Goal: Information Seeking & Learning: Understand process/instructions

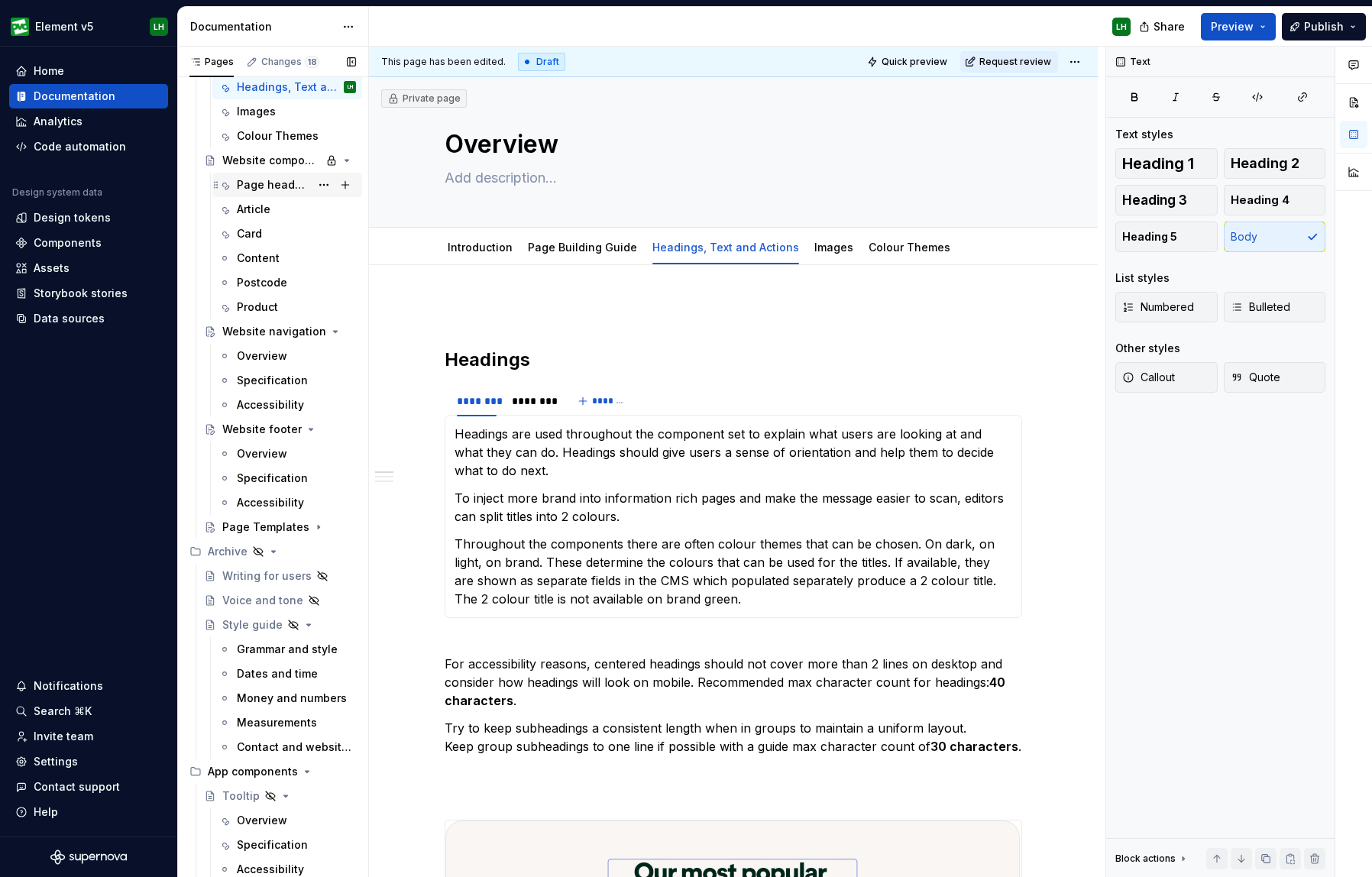
scroll to position [5455, 0]
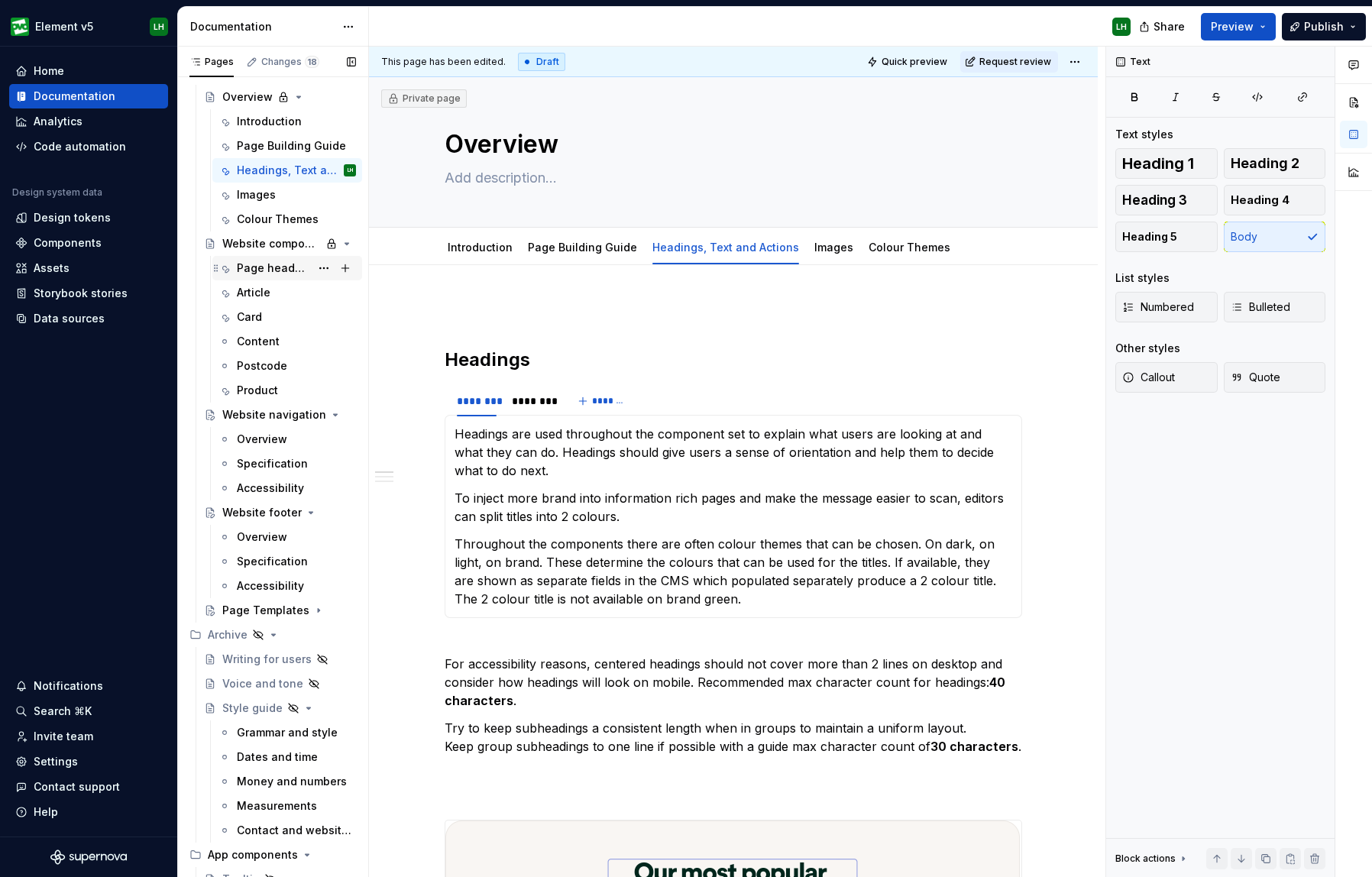
click at [269, 268] on div "Page headers" at bounding box center [273, 268] width 73 height 16
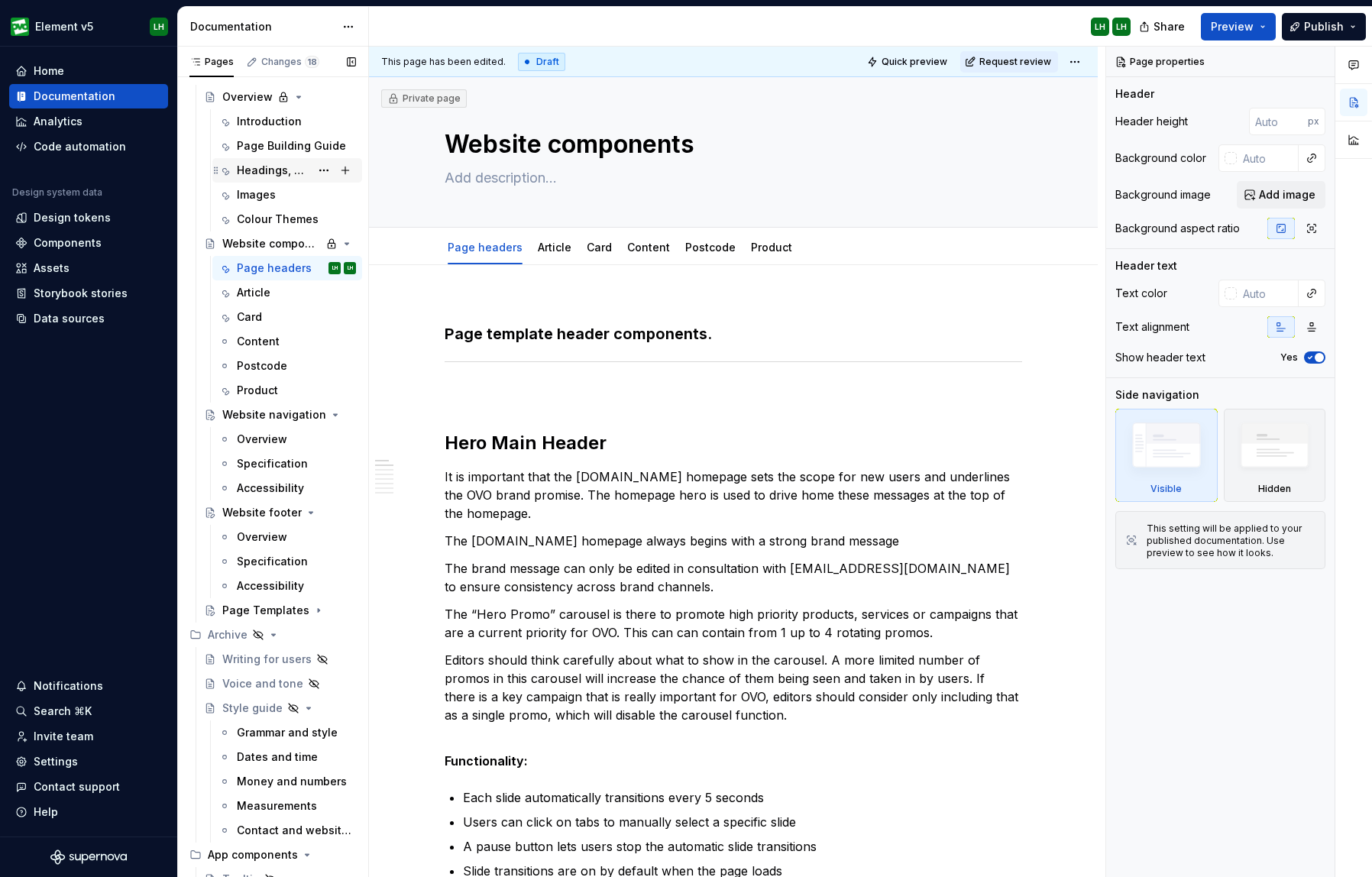
click at [270, 162] on div "Headings, Text and Actions" at bounding box center [296, 170] width 119 height 21
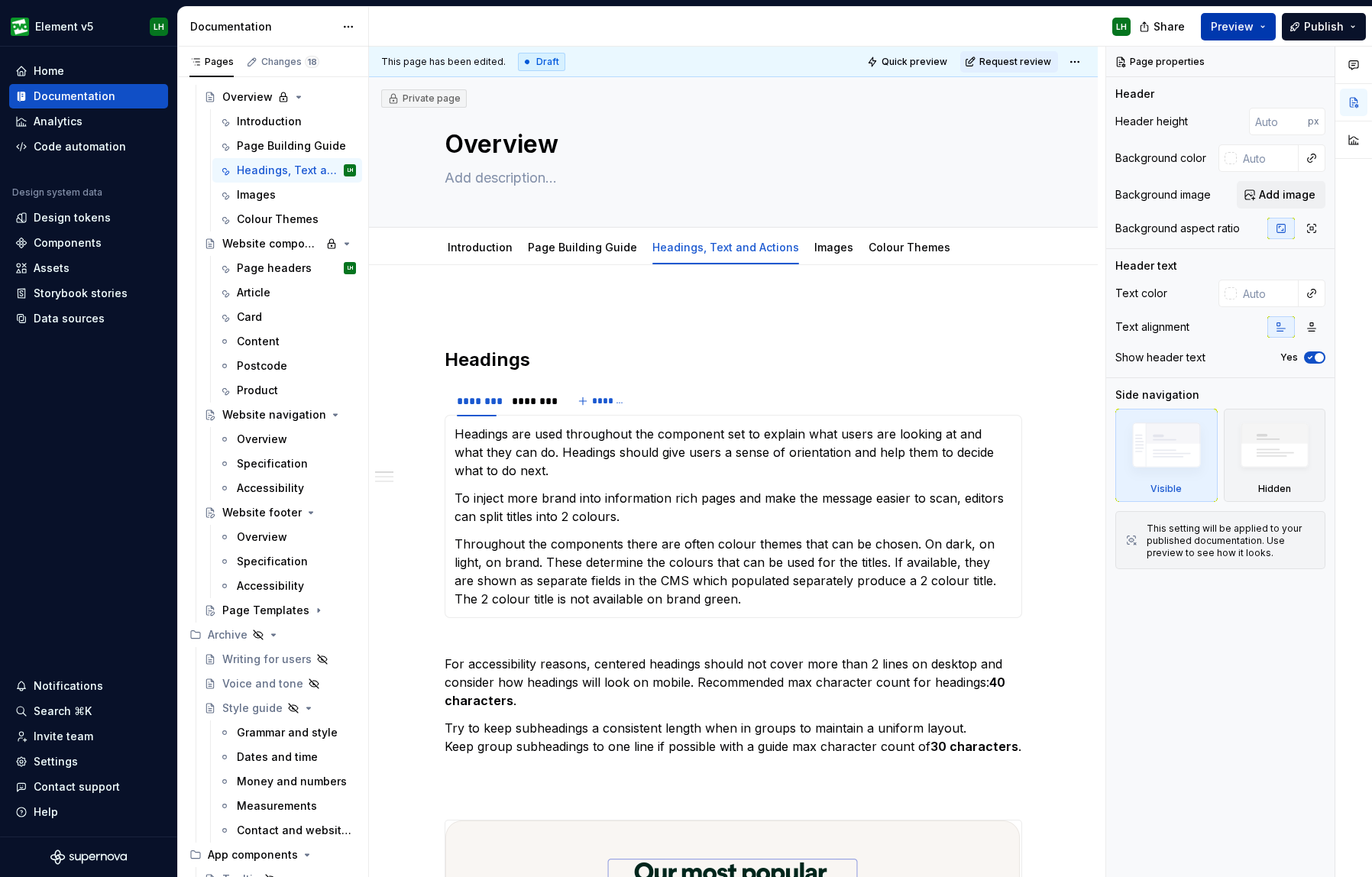
click at [1235, 32] on span "Preview" at bounding box center [1232, 27] width 43 height 16
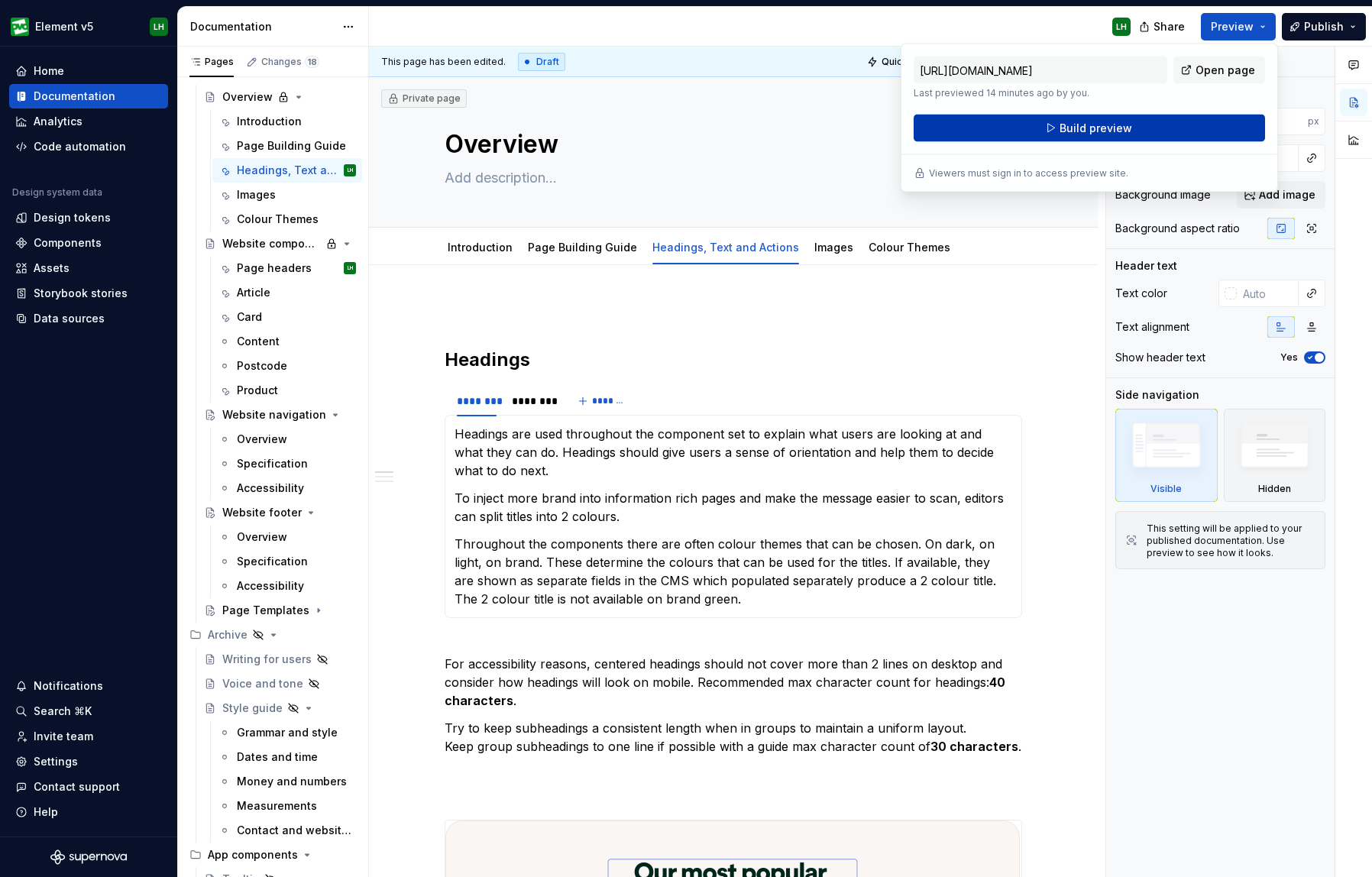
click at [1144, 132] on button "Build preview" at bounding box center [1089, 128] width 352 height 27
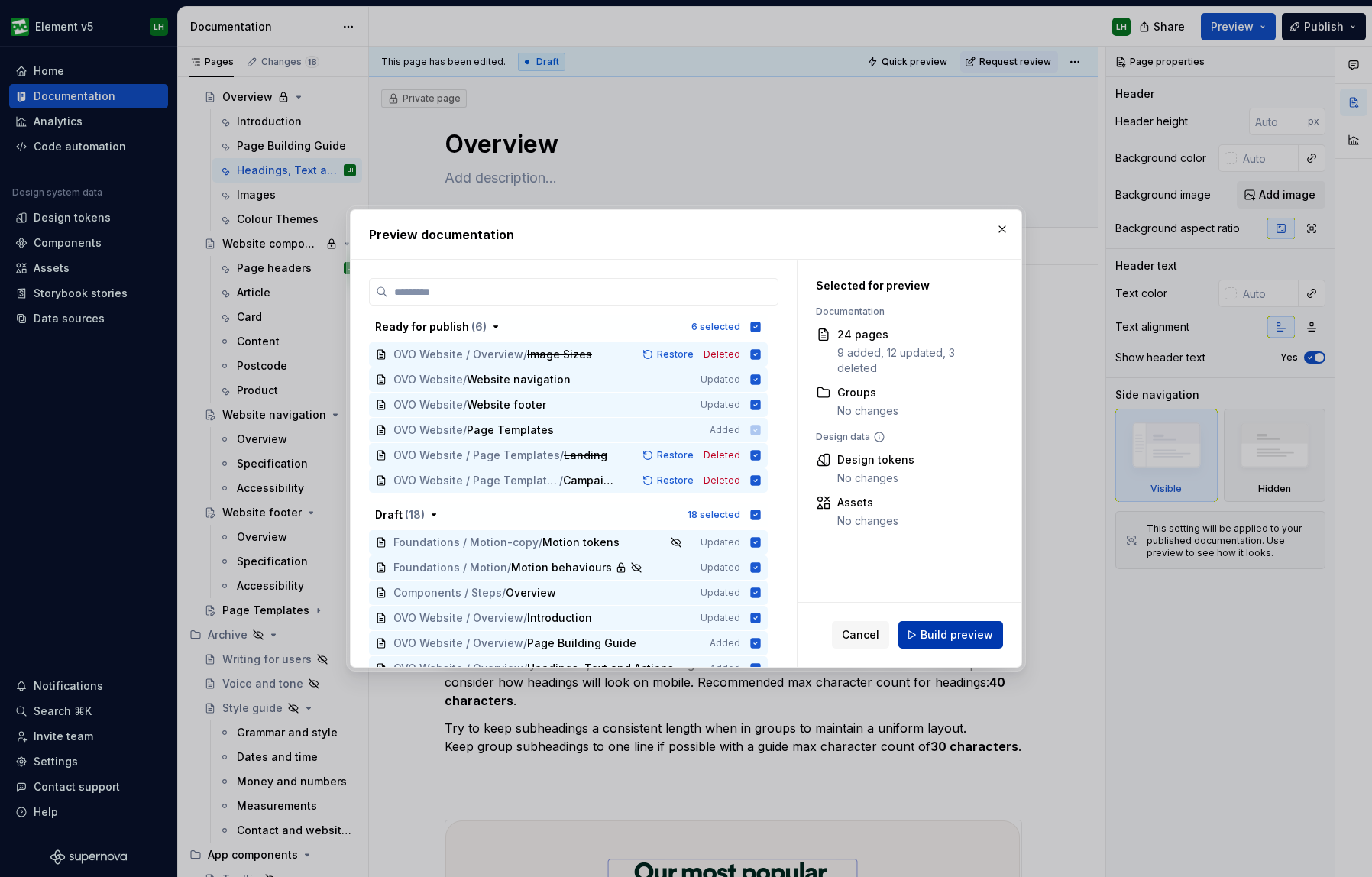
click at [970, 640] on span "Build preview" at bounding box center [956, 635] width 72 height 16
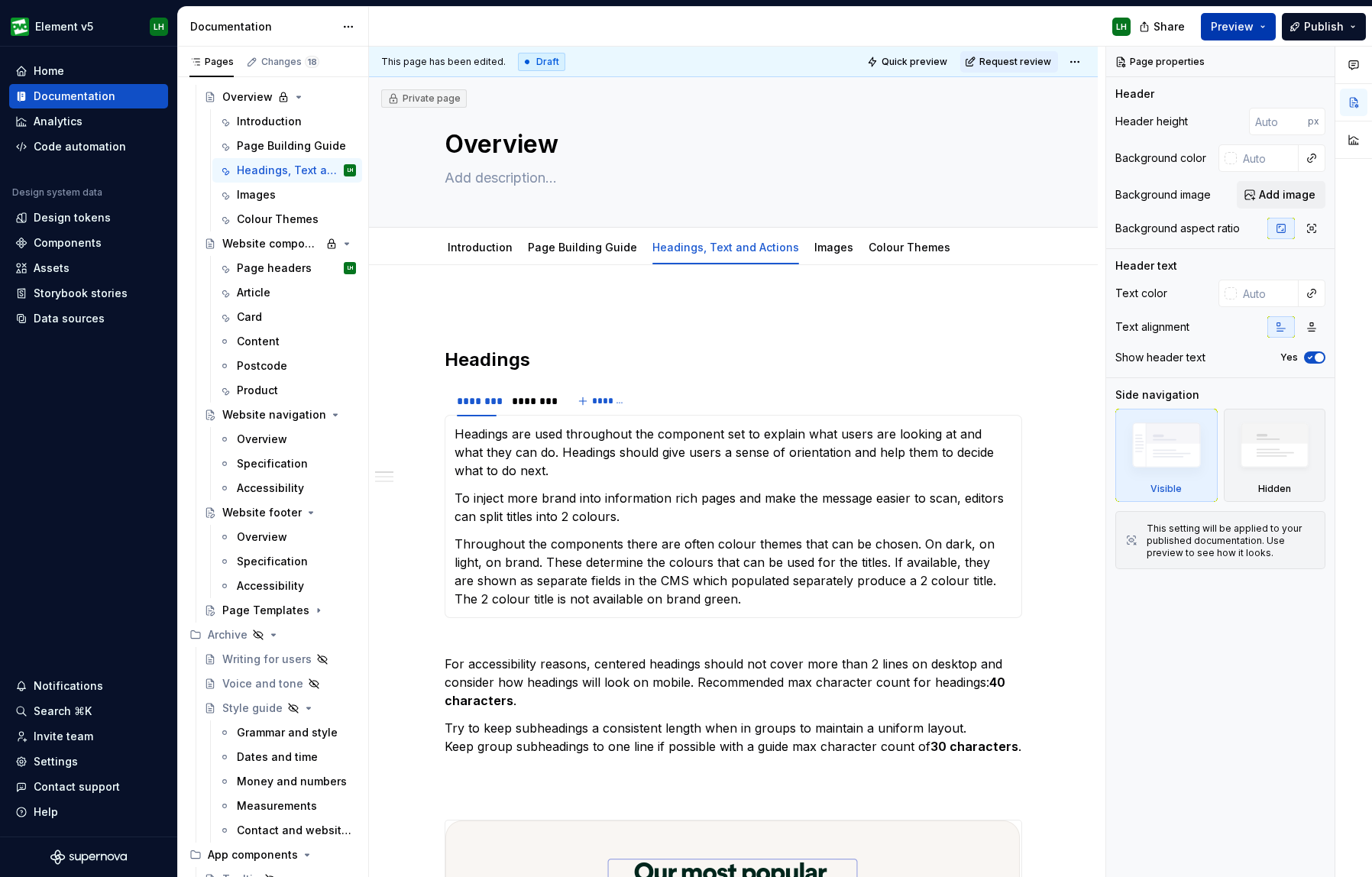
click at [1241, 22] on span "Preview" at bounding box center [1232, 27] width 43 height 16
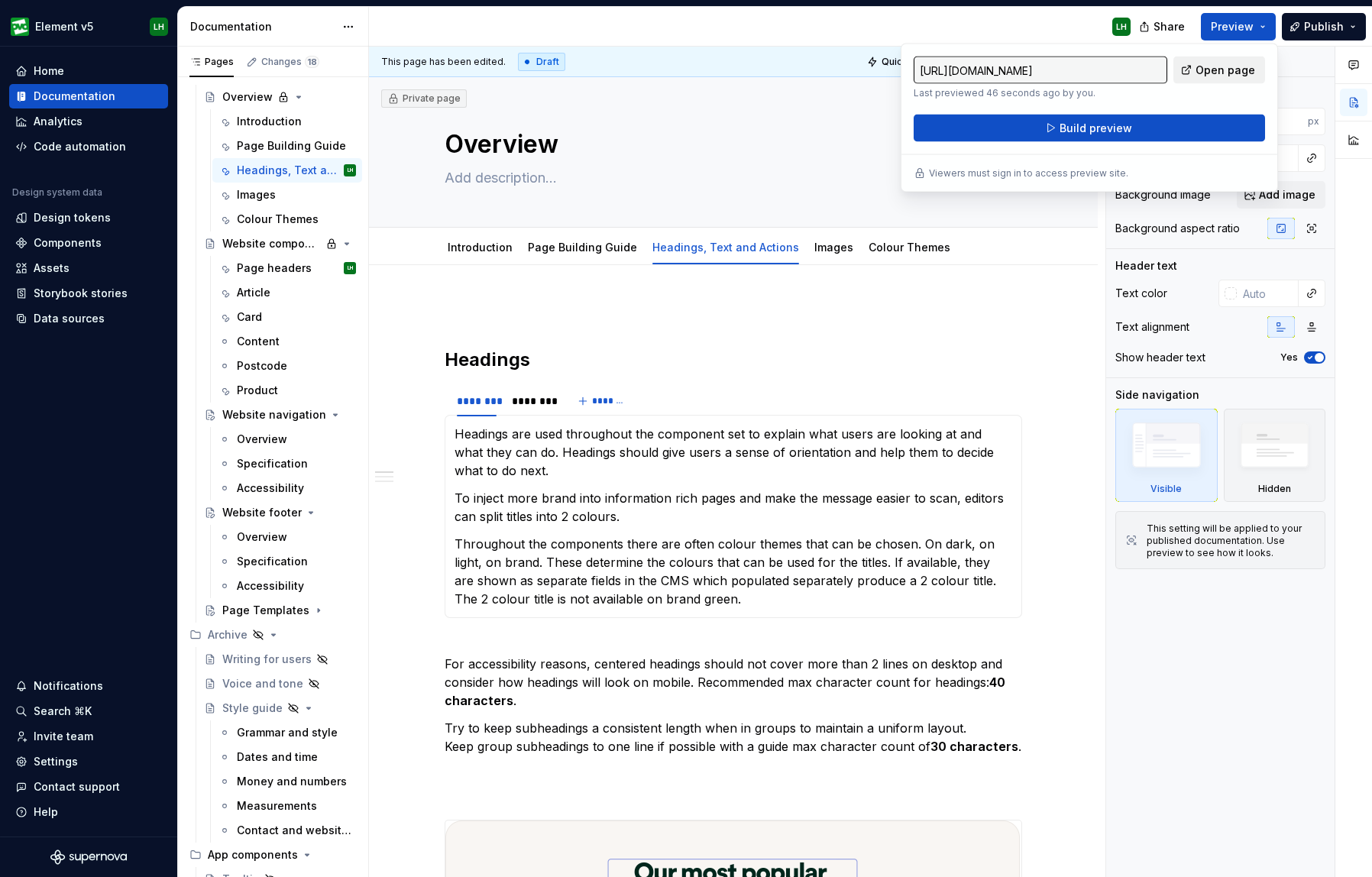
click at [1212, 68] on span "Open page" at bounding box center [1225, 71] width 60 height 16
click at [261, 275] on div "Page headers" at bounding box center [273, 268] width 73 height 16
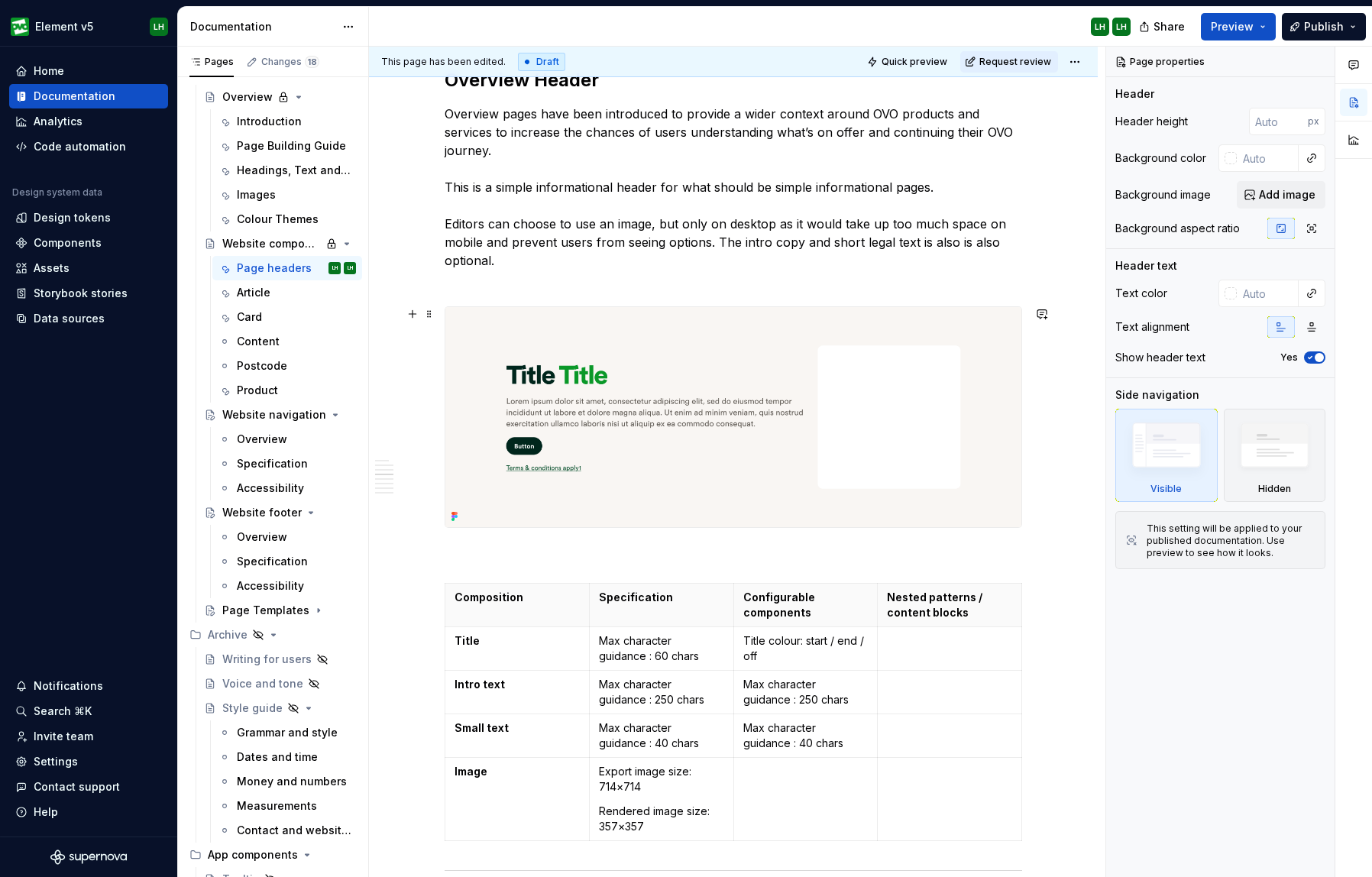
scroll to position [3490, 0]
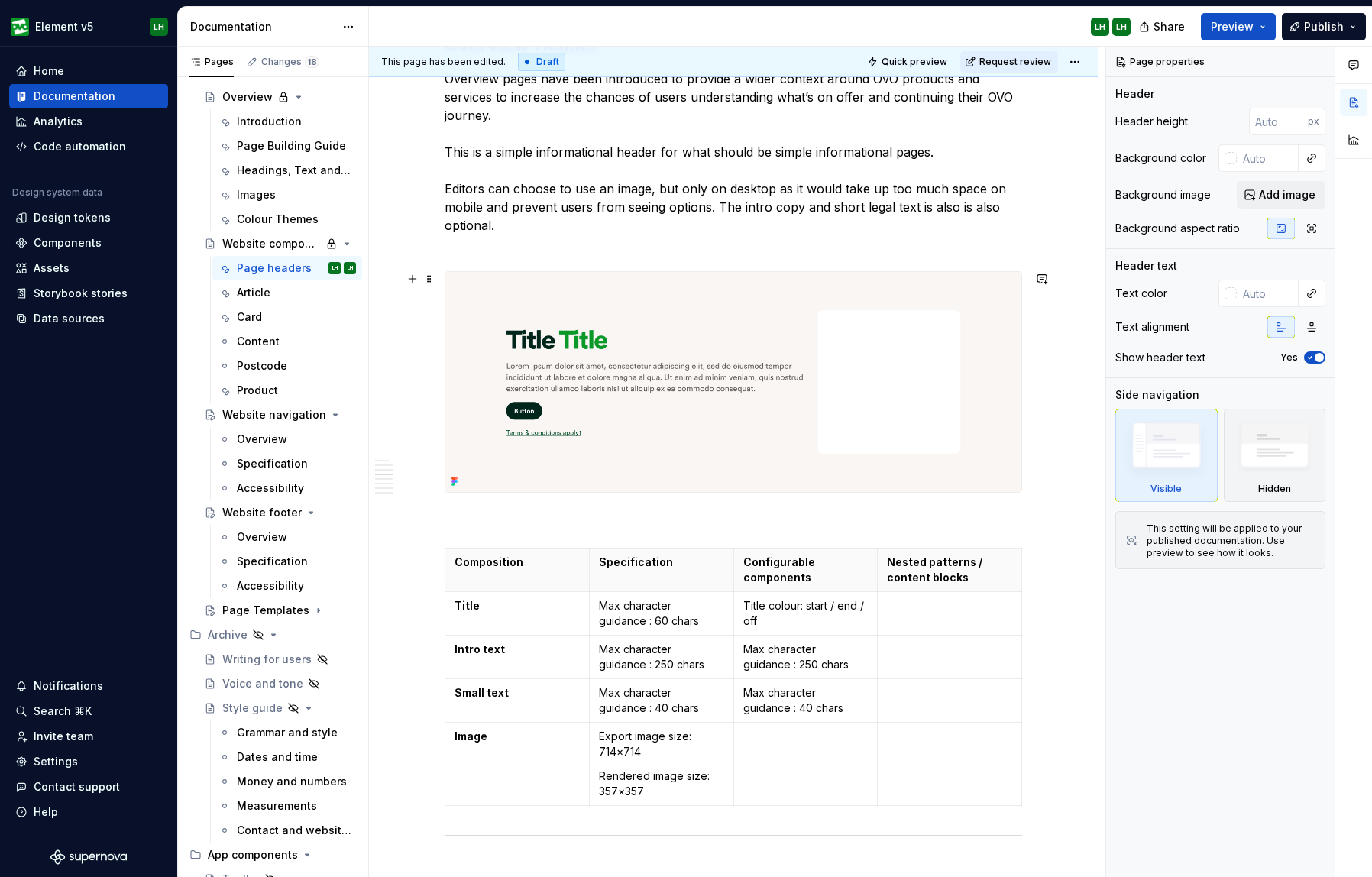
click at [639, 410] on img at bounding box center [733, 382] width 576 height 219
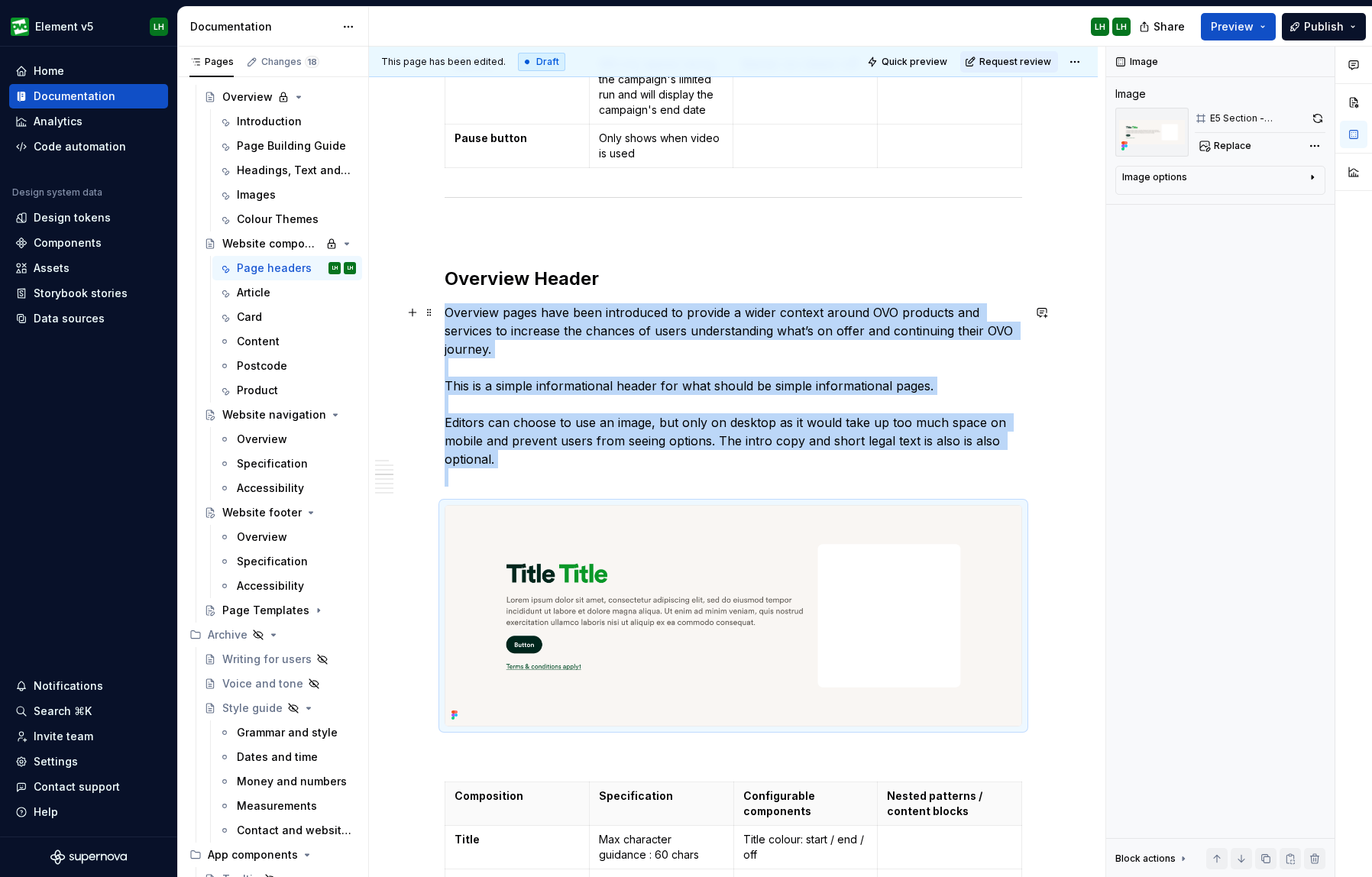
scroll to position [3278, 0]
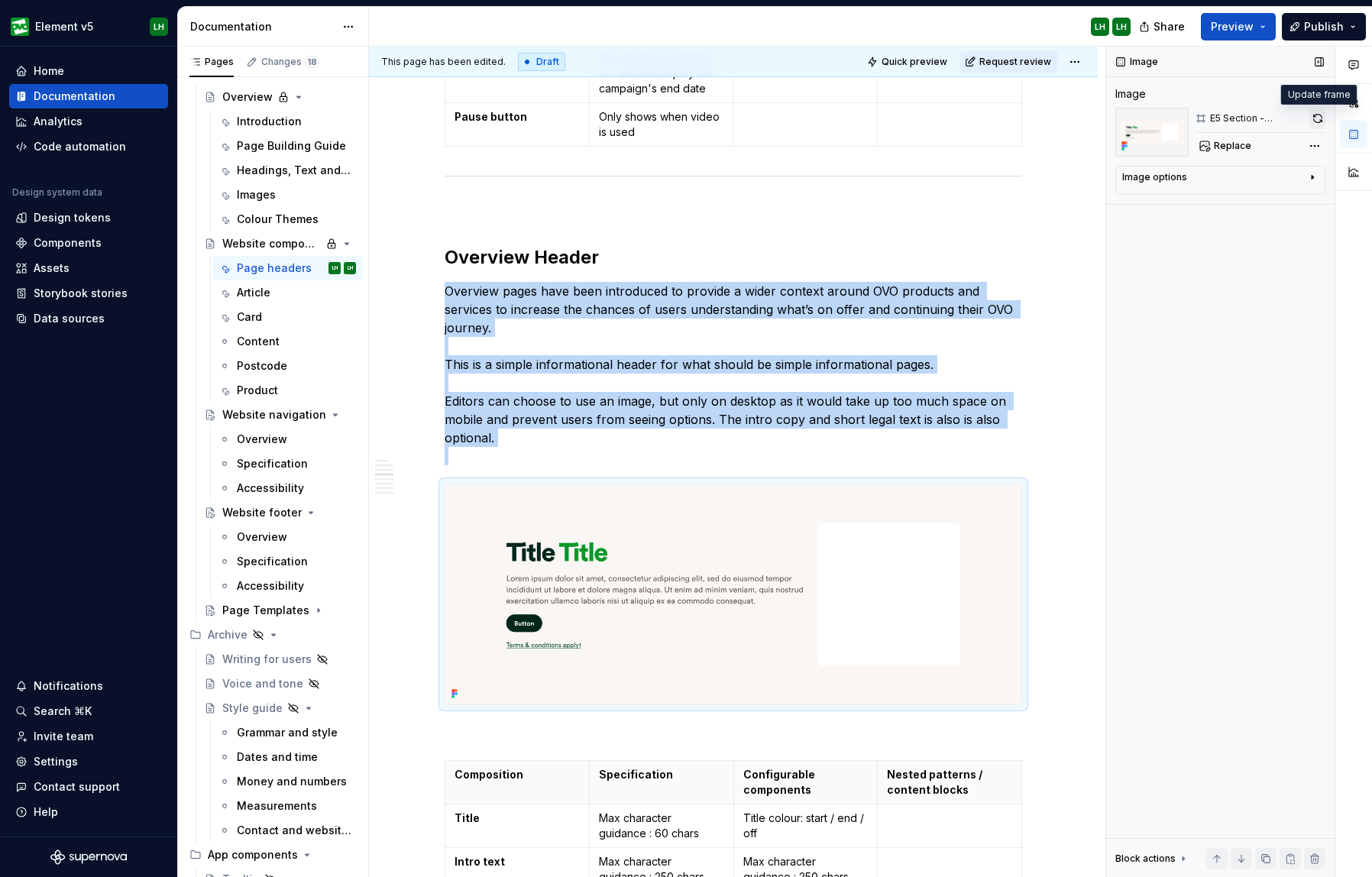
click at [1241, 121] on button "button" at bounding box center [1318, 118] width 16 height 21
click at [962, 540] on img at bounding box center [733, 595] width 576 height 219
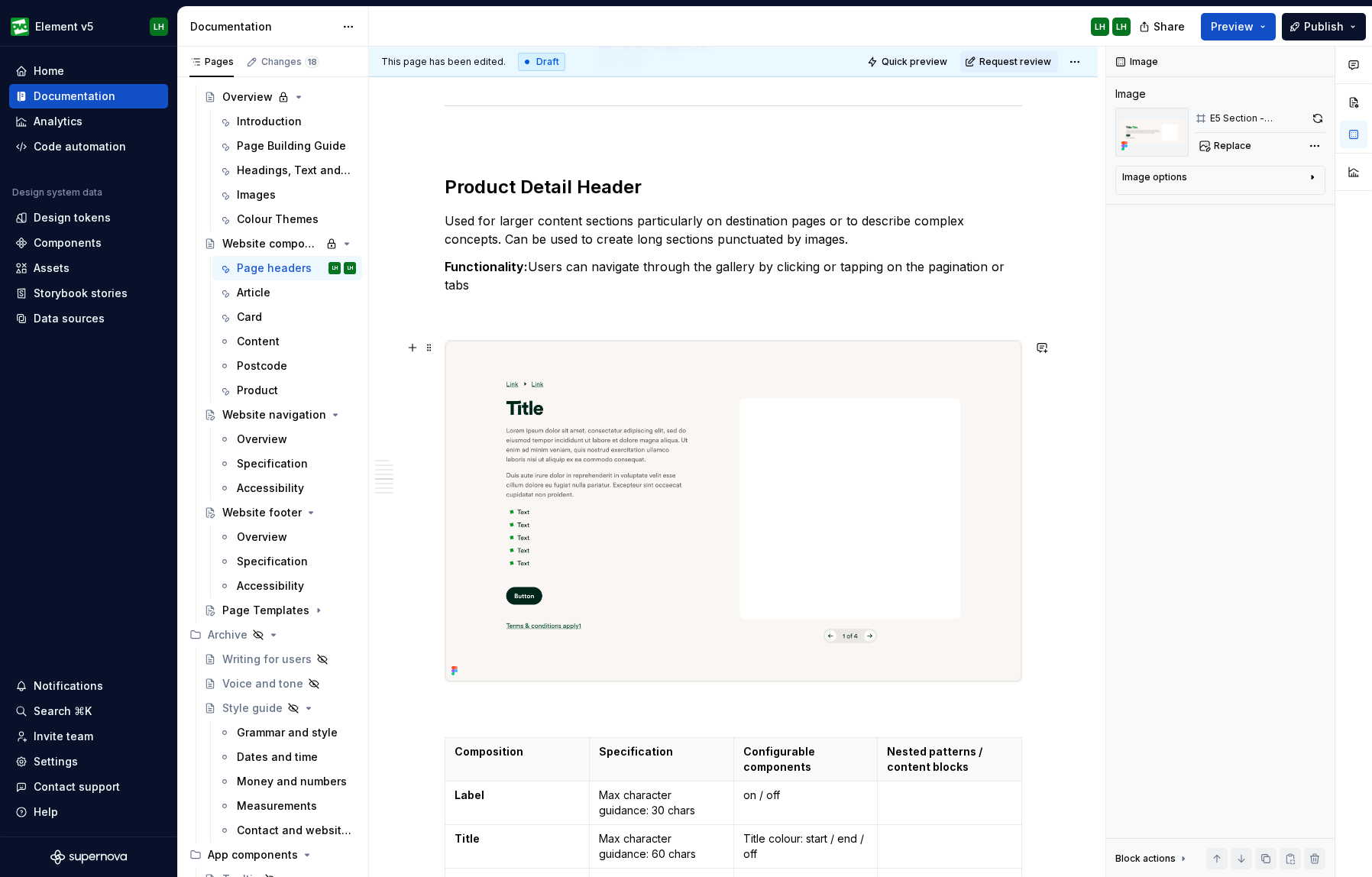
scroll to position [4253, 0]
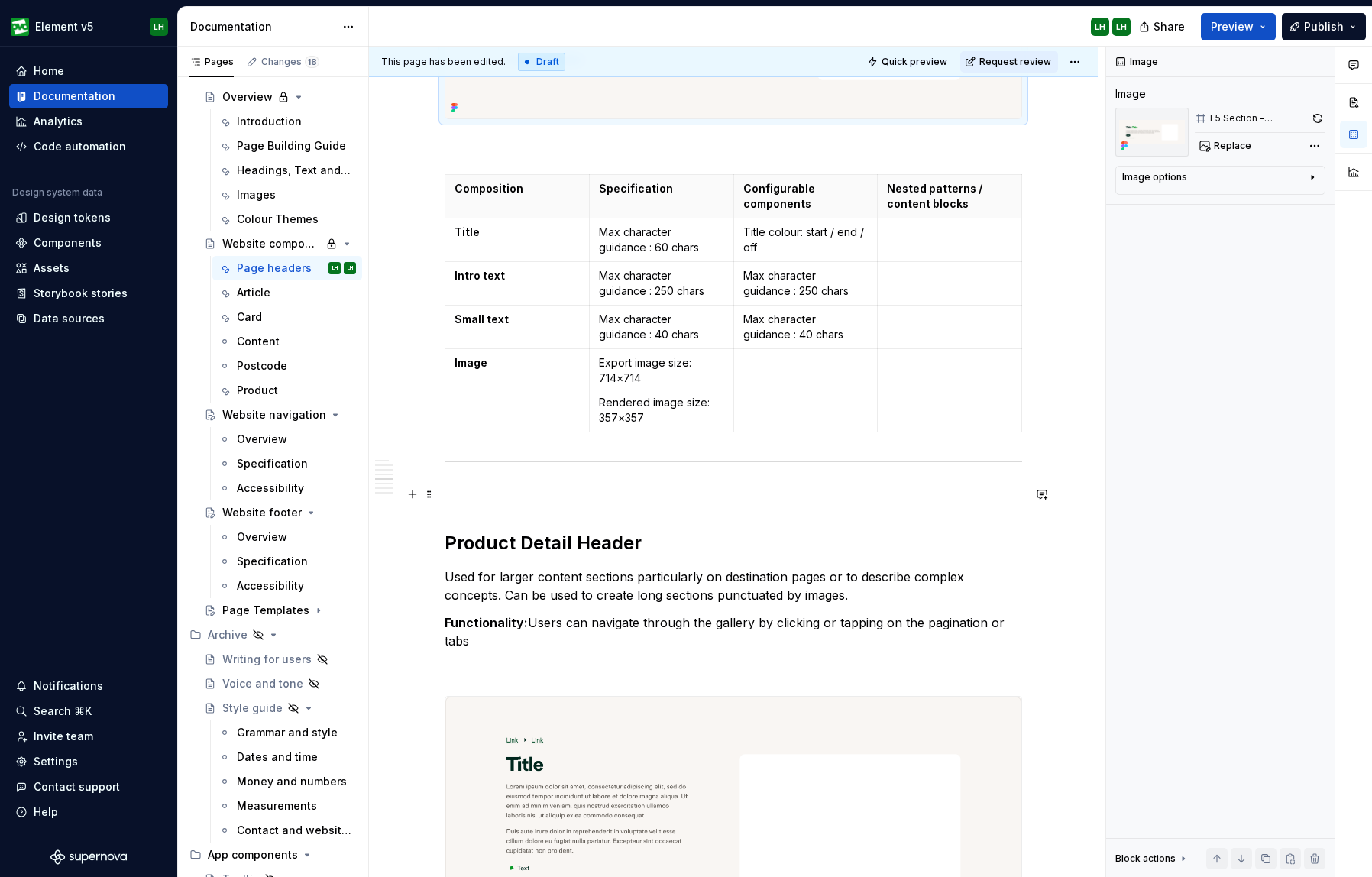
click at [1032, 494] on div "Page template header components. Hero Main Header It is important that the [DOM…" at bounding box center [733, 359] width 729 height 7915
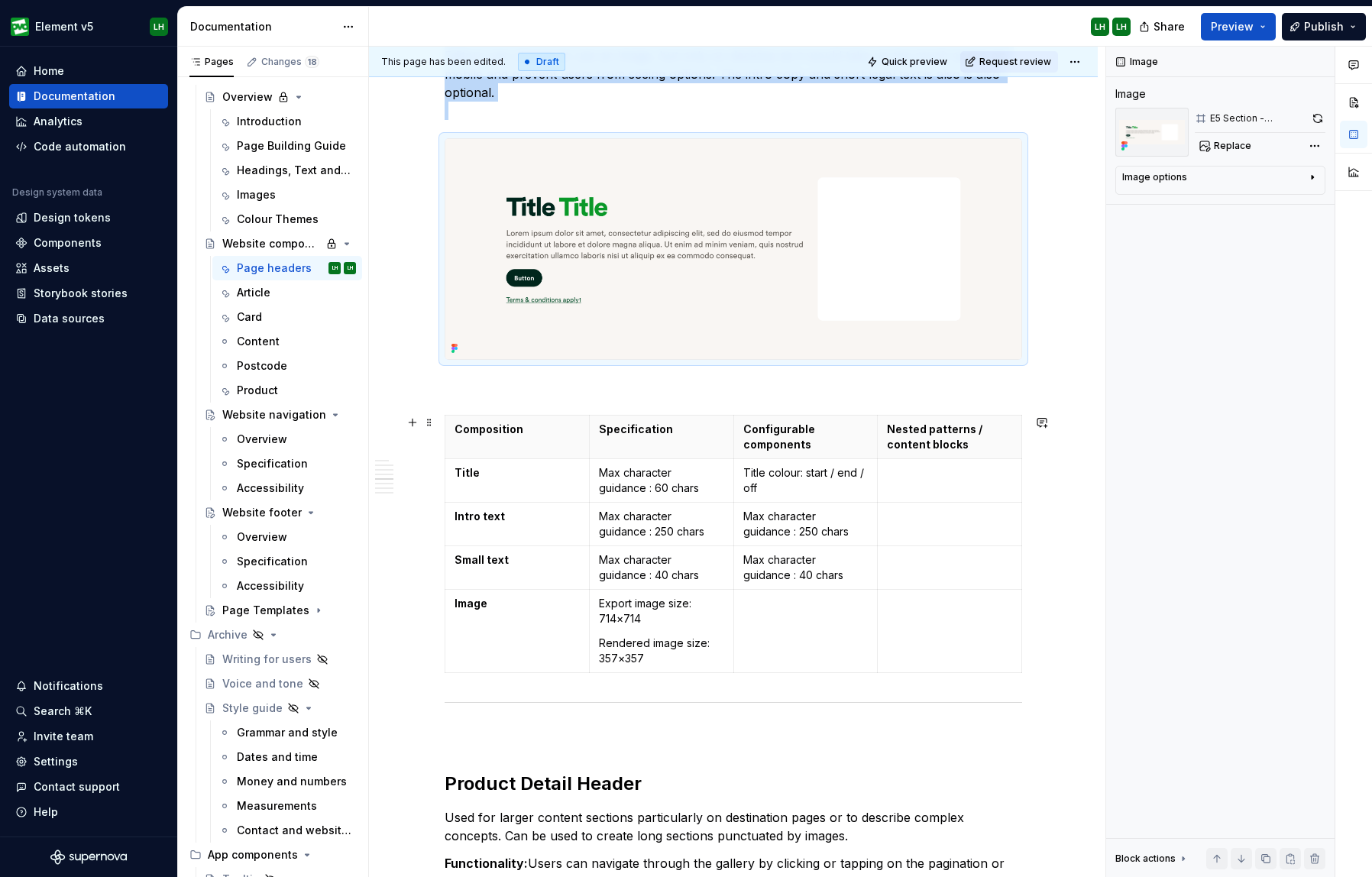
scroll to position [3573, 0]
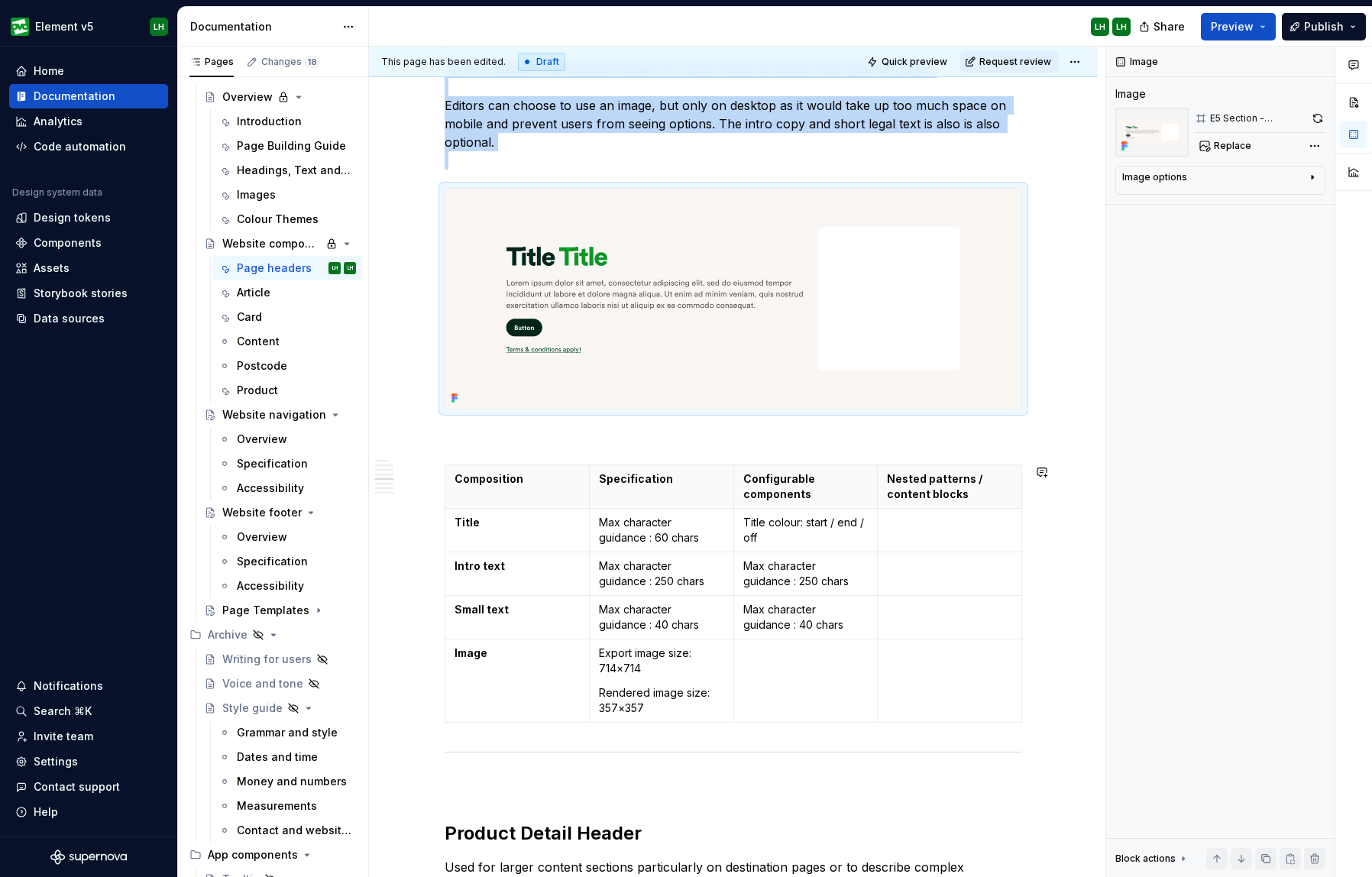
click at [1046, 447] on div "Page template header components. Hero Main Header It is important that the [DOM…" at bounding box center [733, 649] width 729 height 7915
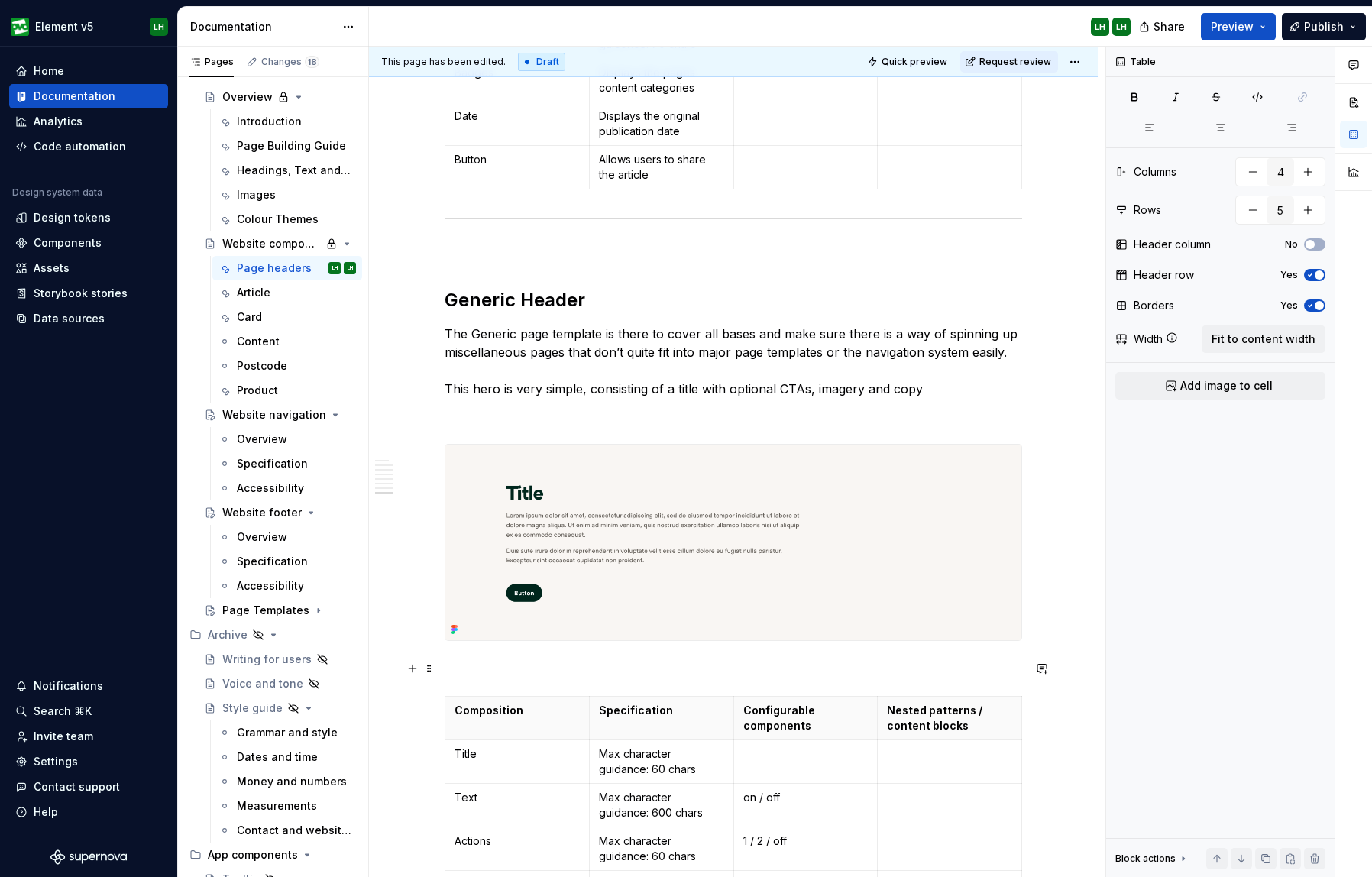
scroll to position [7066, 0]
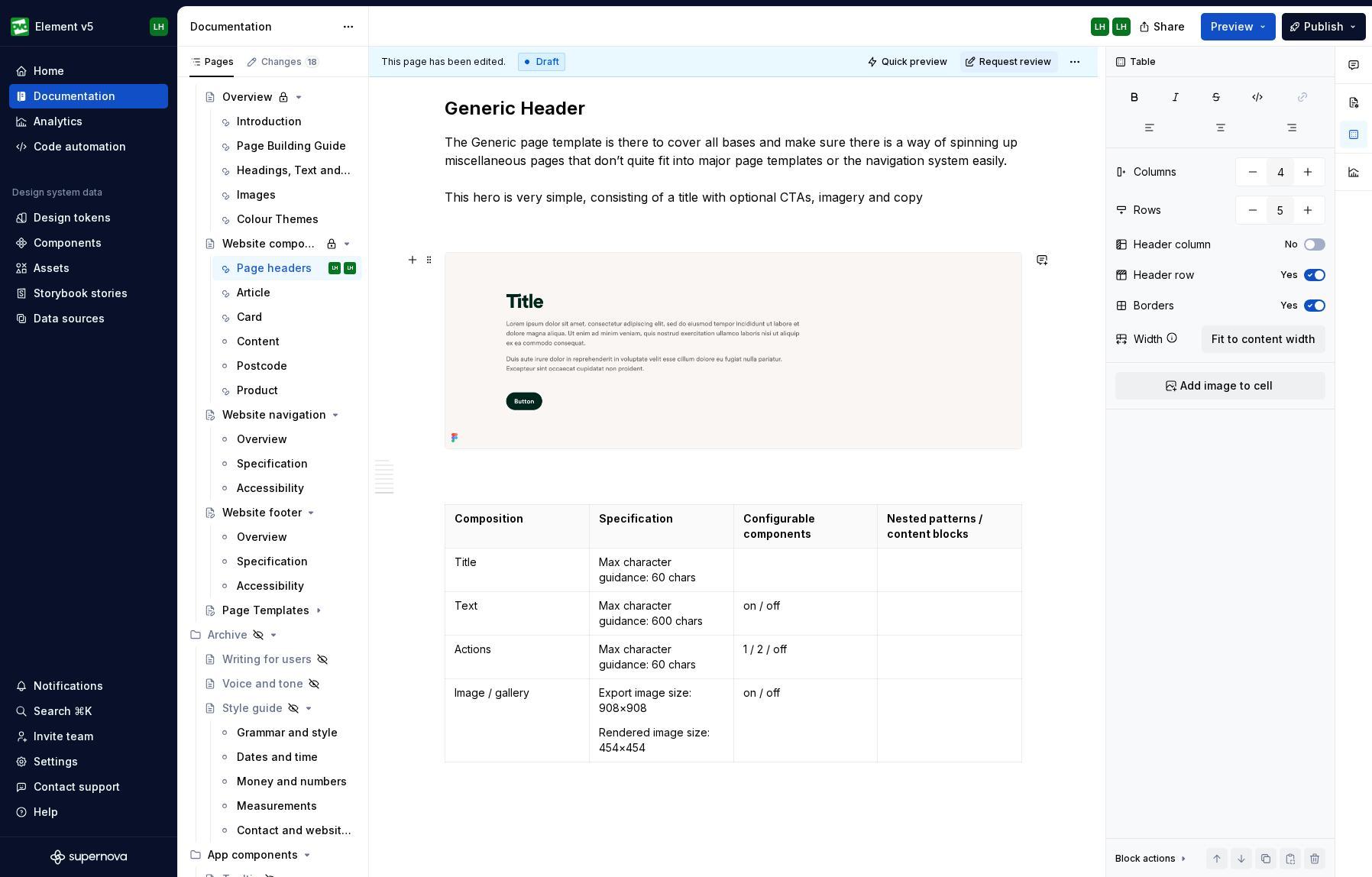
click at [882, 328] on img at bounding box center [733, 350] width 576 height 195
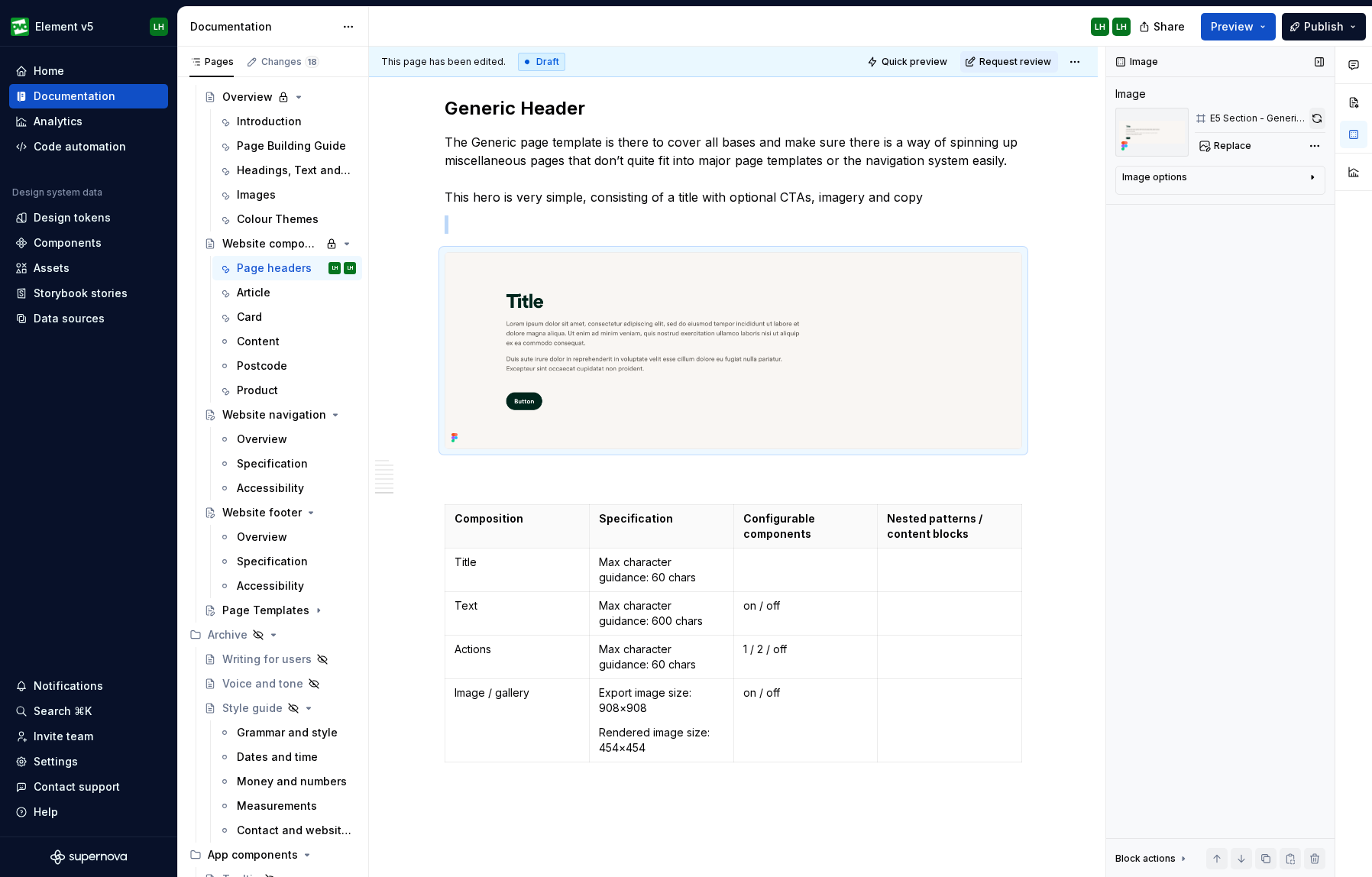
click at [1241, 114] on button "button" at bounding box center [1317, 118] width 16 height 21
type textarea "*"
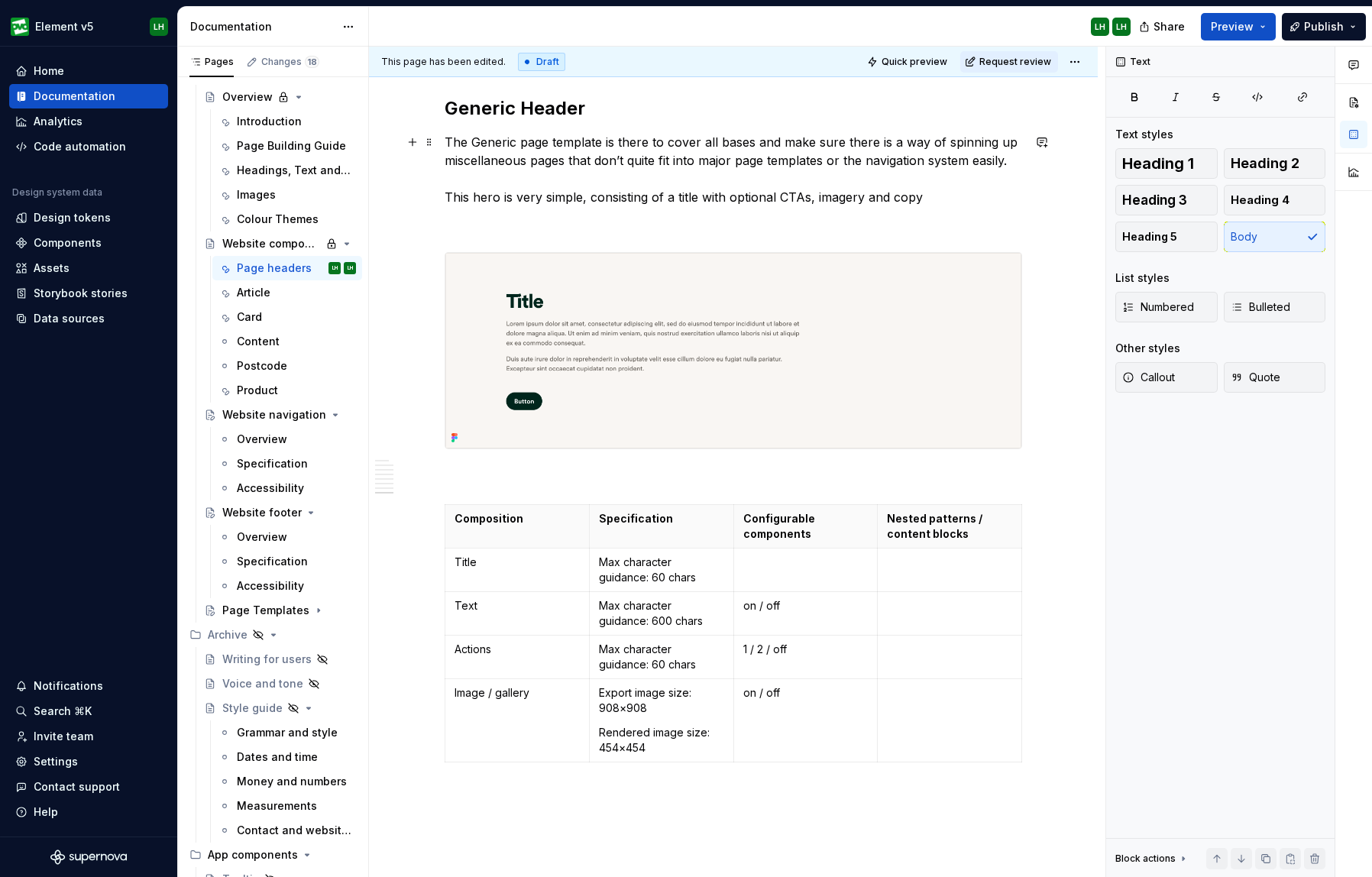
click at [796, 202] on p "The Generic page template is there to cover all bases and make sure there is a …" at bounding box center [733, 170] width 577 height 73
click at [1044, 224] on button "button" at bounding box center [1041, 224] width 21 height 21
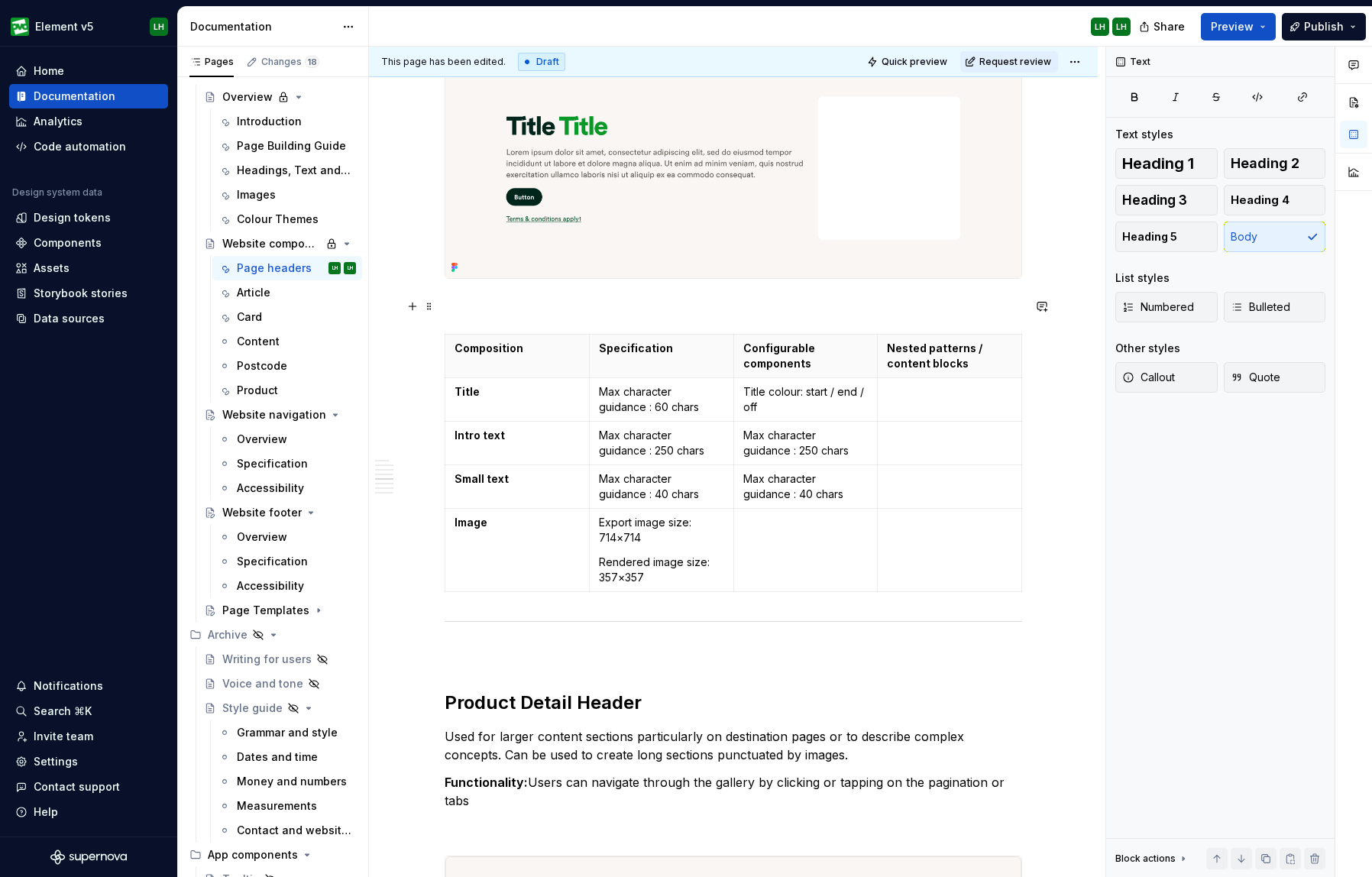
scroll to position [3643, 0]
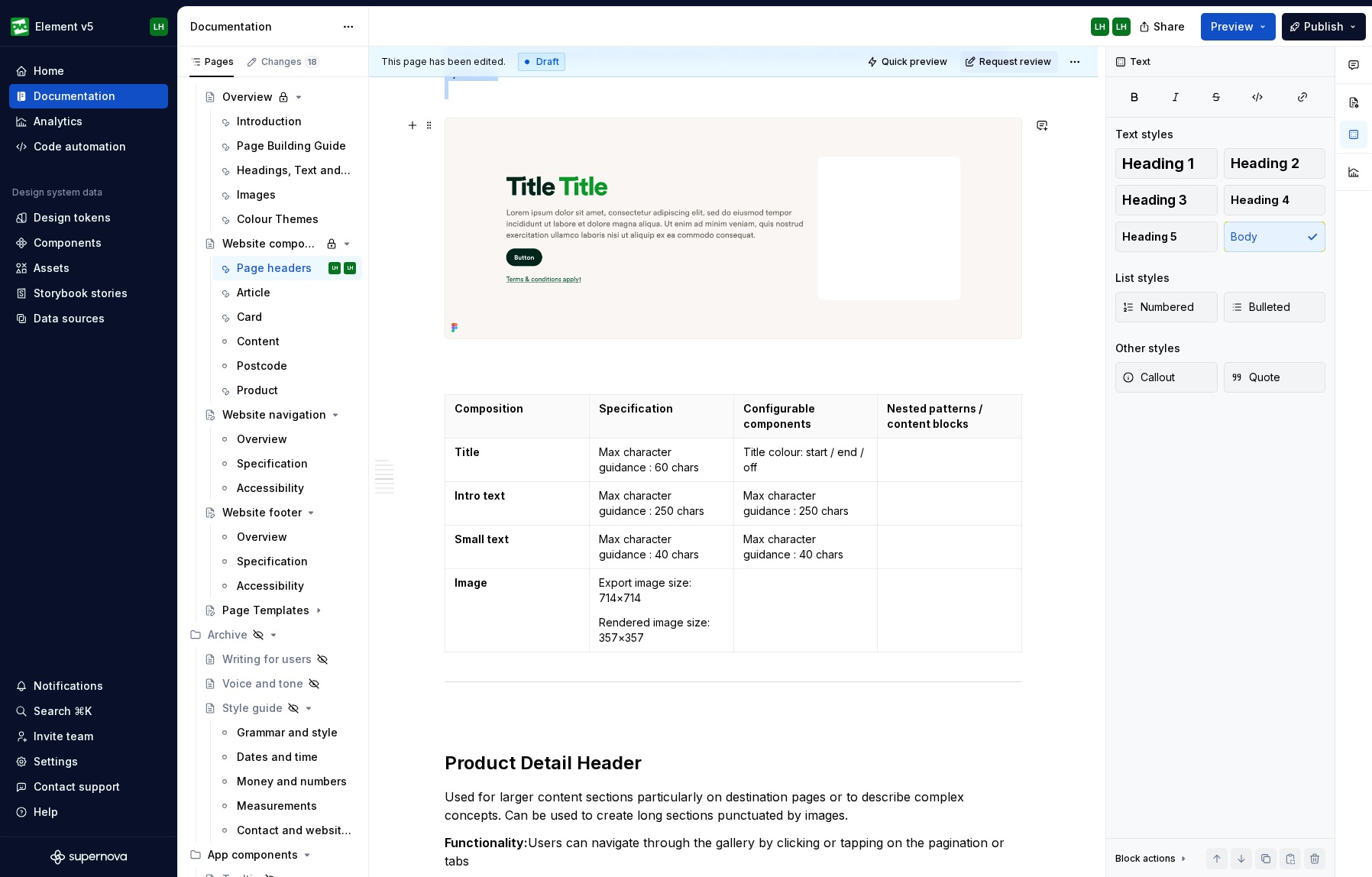
click at [835, 289] on img at bounding box center [733, 228] width 576 height 219
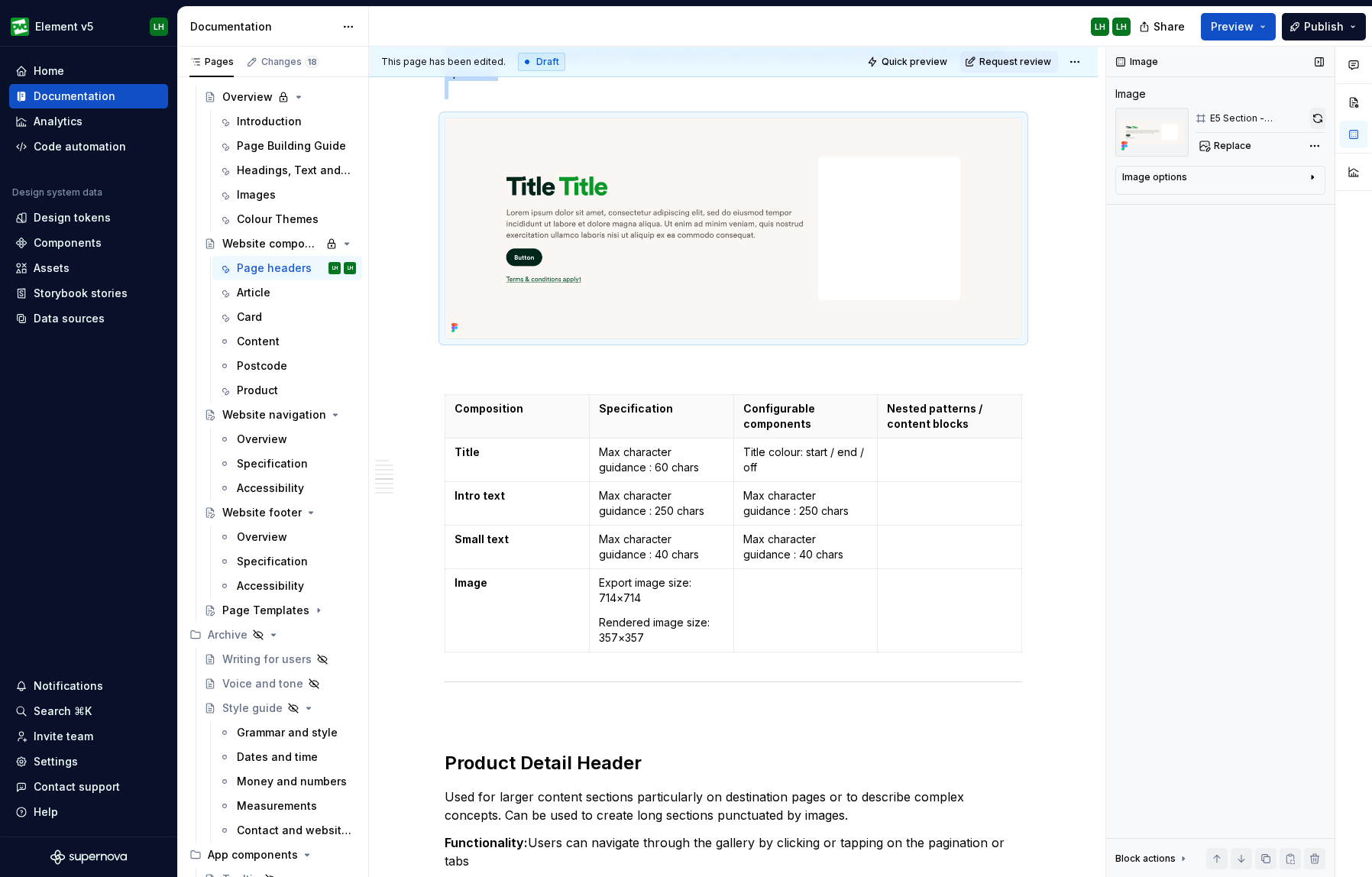
click at [1241, 114] on button "button" at bounding box center [1318, 118] width 16 height 21
click at [1240, 30] on span "Preview" at bounding box center [1232, 27] width 43 height 16
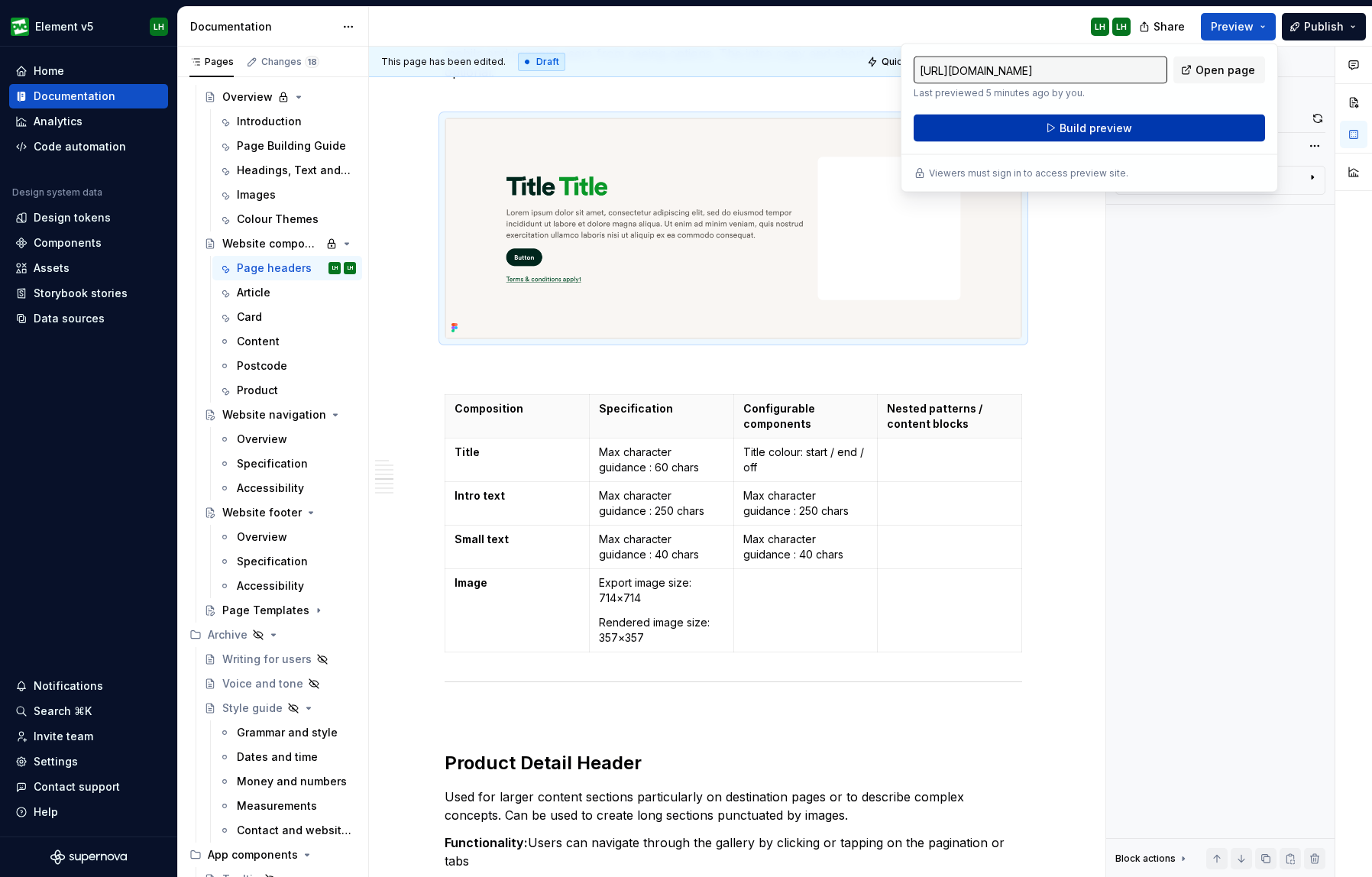
click at [1158, 120] on button "Build preview" at bounding box center [1089, 128] width 352 height 27
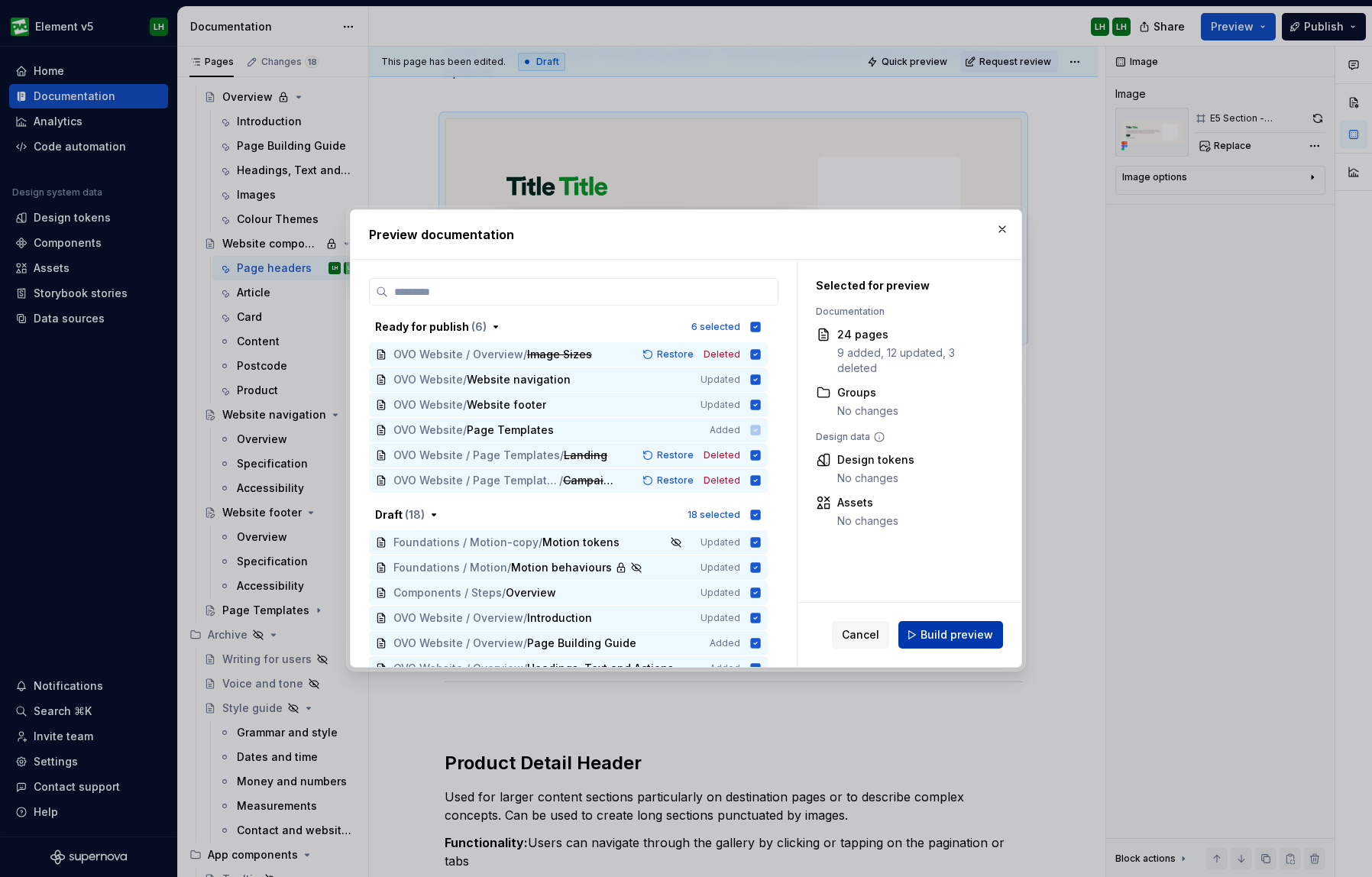
click at [973, 646] on button "Build preview" at bounding box center [950, 634] width 105 height 27
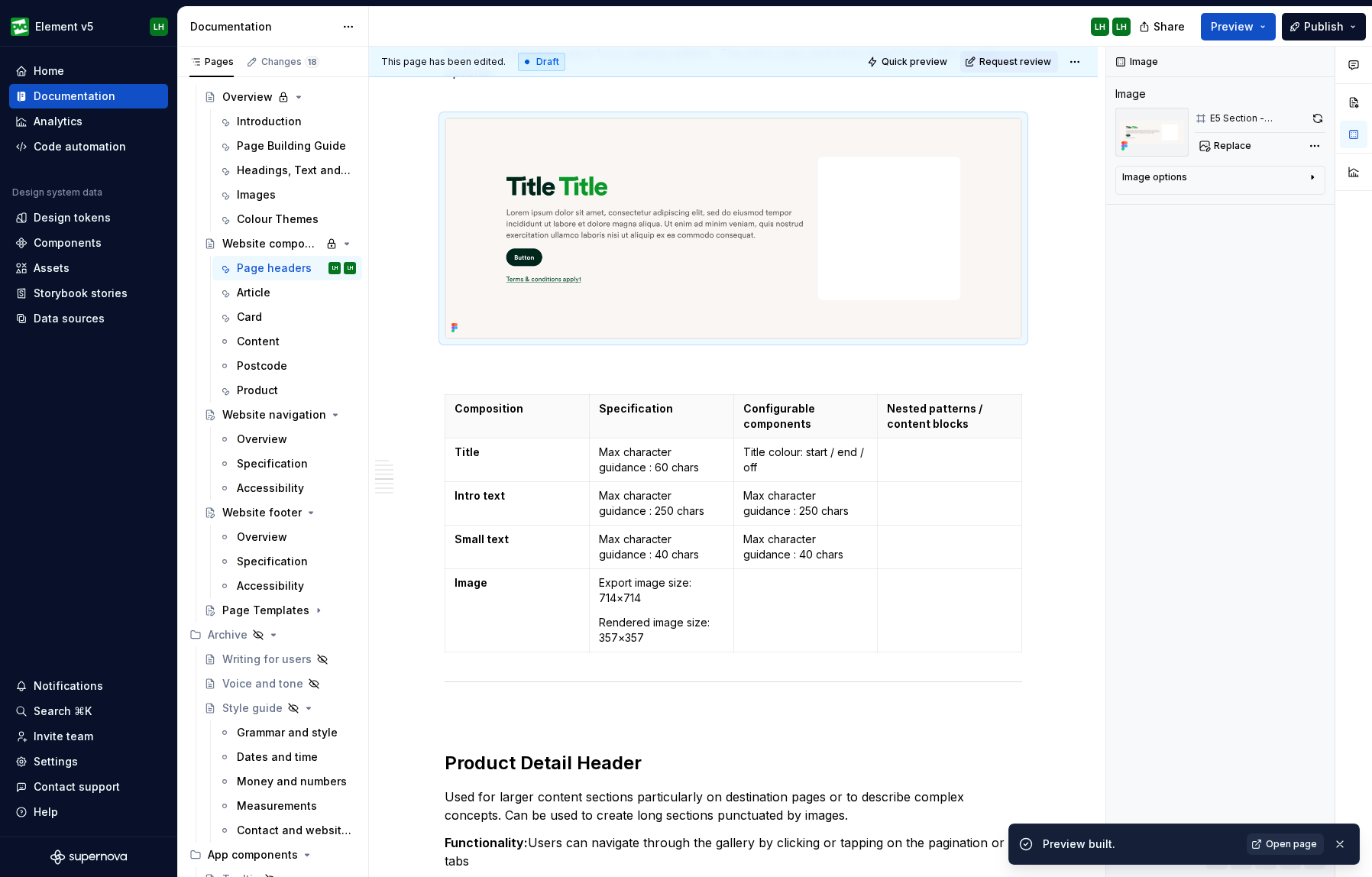
click at [1241, 844] on span "Open page" at bounding box center [1291, 844] width 51 height 12
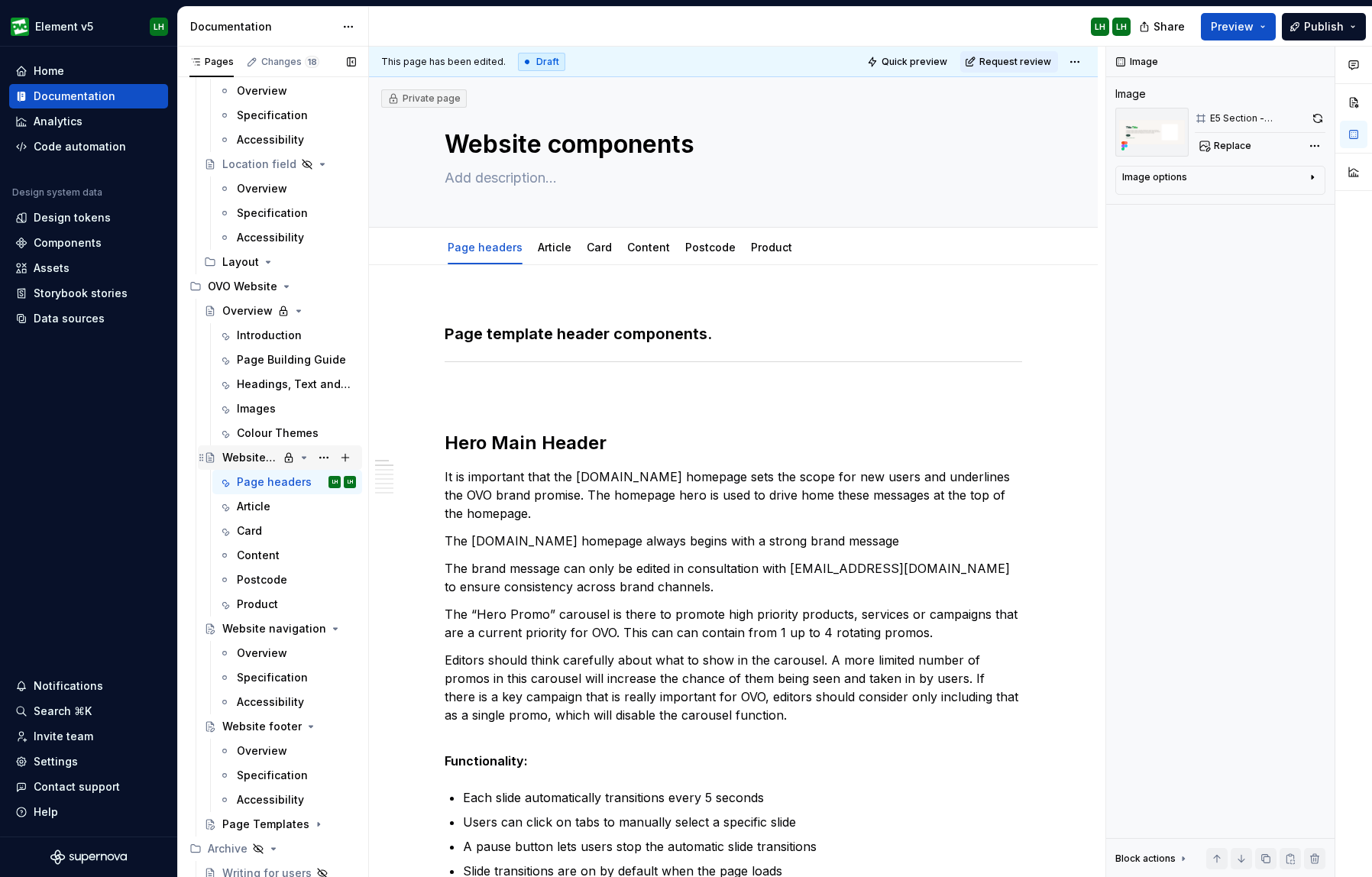
scroll to position [5214, 0]
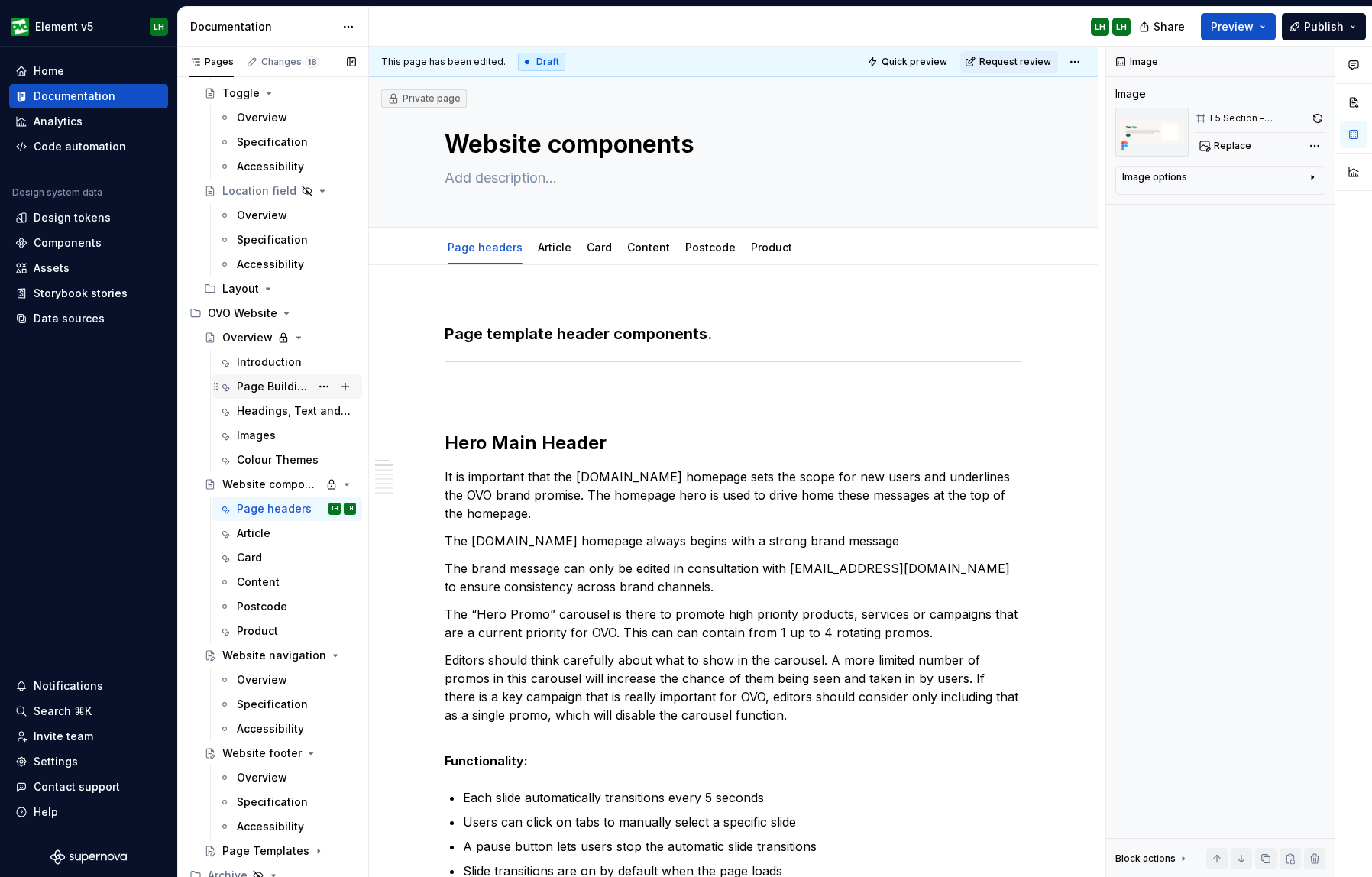
click at [265, 389] on div "Page Building Guide" at bounding box center [273, 387] width 73 height 16
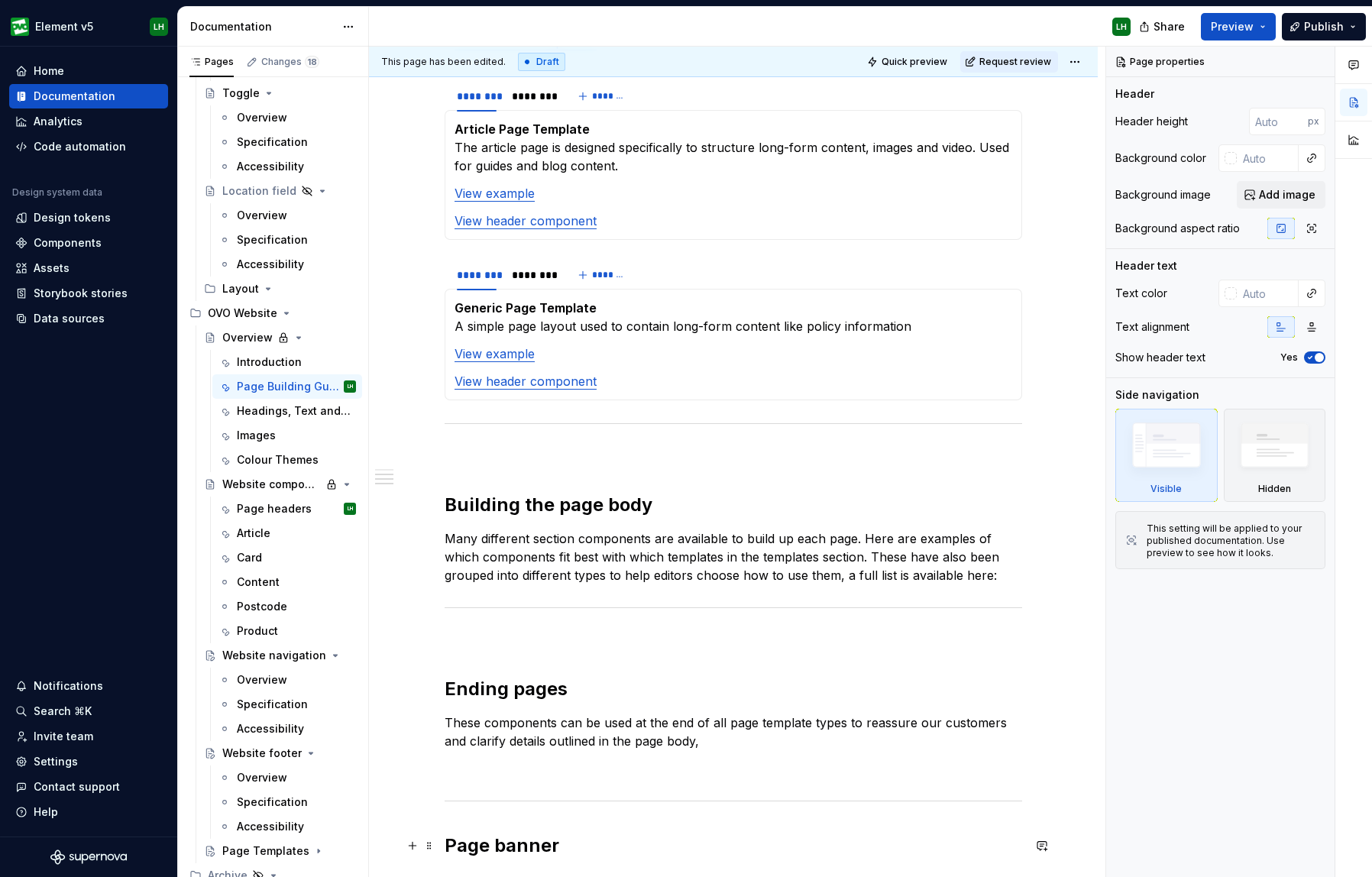
scroll to position [1721, 0]
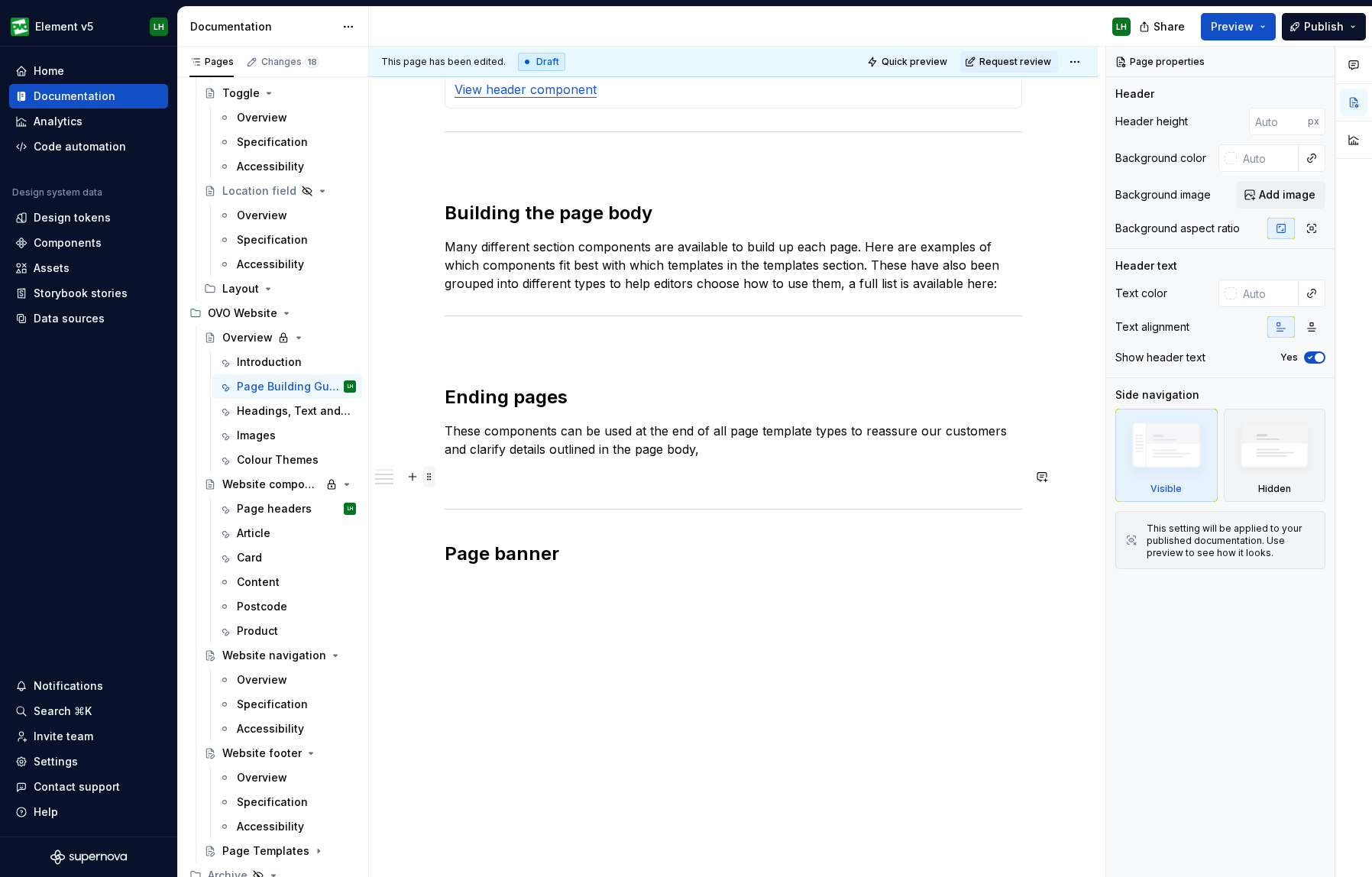
click at [430, 480] on span at bounding box center [429, 476] width 12 height 21
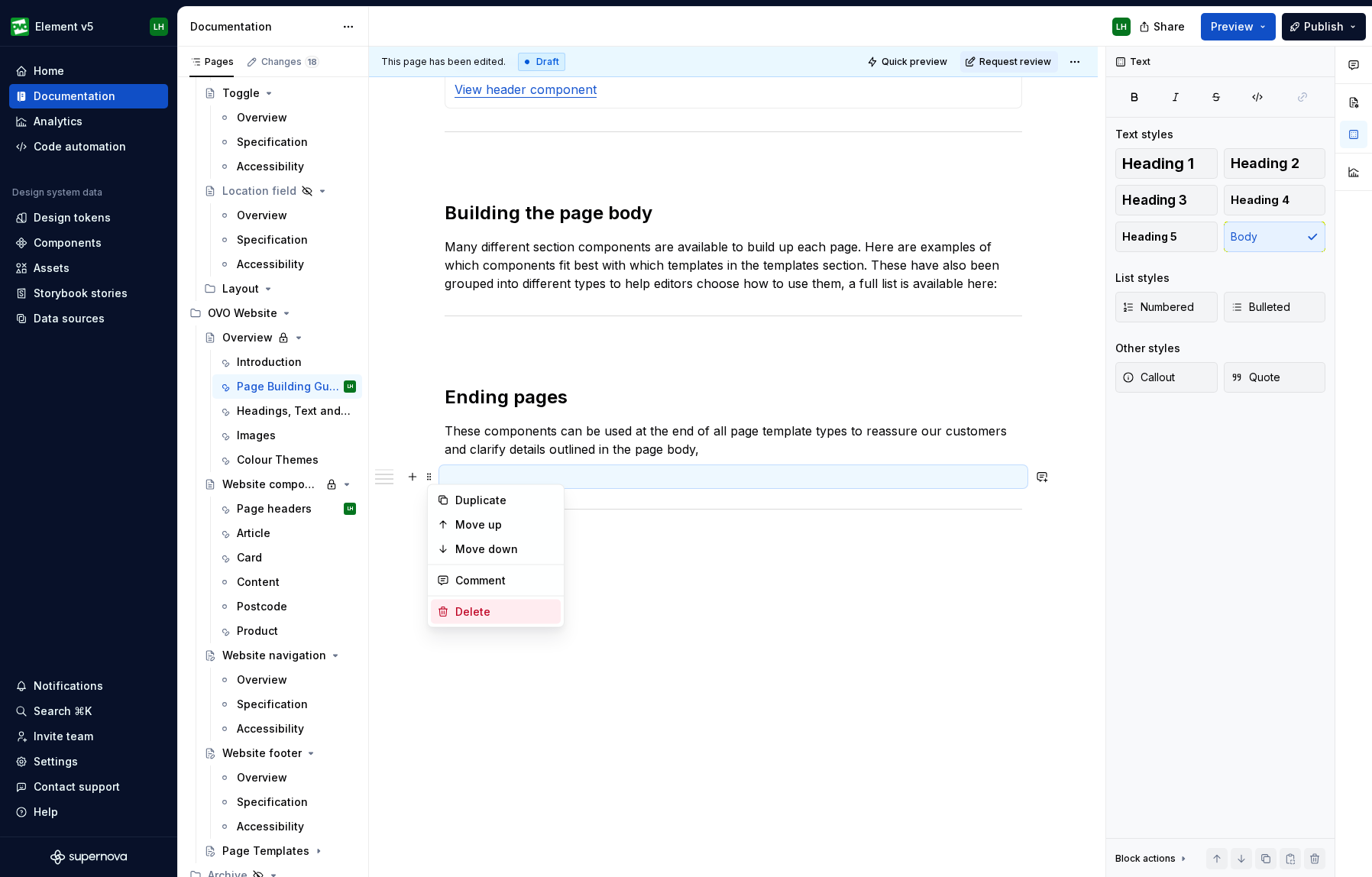
click at [471, 605] on div "Delete" at bounding box center [505, 612] width 100 height 16
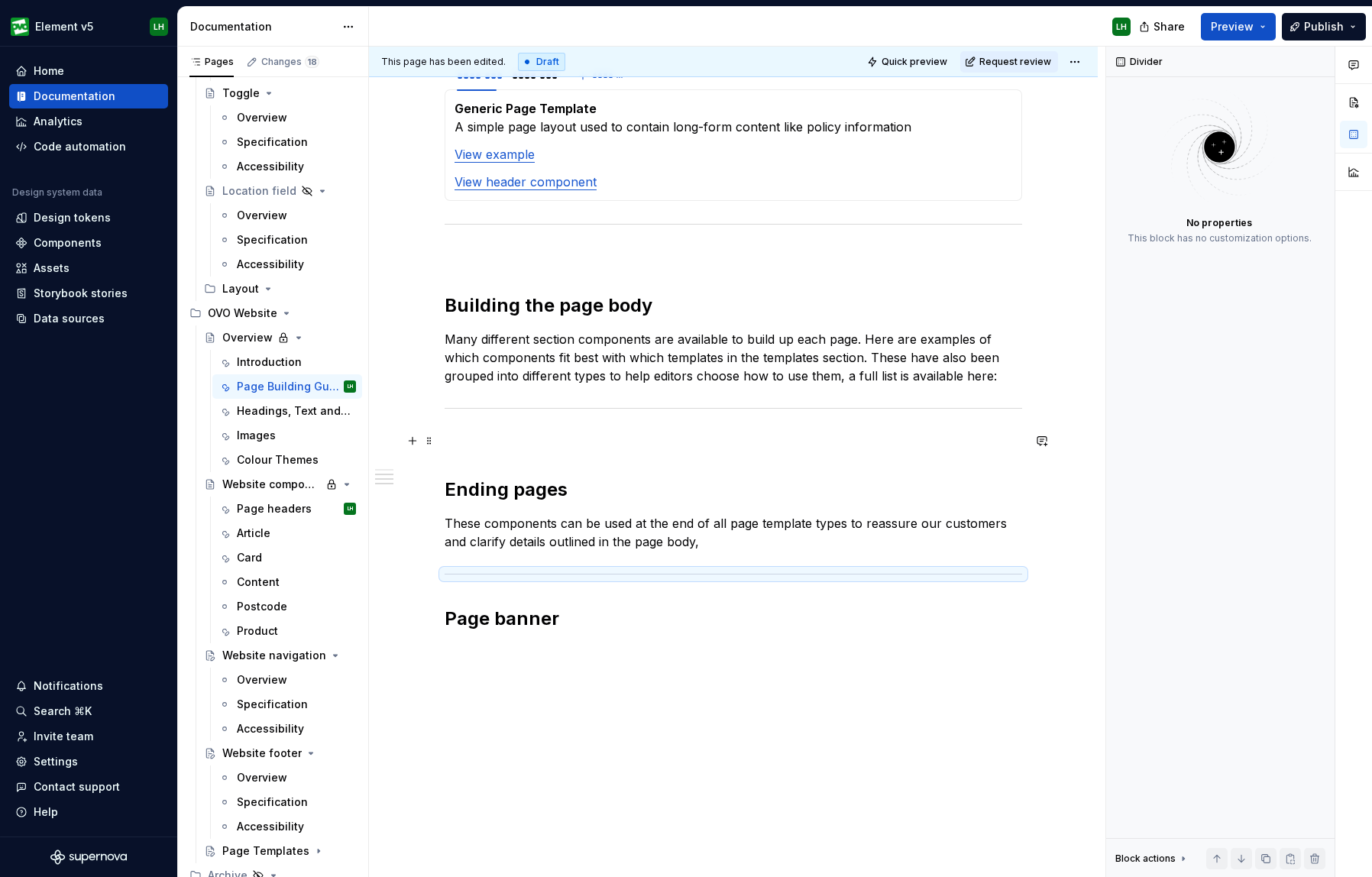
scroll to position [1619, 0]
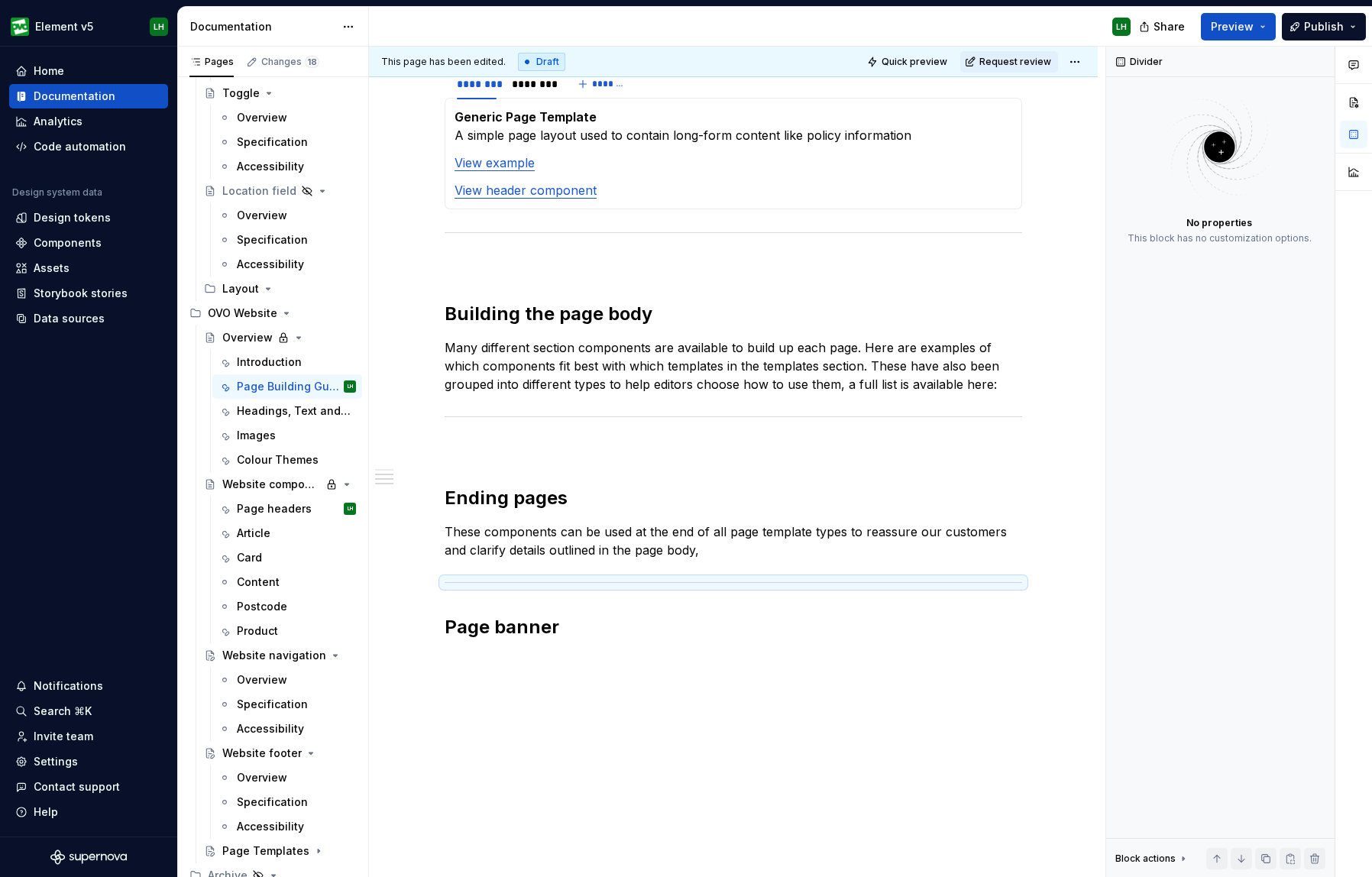
type textarea "*"
click at [660, 356] on p "Many different section components are available to build up each page. Here are…" at bounding box center [733, 366] width 577 height 55
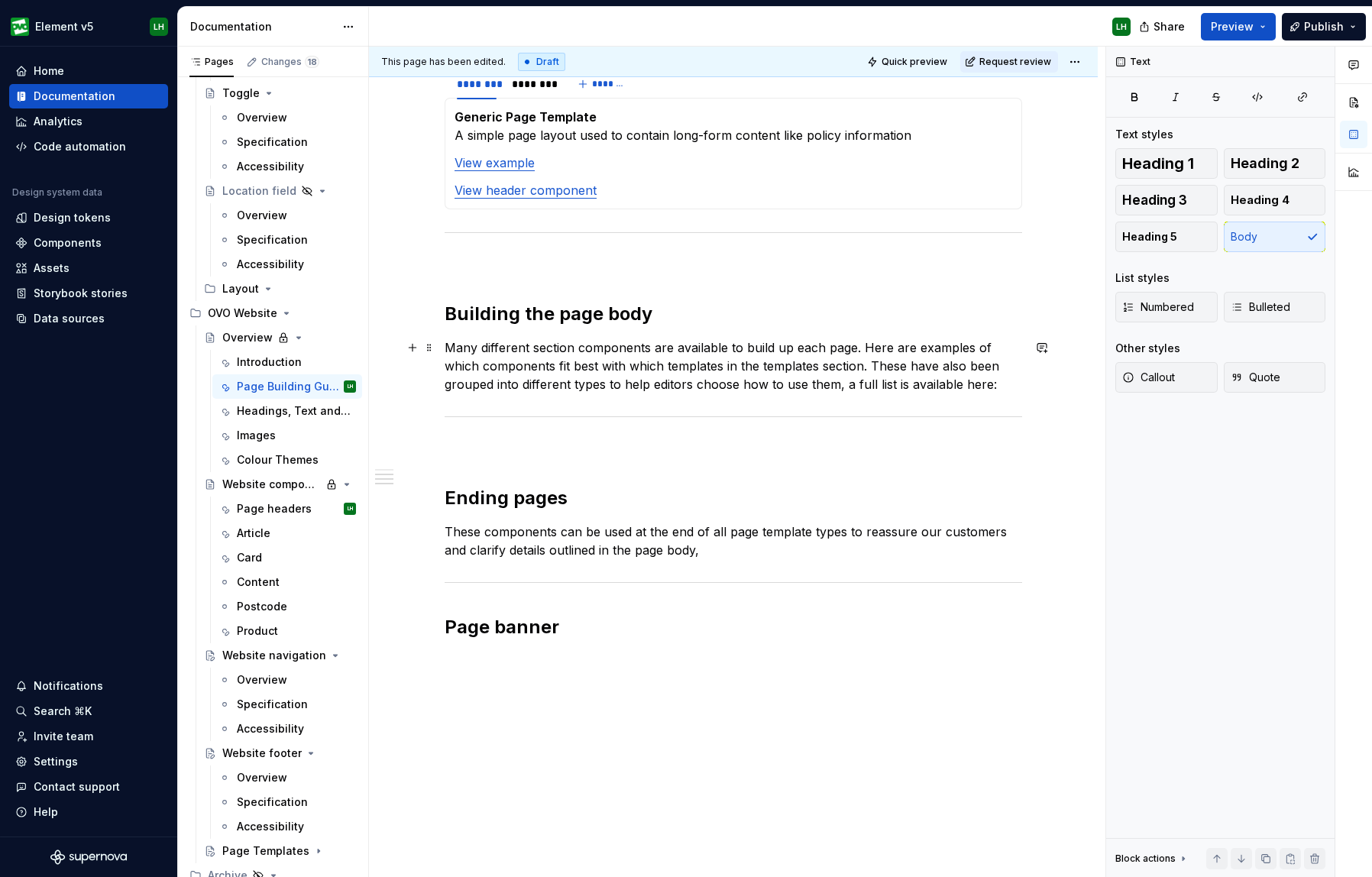
click at [795, 346] on p "Many different section components are available to build up each page. Here are…" at bounding box center [733, 366] width 577 height 55
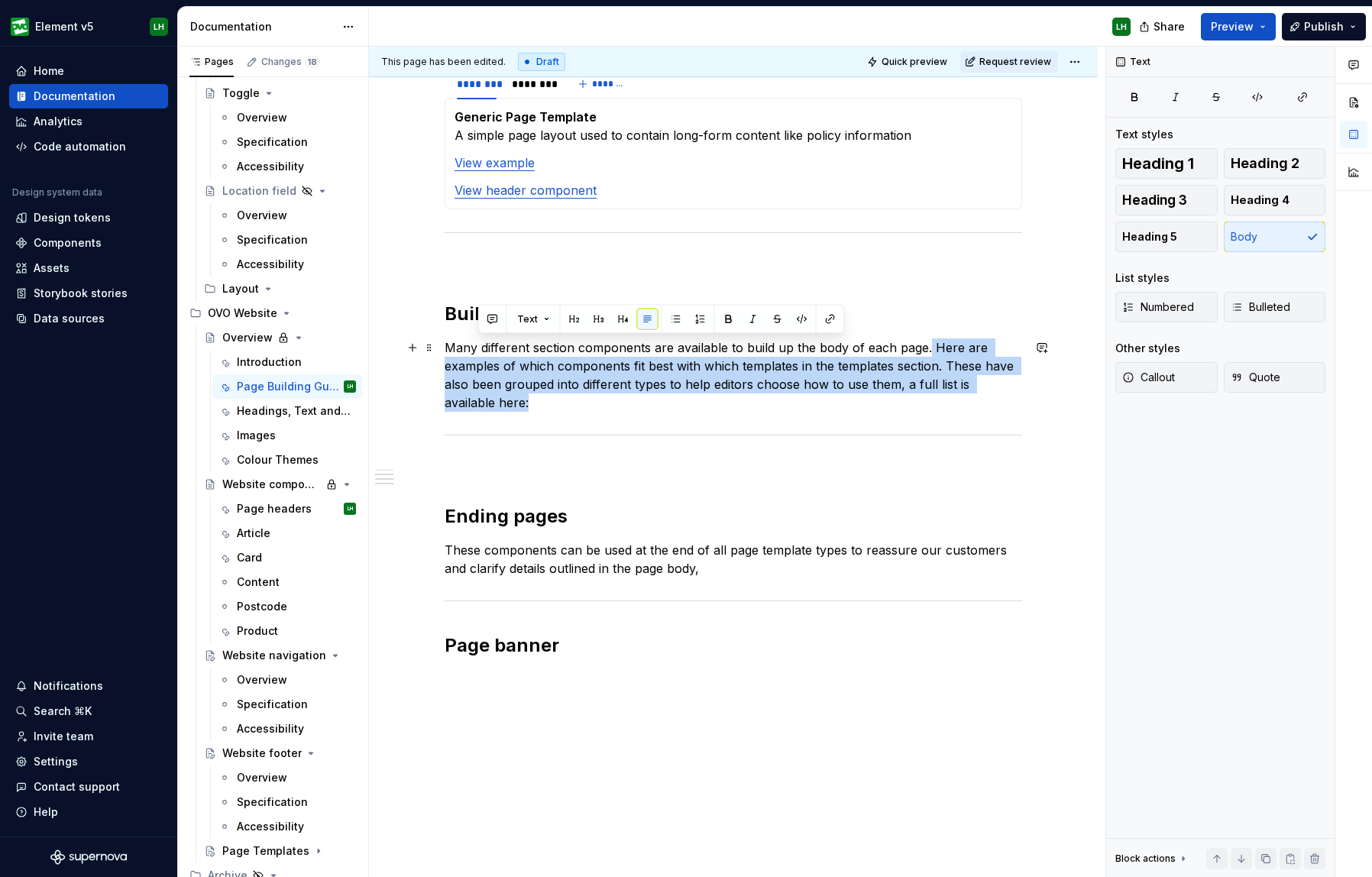
drag, startPoint x: 932, startPoint y: 346, endPoint x: 996, endPoint y: 395, distance: 80.6
click at [996, 395] on p "Many different section components are available to build up the body of each pa…" at bounding box center [733, 375] width 577 height 73
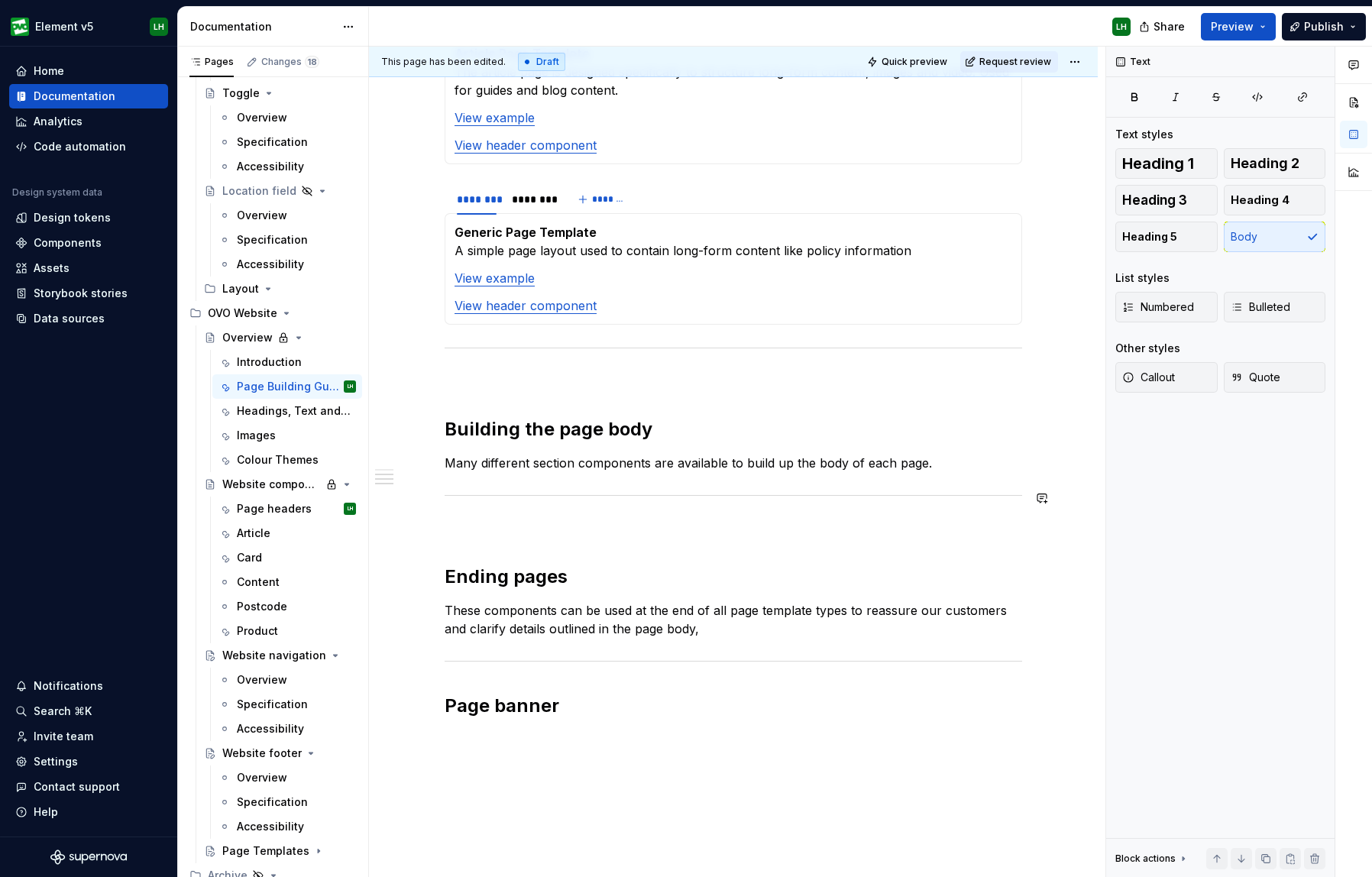
scroll to position [1514, 0]
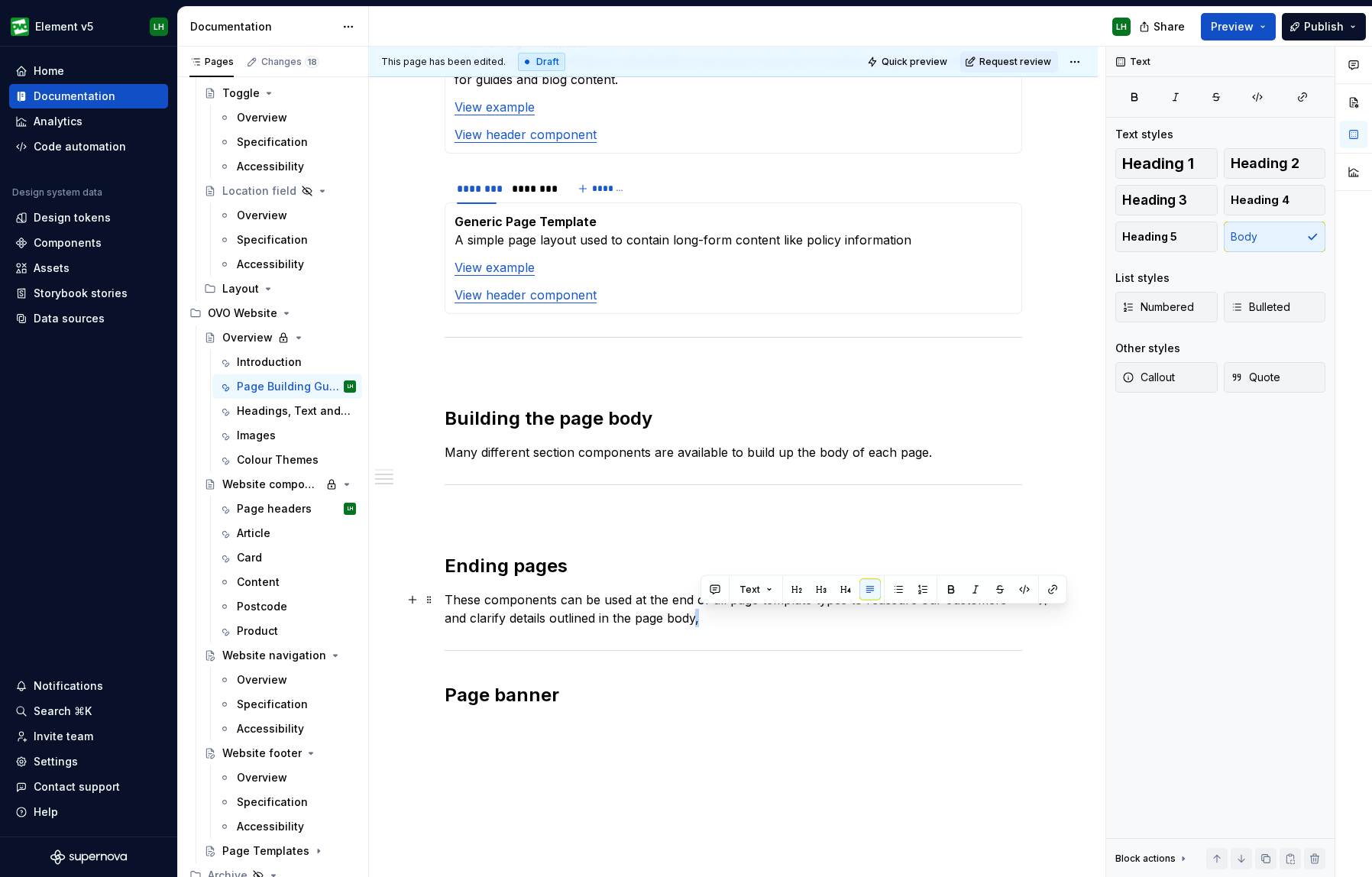
drag, startPoint x: 701, startPoint y: 618, endPoint x: 710, endPoint y: 617, distance: 9.1
click at [710, 617] on p "These components can be used at the end of all page template types to reassure …" at bounding box center [733, 609] width 577 height 37
click at [931, 453] on p "Many different section components are available to build up the body of each pa…" at bounding box center [733, 453] width 577 height 19
click at [927, 451] on p "Many different section components are available to build up the body of each pa…" at bounding box center [733, 453] width 577 height 19
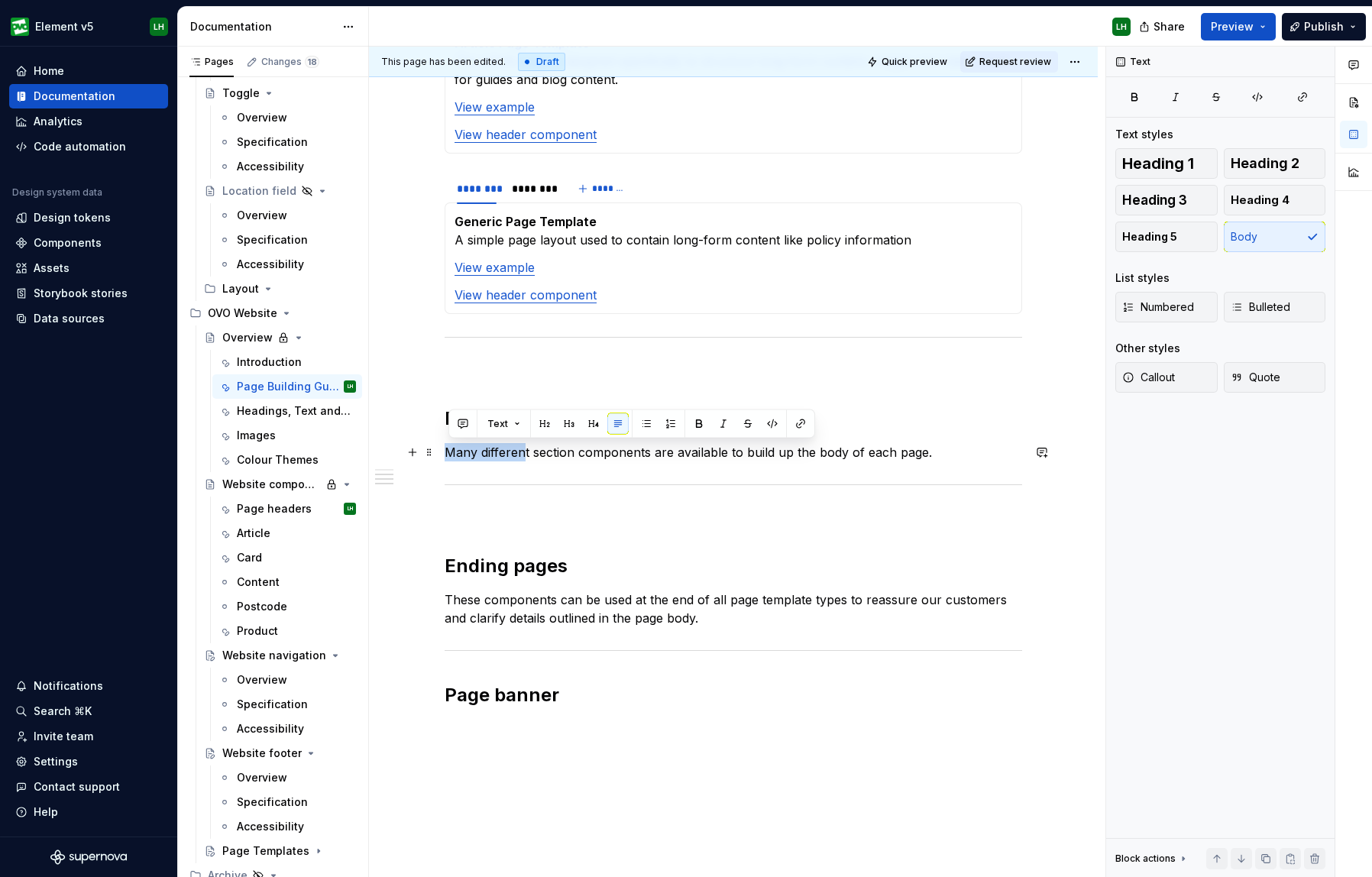
drag, startPoint x: 530, startPoint y: 452, endPoint x: 450, endPoint y: 454, distance: 80.0
click at [450, 454] on p "Many different section components are available to build up the body of each pa…" at bounding box center [733, 453] width 577 height 19
drag, startPoint x: 532, startPoint y: 449, endPoint x: 447, endPoint y: 450, distance: 85.0
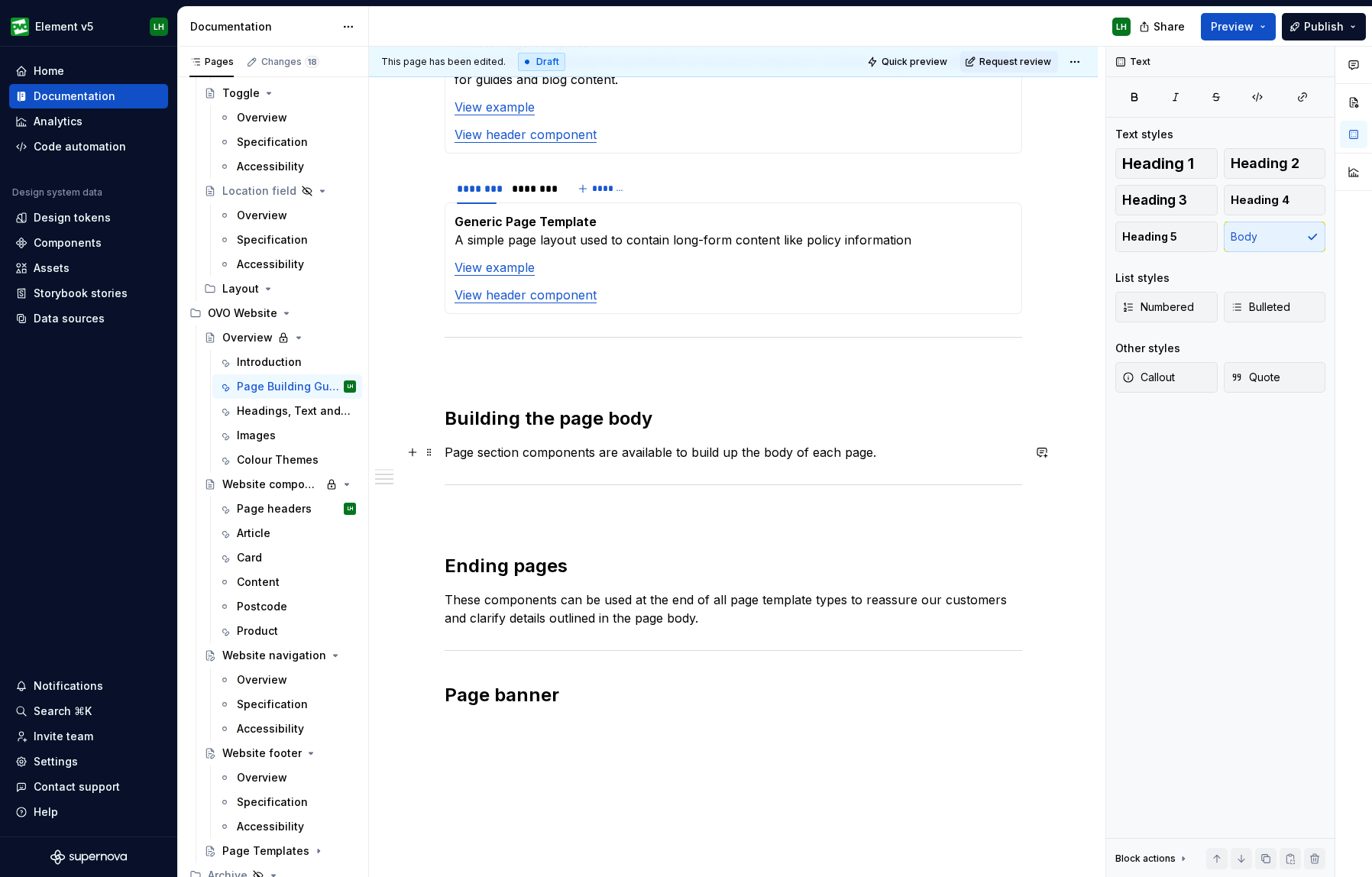
click at [865, 447] on p "Page section components are available to build up the body of each page." at bounding box center [733, 453] width 577 height 19
click at [880, 452] on p "Page section components are available to build up the body of each page." at bounding box center [733, 453] width 577 height 19
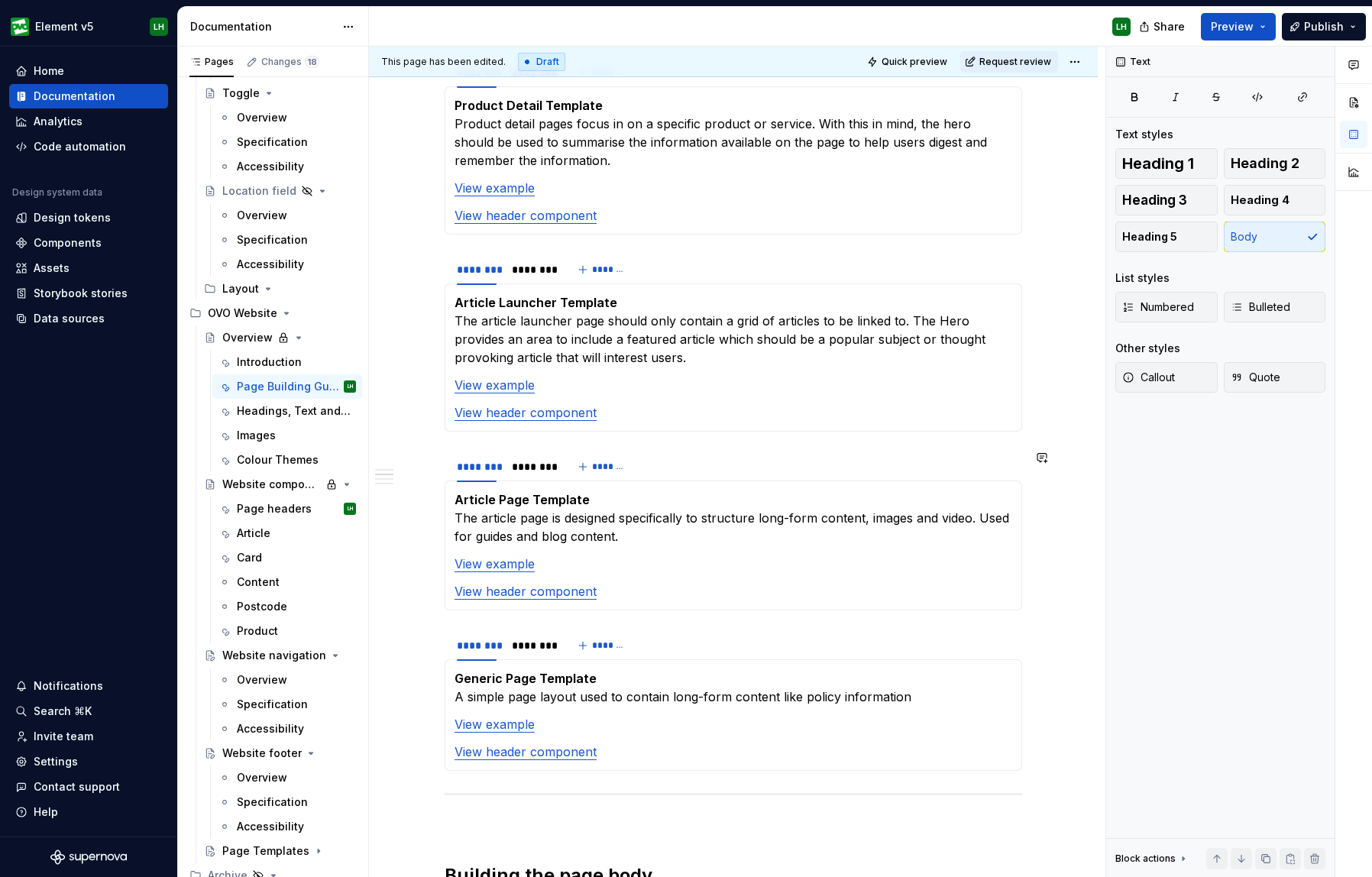
scroll to position [1177, 0]
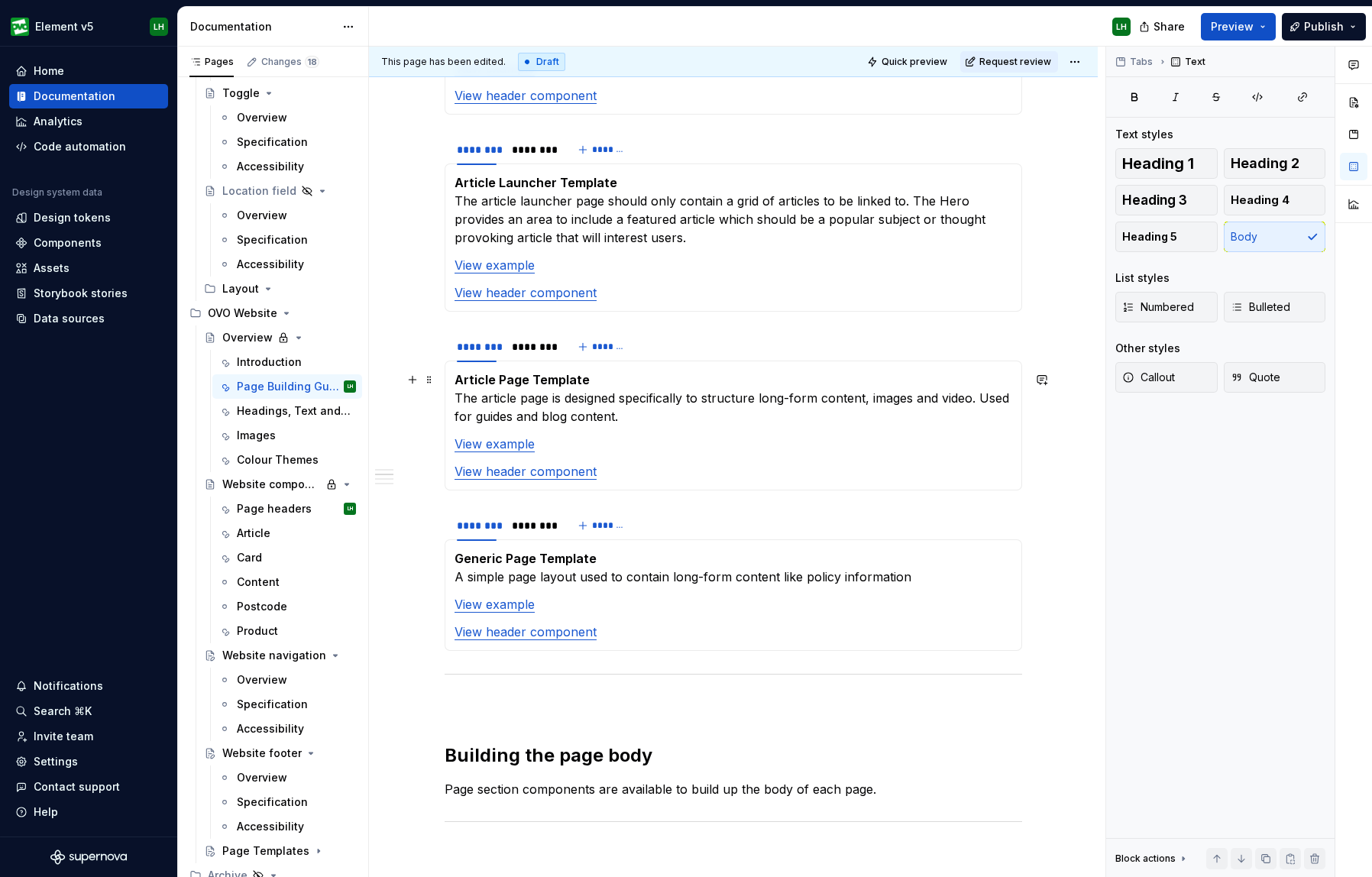
click at [746, 420] on p "Article Page Template The article page is designed specifically to structure lo…" at bounding box center [733, 398] width 558 height 55
drag, startPoint x: 625, startPoint y: 416, endPoint x: 887, endPoint y: 424, distance: 262.1
click at [887, 424] on p "Article Page Template The article page is designed specifically to structure lo…" at bounding box center [733, 398] width 558 height 55
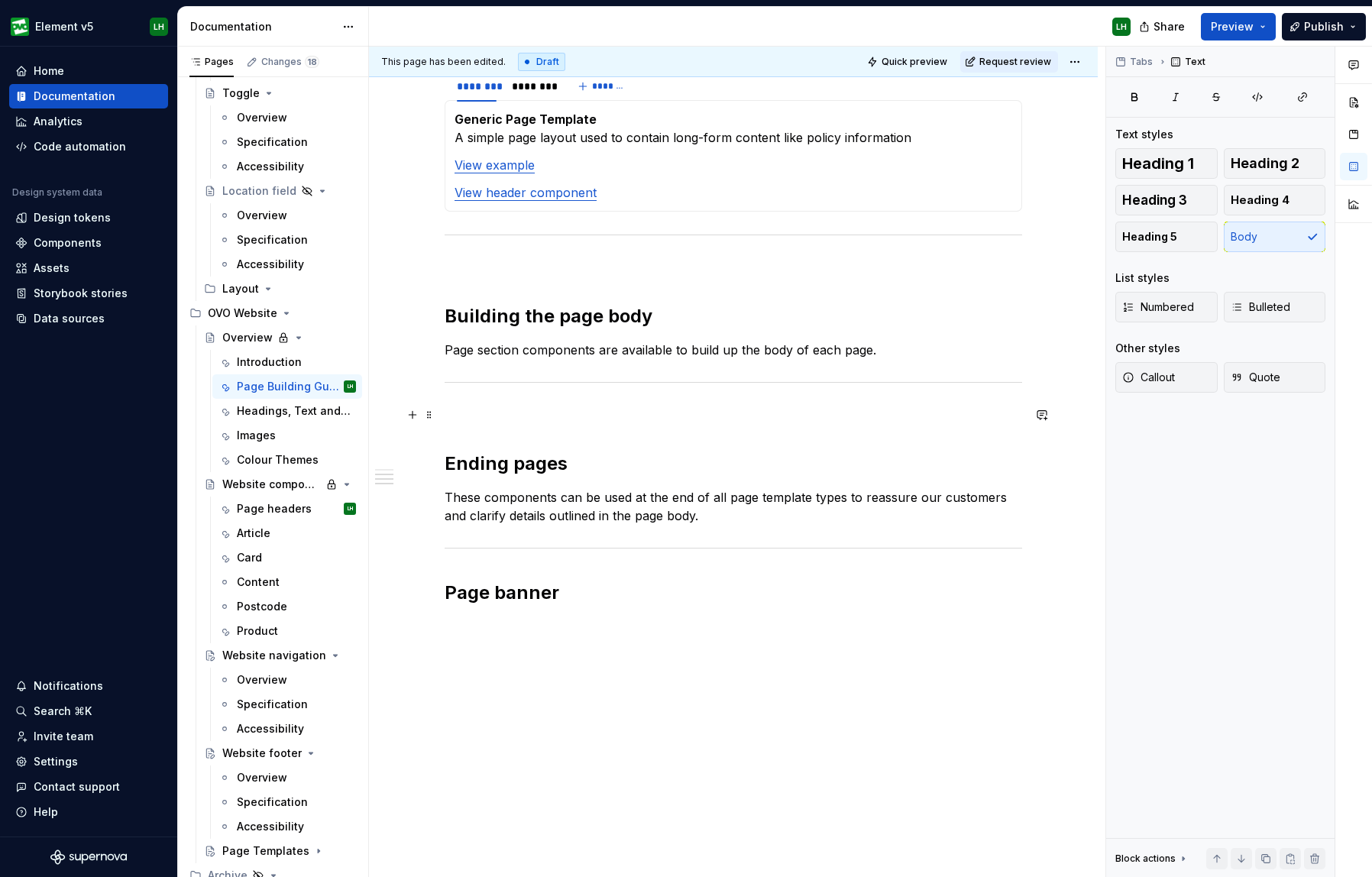
scroll to position [1619, 0]
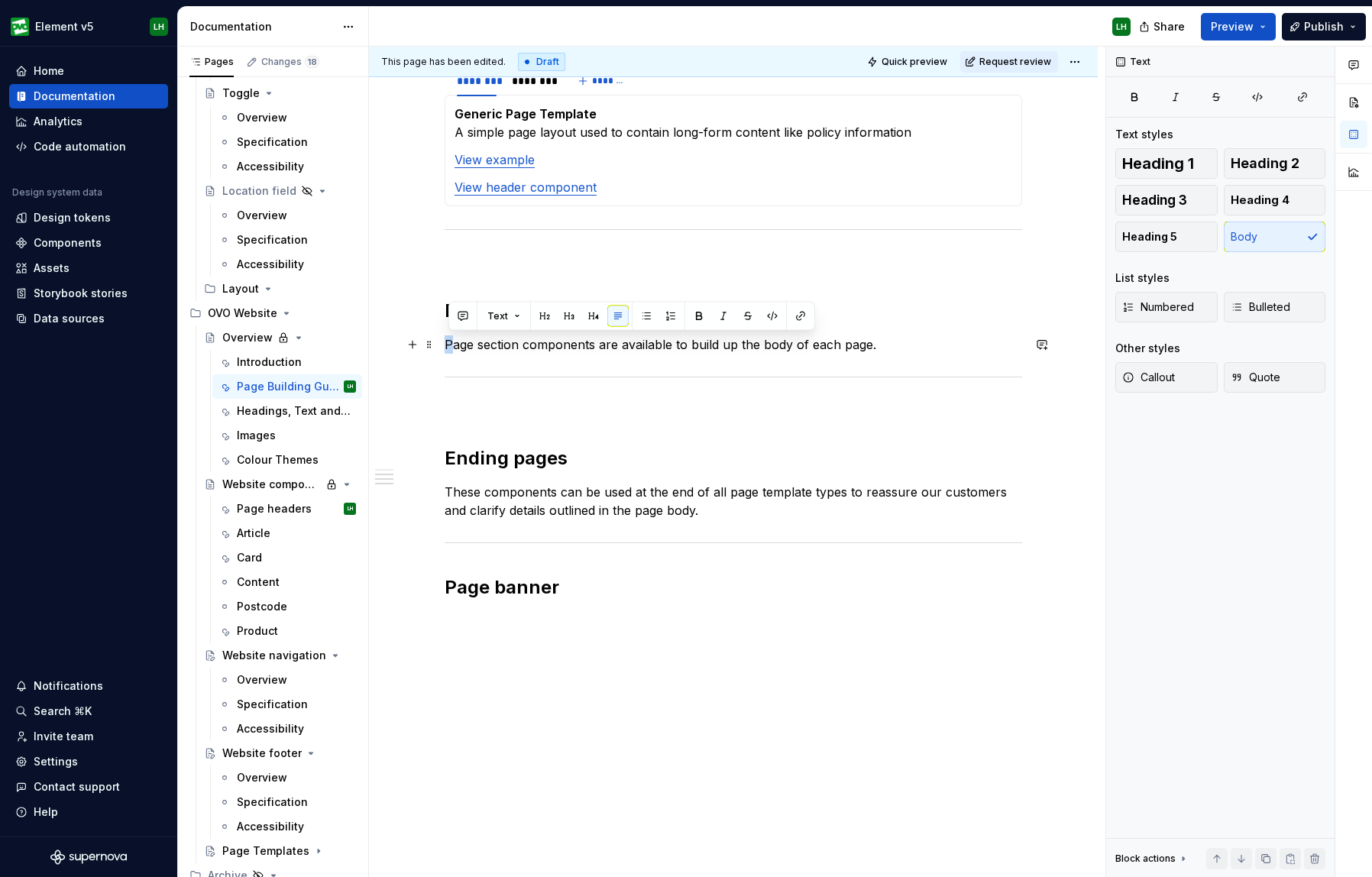
click at [448, 350] on p "Page section components are available to build up the body of each page." at bounding box center [733, 345] width 577 height 19
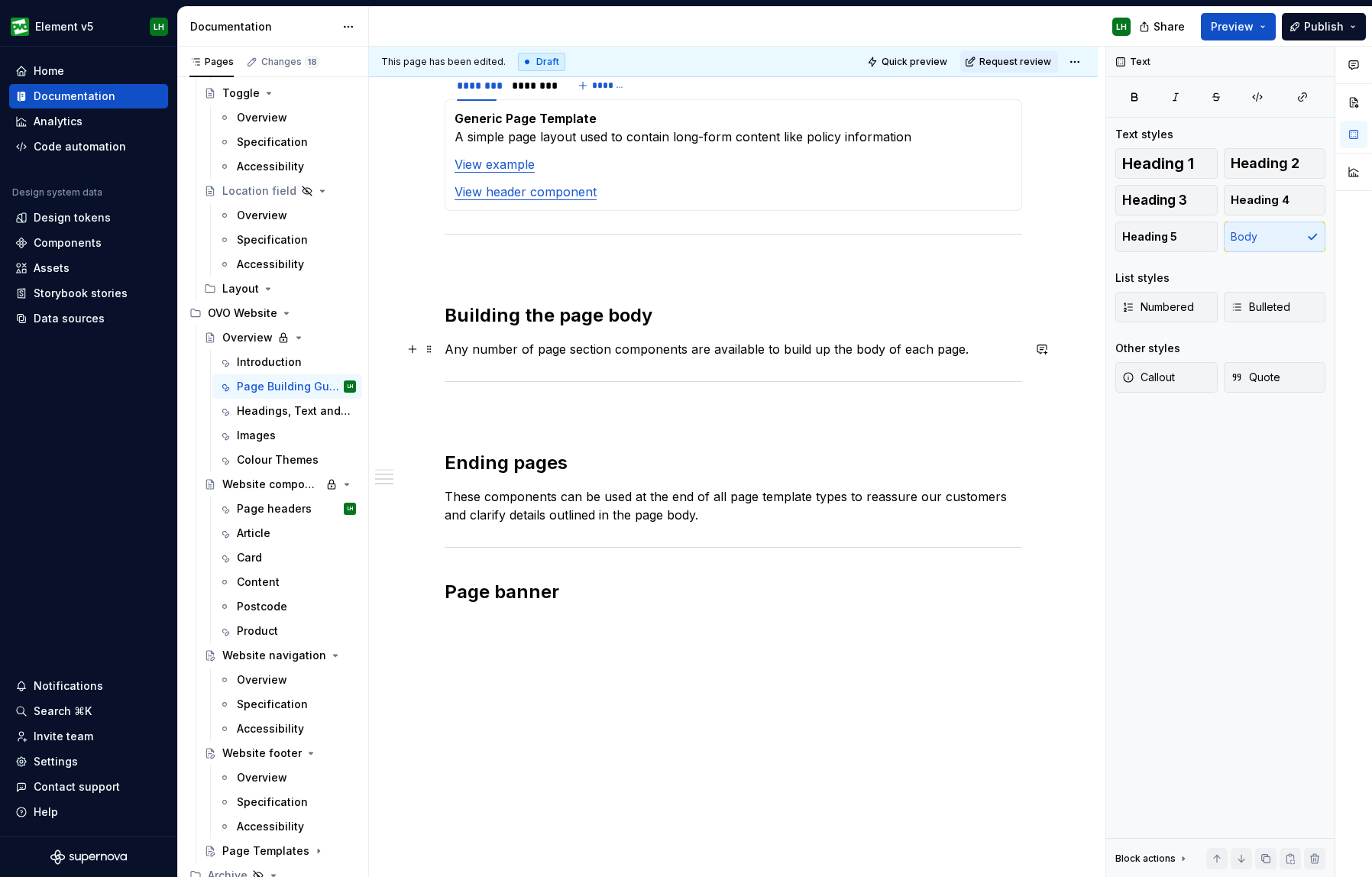
click at [972, 349] on p "Any number of page section components are available to build up the body of eac…" at bounding box center [733, 349] width 577 height 19
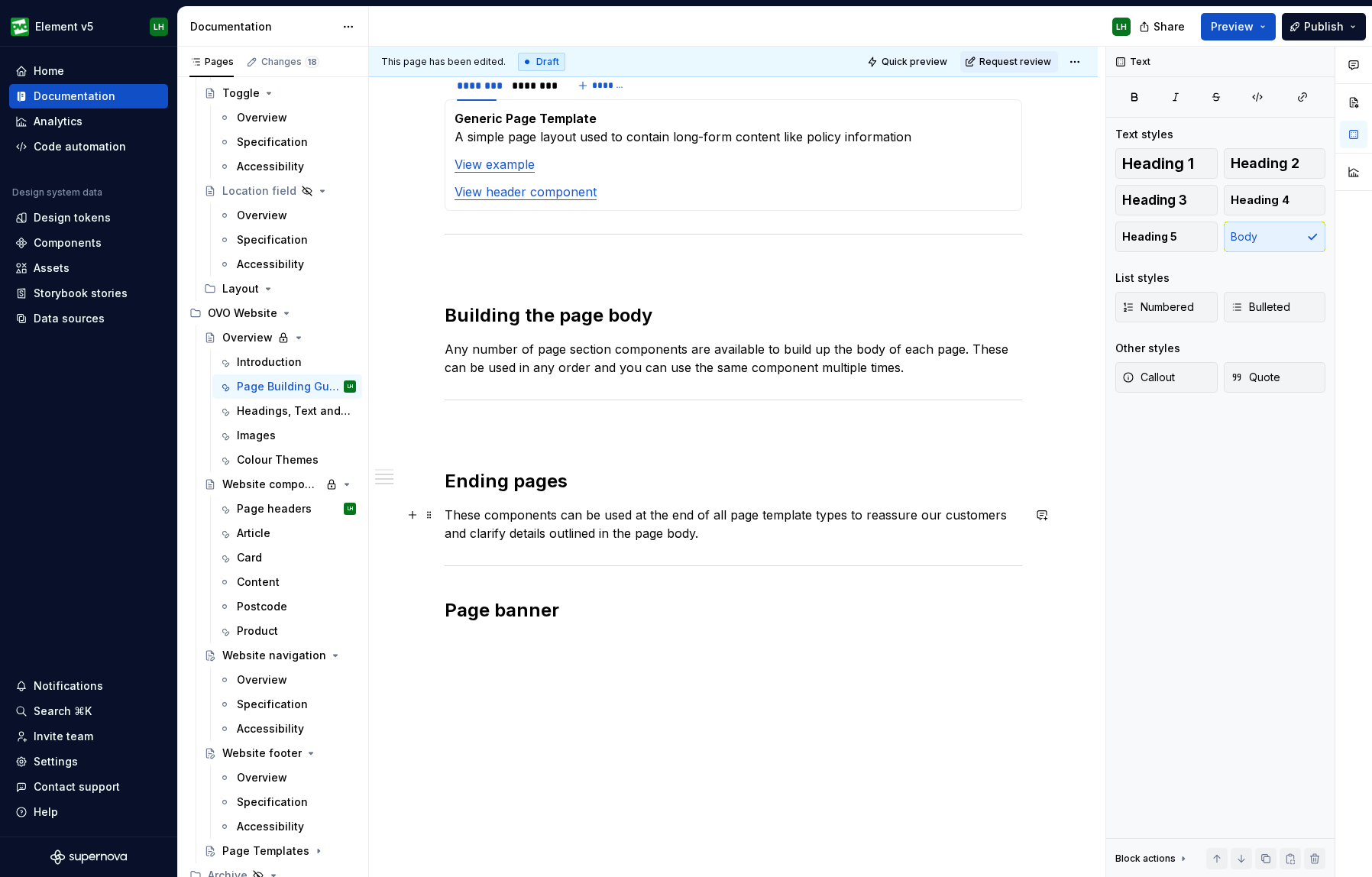
click at [999, 519] on p "These components can be used at the end of all page template types to reassure …" at bounding box center [733, 524] width 577 height 37
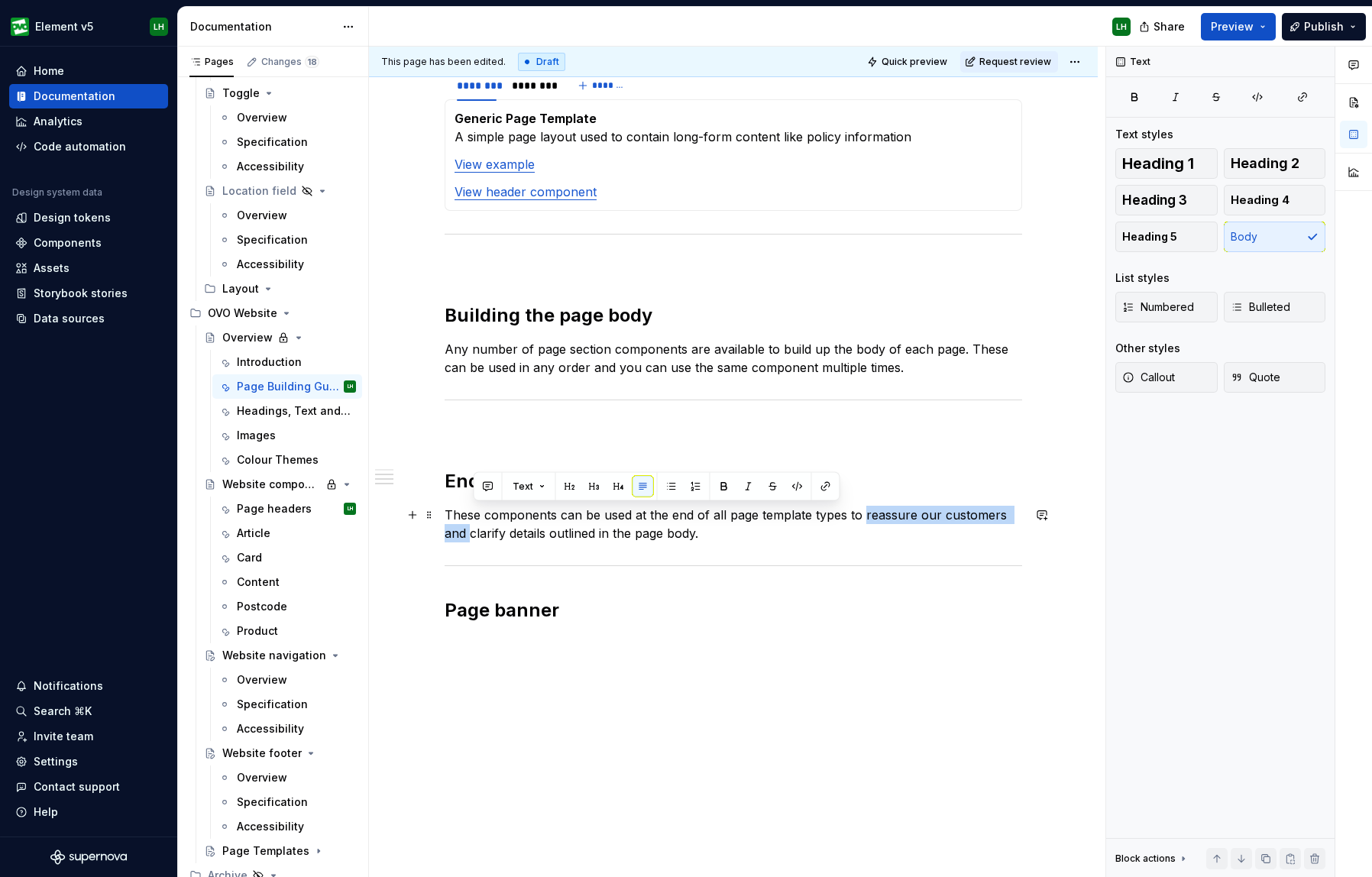
drag, startPoint x: 473, startPoint y: 535, endPoint x: 867, endPoint y: 512, distance: 394.7
click at [867, 512] on p "These components can be used at the end of all page template types to reassure …" at bounding box center [733, 524] width 577 height 37
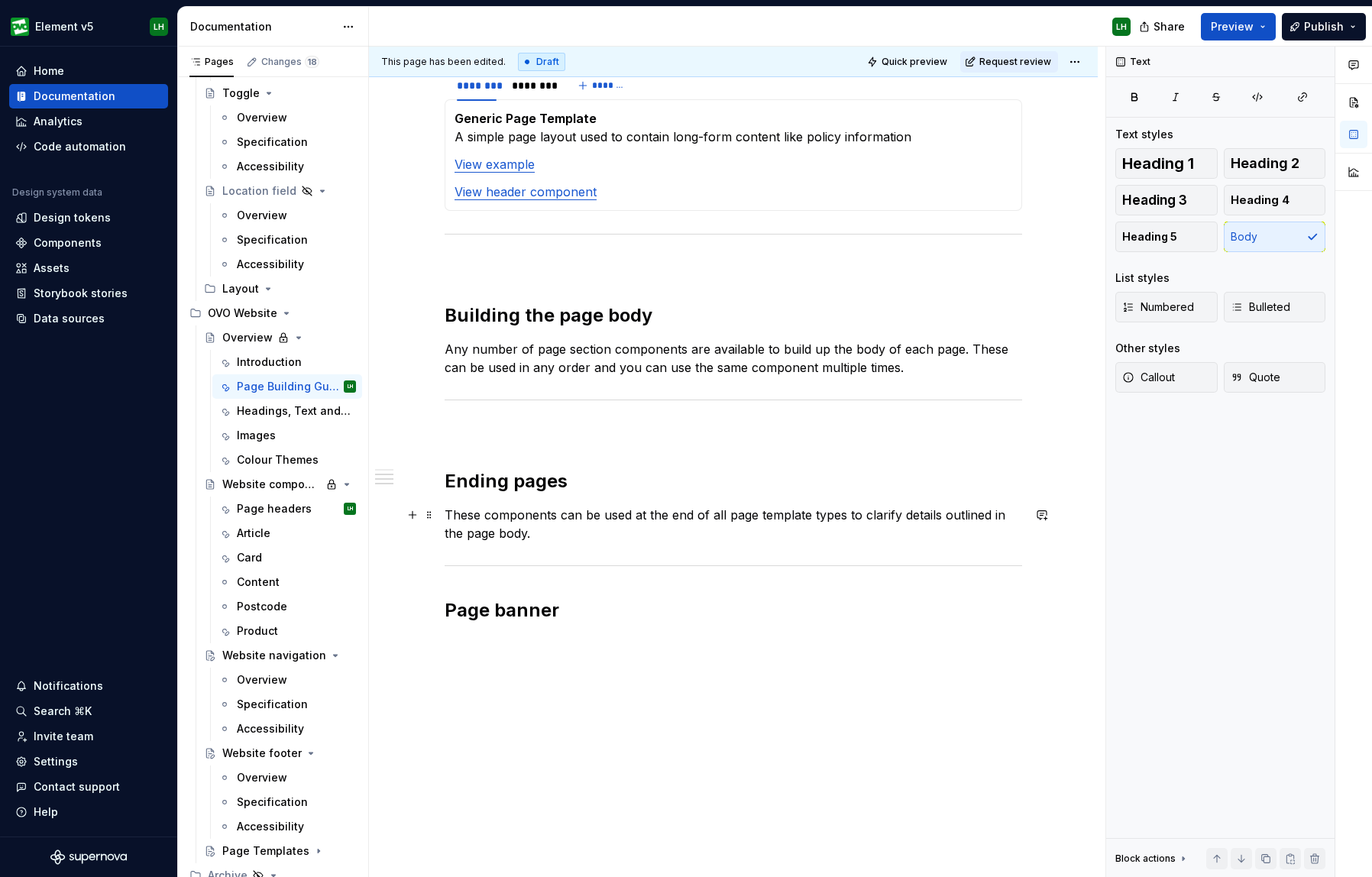
click at [541, 530] on p "These components can be used at the end of all page template types to clarify d…" at bounding box center [733, 524] width 577 height 37
click at [414, 348] on button "button" at bounding box center [412, 349] width 21 height 21
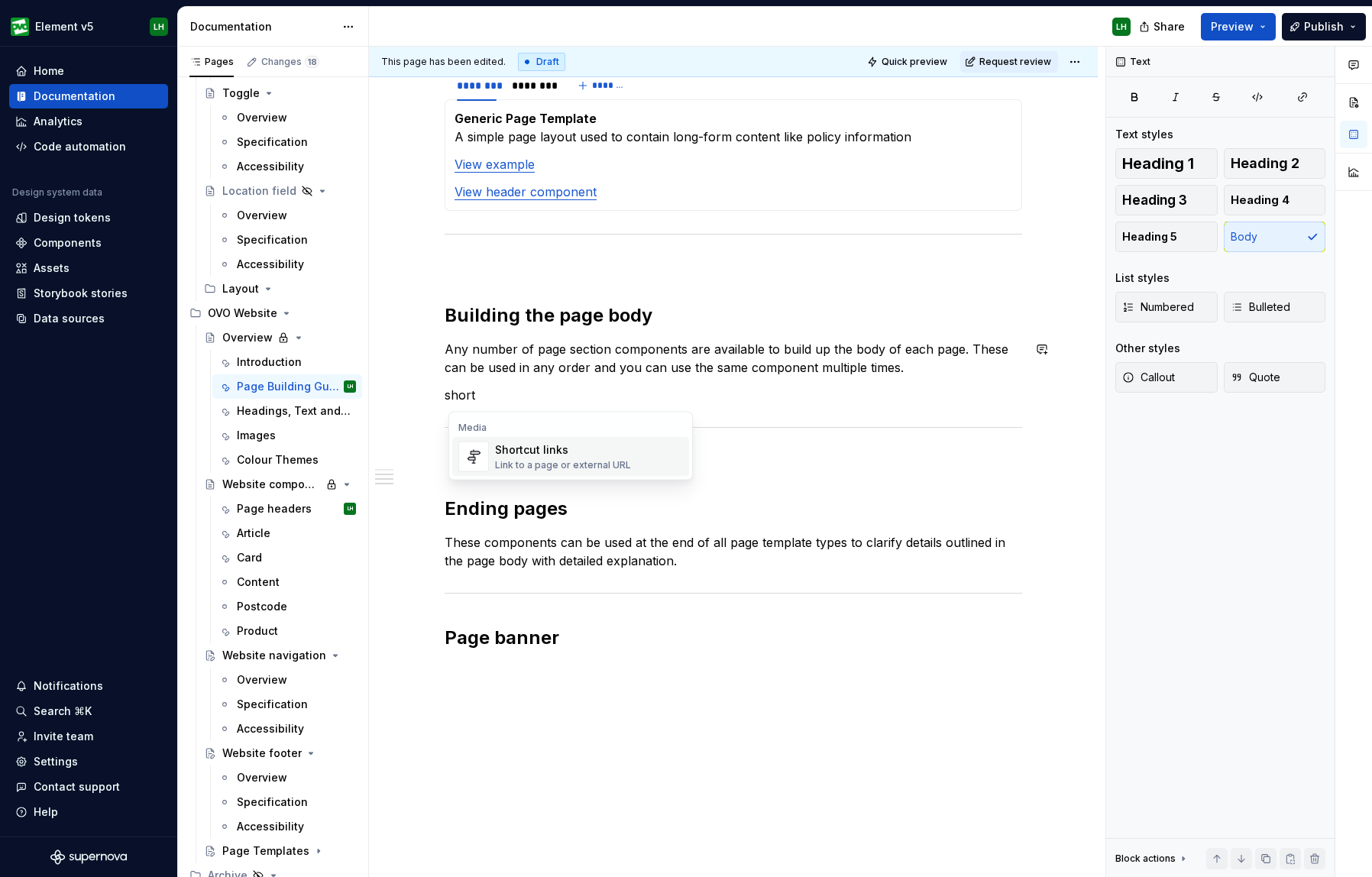
click at [550, 464] on div "Link to a page or external URL" at bounding box center [562, 465] width 136 height 12
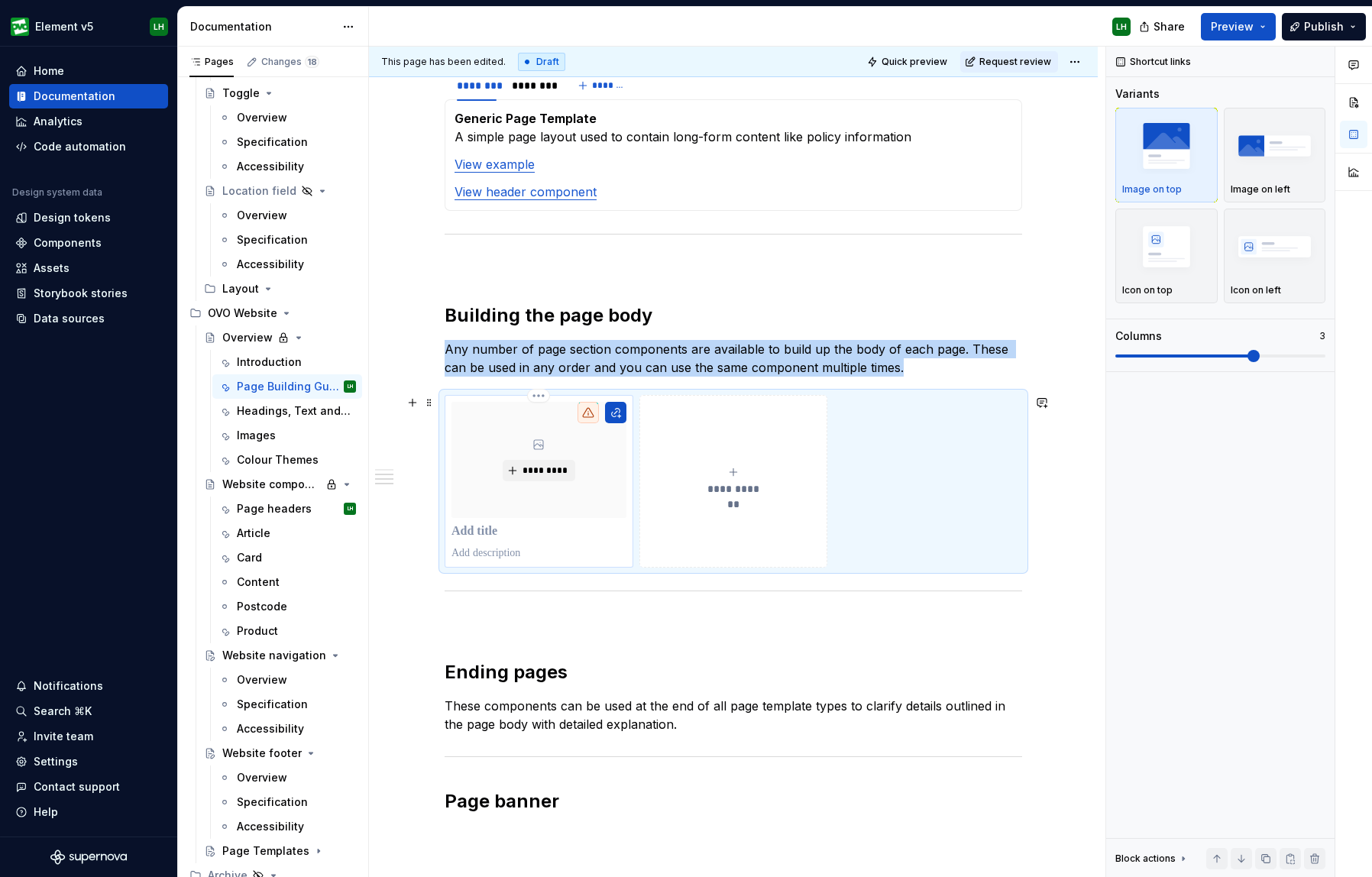
click at [509, 518] on div "*********" at bounding box center [538, 482] width 175 height 159
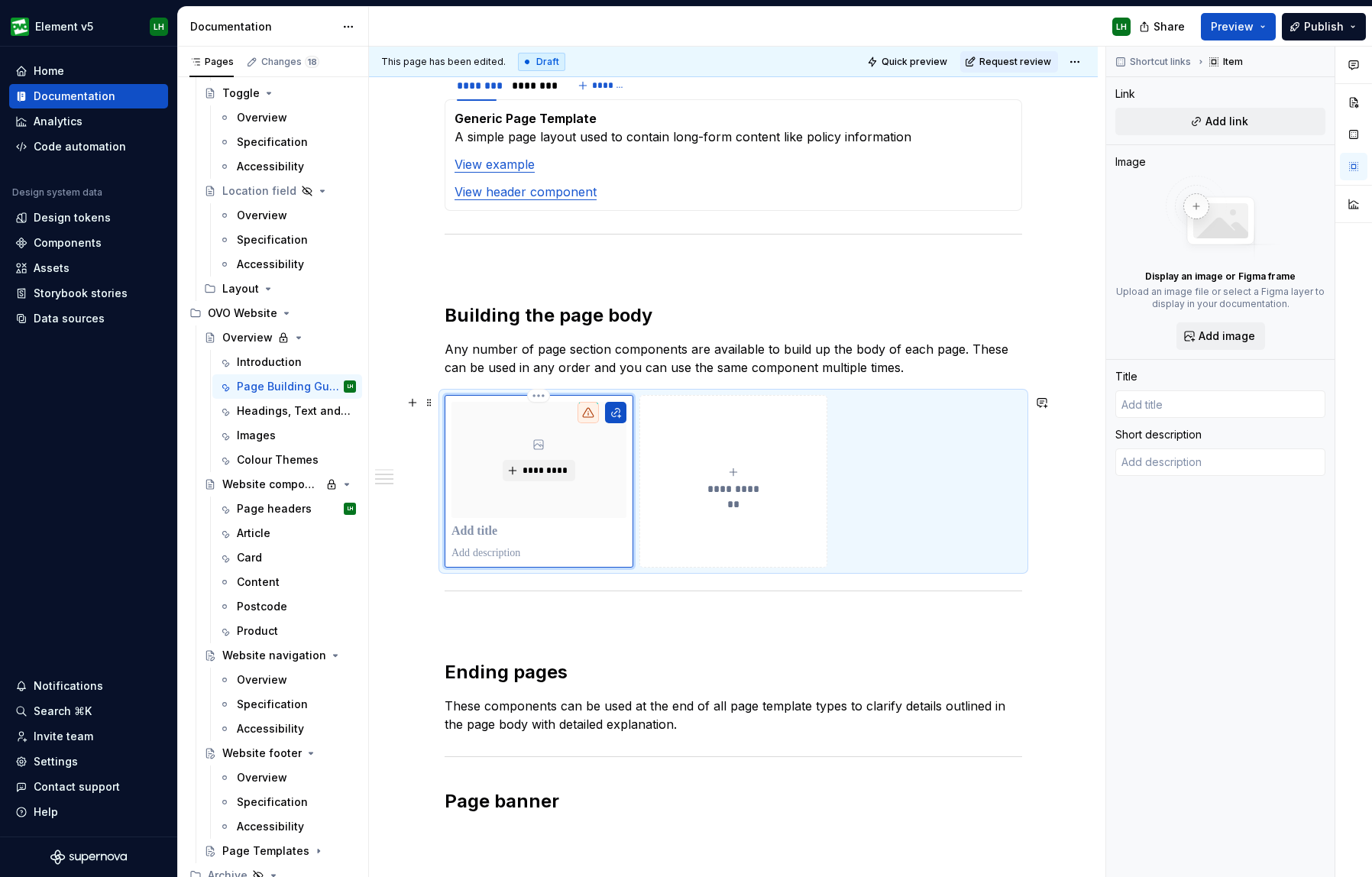
click at [480, 530] on p at bounding box center [538, 532] width 175 height 16
type textarea "*"
type input "P"
type textarea "*"
type input "Pr"
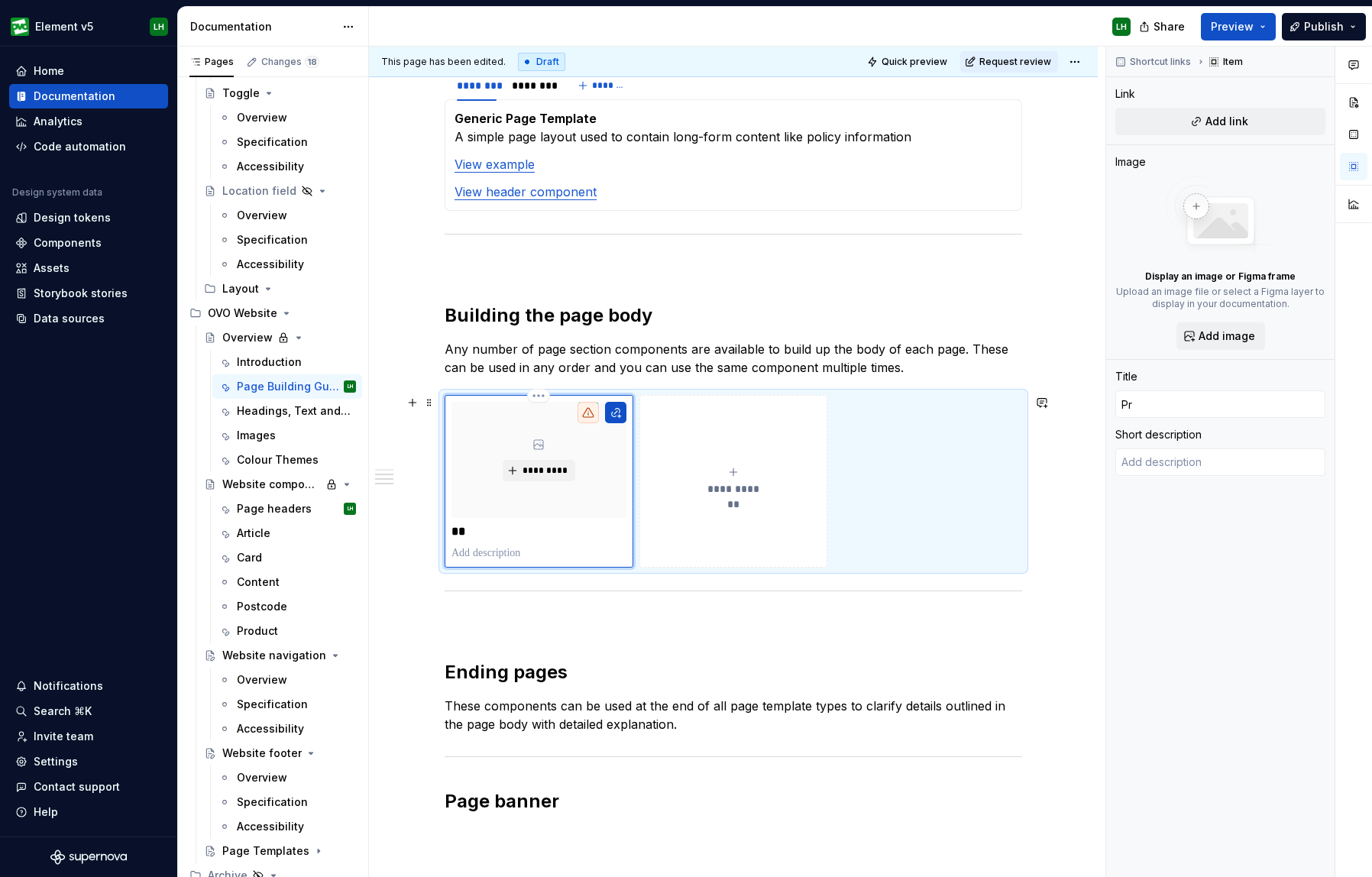
type textarea "*"
type input "Pro"
type textarea "*"
type input "Prom"
type textarea "*"
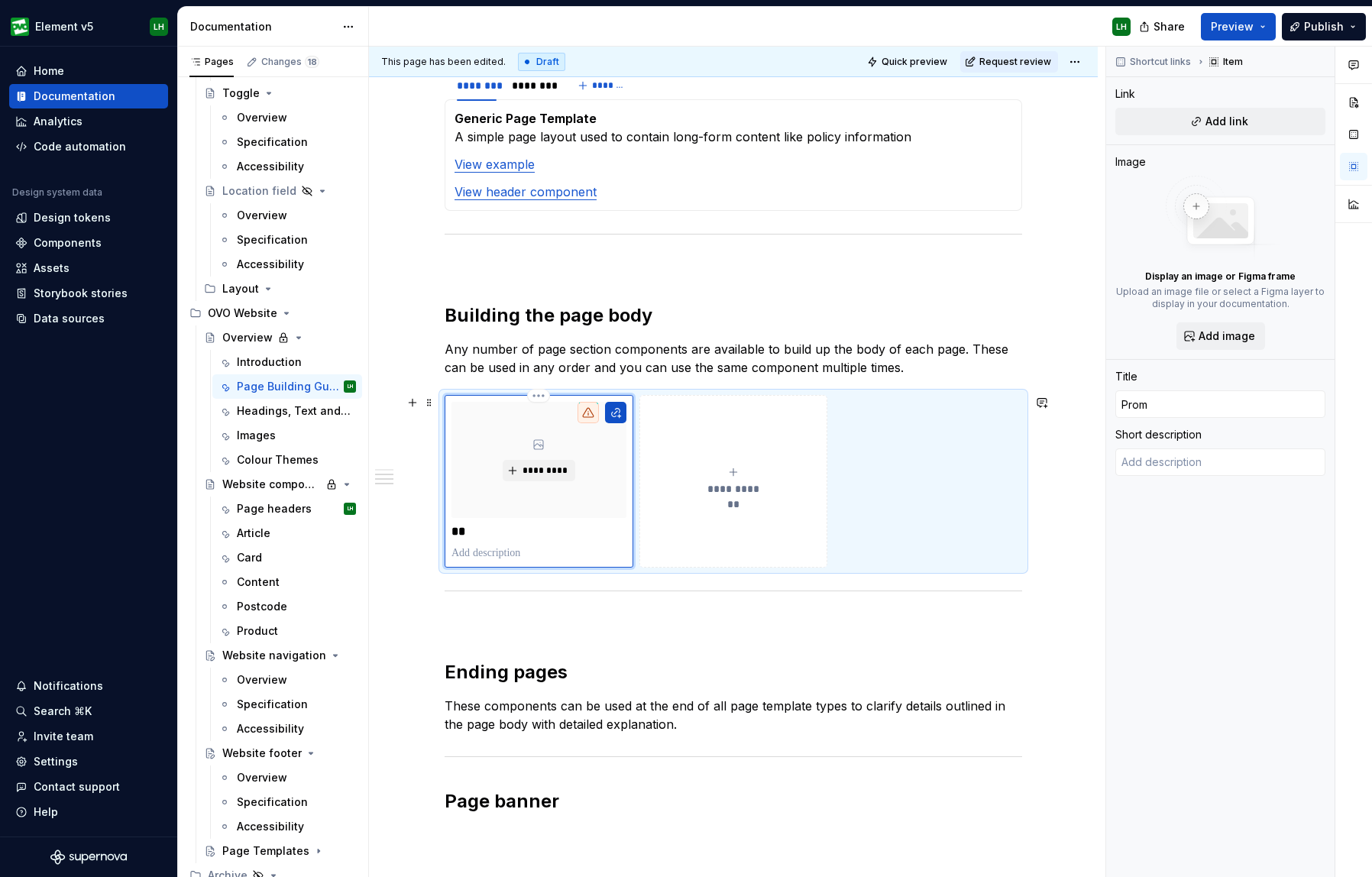
type input "Promo"
type textarea "*"
type input "Promo"
type textarea "*"
type input "Promo r"
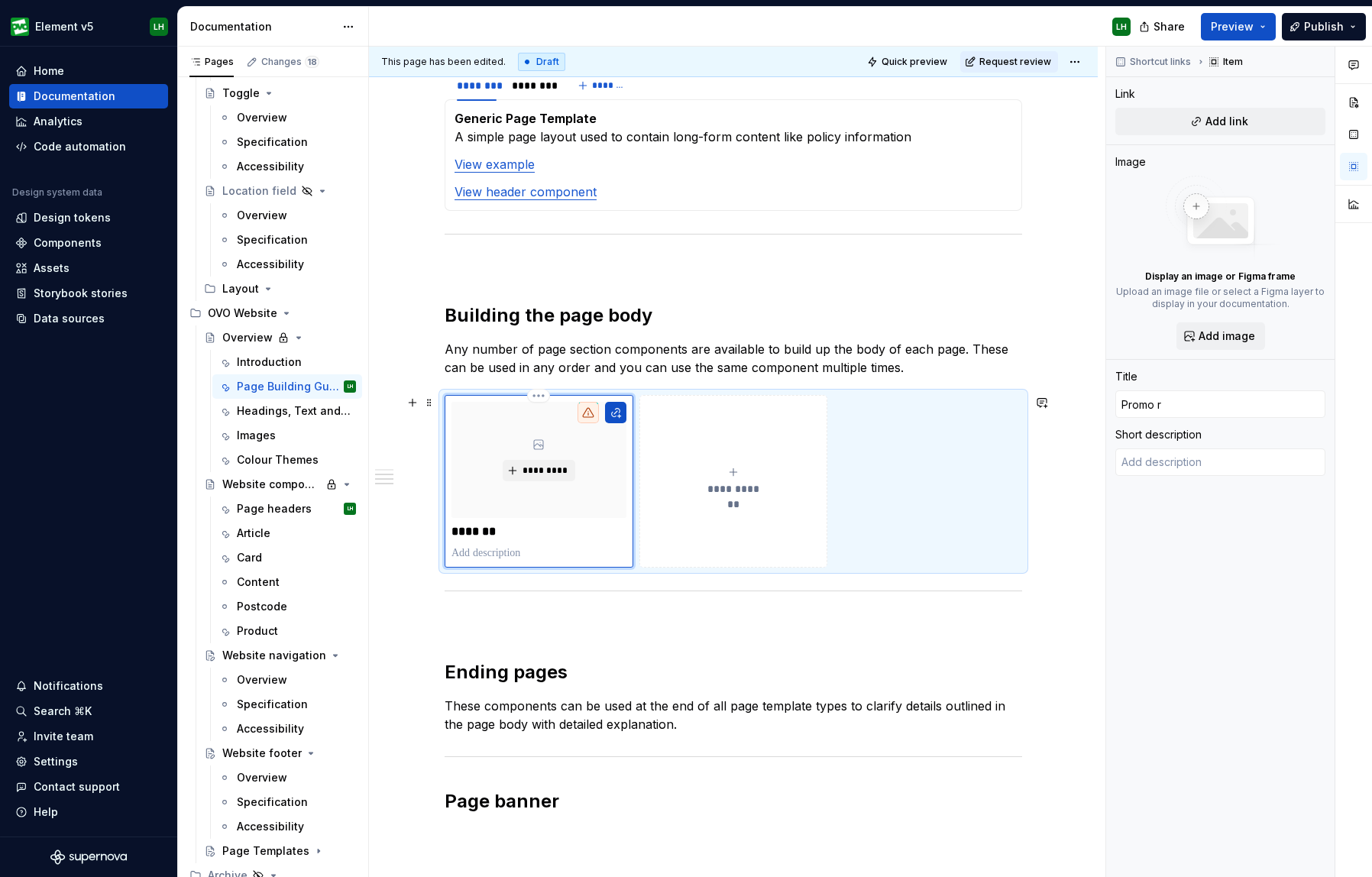
type textarea "*"
type input "Promo ra"
type textarea "*"
type input "Promo rai"
type textarea "*"
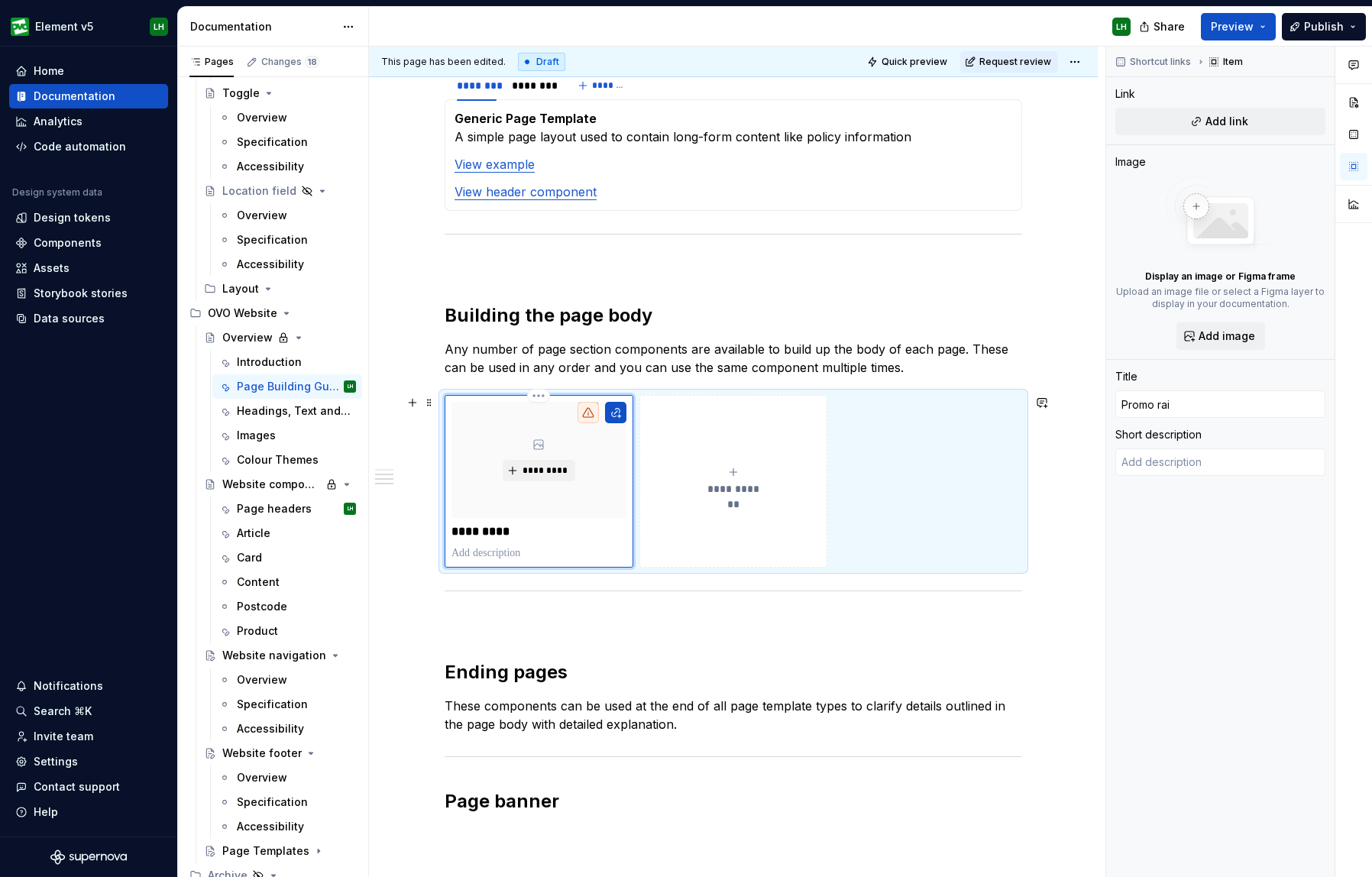
type input "Promo rail"
click at [499, 529] on p "**********" at bounding box center [538, 532] width 175 height 16
type textarea "*"
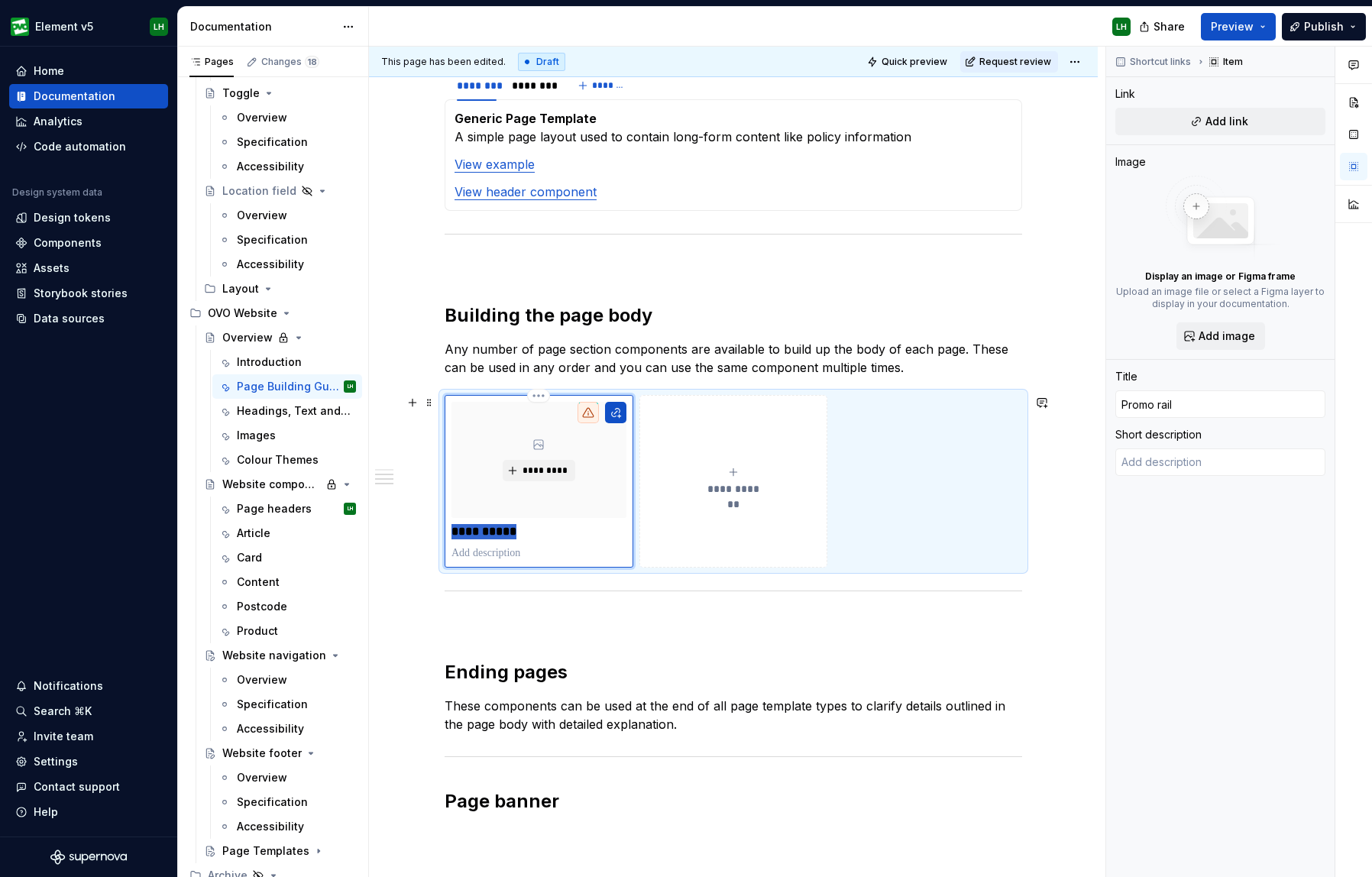
type input "Q"
type textarea "*"
type input "Qui"
type textarea "*"
type input "Quik"
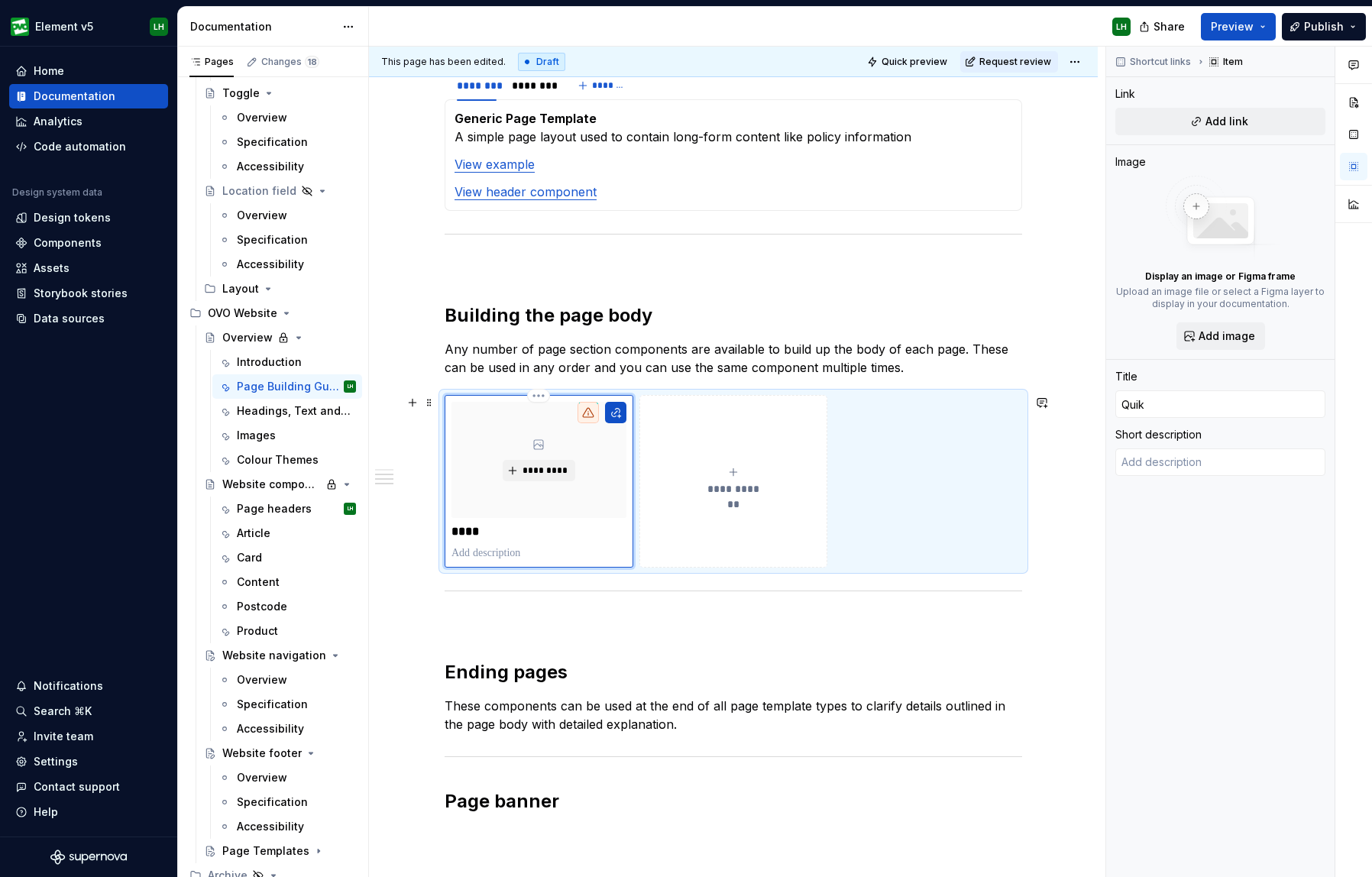
type textarea "*"
type input "Qui"
type textarea "*"
type input "Quic"
type textarea "*"
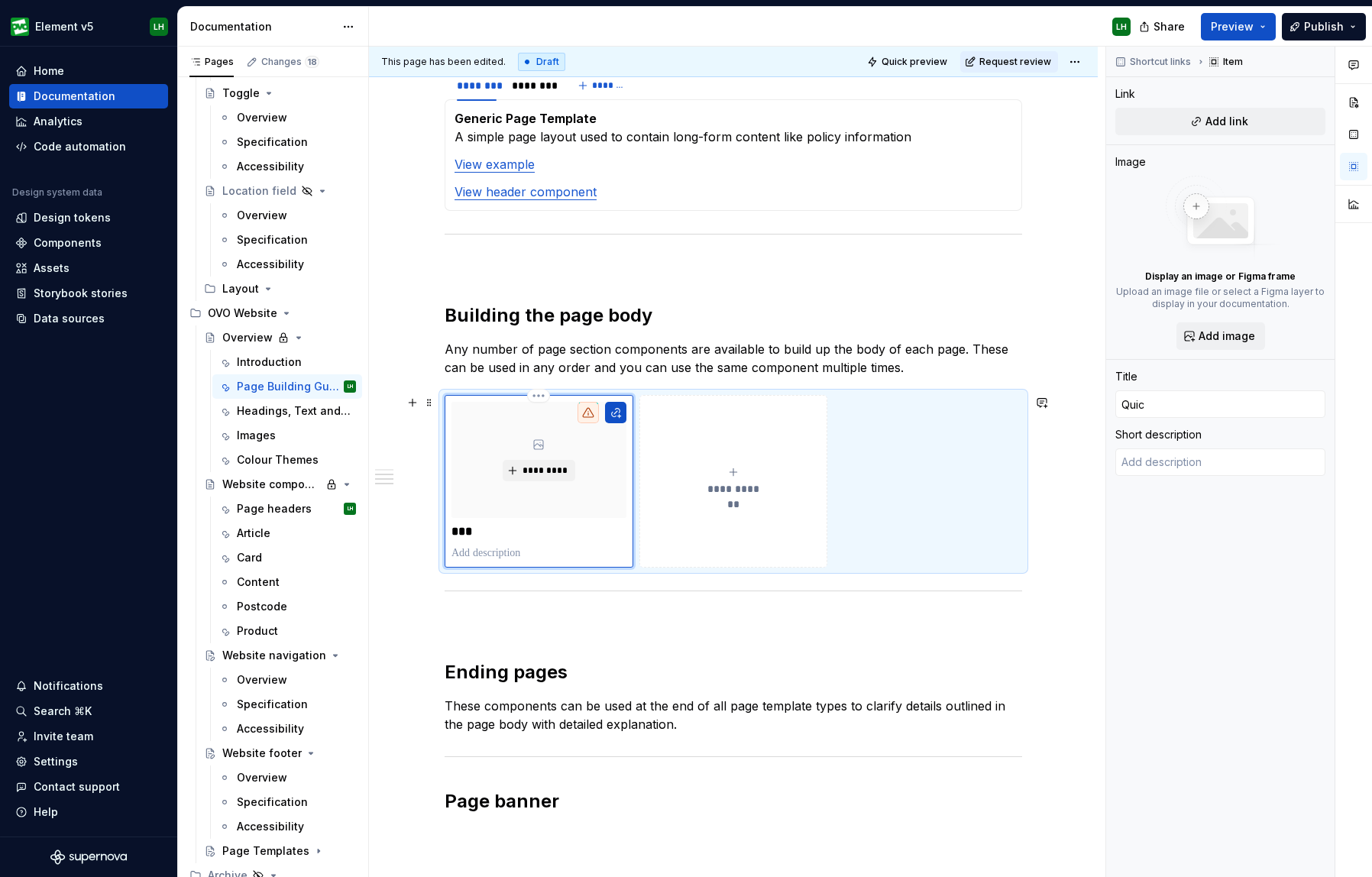
type input "Quick"
type textarea "*"
type input "Quick"
type textarea "*"
type input "Quick l"
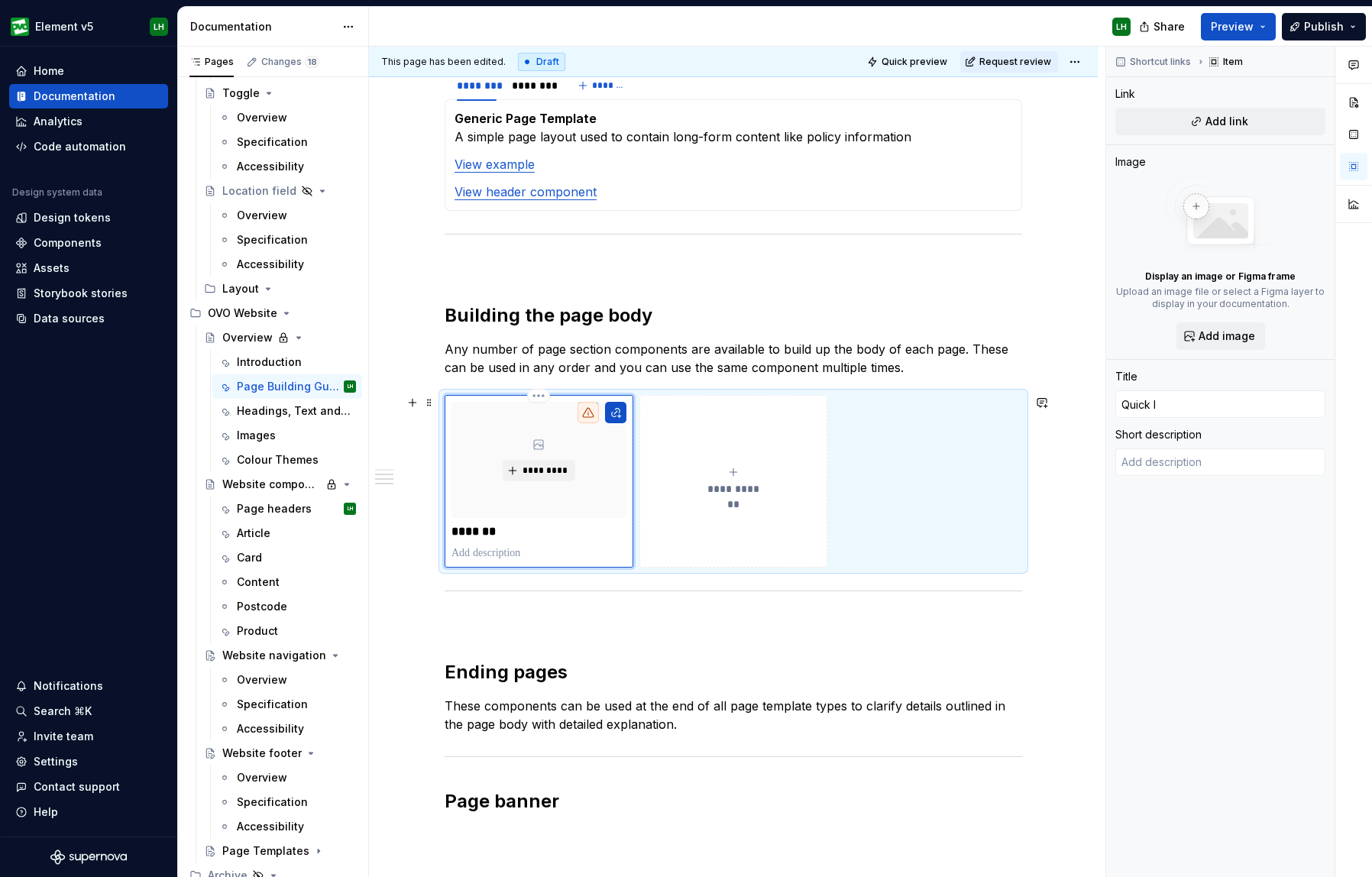
type textarea "*"
type input "Quick li"
type textarea "*"
type input "Quick lin"
type textarea "*"
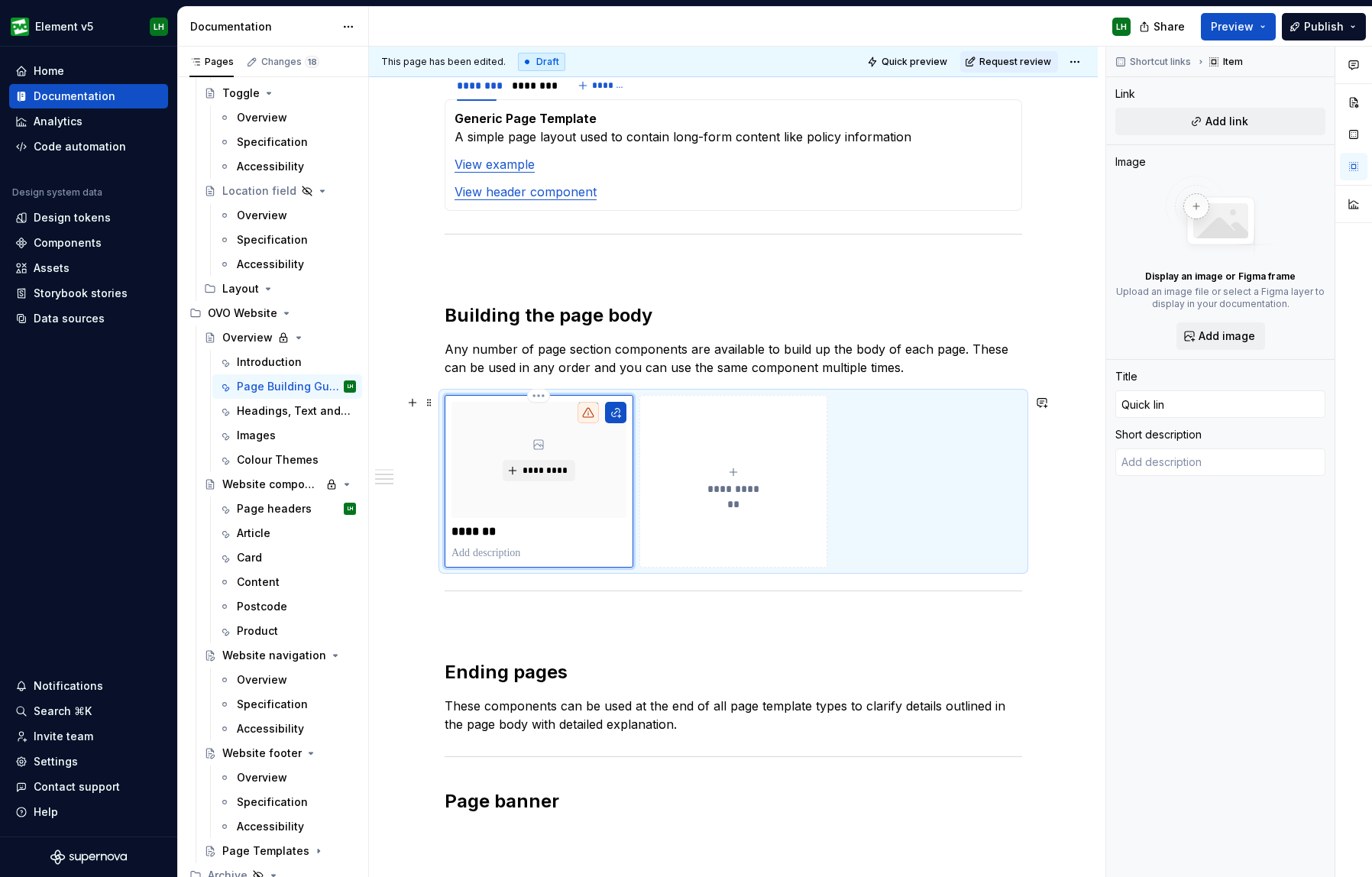
type input "Quick link"
type textarea "*"
type input "Quick links"
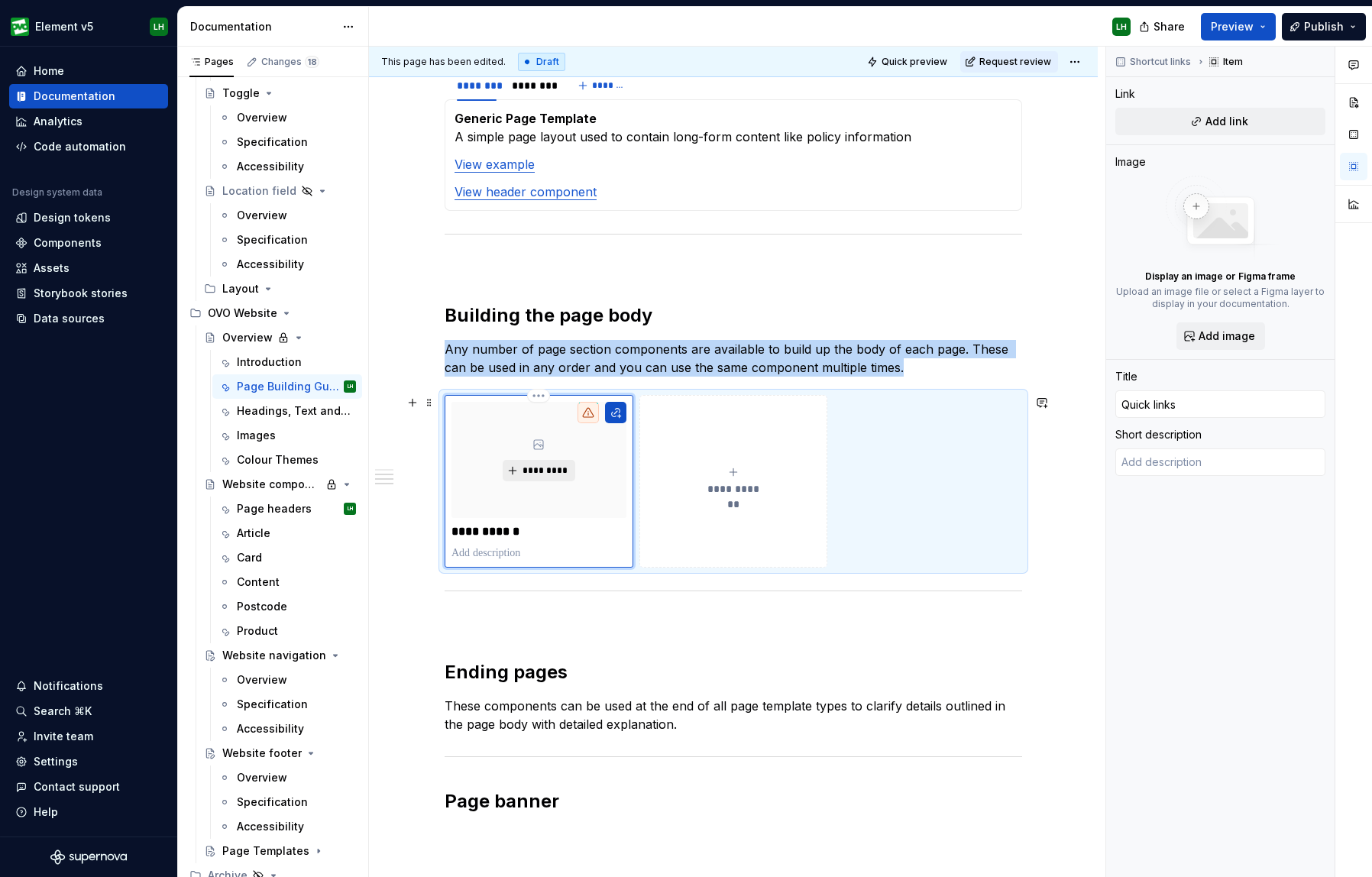
click at [570, 478] on button "*********" at bounding box center [538, 470] width 72 height 21
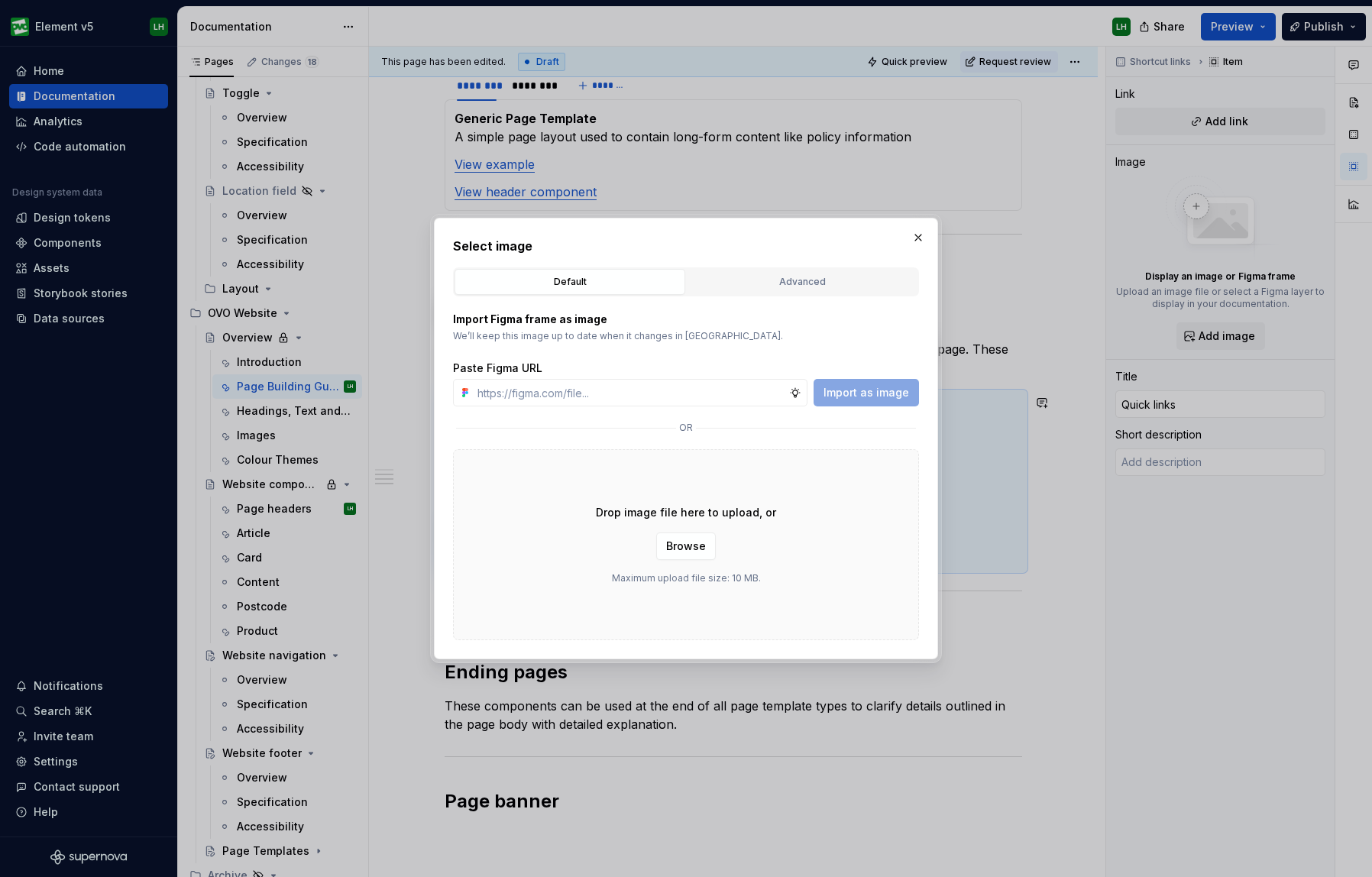
click at [754, 268] on div "Default Advanced" at bounding box center [685, 282] width 466 height 29
click at [767, 277] on div "Advanced" at bounding box center [802, 282] width 220 height 16
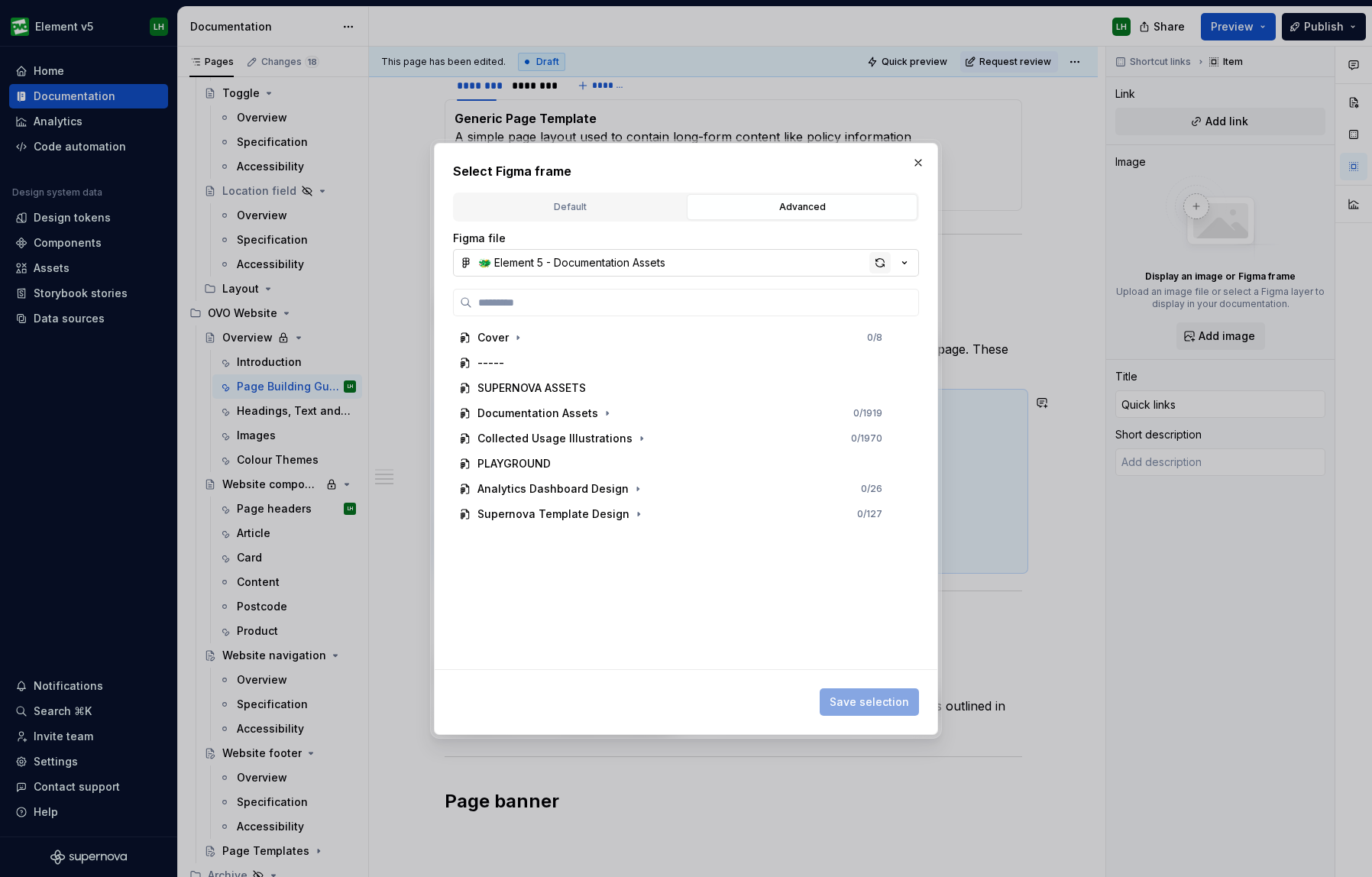
click at [880, 268] on div "button" at bounding box center [880, 262] width 21 height 21
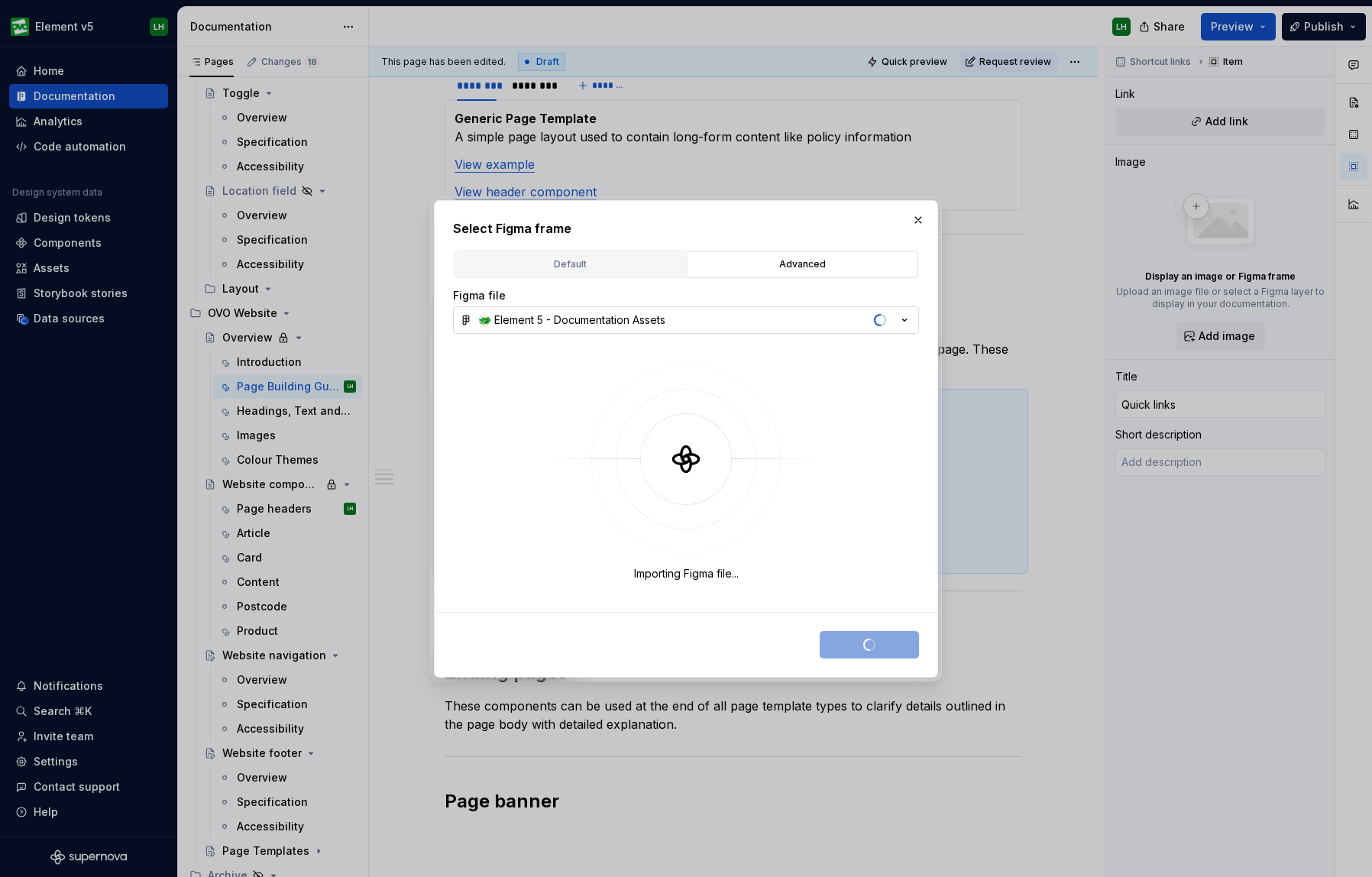
type textarea "*"
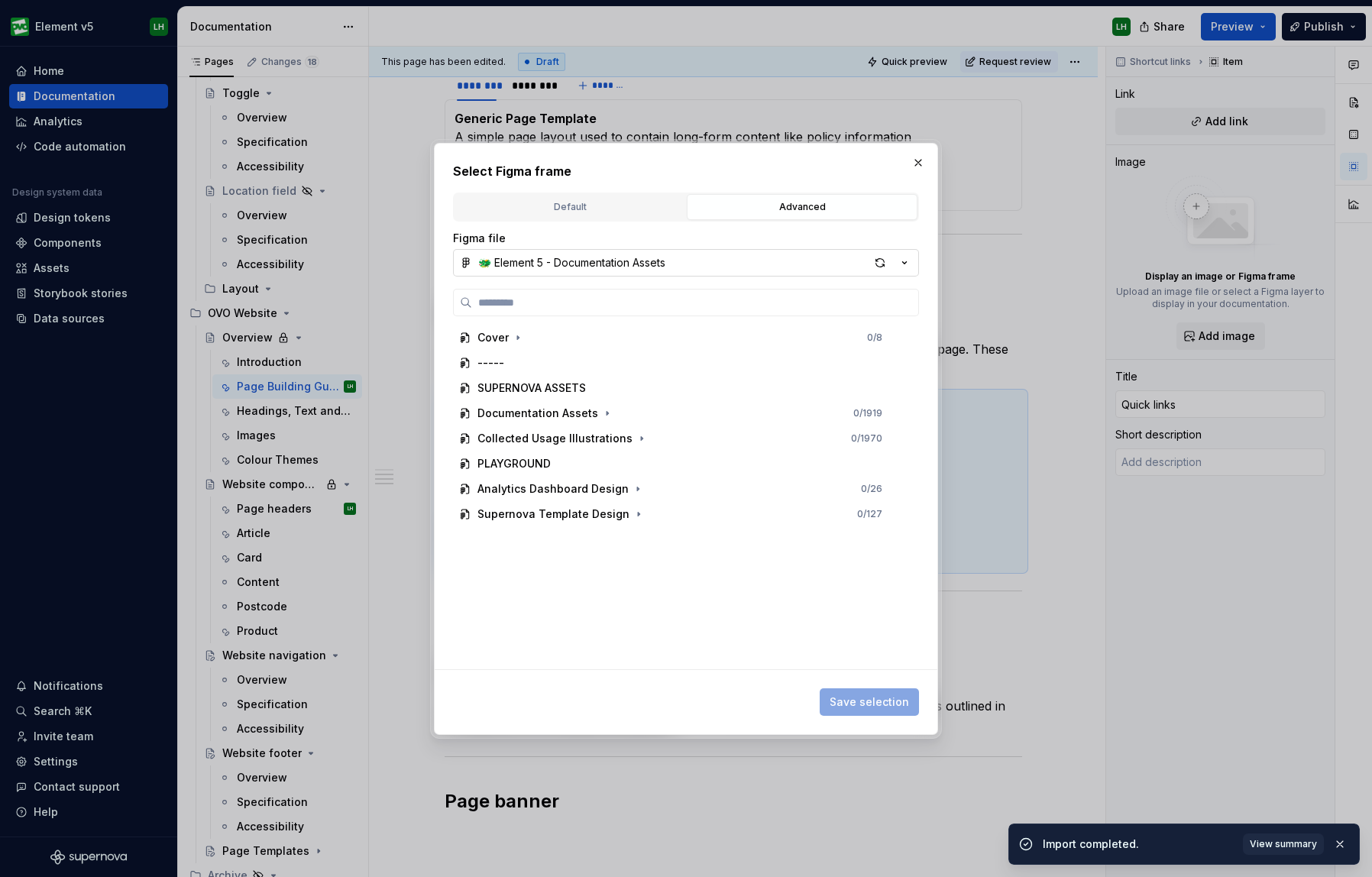
click at [779, 293] on label at bounding box center [685, 302] width 466 height 27
click at [779, 295] on input "search" at bounding box center [695, 303] width 446 height 16
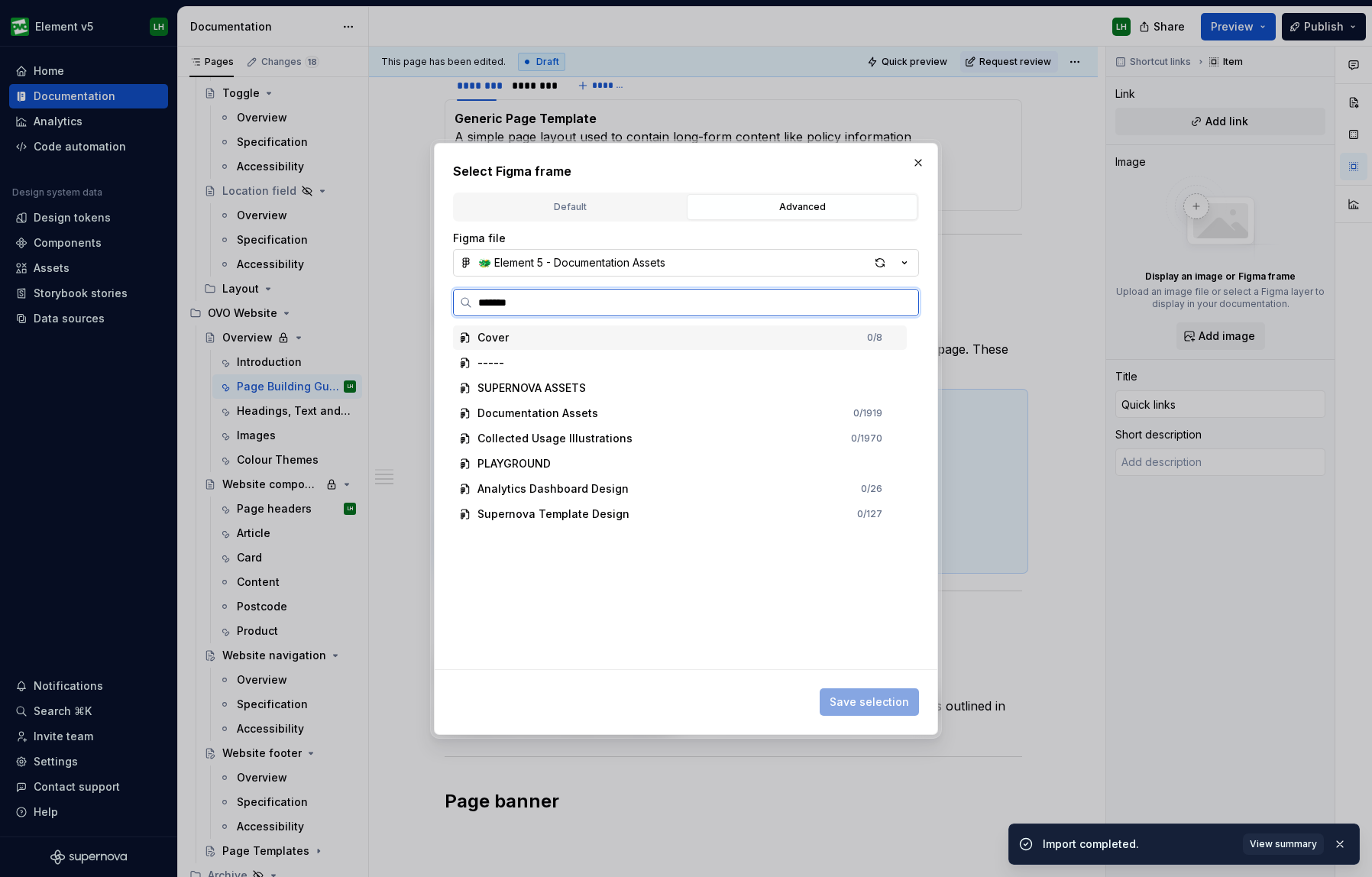
type input "********"
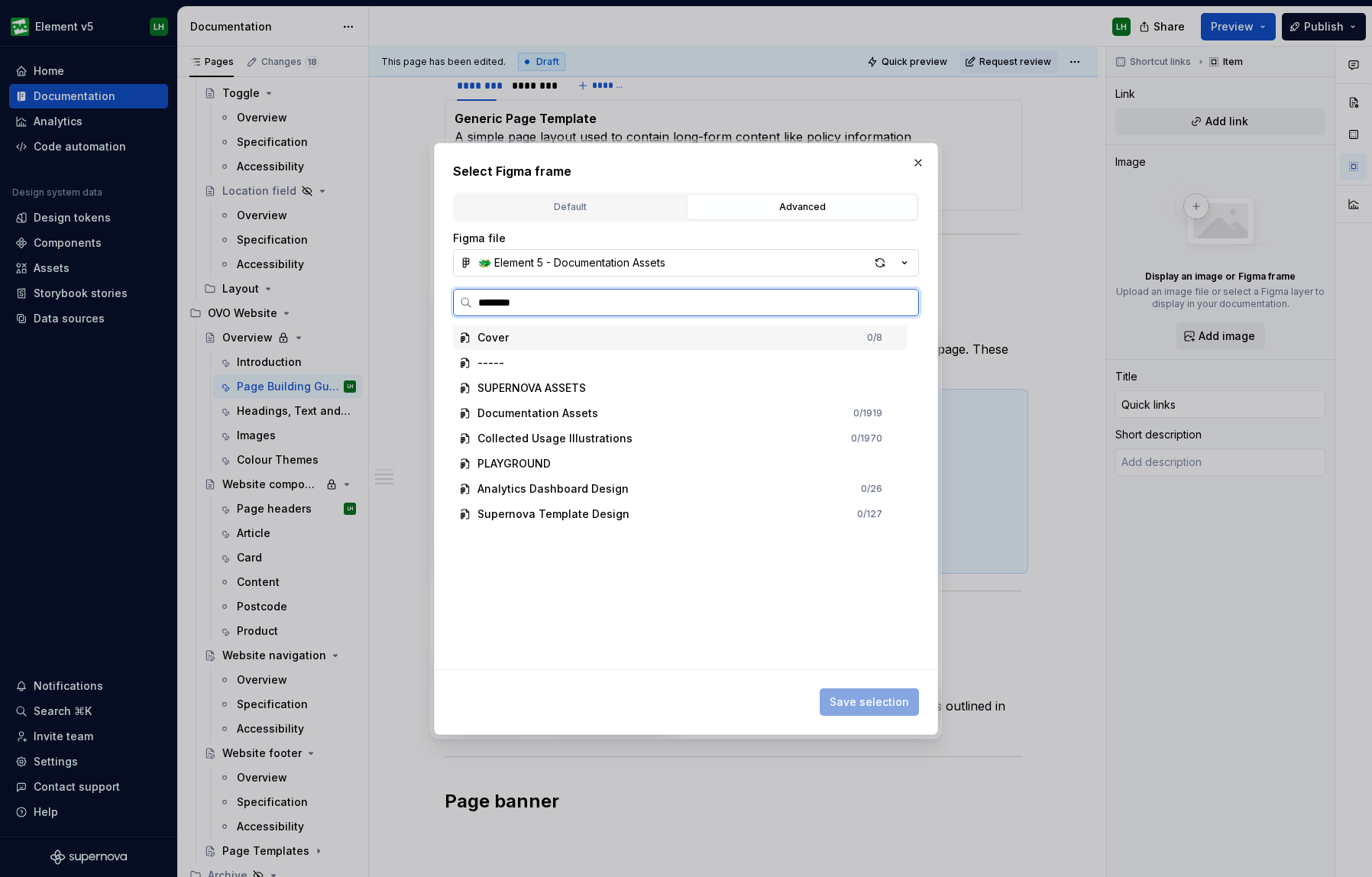
type textarea "*"
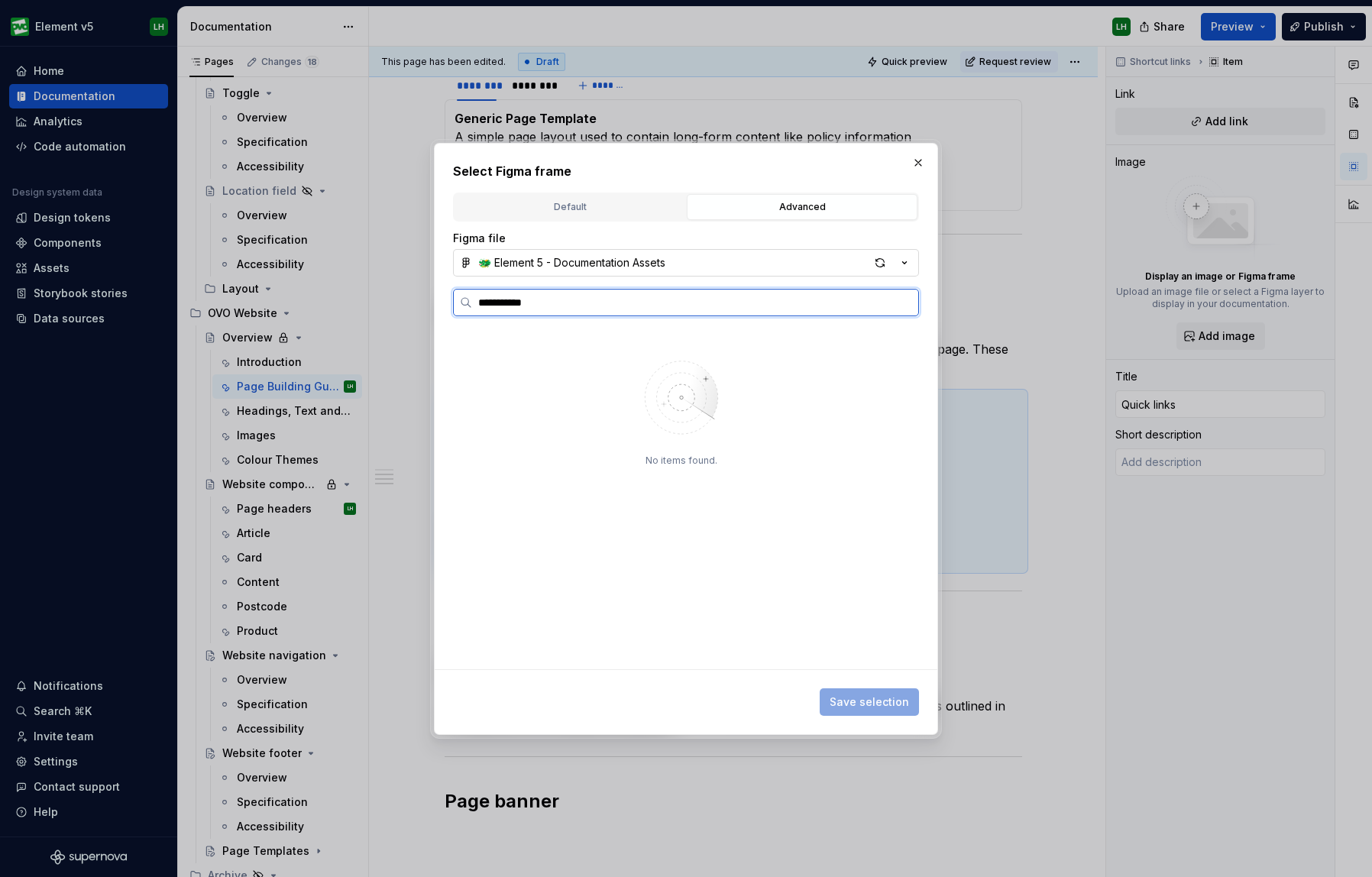
type input "**********"
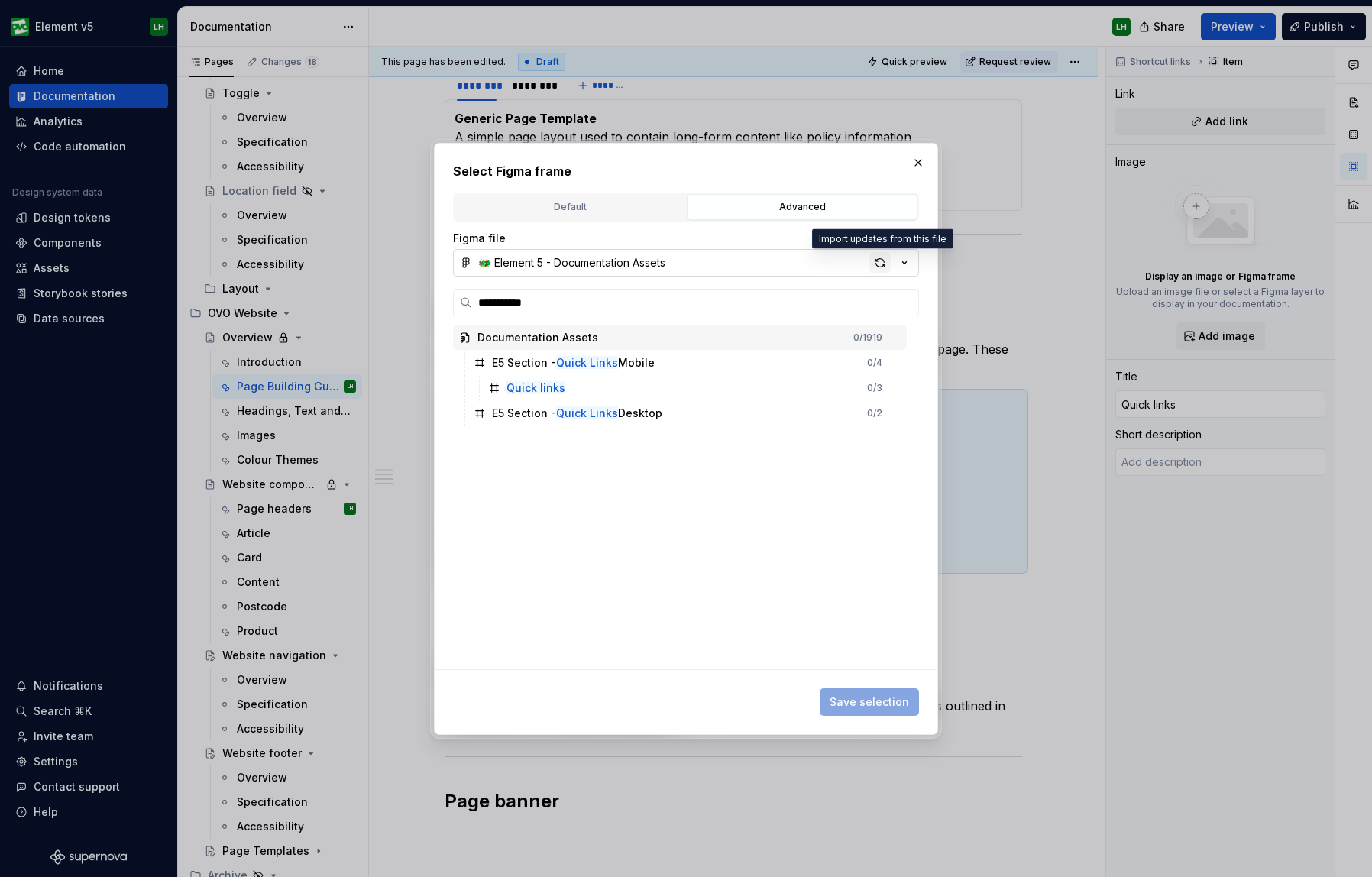
click at [881, 254] on div "button" at bounding box center [880, 262] width 21 height 21
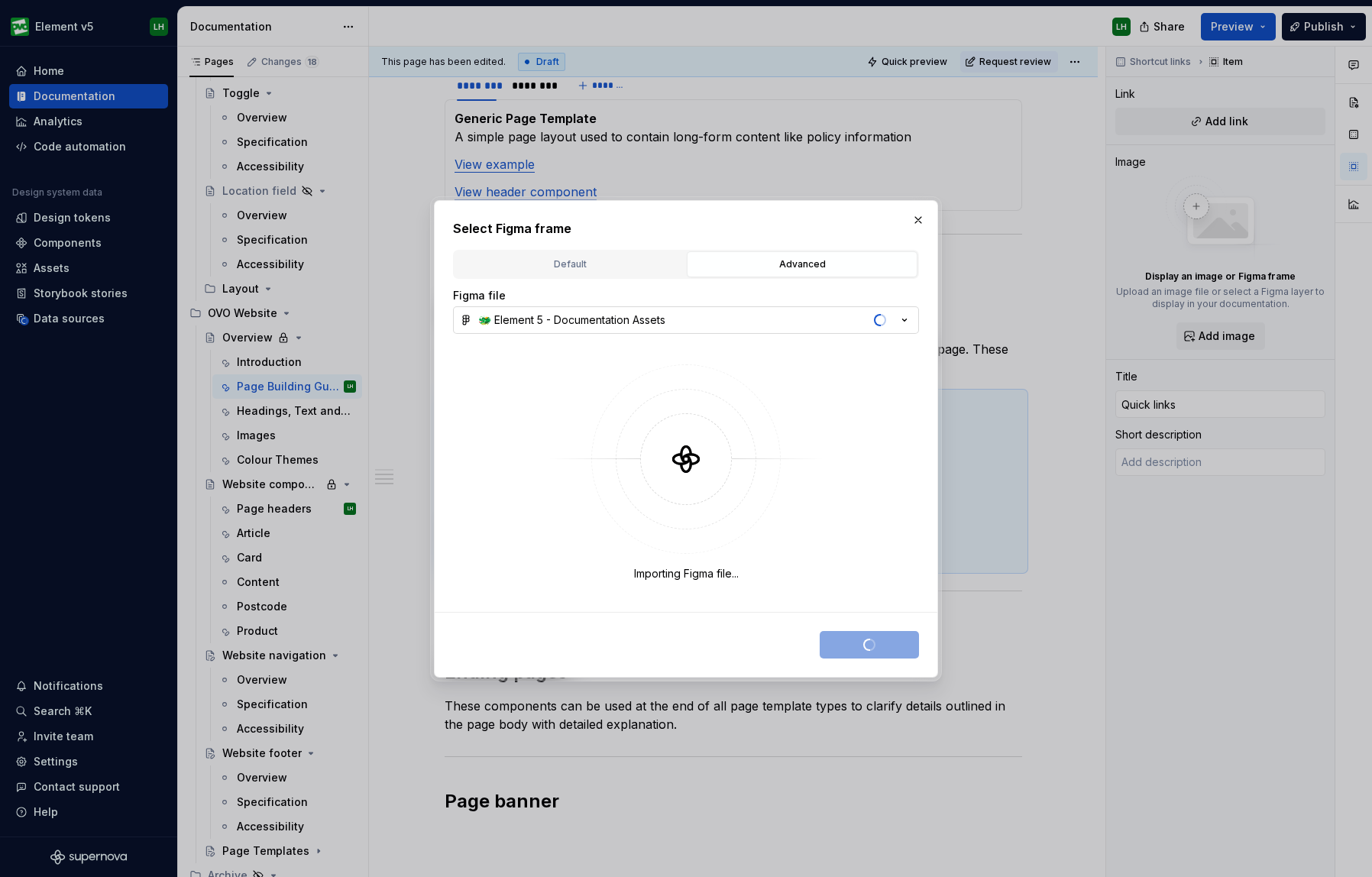
type textarea "*"
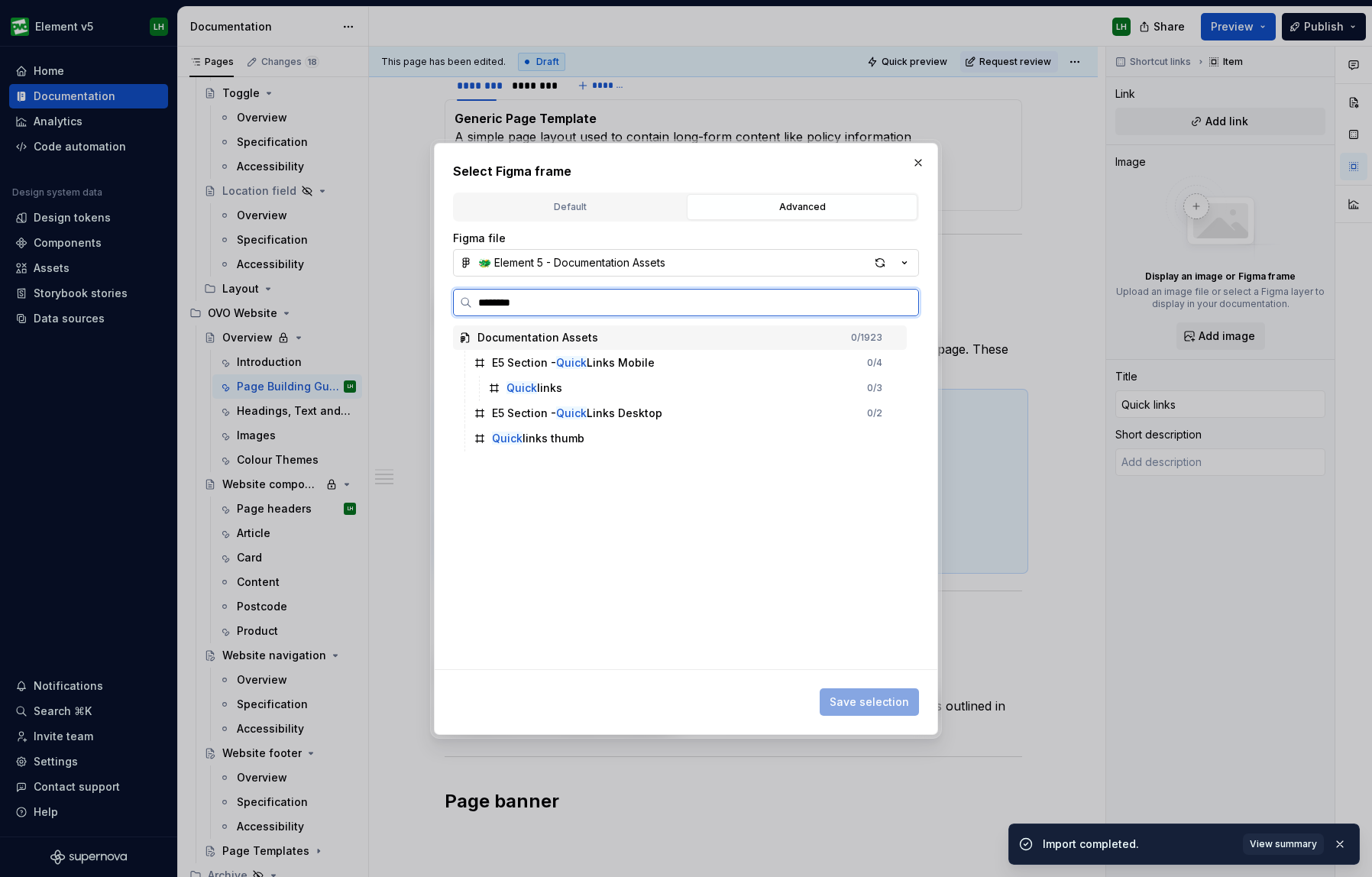
type input "*********"
type textarea "*"
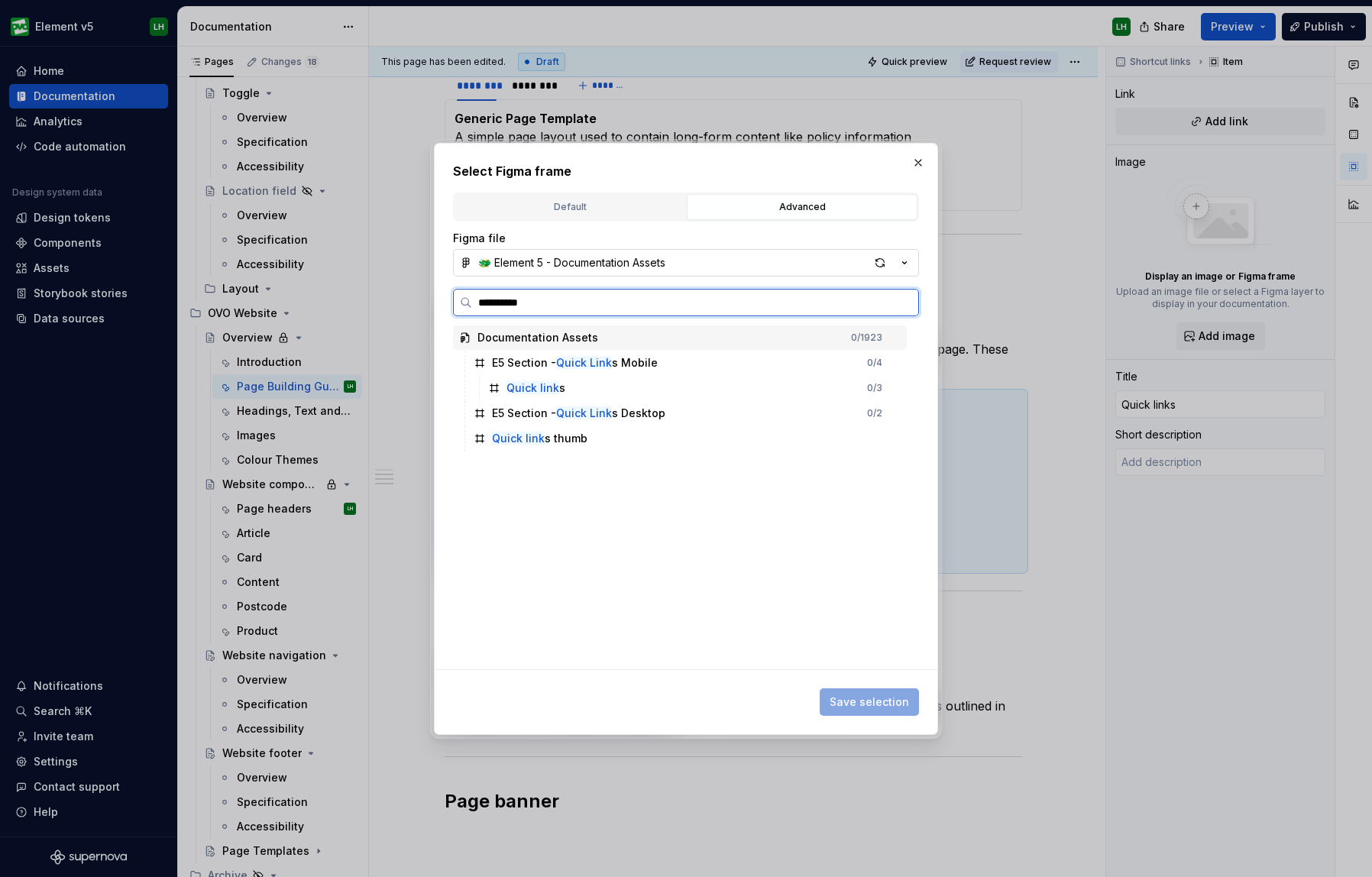
type input "**********"
click at [681, 440] on div "Quick links thumb" at bounding box center [687, 438] width 439 height 24
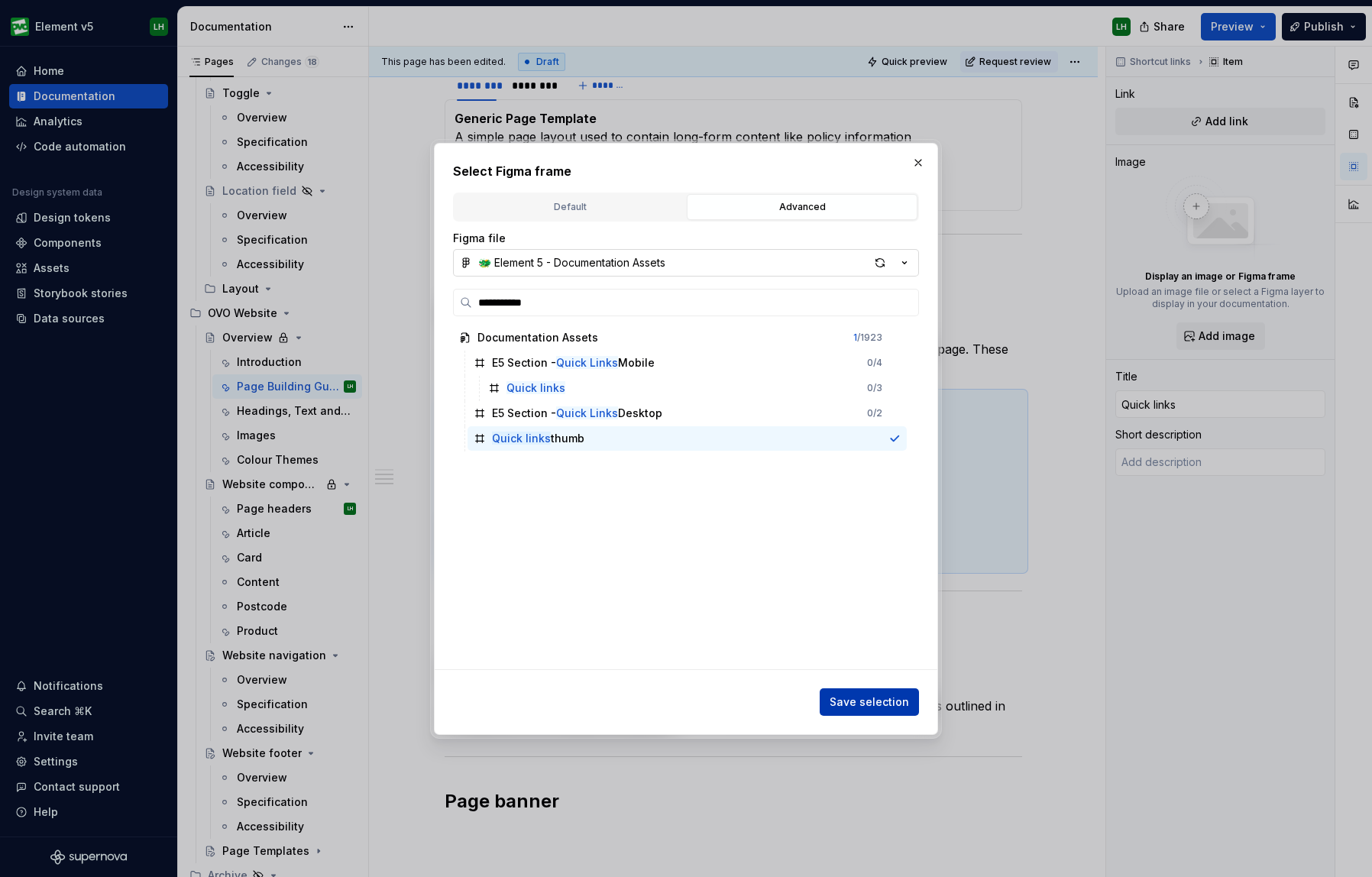
click at [861, 696] on span "Save selection" at bounding box center [869, 703] width 79 height 16
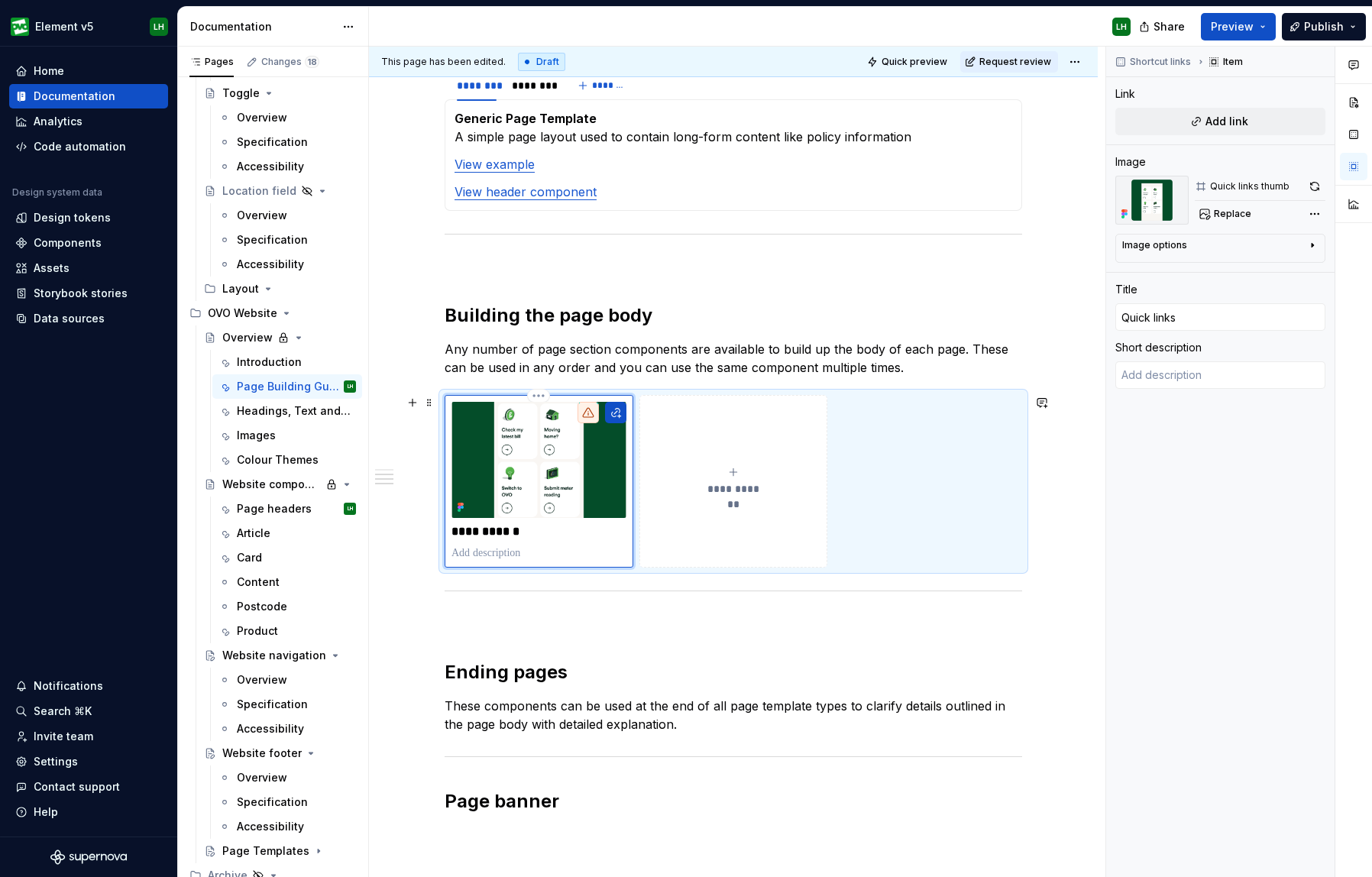
click at [514, 536] on p "**********" at bounding box center [538, 532] width 175 height 16
click at [527, 532] on p "**********" at bounding box center [538, 532] width 175 height 16
type textarea "*"
type input "Quick links"
type textarea "*"
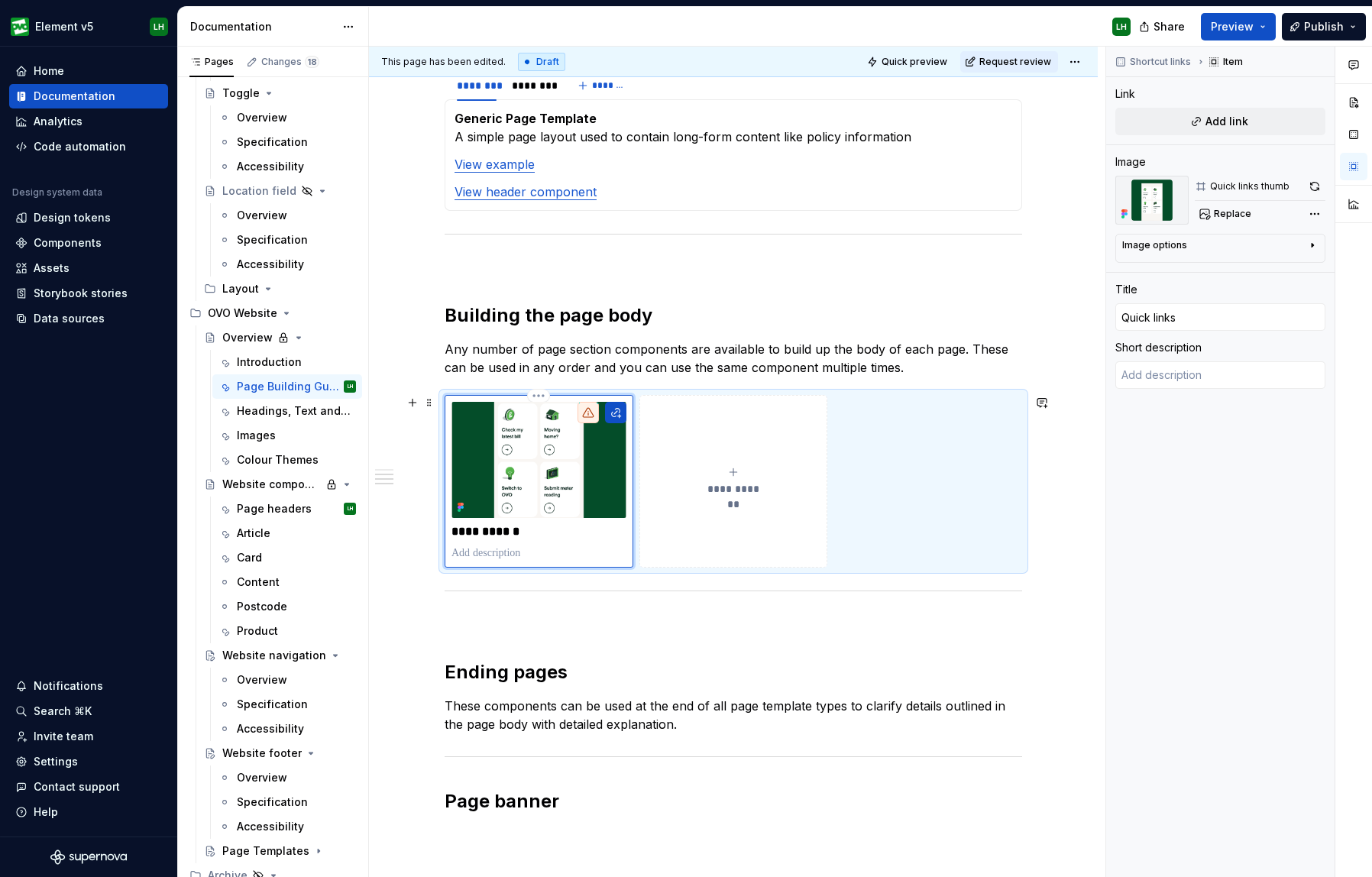
type input "Quick links s"
type textarea "*"
type input "Quick links se"
type textarea "*"
type input "Quick links sec"
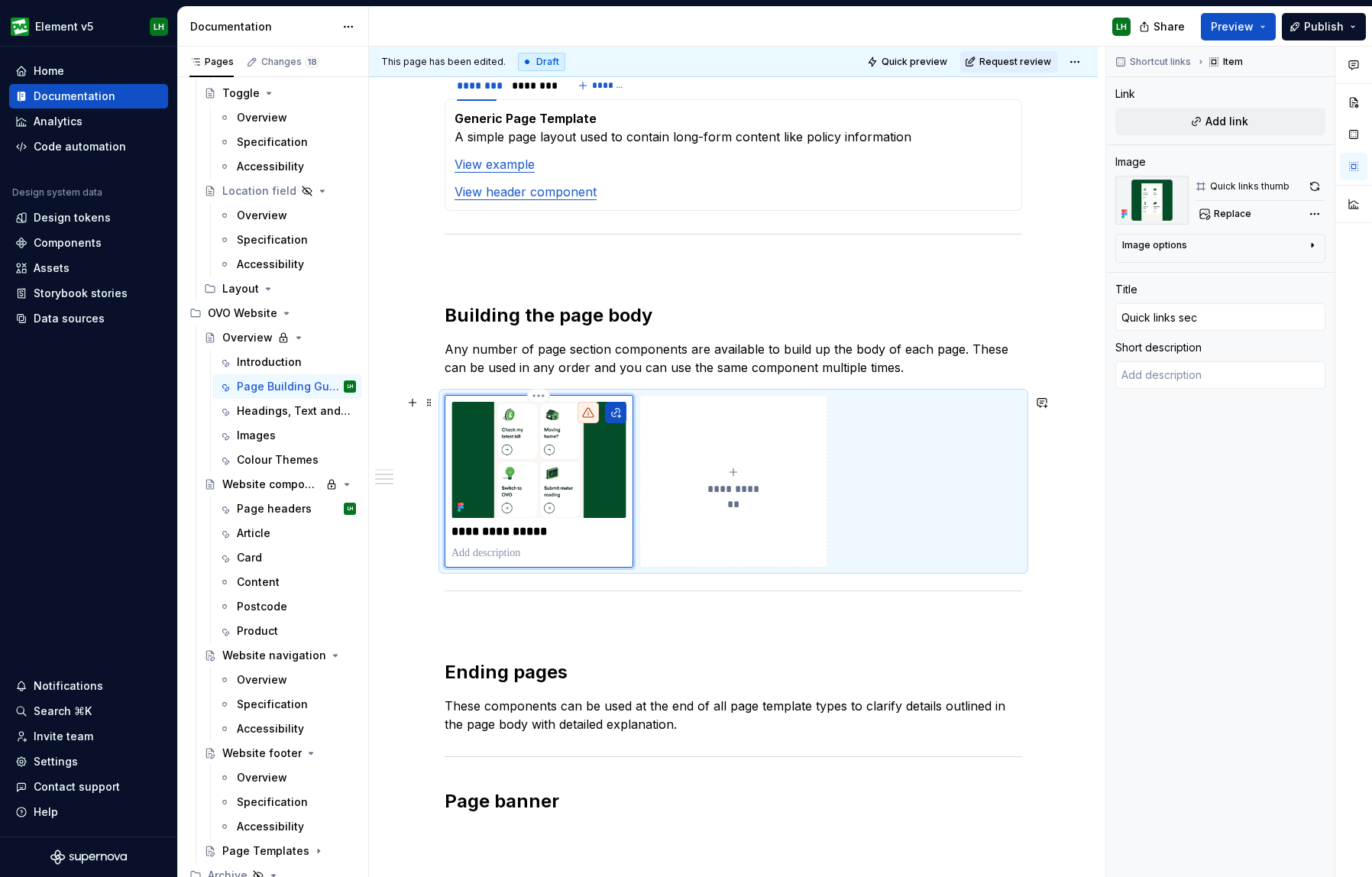
type textarea "*"
type input "Quick links sect"
type textarea "*"
type input "Quick links secti"
type textarea "*"
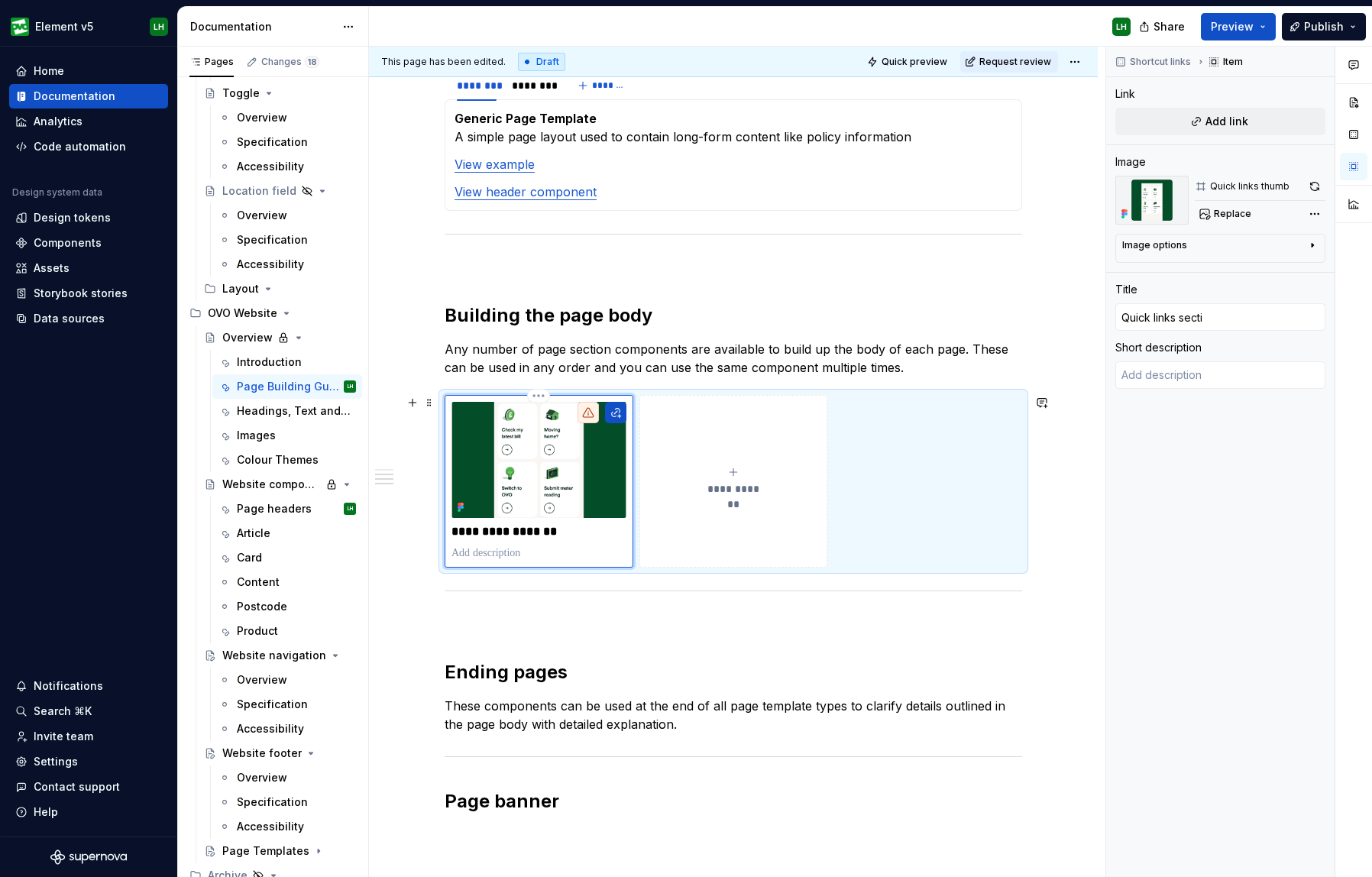
type input "Quick links sectio"
type textarea "*"
type input "Quick links section"
click at [1241, 24] on span "Preview" at bounding box center [1232, 27] width 43 height 16
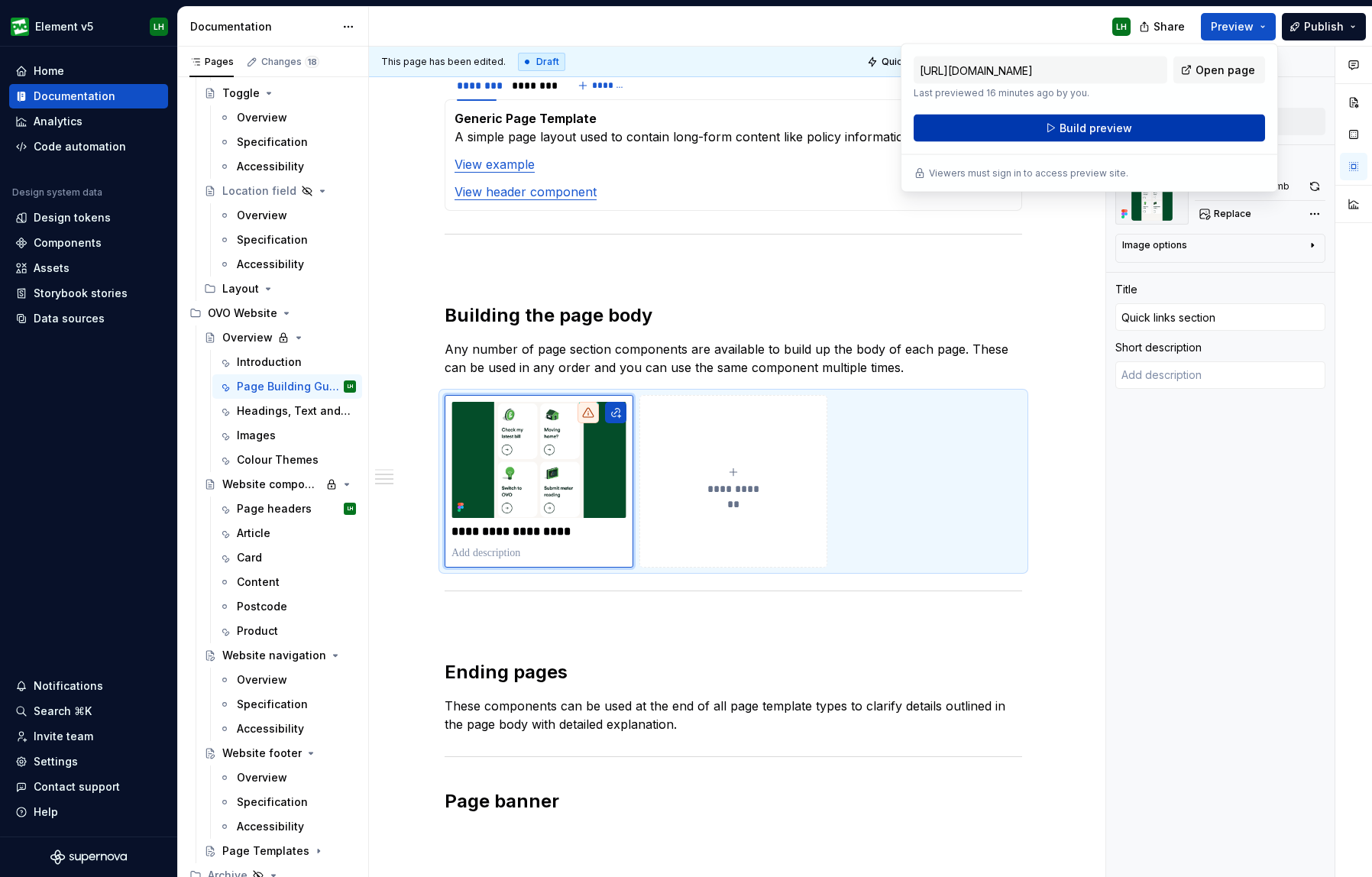
click at [1122, 115] on button "Build preview" at bounding box center [1089, 128] width 352 height 27
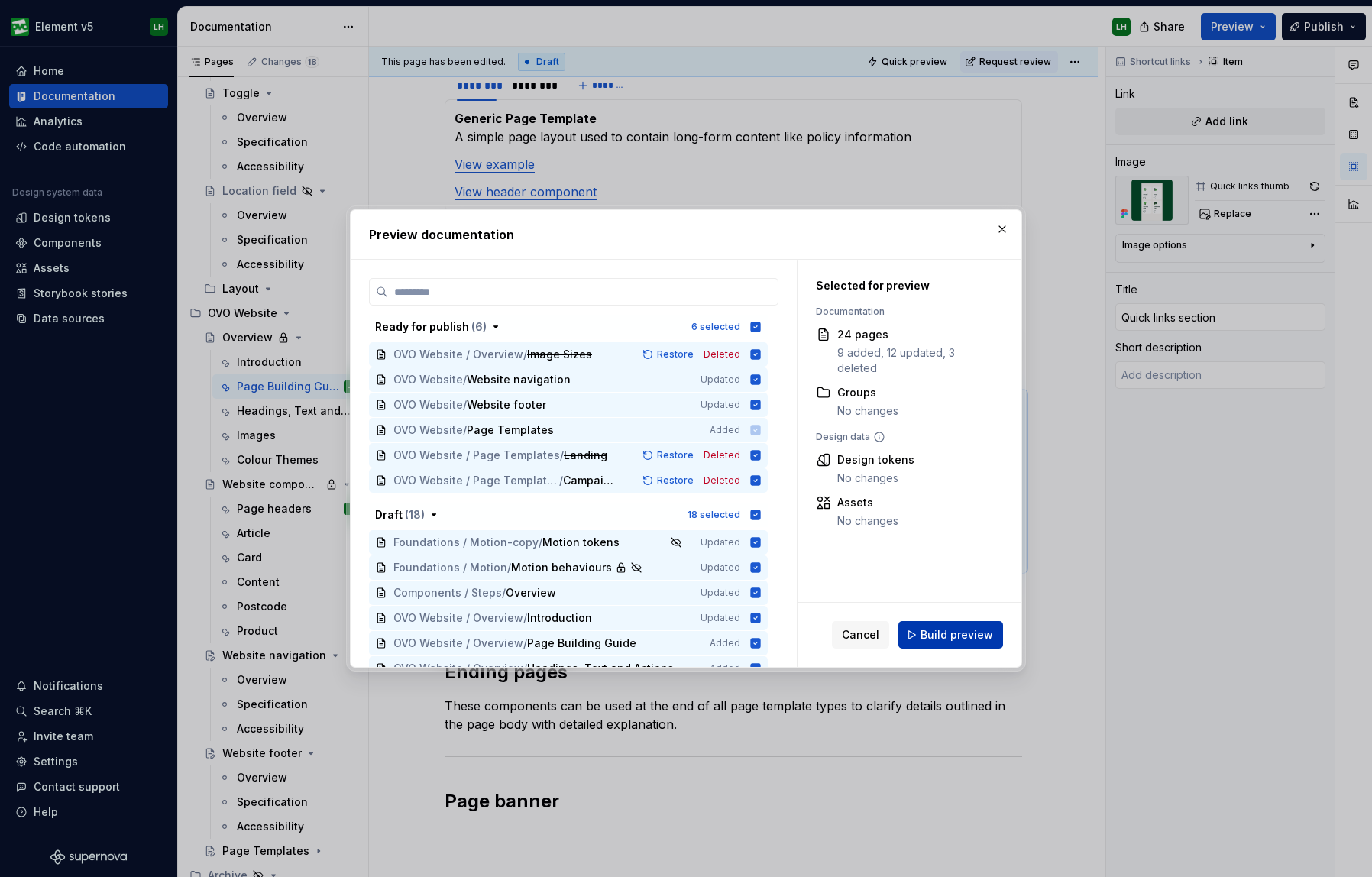
click at [965, 633] on span "Build preview" at bounding box center [956, 635] width 72 height 16
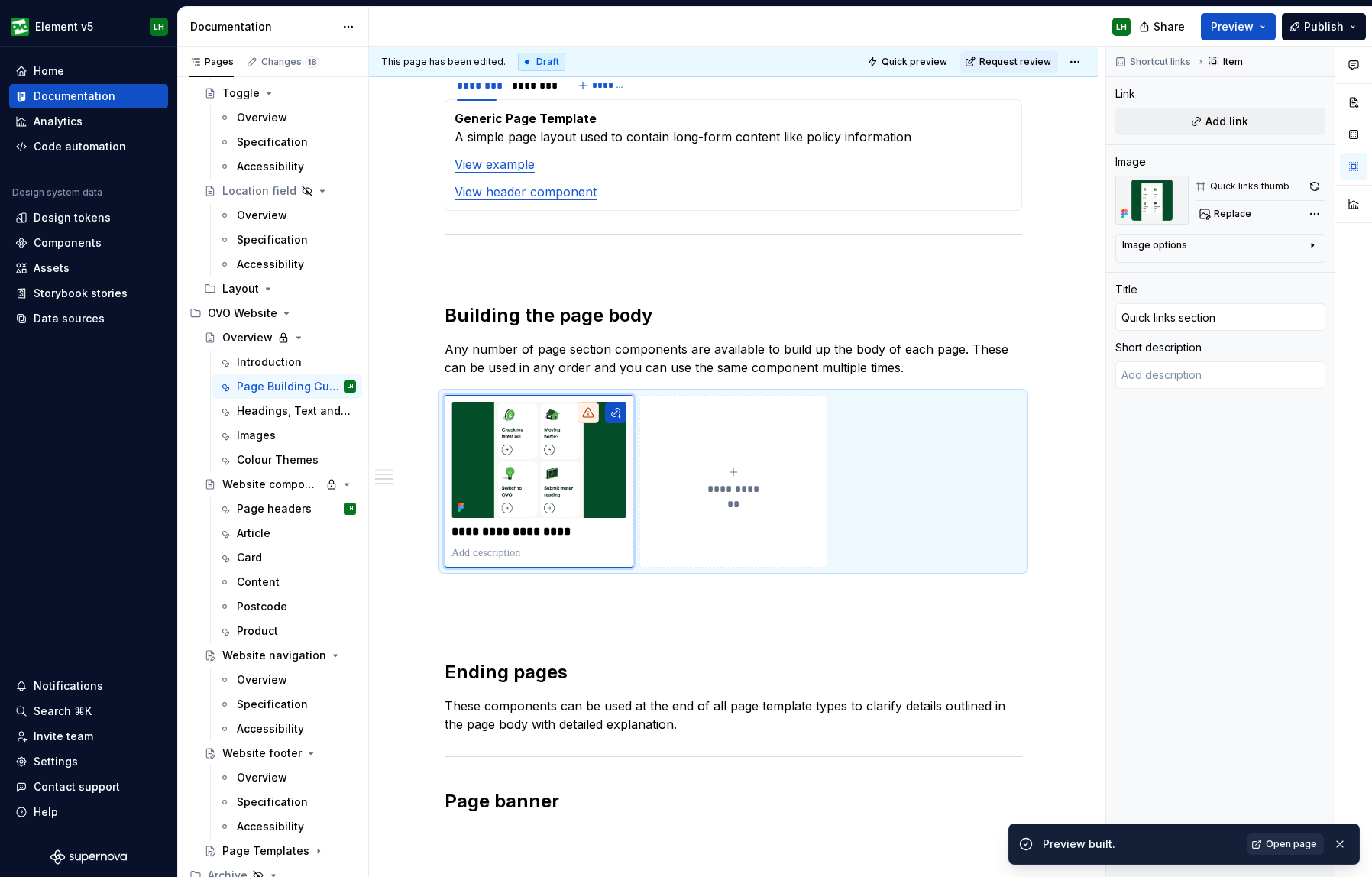
click at [1241, 838] on span "Open page" at bounding box center [1291, 844] width 51 height 12
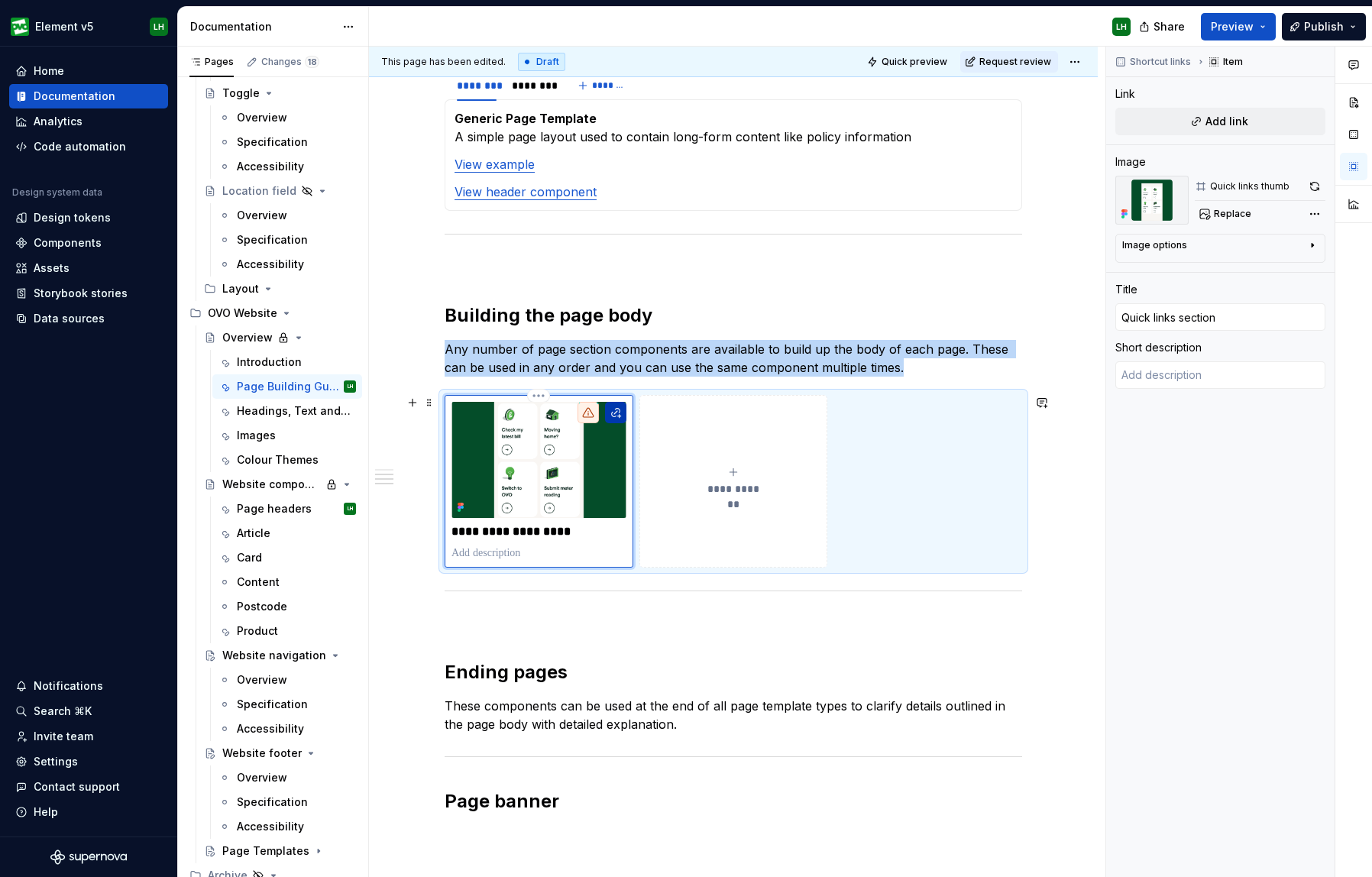
click at [624, 415] on button "button" at bounding box center [615, 412] width 21 height 21
type textarea "*"
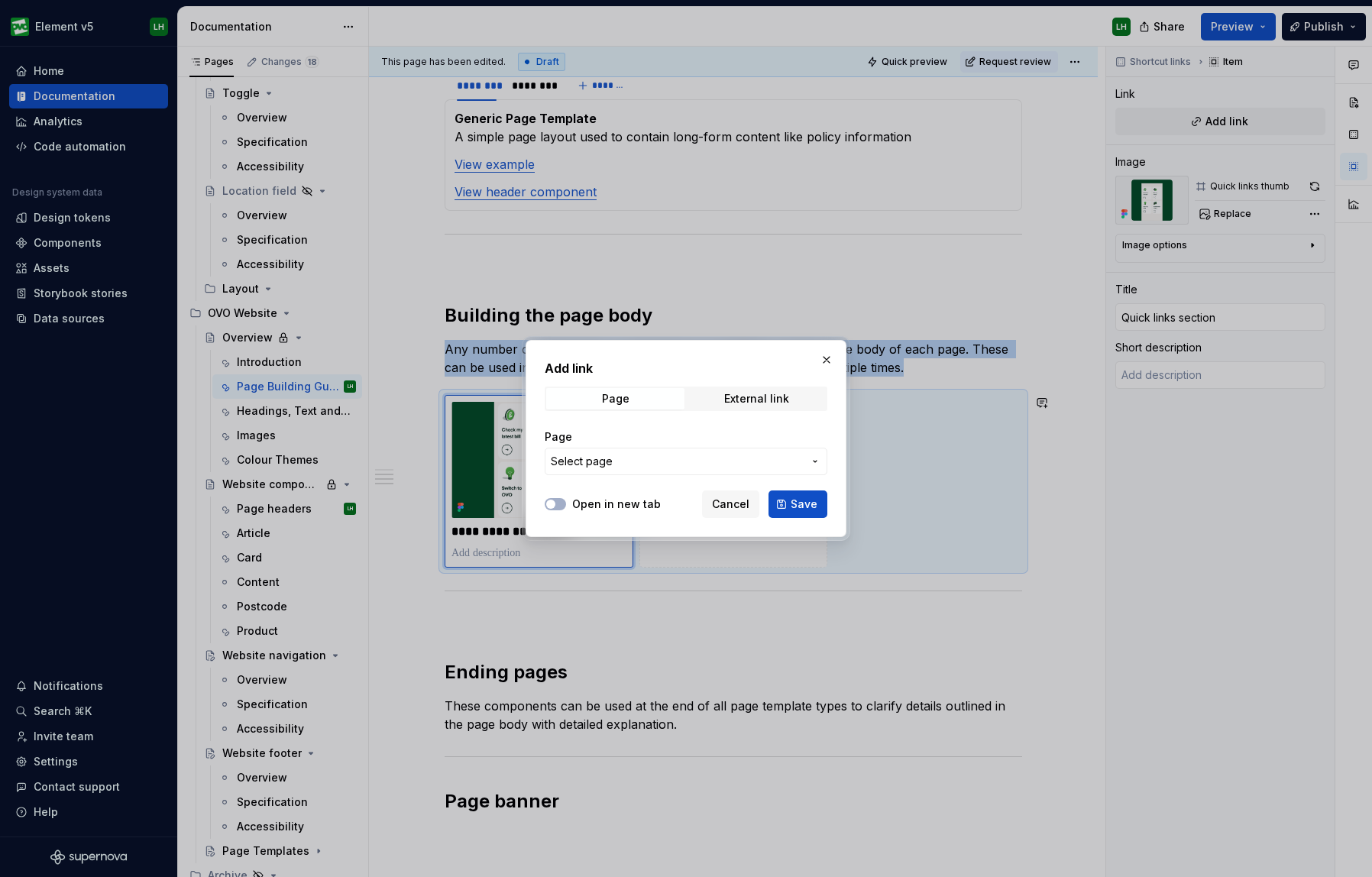
click at [607, 465] on span "Select page" at bounding box center [582, 461] width 62 height 16
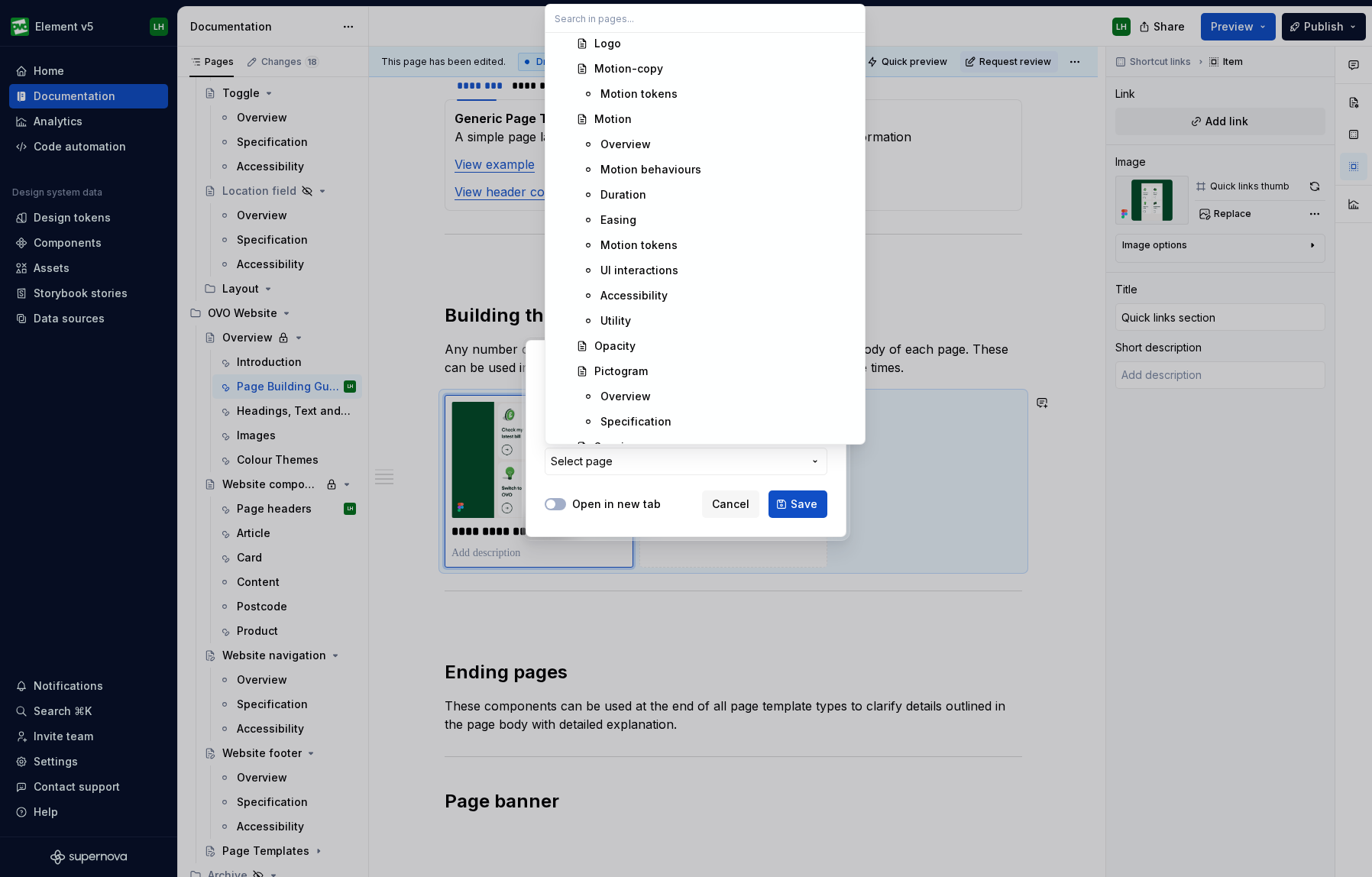
scroll to position [762, 0]
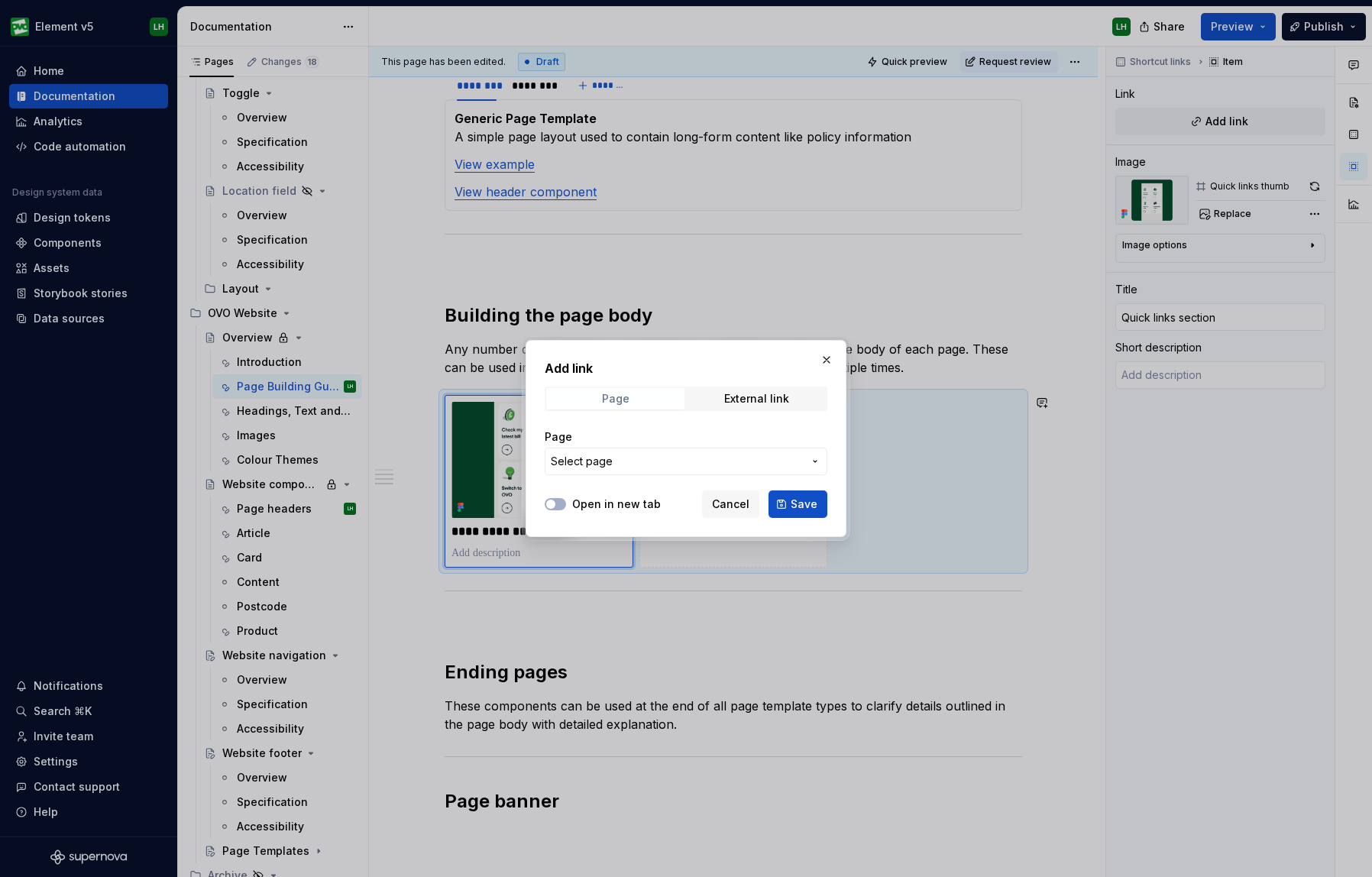
drag, startPoint x: 647, startPoint y: 479, endPoint x: 671, endPoint y: 388, distance: 94.1
click at [647, 479] on div "Add link Page External link Page Select page Open in new tab Cancel Save" at bounding box center [686, 438] width 1372 height 877
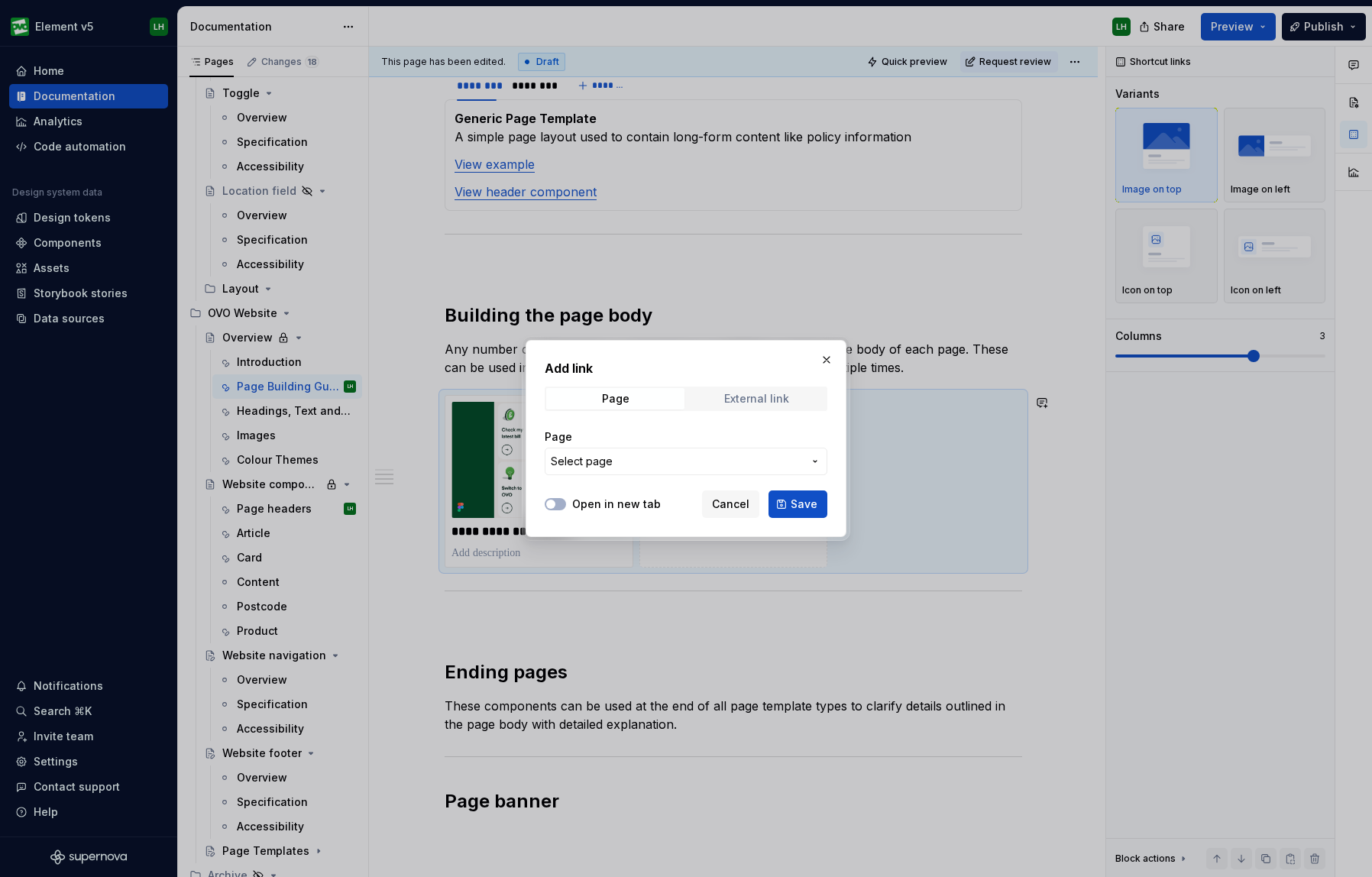
click at [726, 398] on div "External link" at bounding box center [756, 399] width 65 height 12
click at [583, 457] on input "URL" at bounding box center [685, 461] width 282 height 27
paste input "[URL][DOMAIN_NAME]"
type input "[URL][DOMAIN_NAME]"
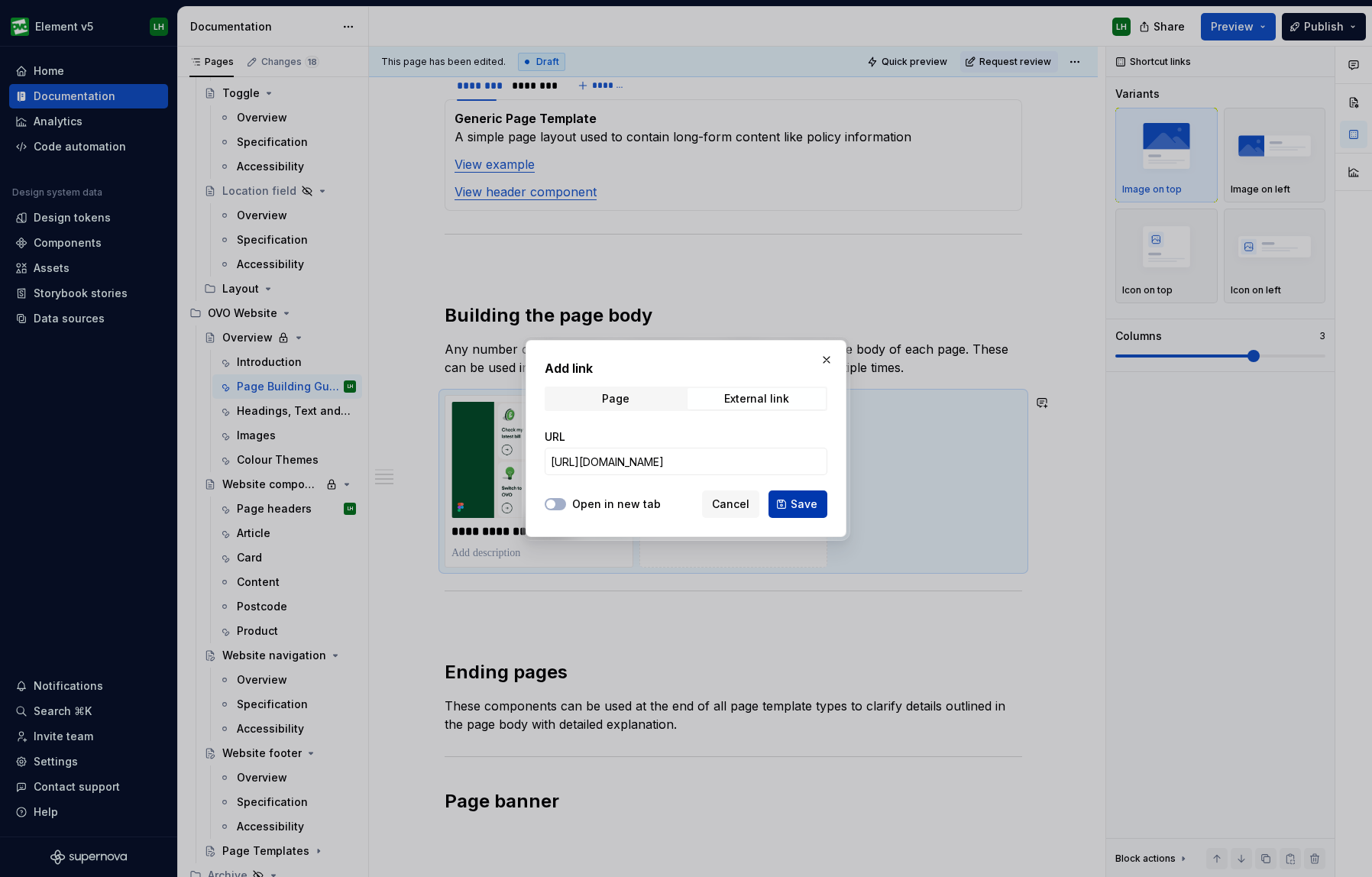
click at [818, 503] on button "Save" at bounding box center [798, 503] width 59 height 27
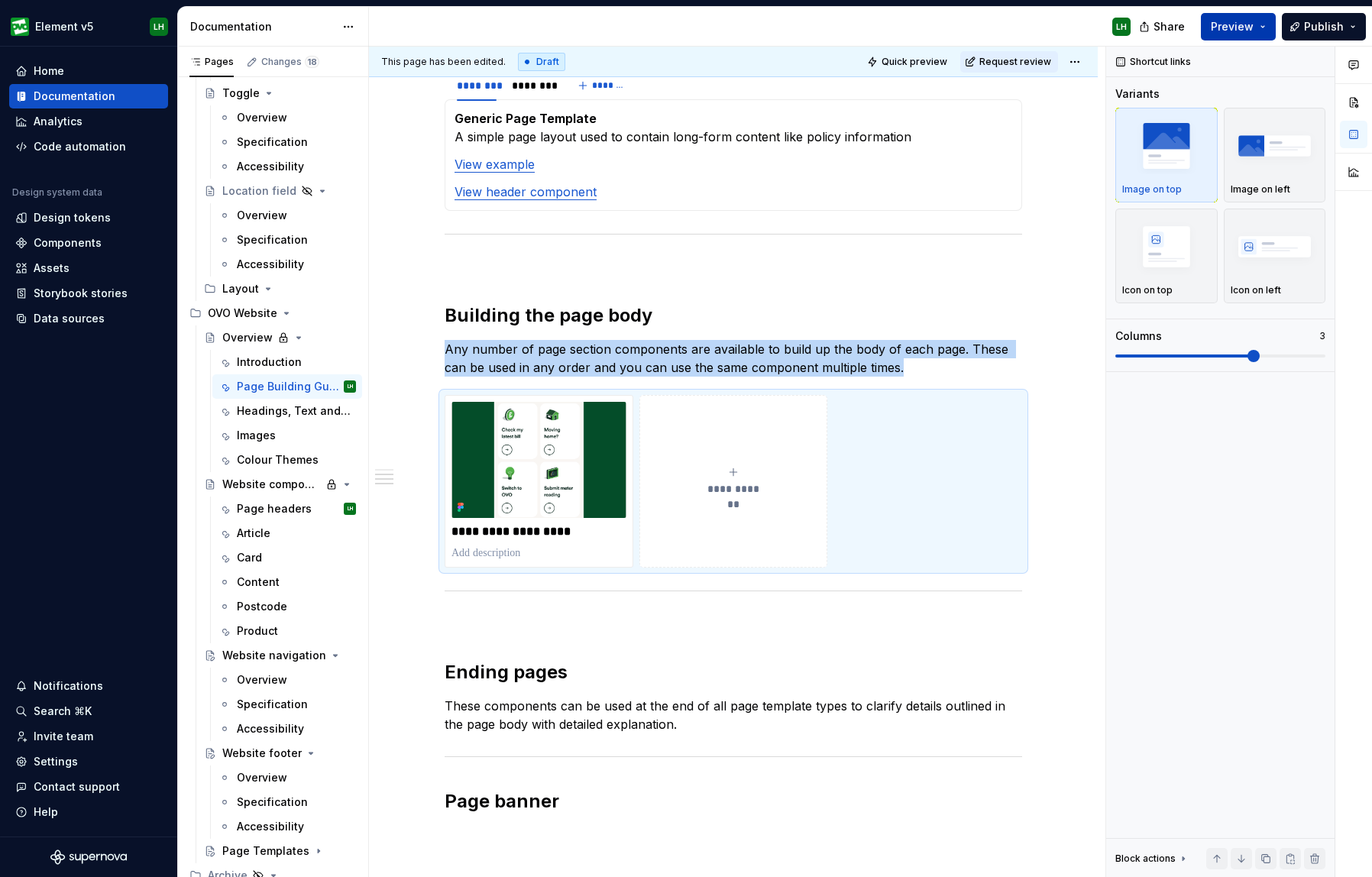
click at [1232, 22] on span "Preview" at bounding box center [1232, 27] width 43 height 16
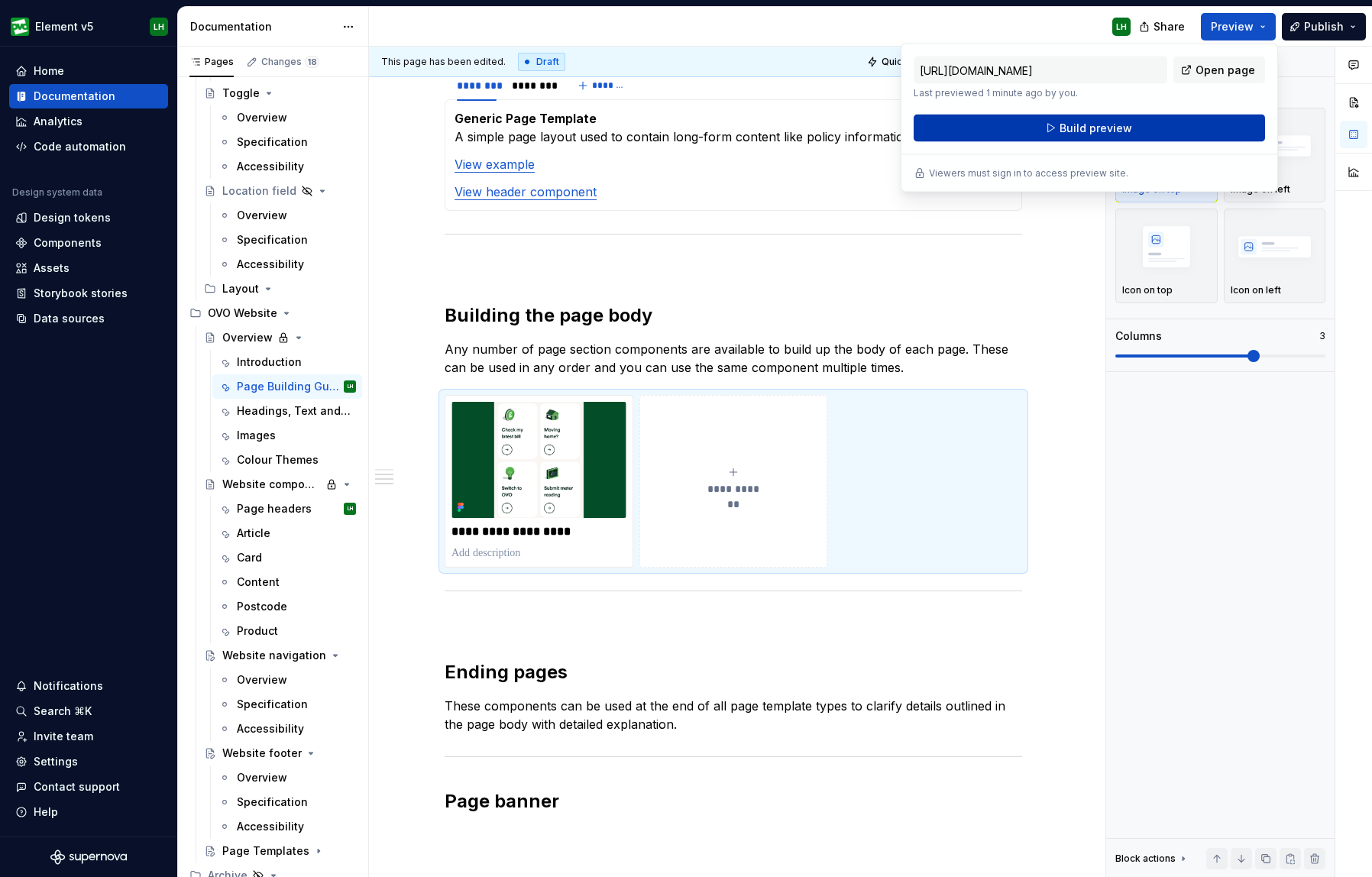
click at [1126, 129] on span "Build preview" at bounding box center [1095, 128] width 72 height 16
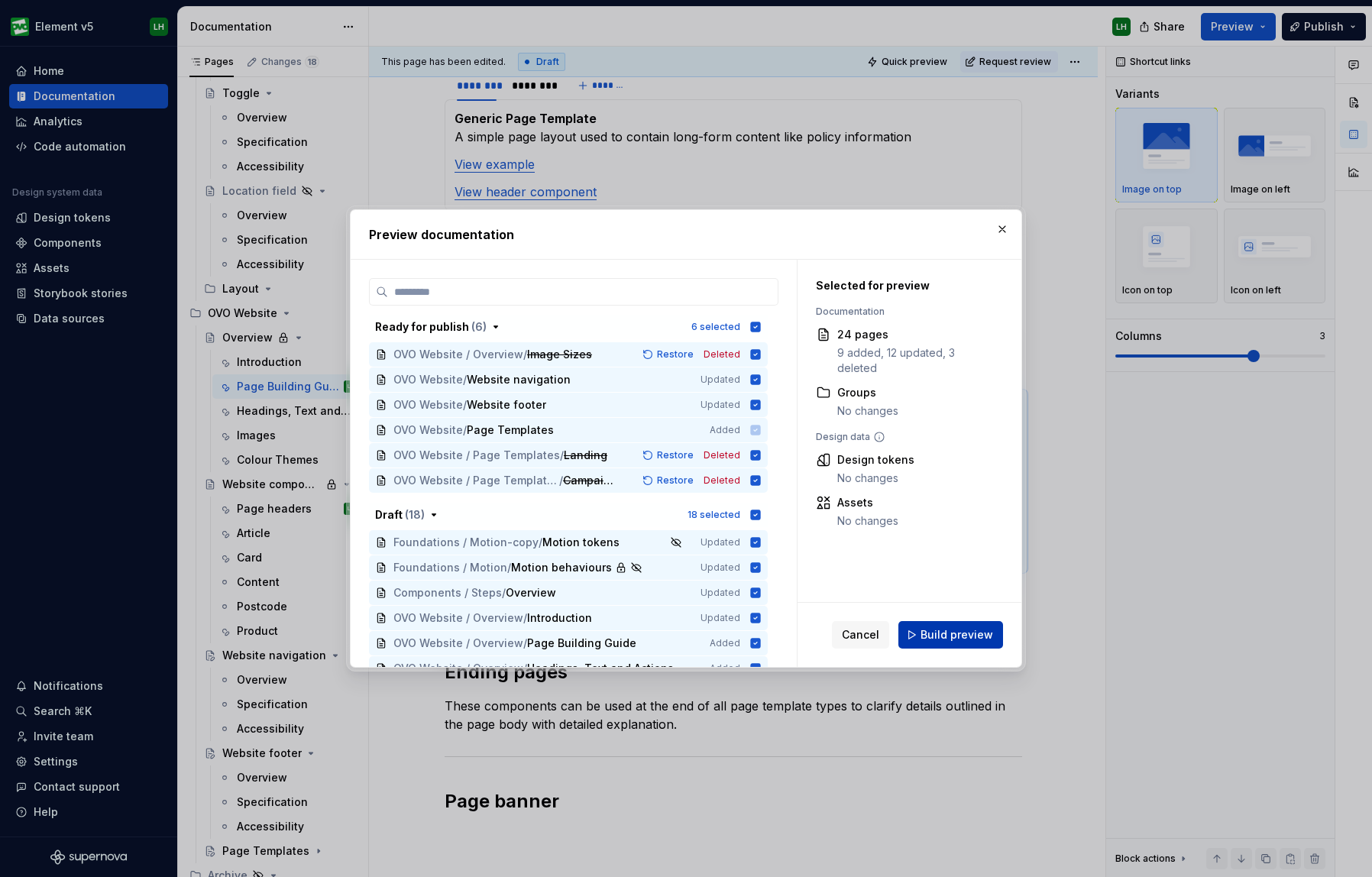
click at [984, 635] on span "Build preview" at bounding box center [956, 635] width 72 height 16
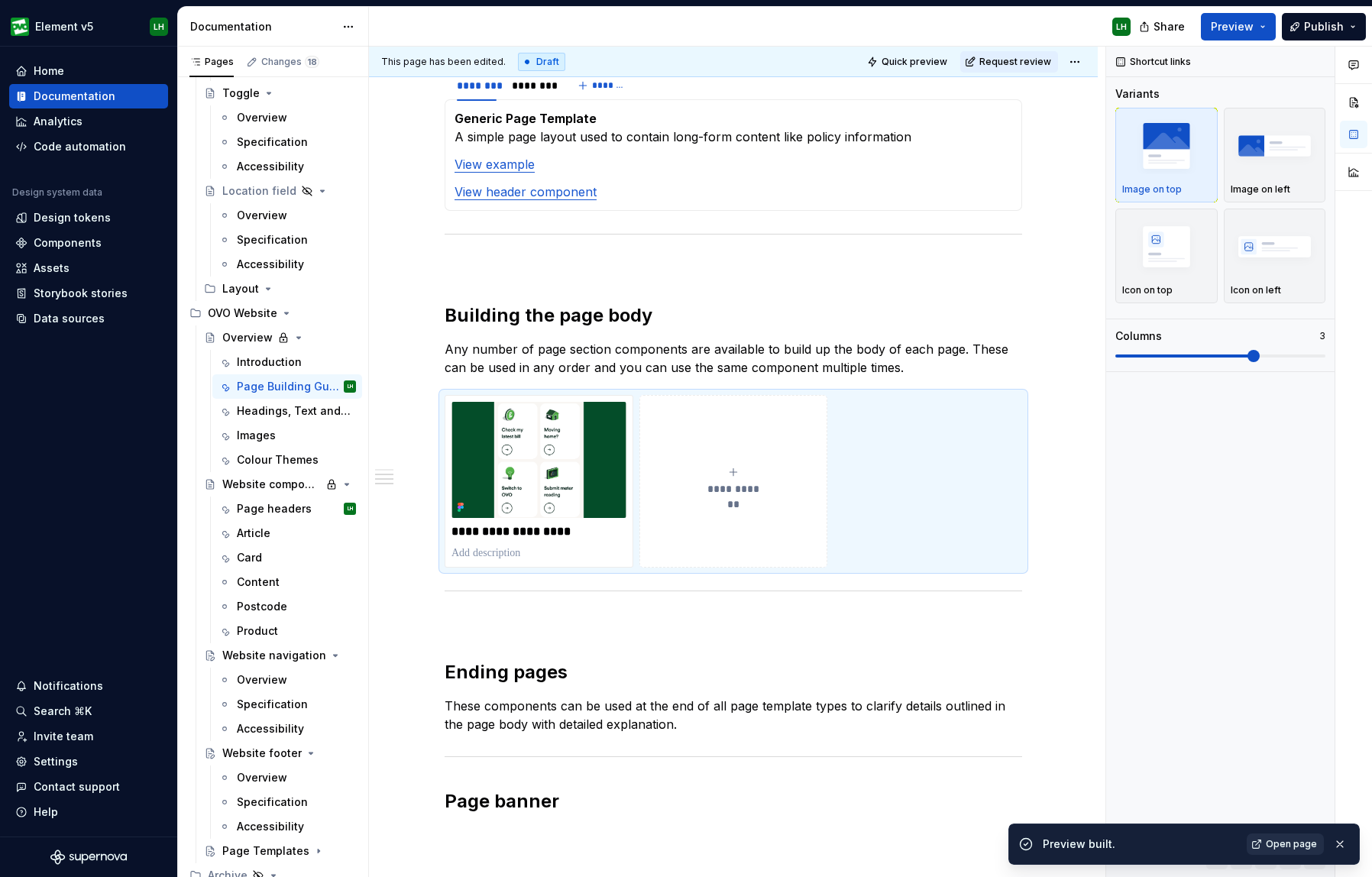
click at [1241, 849] on span "Open page" at bounding box center [1291, 844] width 51 height 12
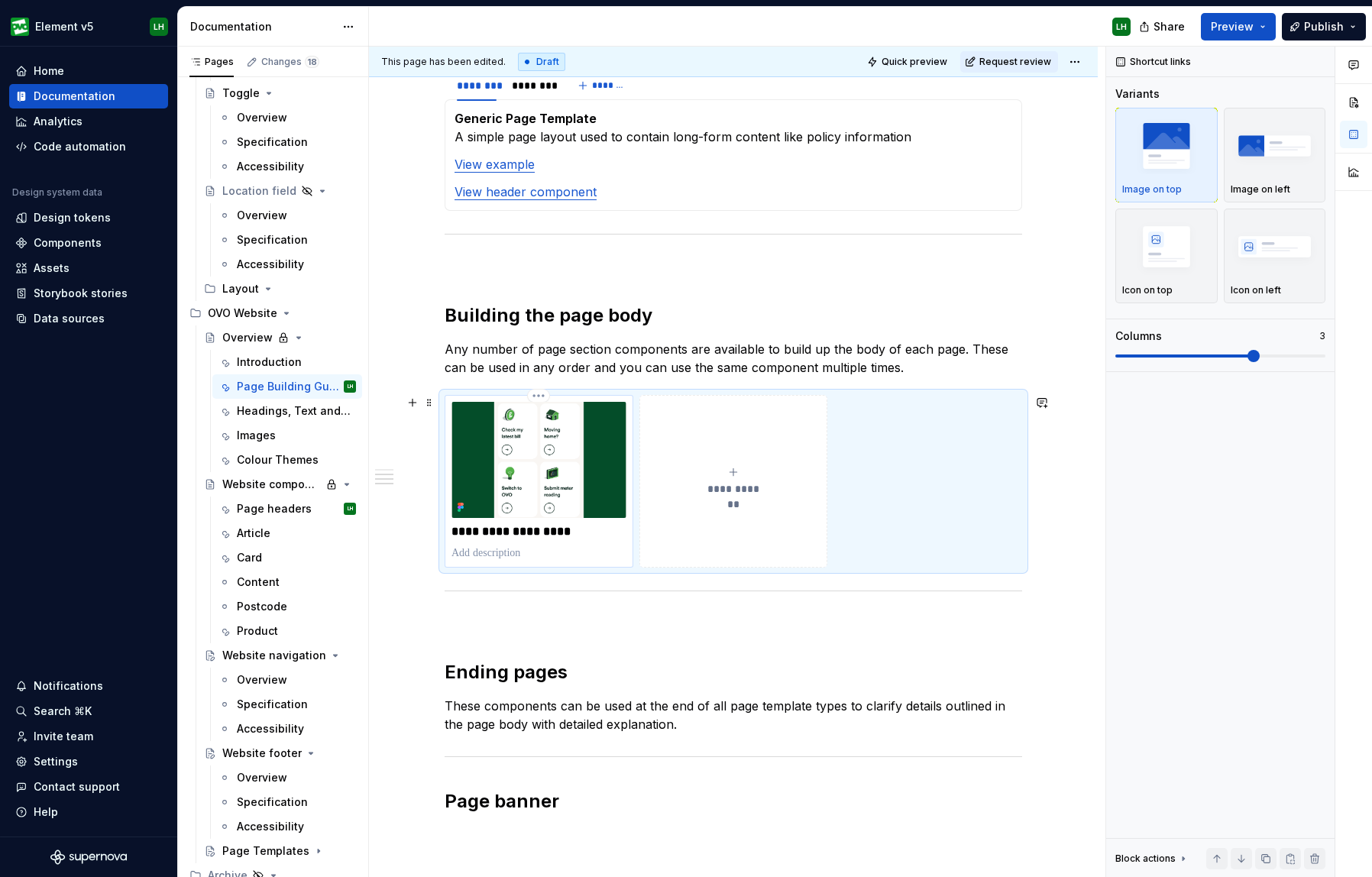
click at [478, 558] on p at bounding box center [538, 553] width 175 height 16
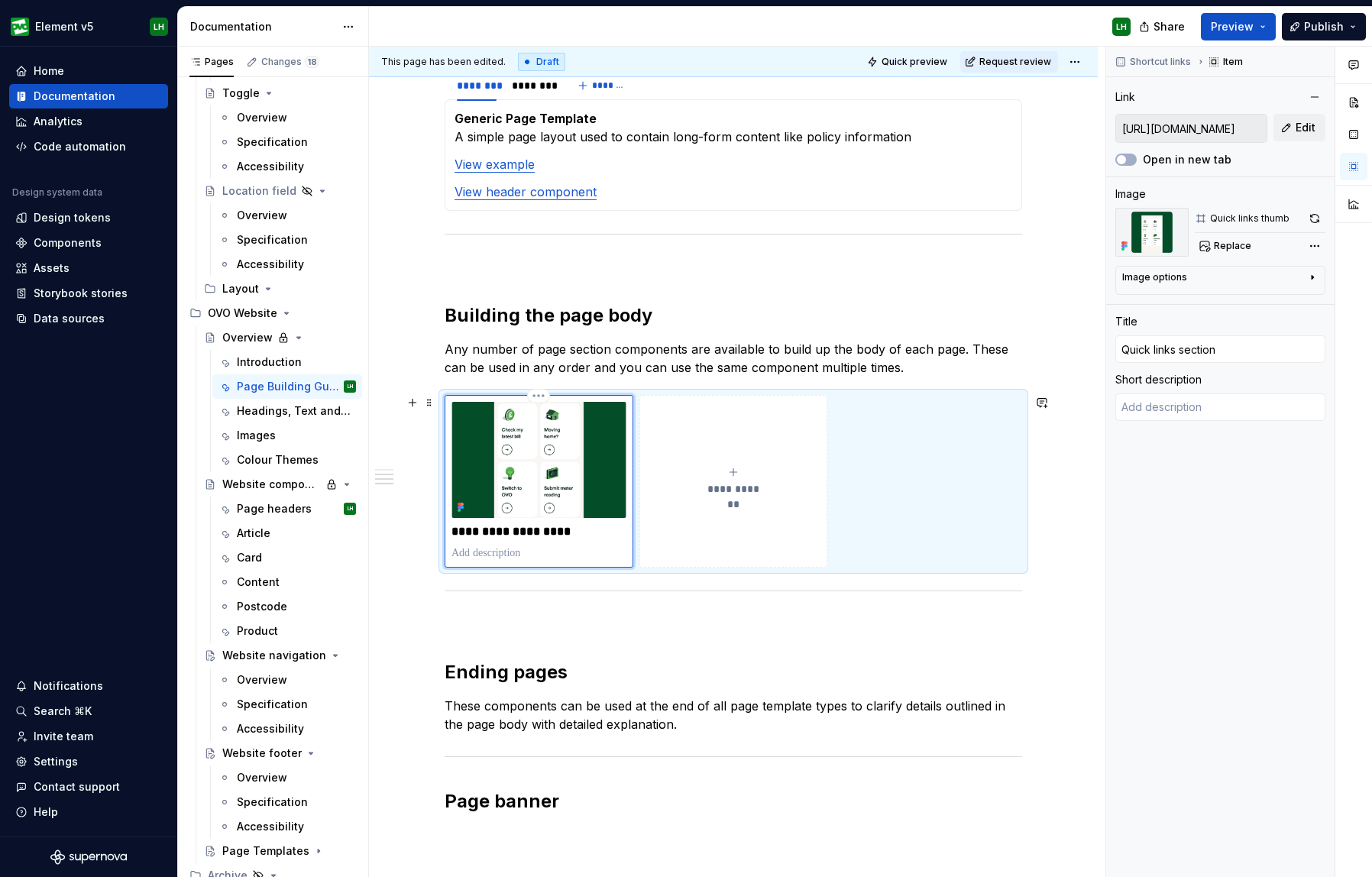
type textarea "*"
type textarea "Q"
type textarea "*"
type textarea "Qu"
type textarea "*"
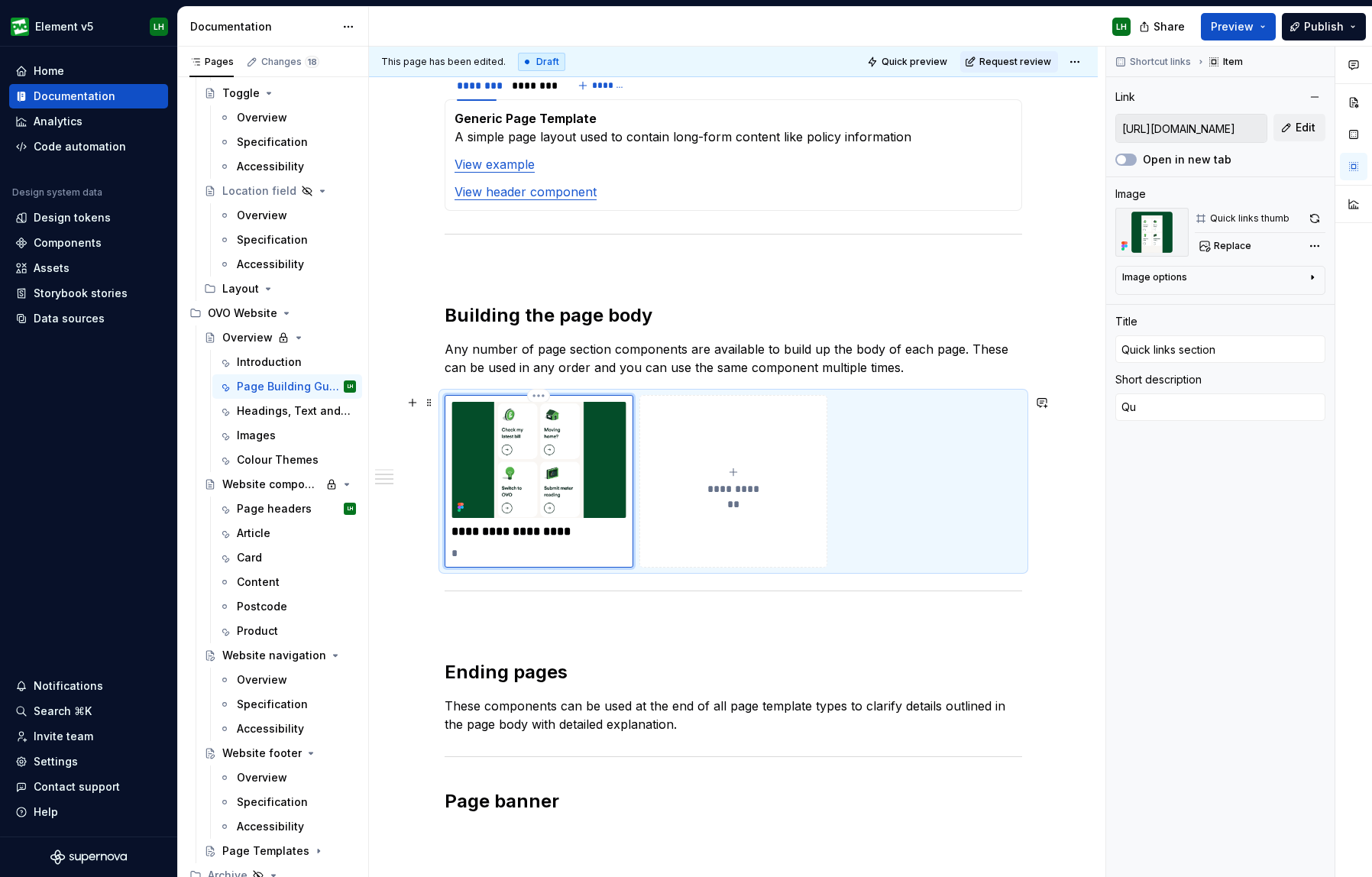
type textarea "Qui"
type textarea "*"
type textarea "Quic"
type textarea "*"
type textarea "Quick"
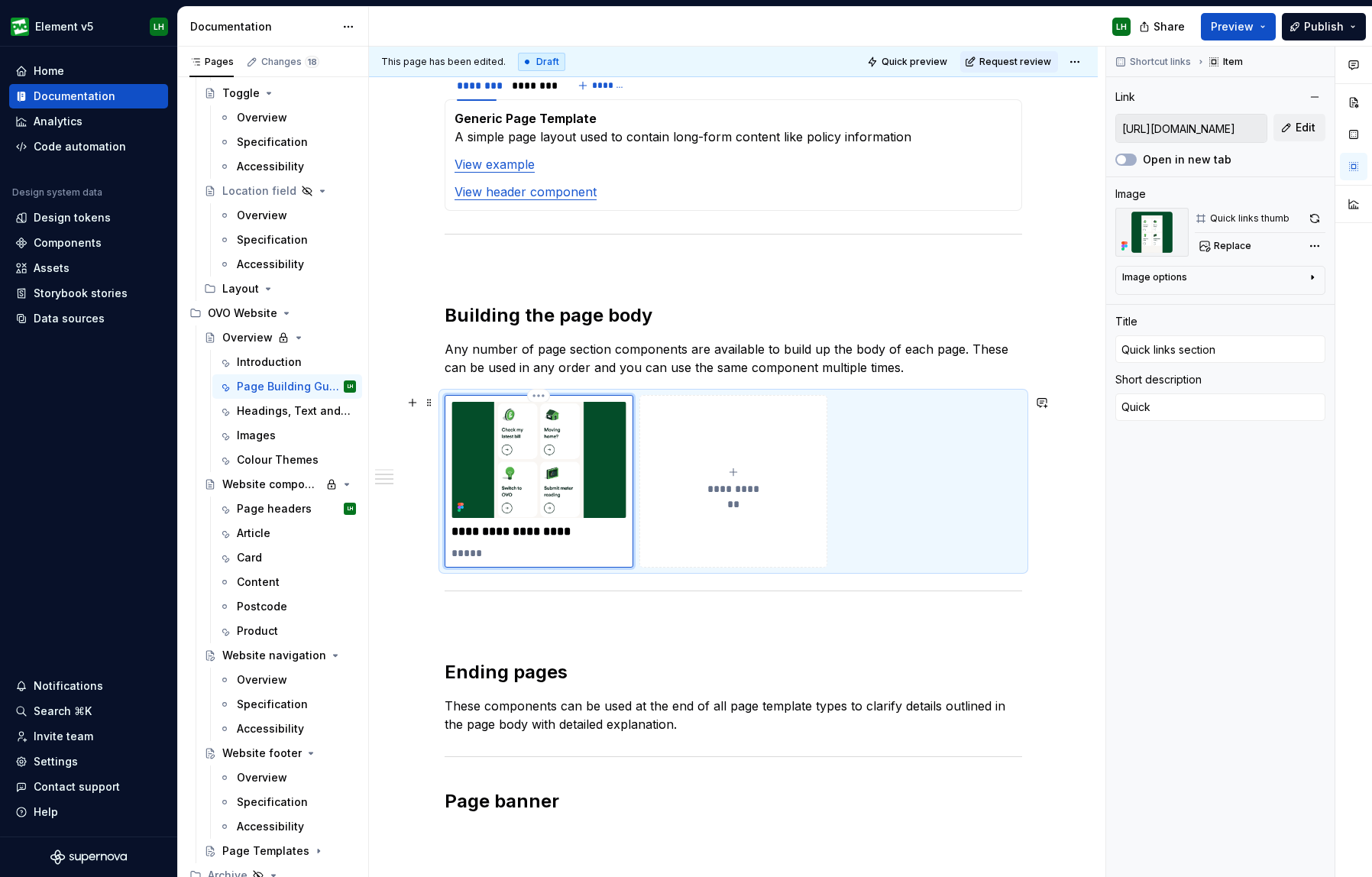
type textarea "*"
type textarea "Quick"
type textarea "*"
type textarea "Quick l"
type textarea "*"
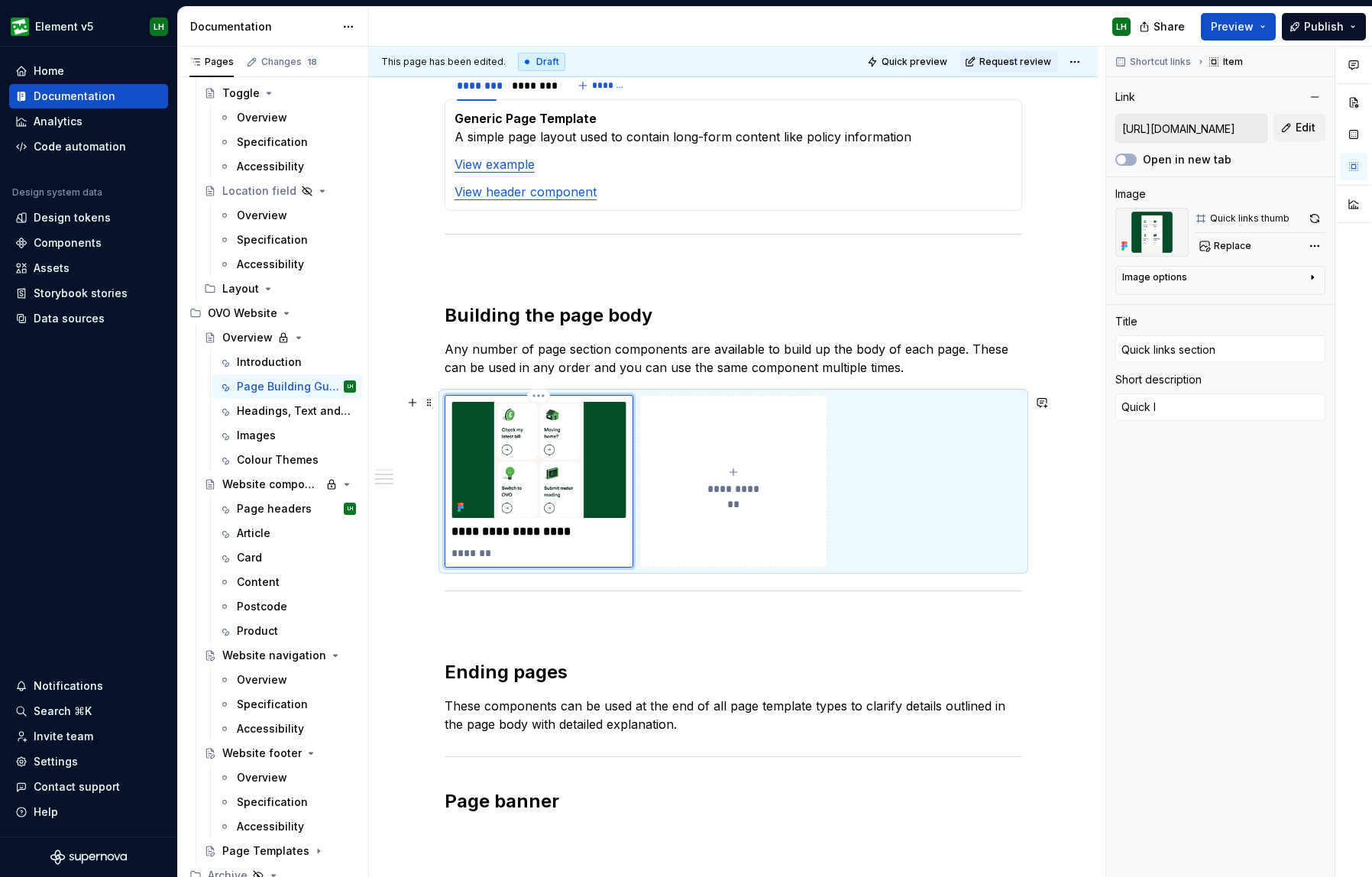
type textarea "Quick li"
type textarea "*"
type textarea "Quick lin"
type textarea "*"
type textarea "Quick link"
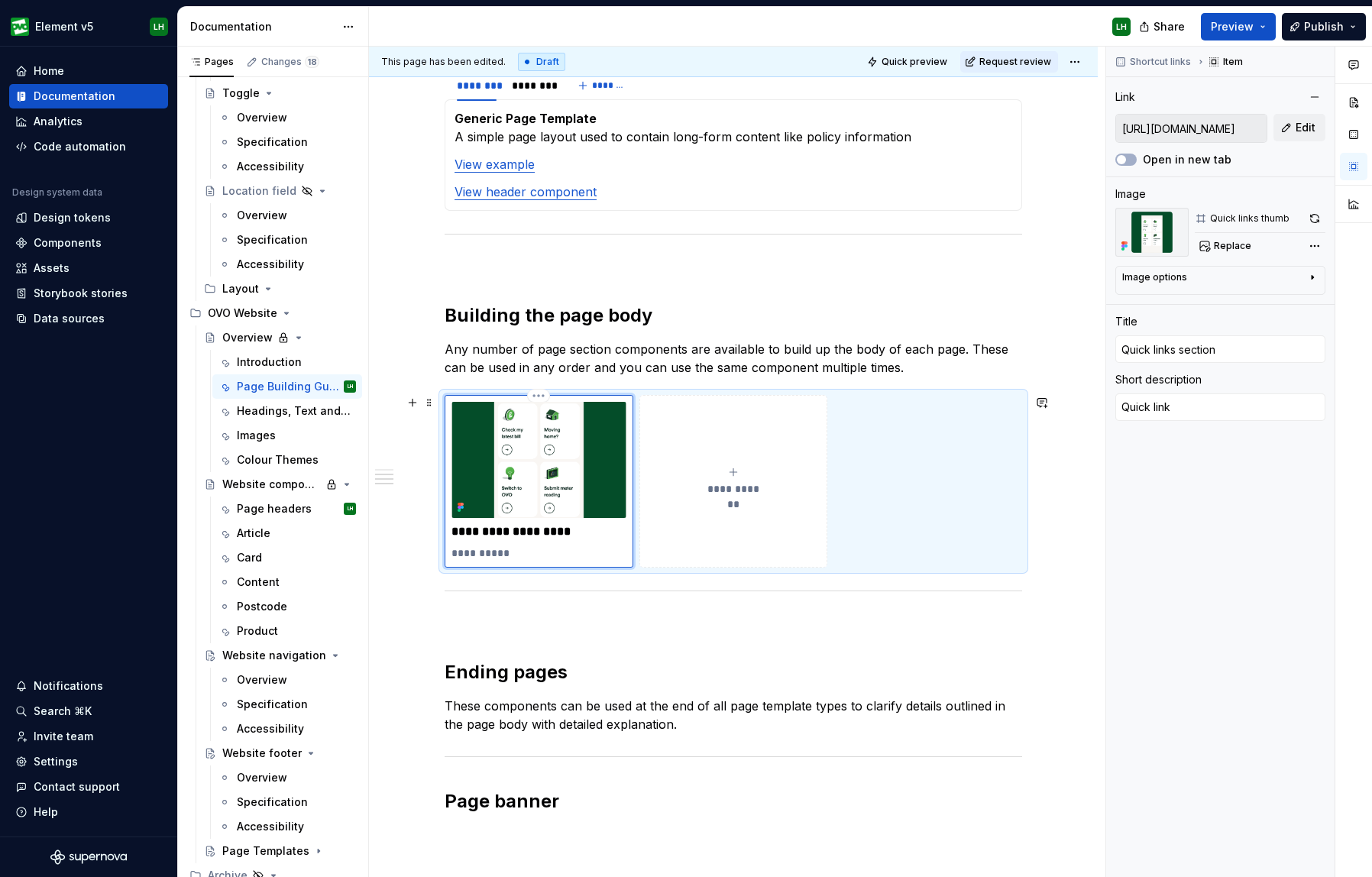
type textarea "*"
type textarea "Quick links"
type textarea "*"
type textarea "Quick links"
type textarea "*"
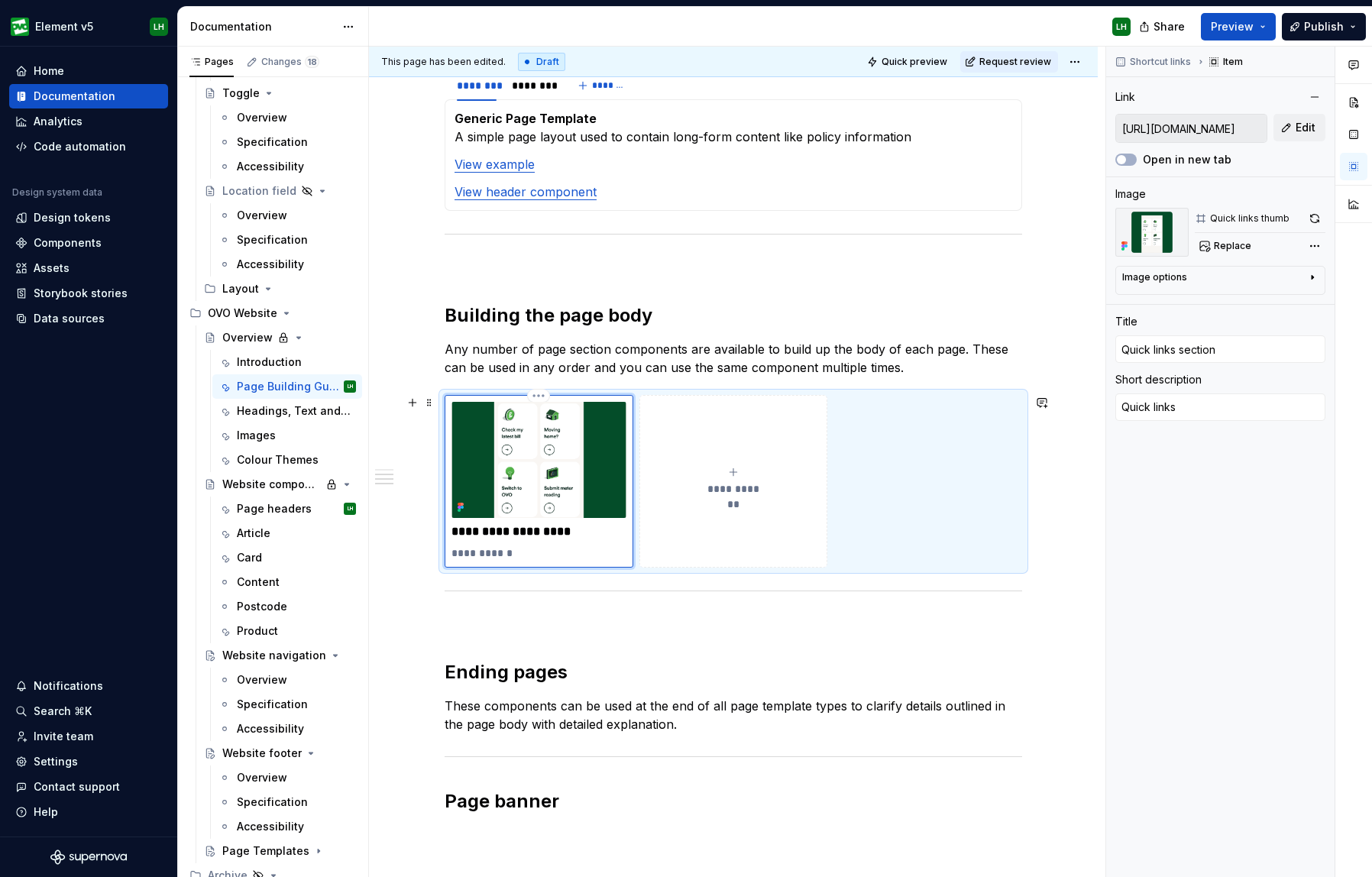
type textarea "Quick links s"
type textarea "*"
type textarea "Quick links se"
type textarea "*"
type textarea "Quick links sec"
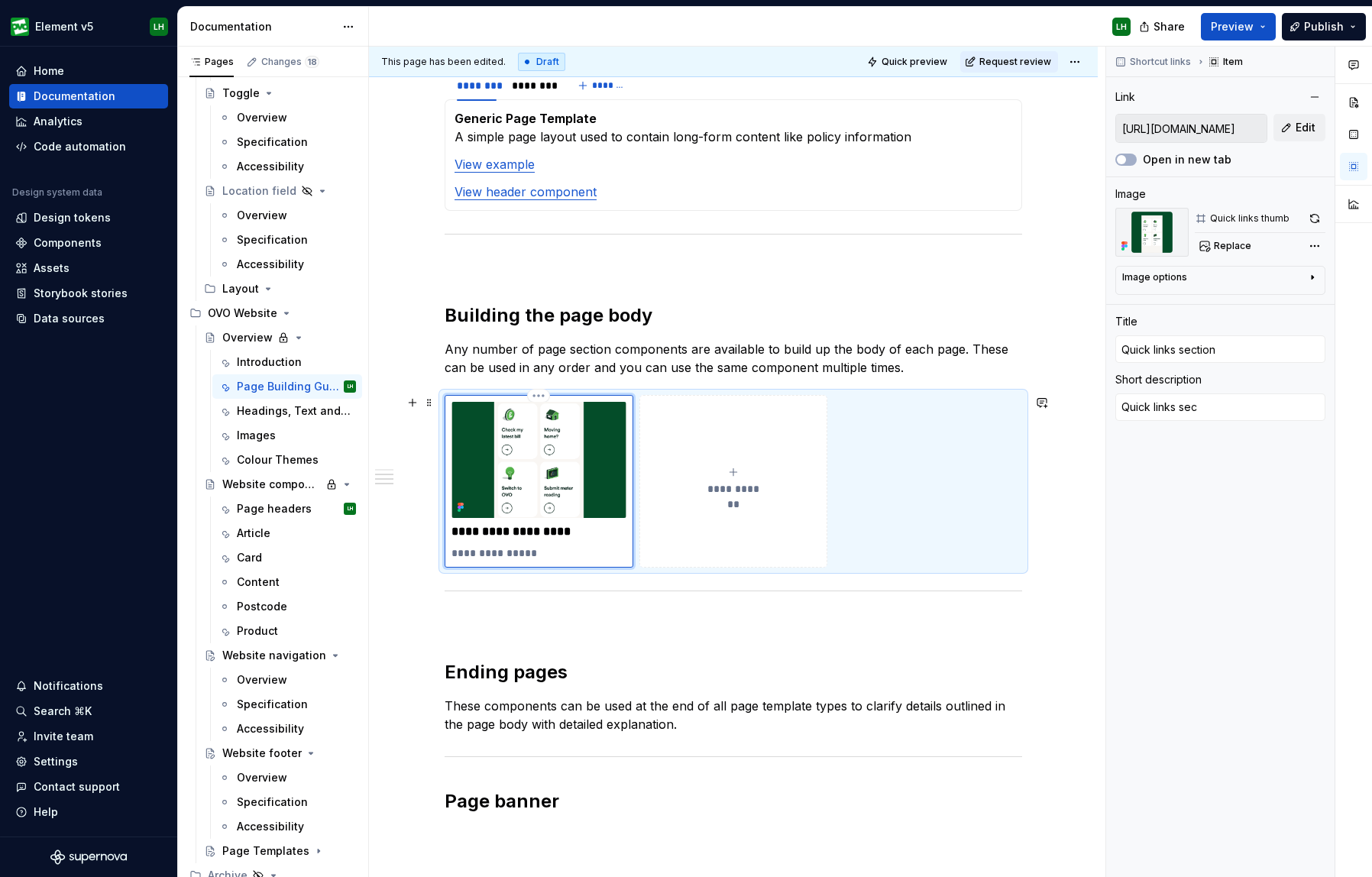
type textarea "*"
type textarea "Quick links sect"
type textarea "*"
type textarea "Quick links secti"
type textarea "*"
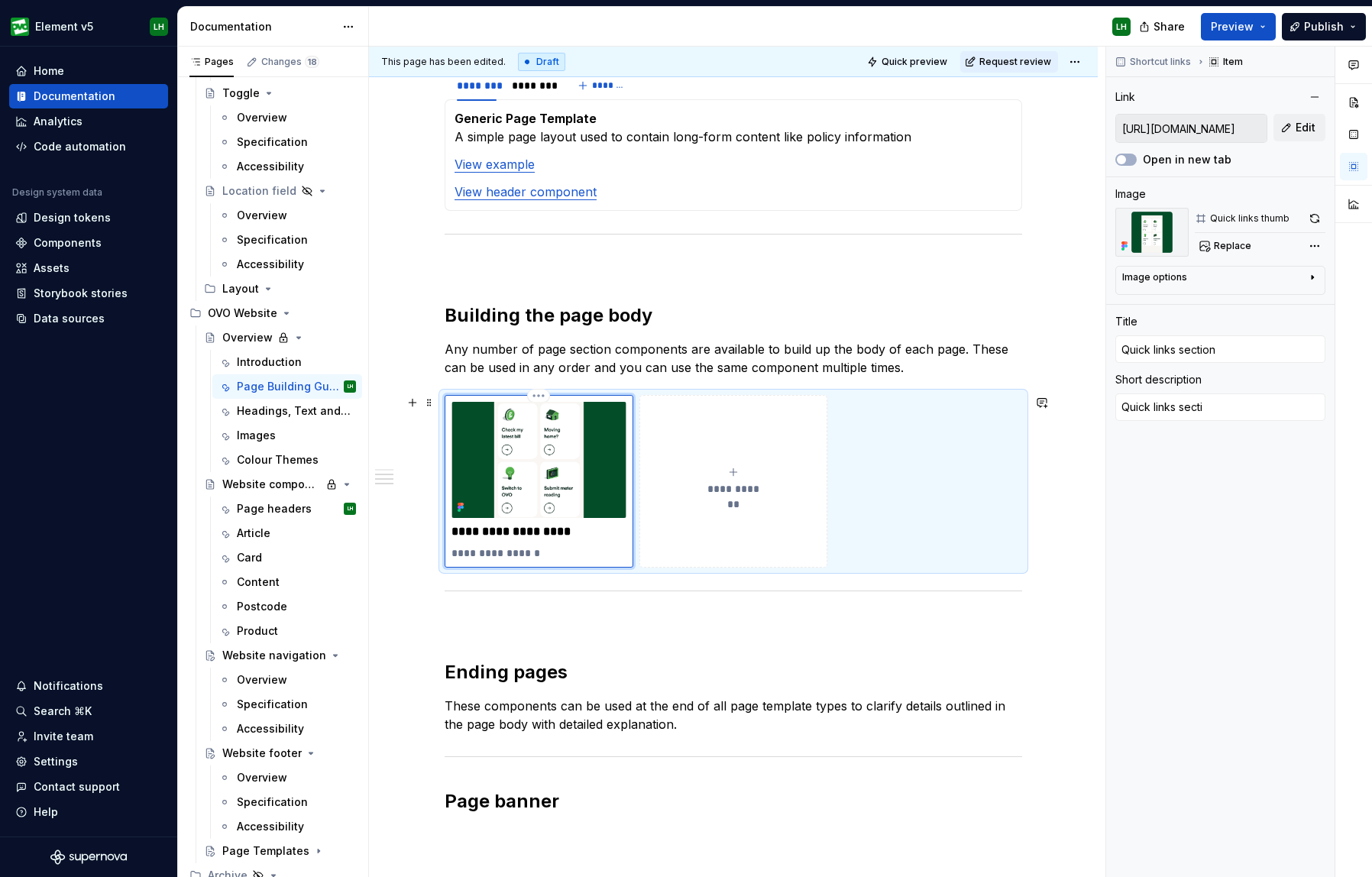
type textarea "Quick links sectio"
type textarea "*"
type textarea "Quick links section"
click at [478, 531] on p "**********" at bounding box center [538, 532] width 175 height 16
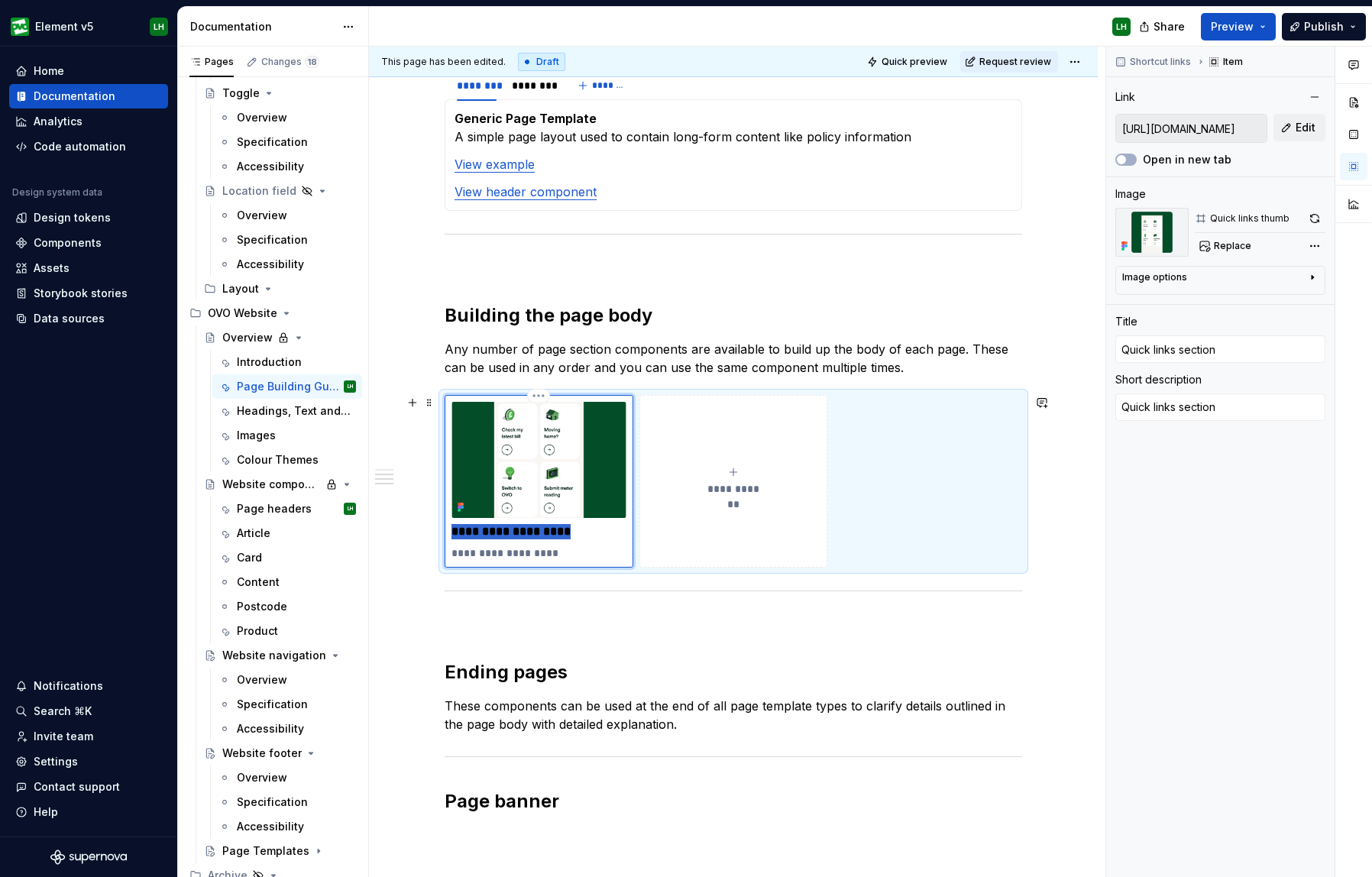
click at [478, 531] on p "**********" at bounding box center [538, 532] width 175 height 16
type textarea "*"
click at [1241, 28] on button "Preview" at bounding box center [1238, 26] width 75 height 27
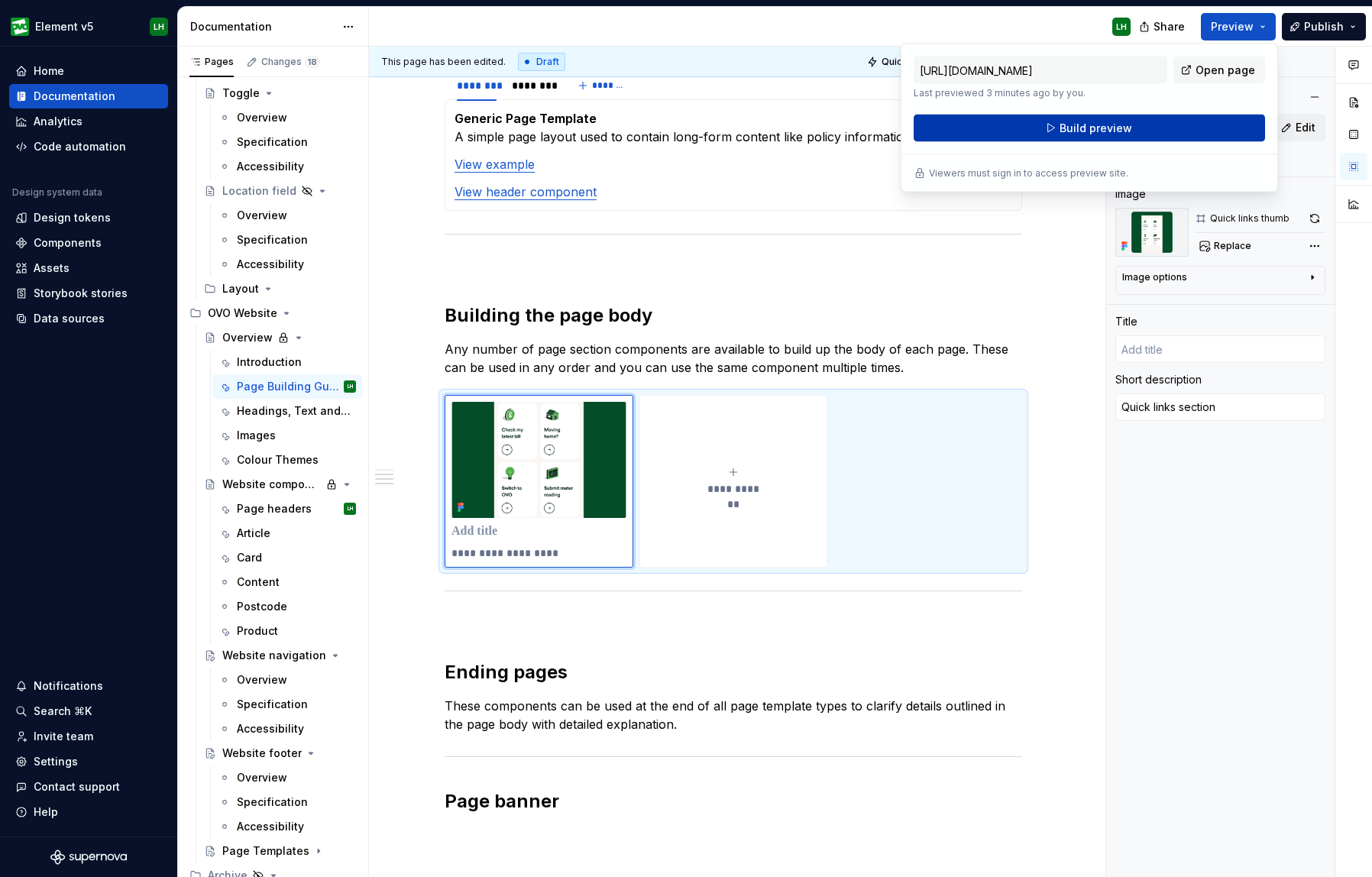
click at [1153, 135] on button "Build preview" at bounding box center [1089, 128] width 352 height 27
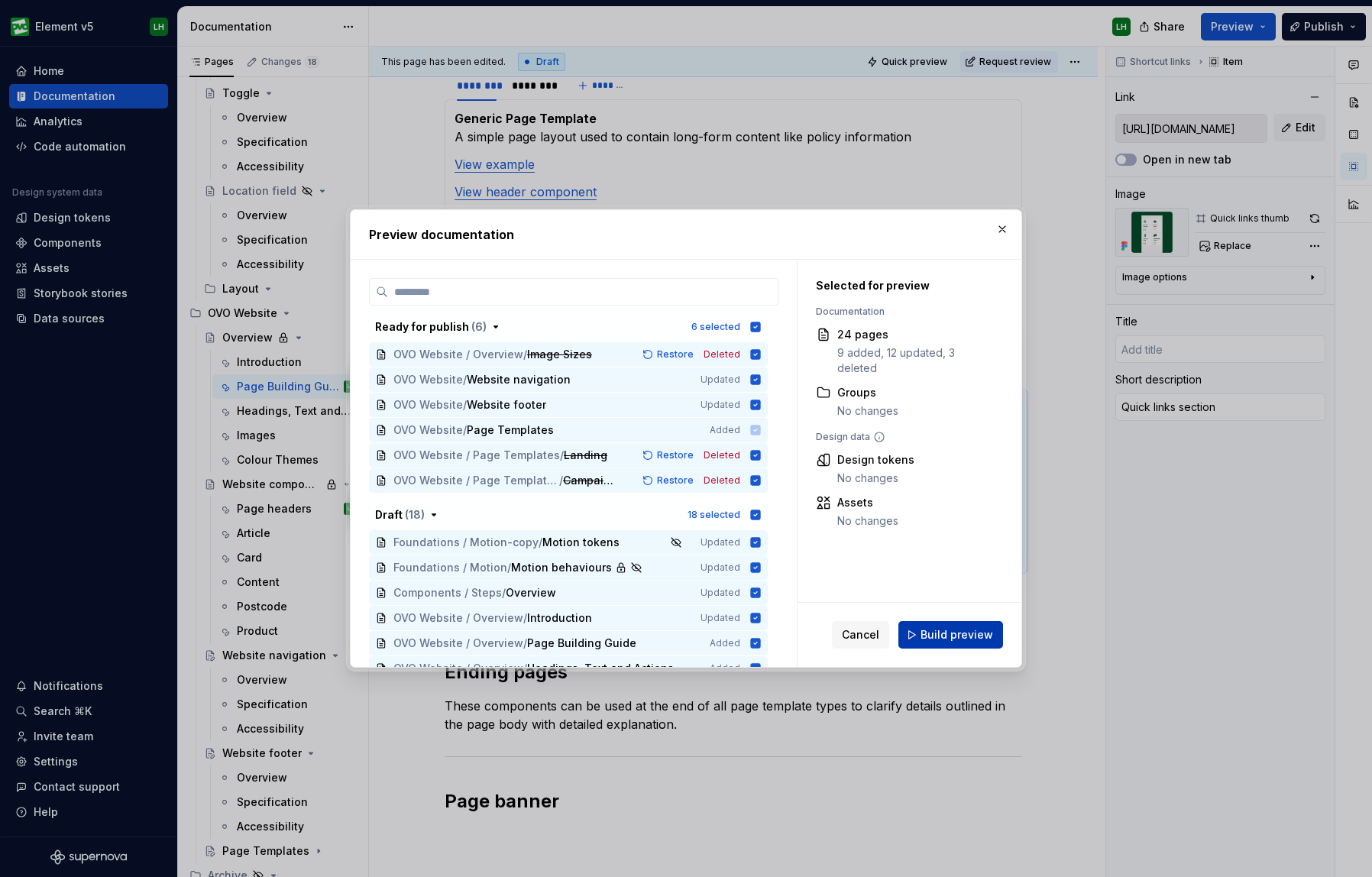
click at [949, 631] on span "Build preview" at bounding box center [956, 635] width 72 height 16
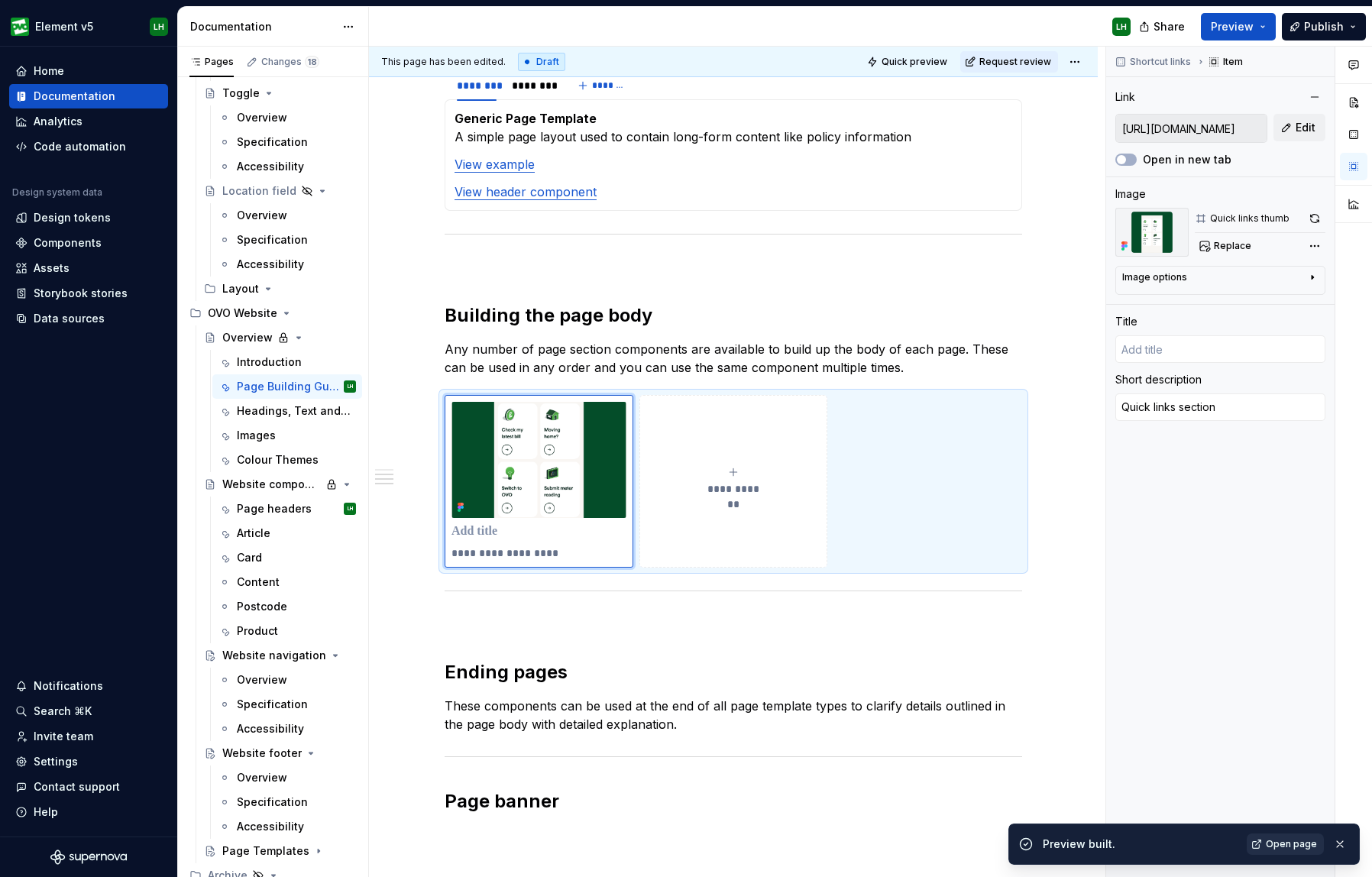
click at [1241, 844] on span "Open page" at bounding box center [1291, 844] width 51 height 12
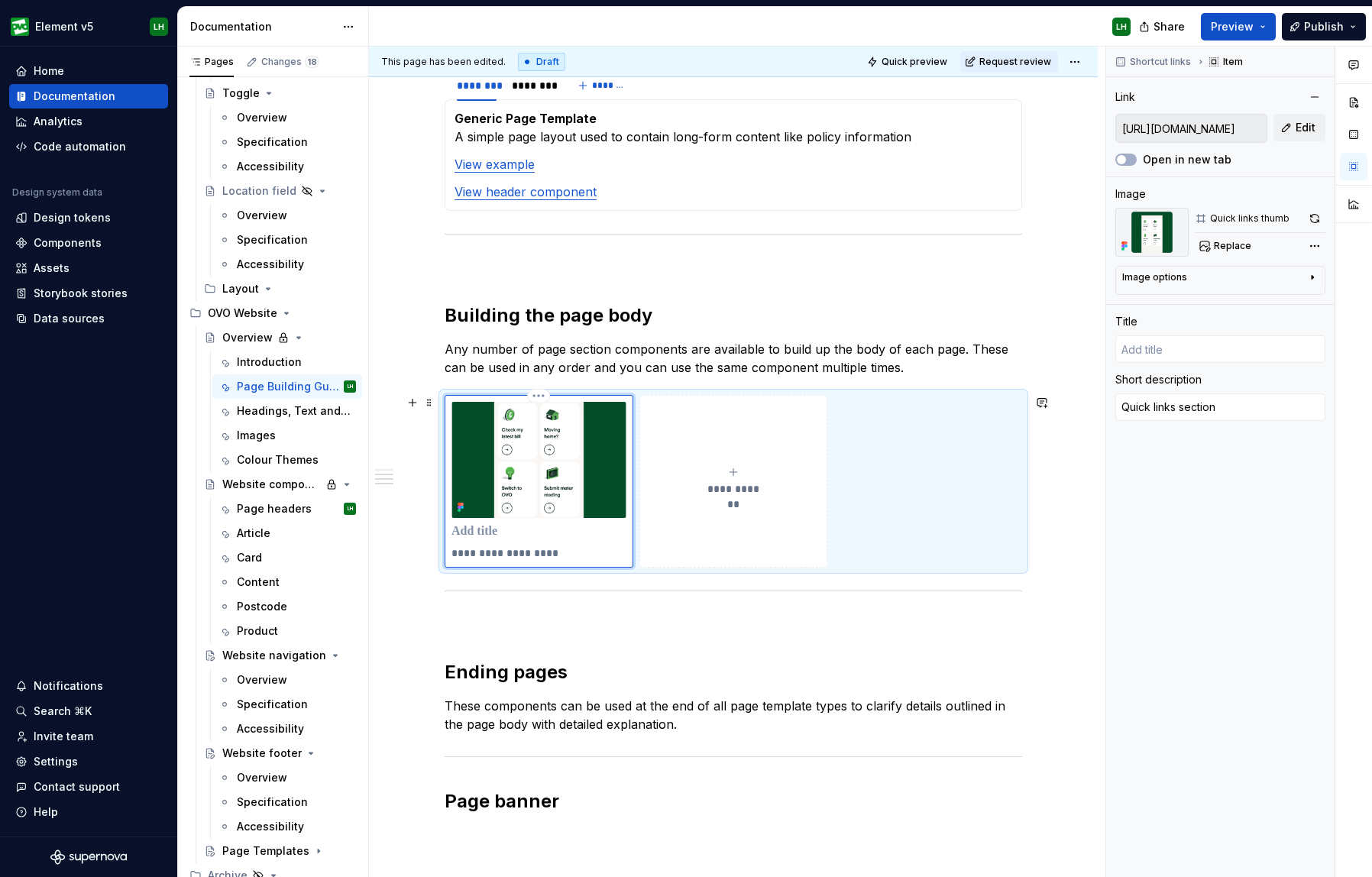
click at [502, 532] on p at bounding box center [538, 532] width 175 height 16
click at [513, 554] on p "**********" at bounding box center [538, 553] width 175 height 16
click at [1229, 32] on span "Preview" at bounding box center [1232, 27] width 43 height 16
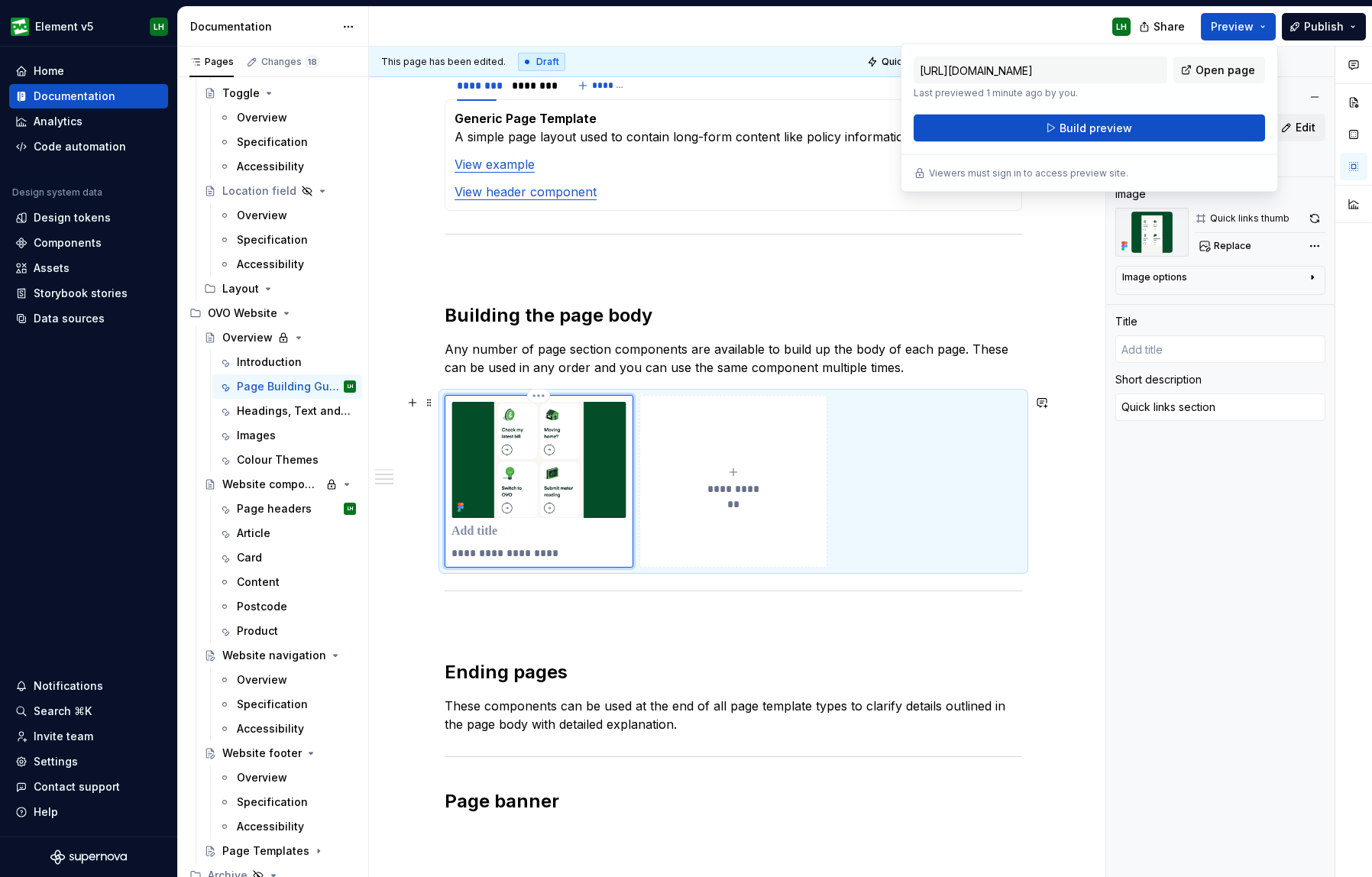
click at [464, 533] on p at bounding box center [538, 532] width 175 height 16
type textarea "*"
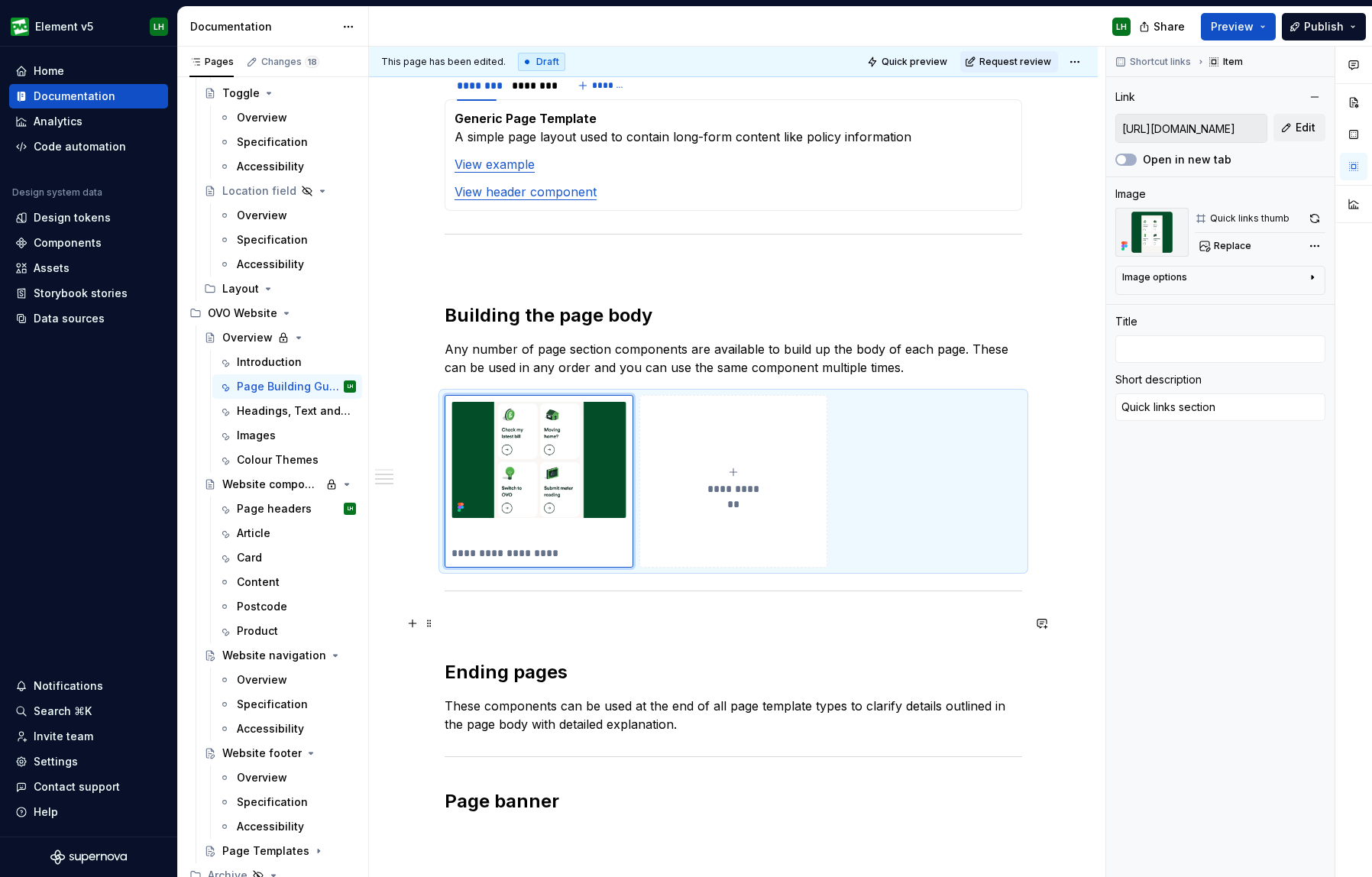
click at [598, 627] on p at bounding box center [733, 624] width 577 height 19
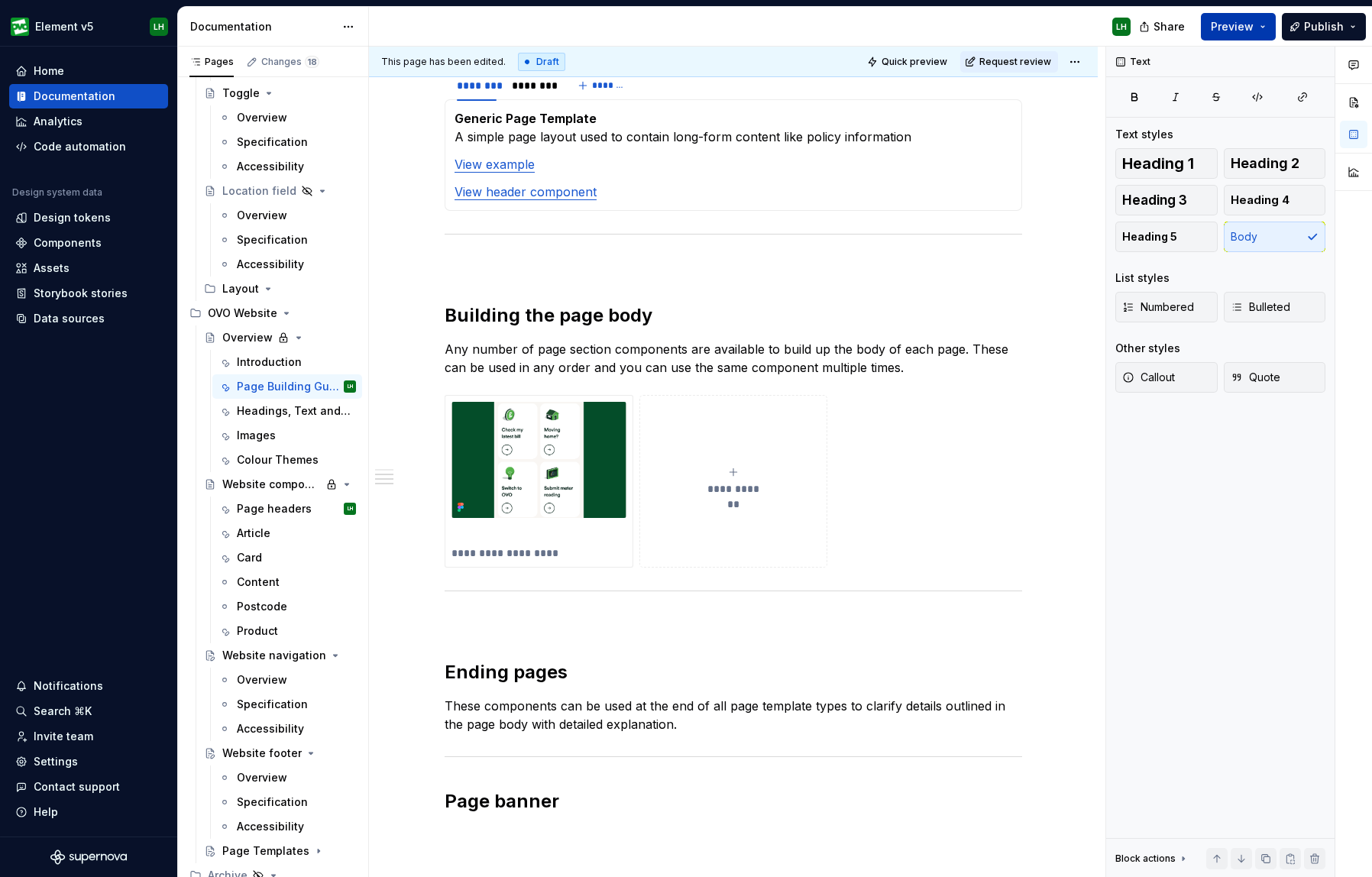
click at [1222, 34] on button "Preview" at bounding box center [1238, 26] width 75 height 27
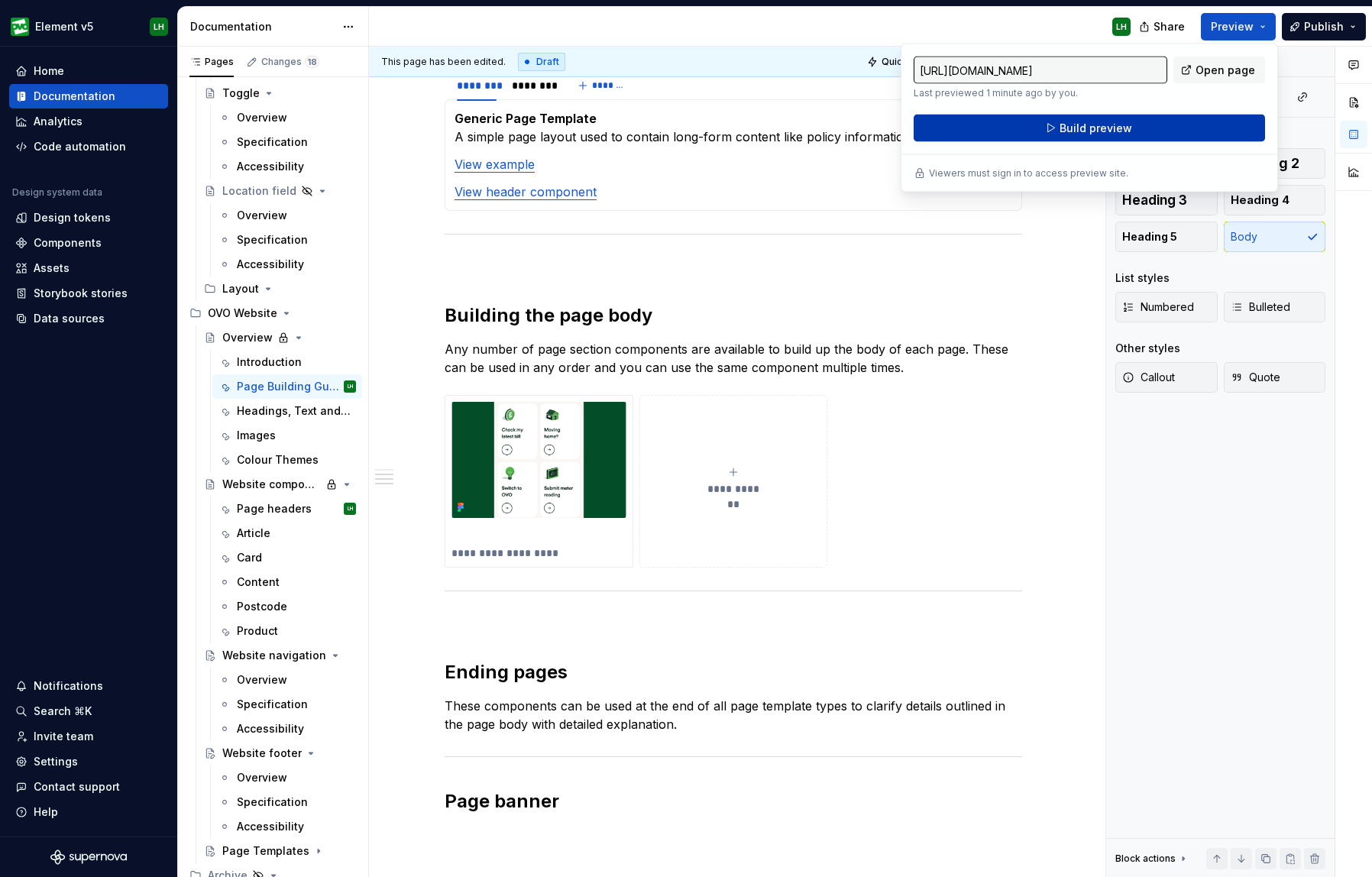
click at [1147, 137] on button "Build preview" at bounding box center [1089, 128] width 352 height 27
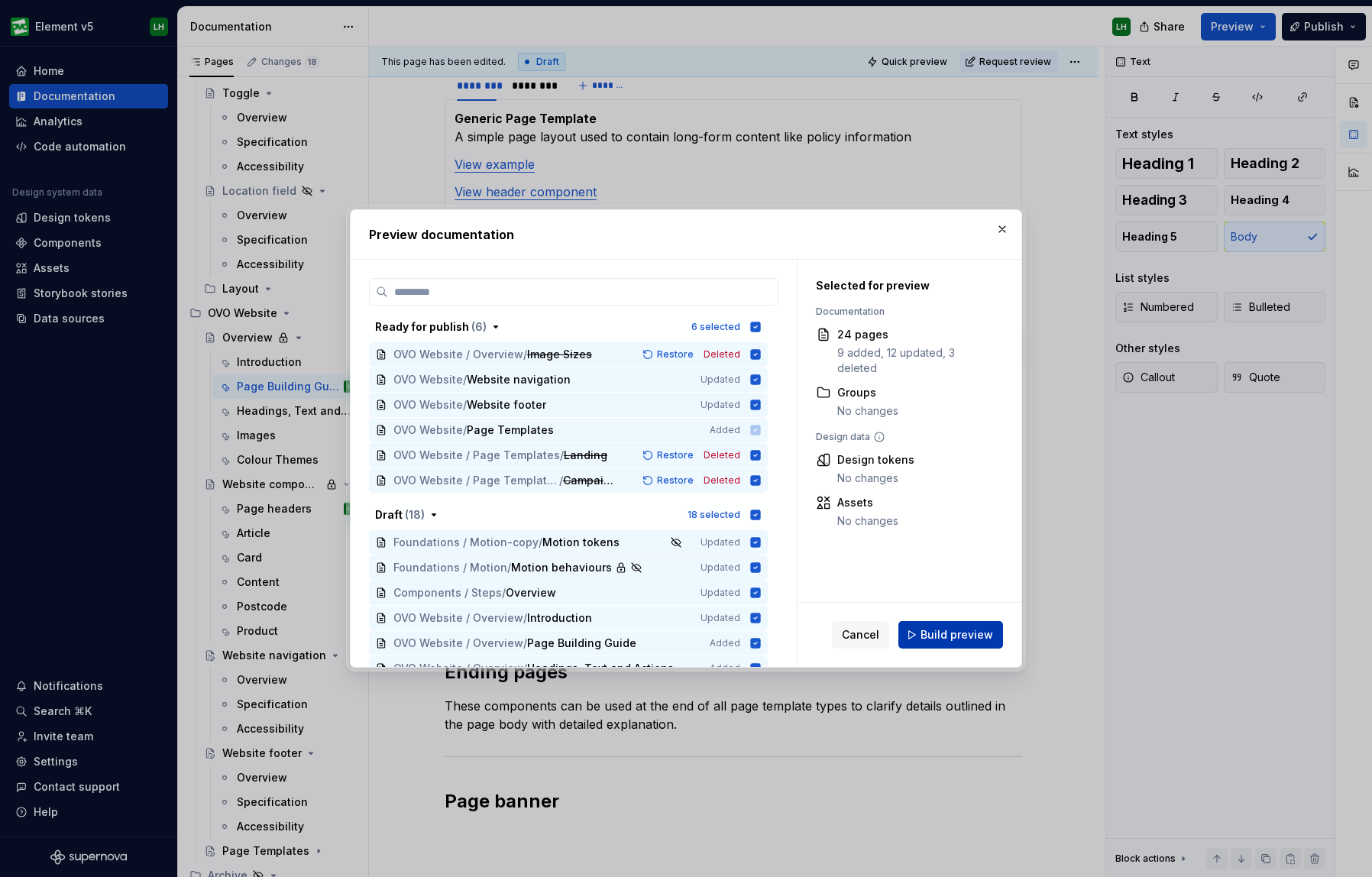
click at [939, 647] on button "Build preview" at bounding box center [950, 634] width 105 height 27
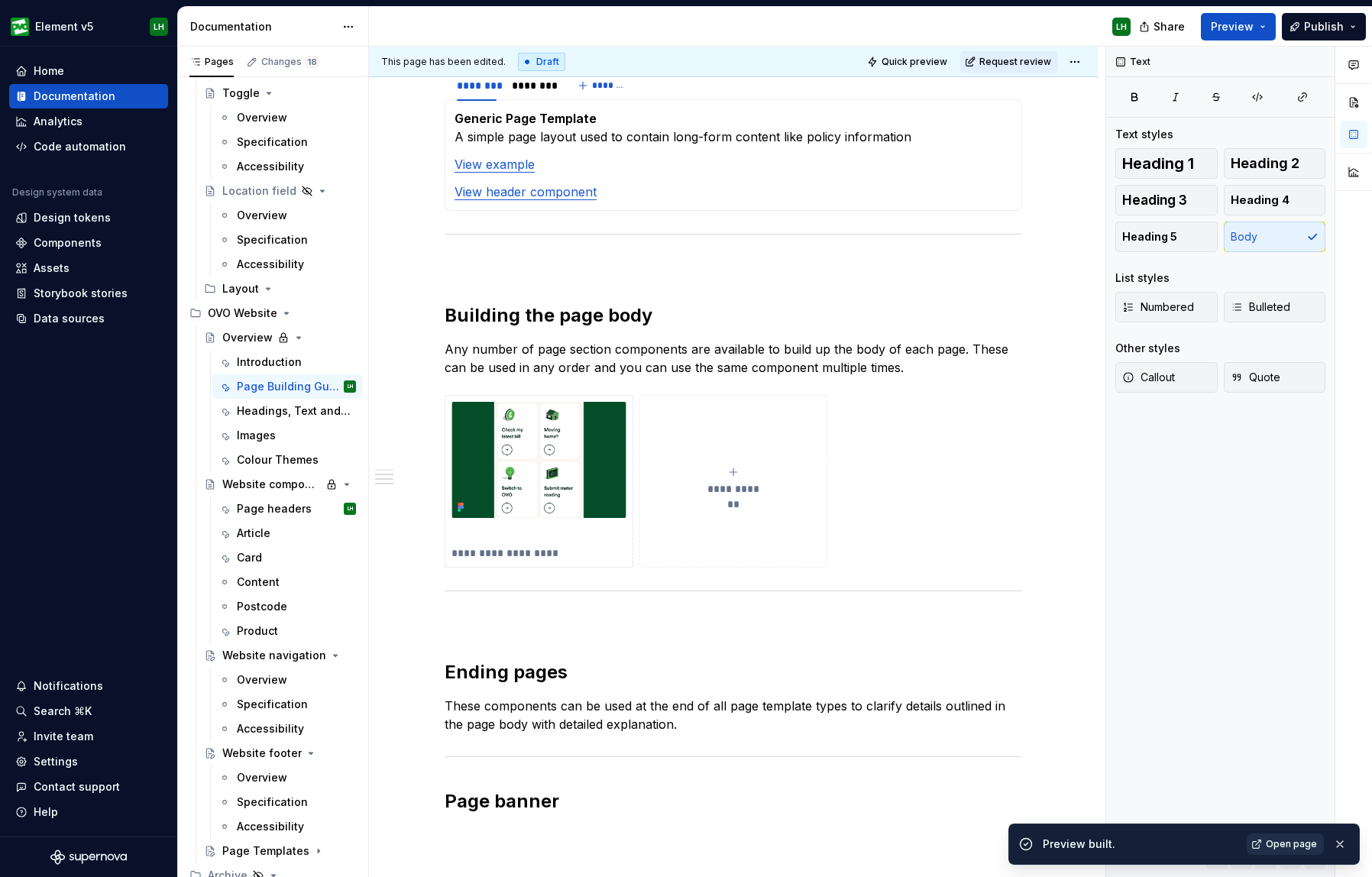
click at [1241, 847] on span "Open page" at bounding box center [1291, 844] width 51 height 12
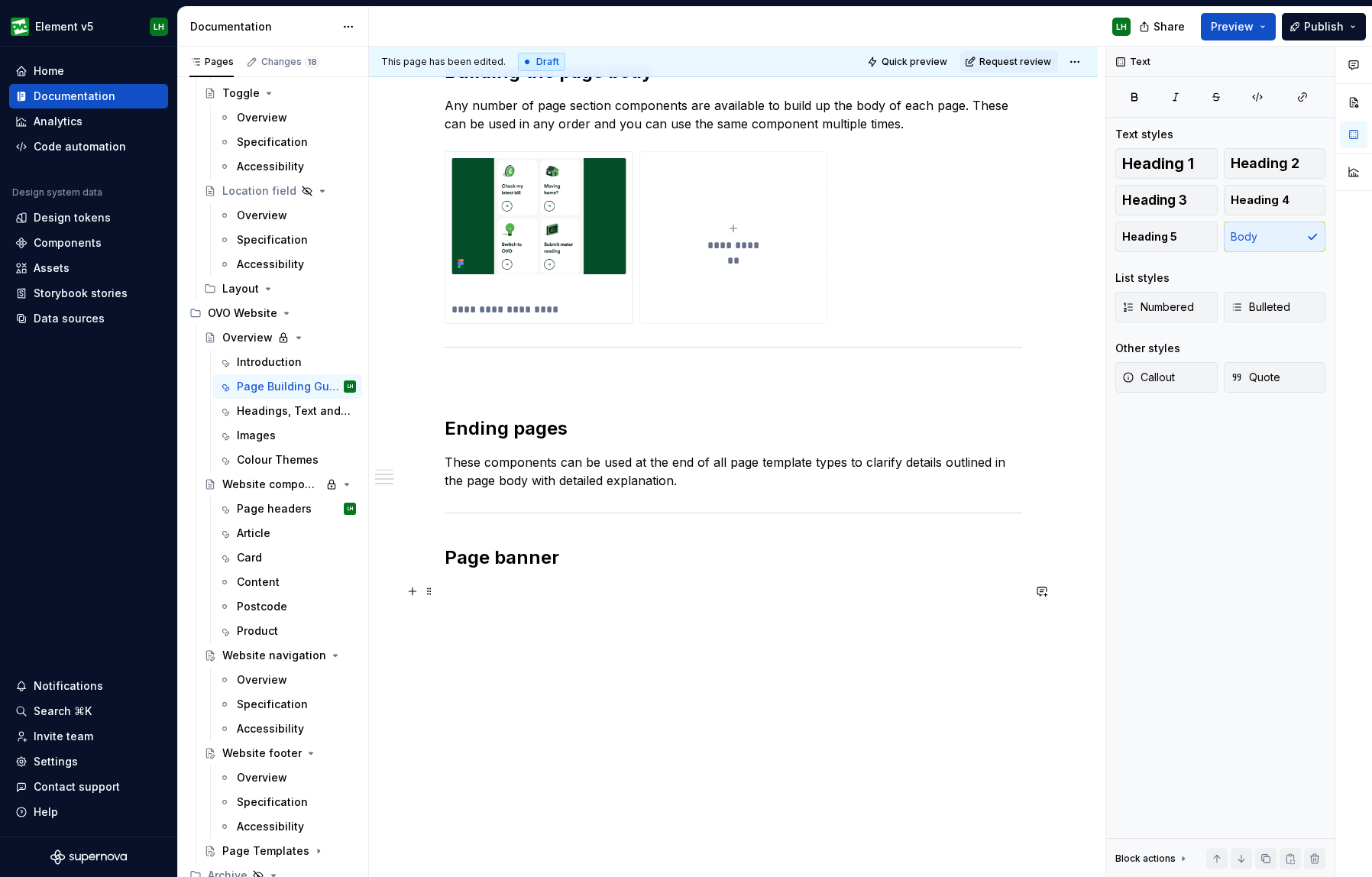
scroll to position [1866, 0]
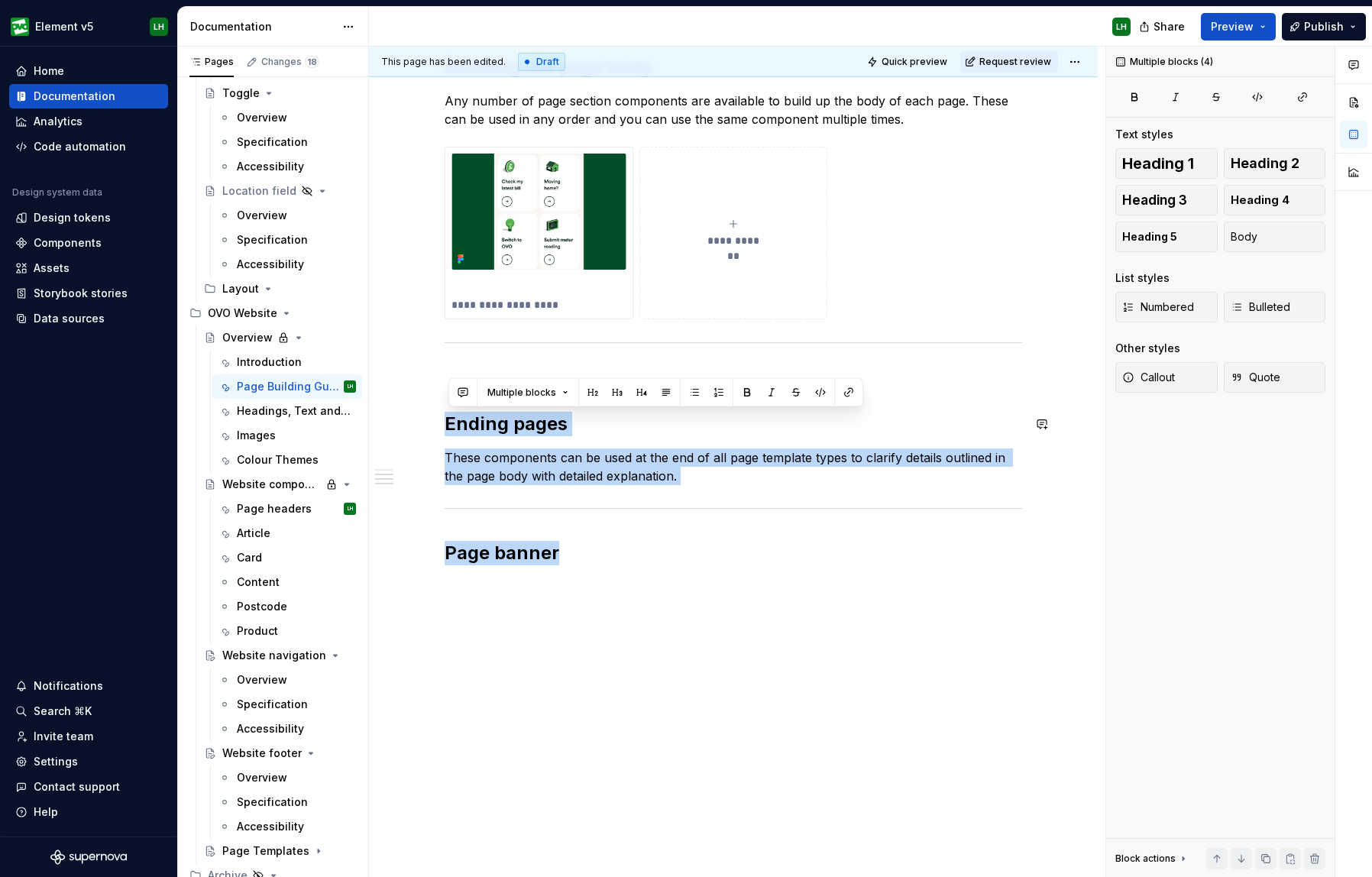
drag, startPoint x: 602, startPoint y: 563, endPoint x: 443, endPoint y: 399, distance: 228.4
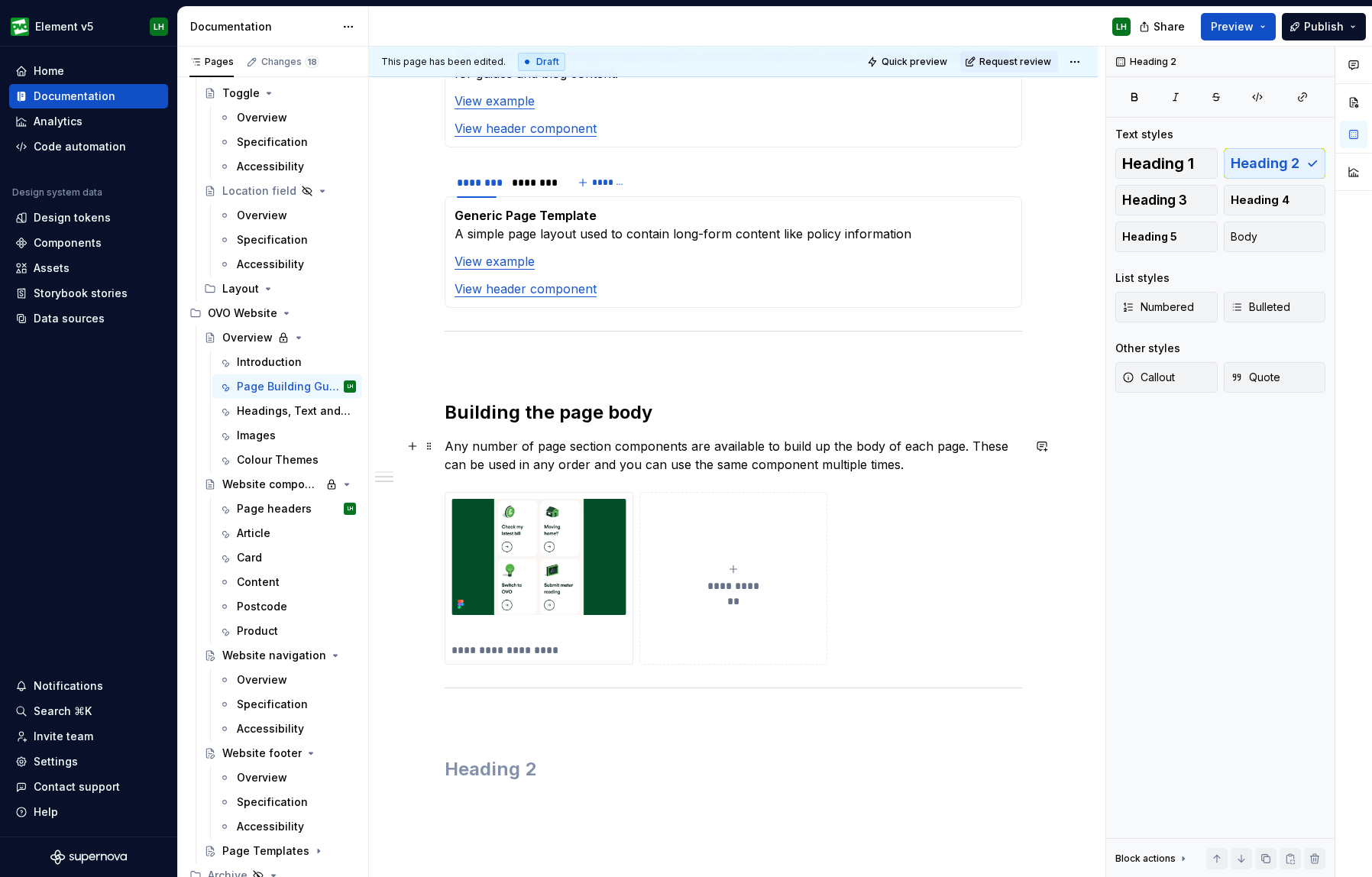
scroll to position [1580, 0]
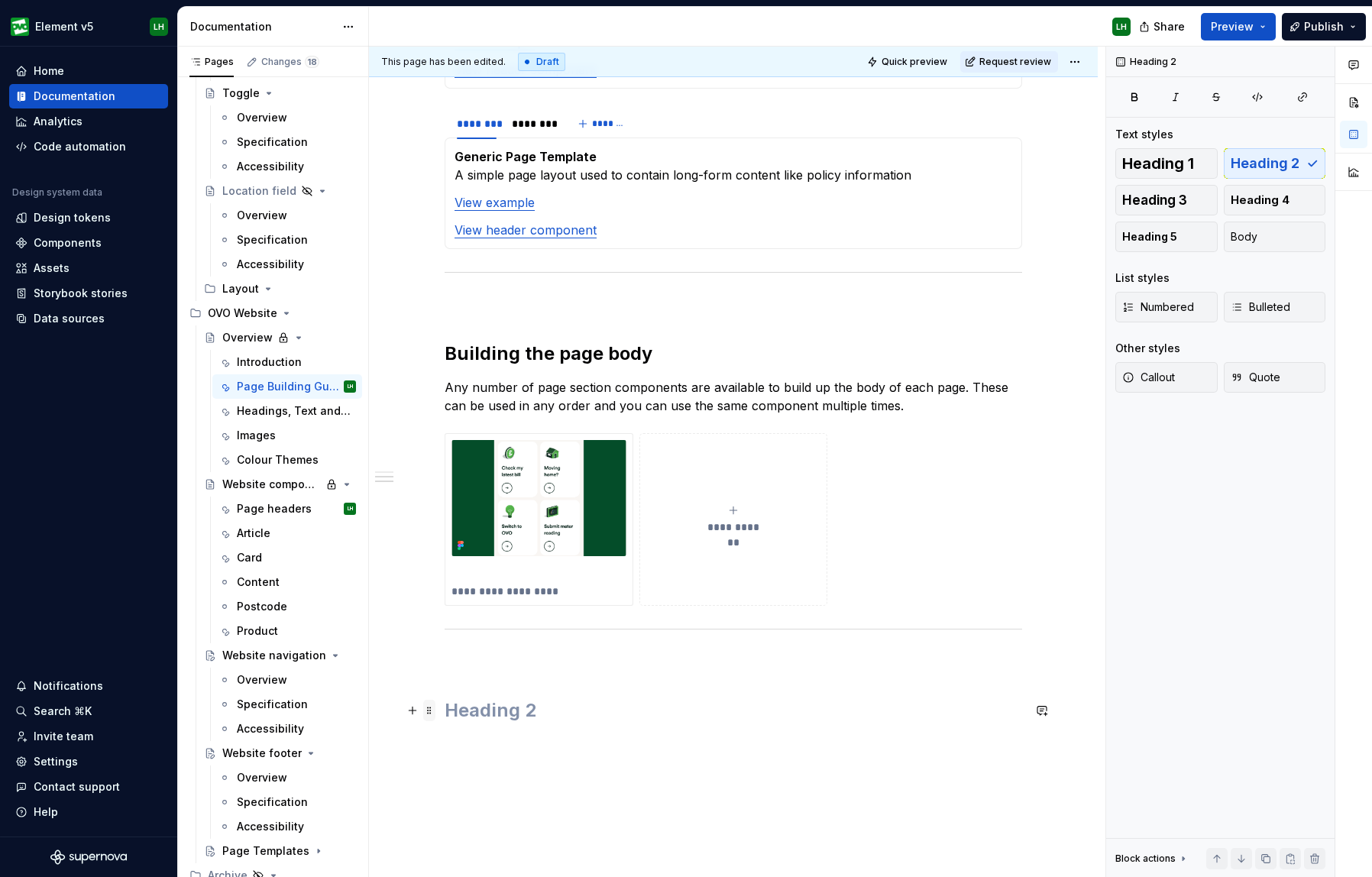
click at [432, 715] on span at bounding box center [429, 710] width 12 height 21
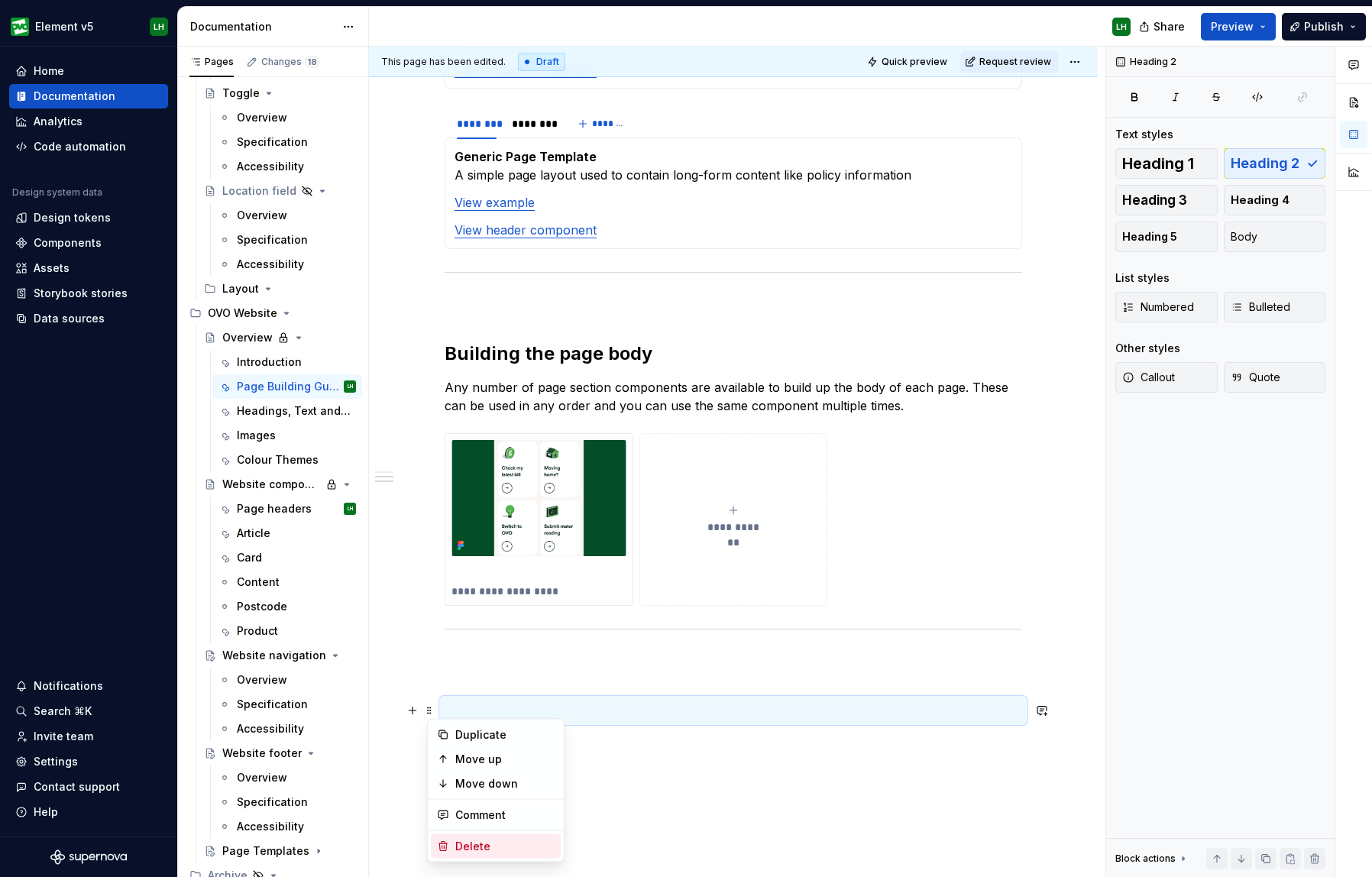
click at [480, 850] on div "Delete" at bounding box center [505, 847] width 100 height 16
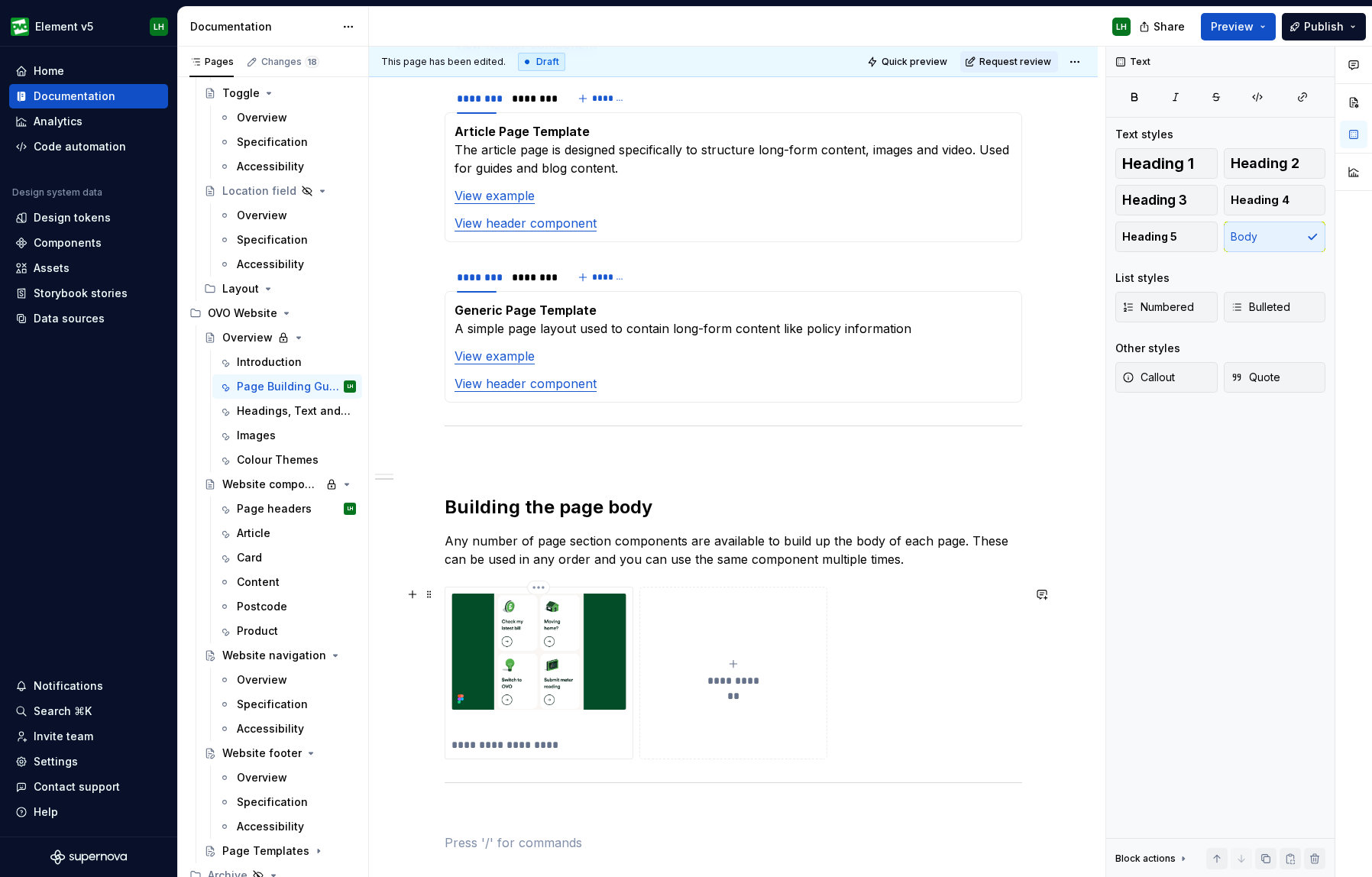
scroll to position [1268, 0]
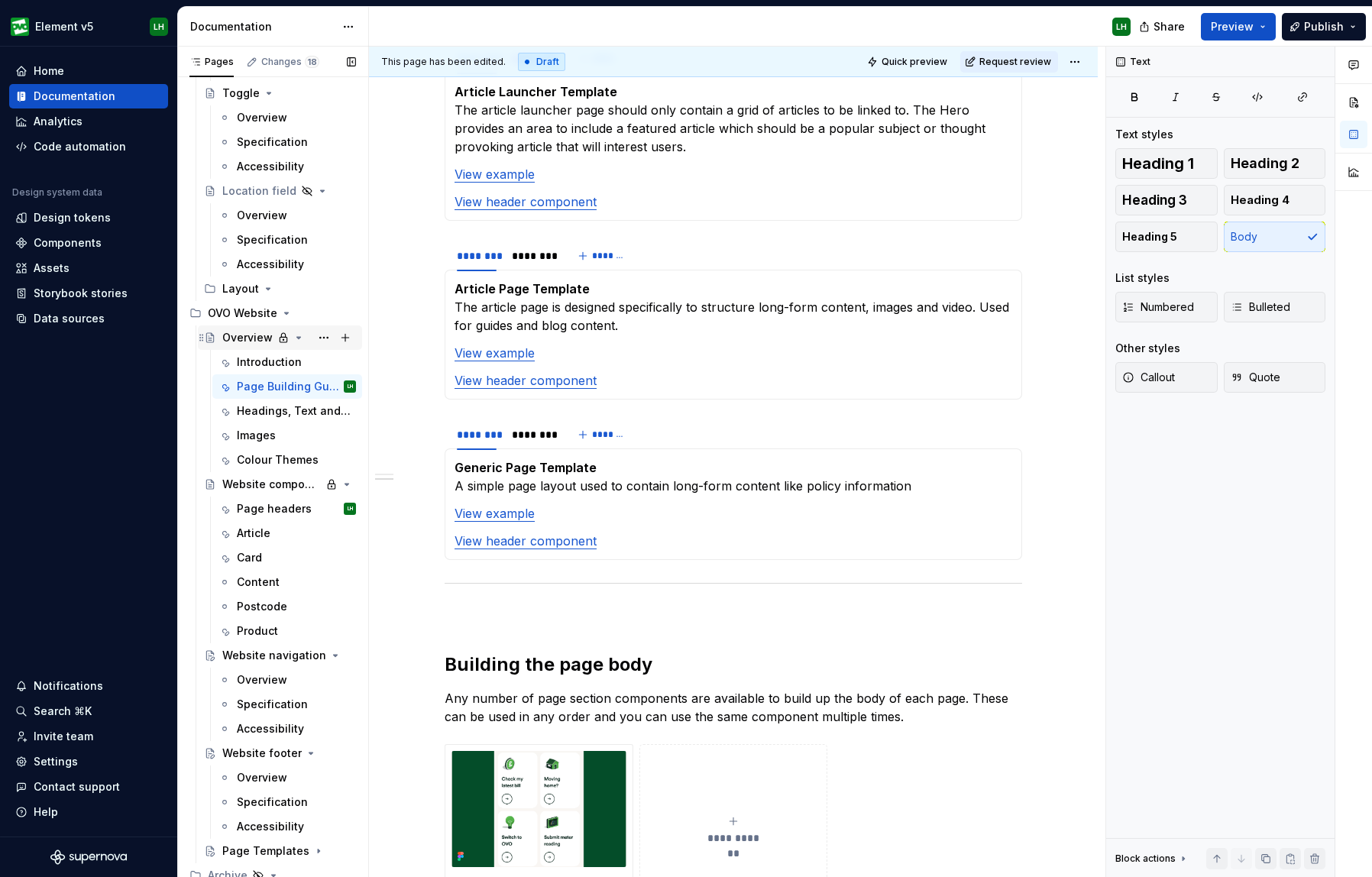
click at [280, 338] on icon "Page tree" at bounding box center [283, 338] width 12 height 12
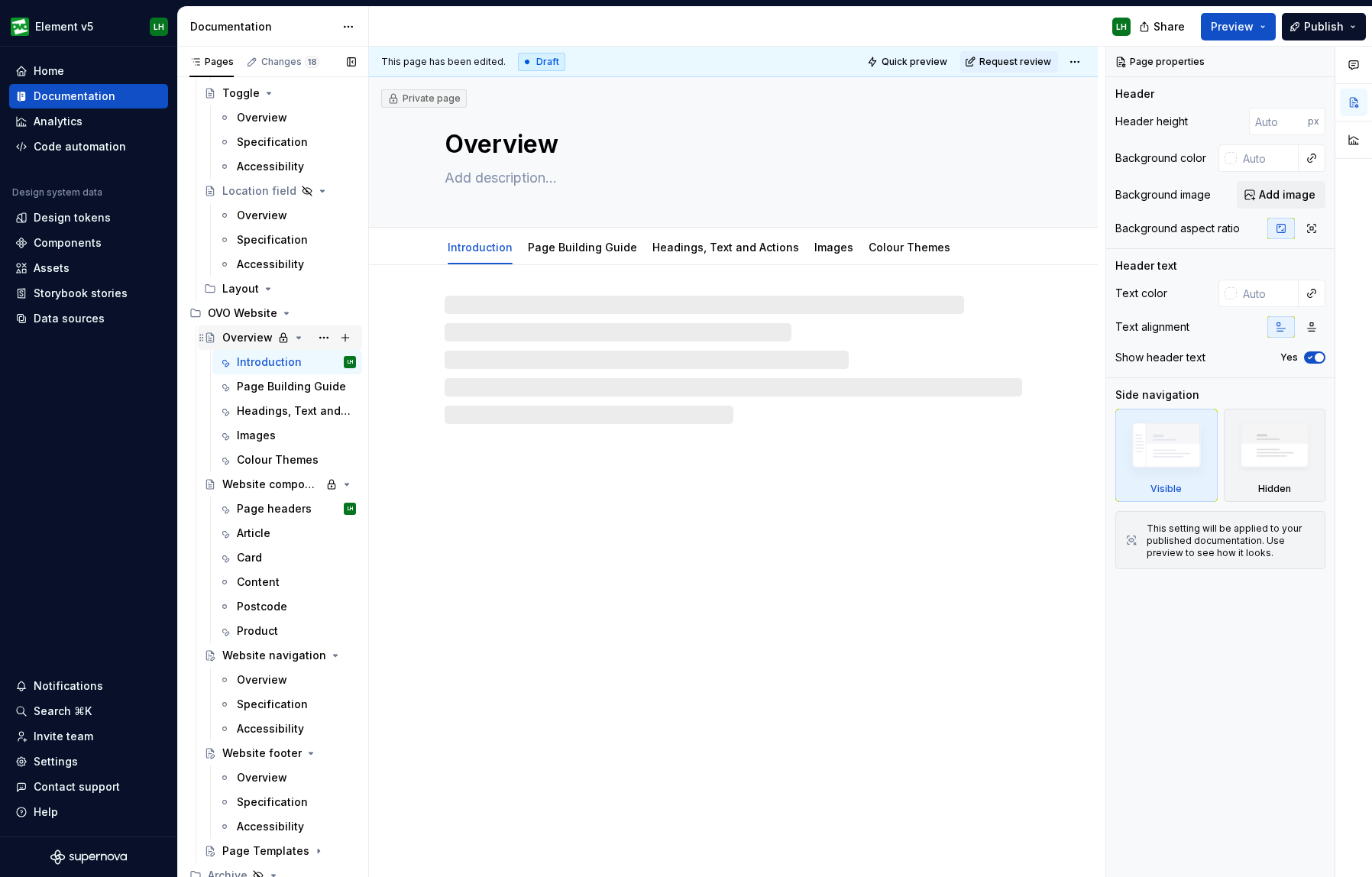
click at [301, 337] on icon "Page tree" at bounding box center [299, 338] width 12 height 12
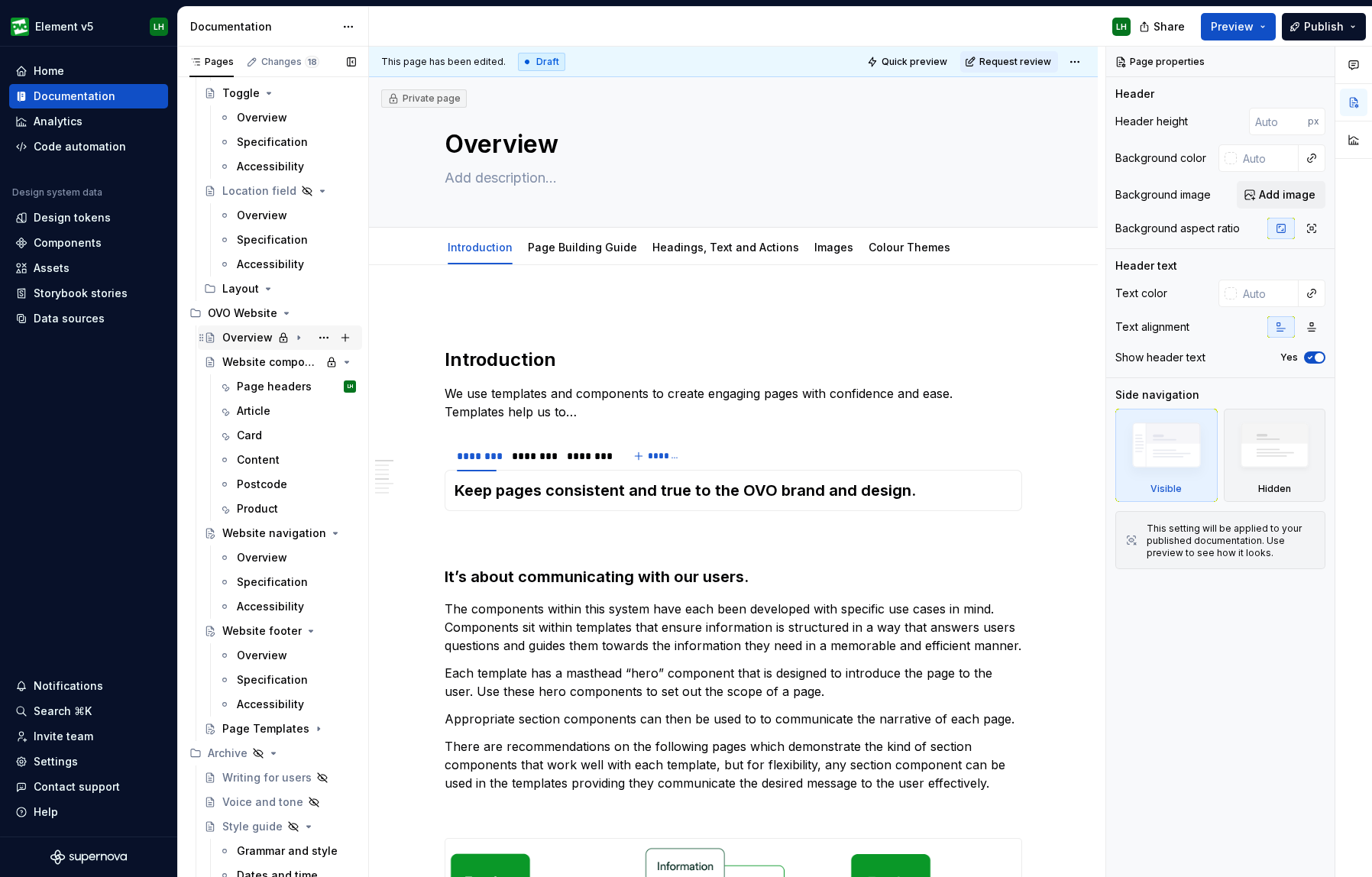
click at [283, 336] on icon "Page tree" at bounding box center [282, 338] width 7 height 9
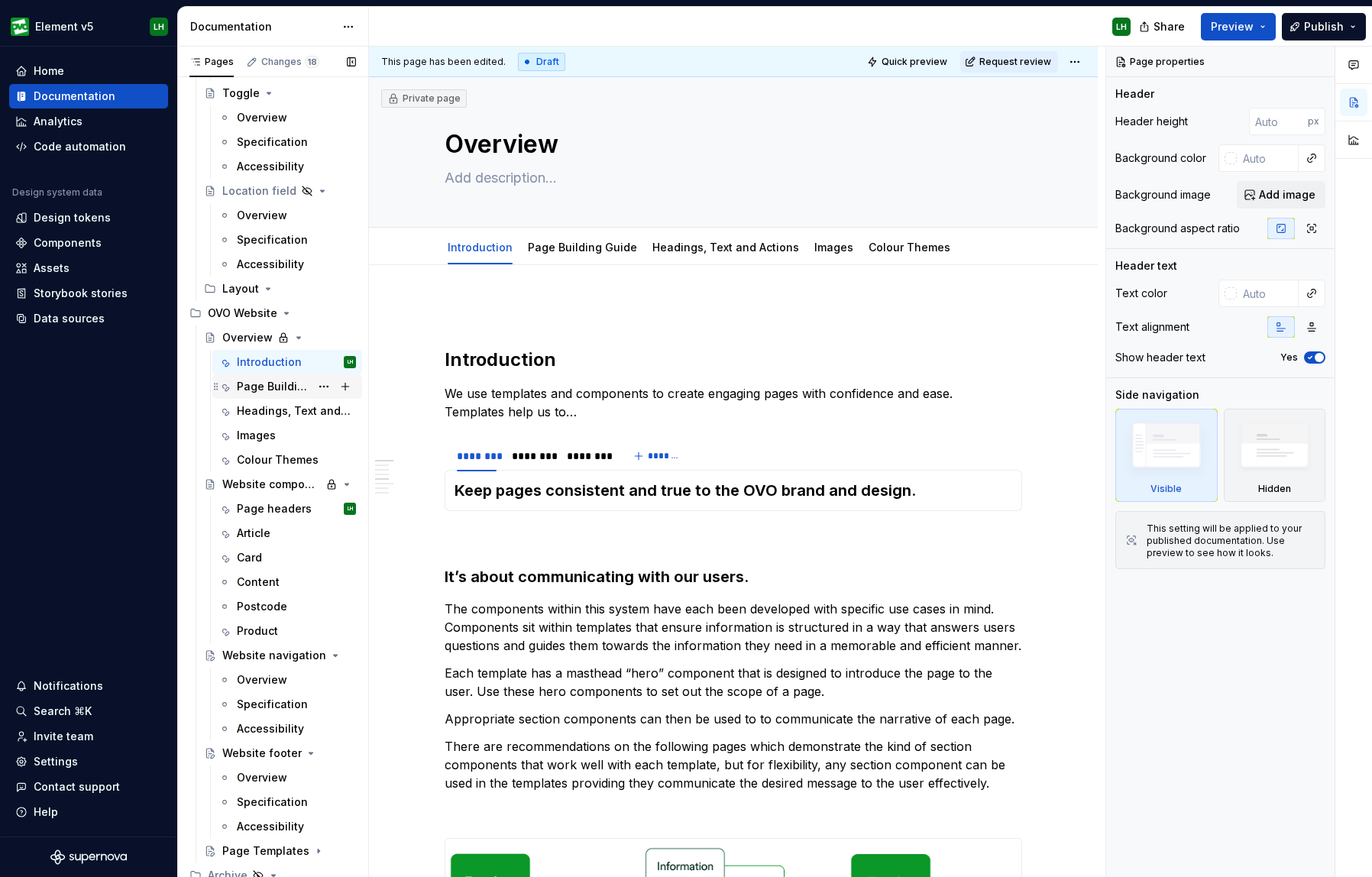
click at [246, 389] on div "Page Building Guide" at bounding box center [273, 387] width 73 height 16
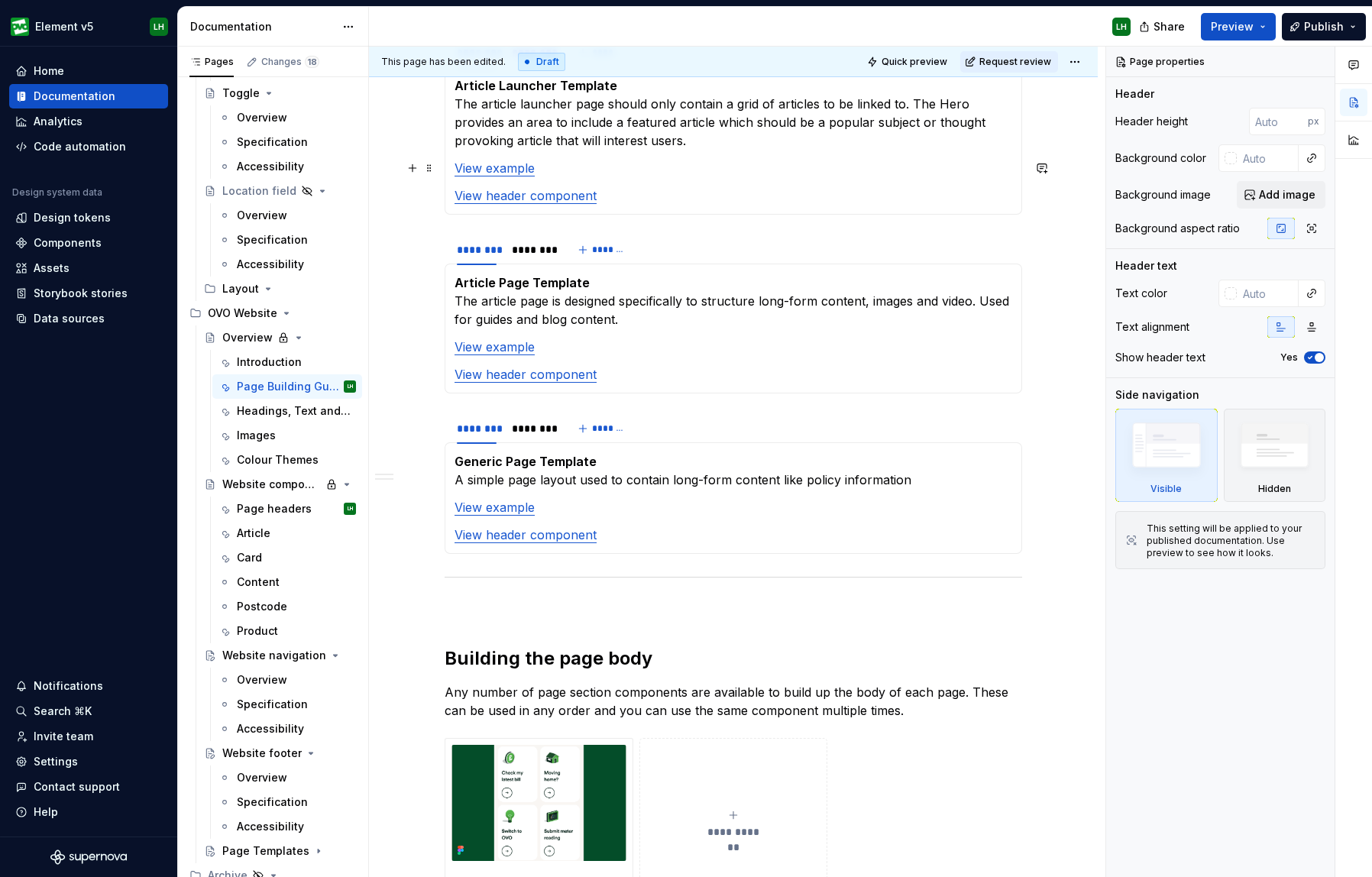
scroll to position [1682, 0]
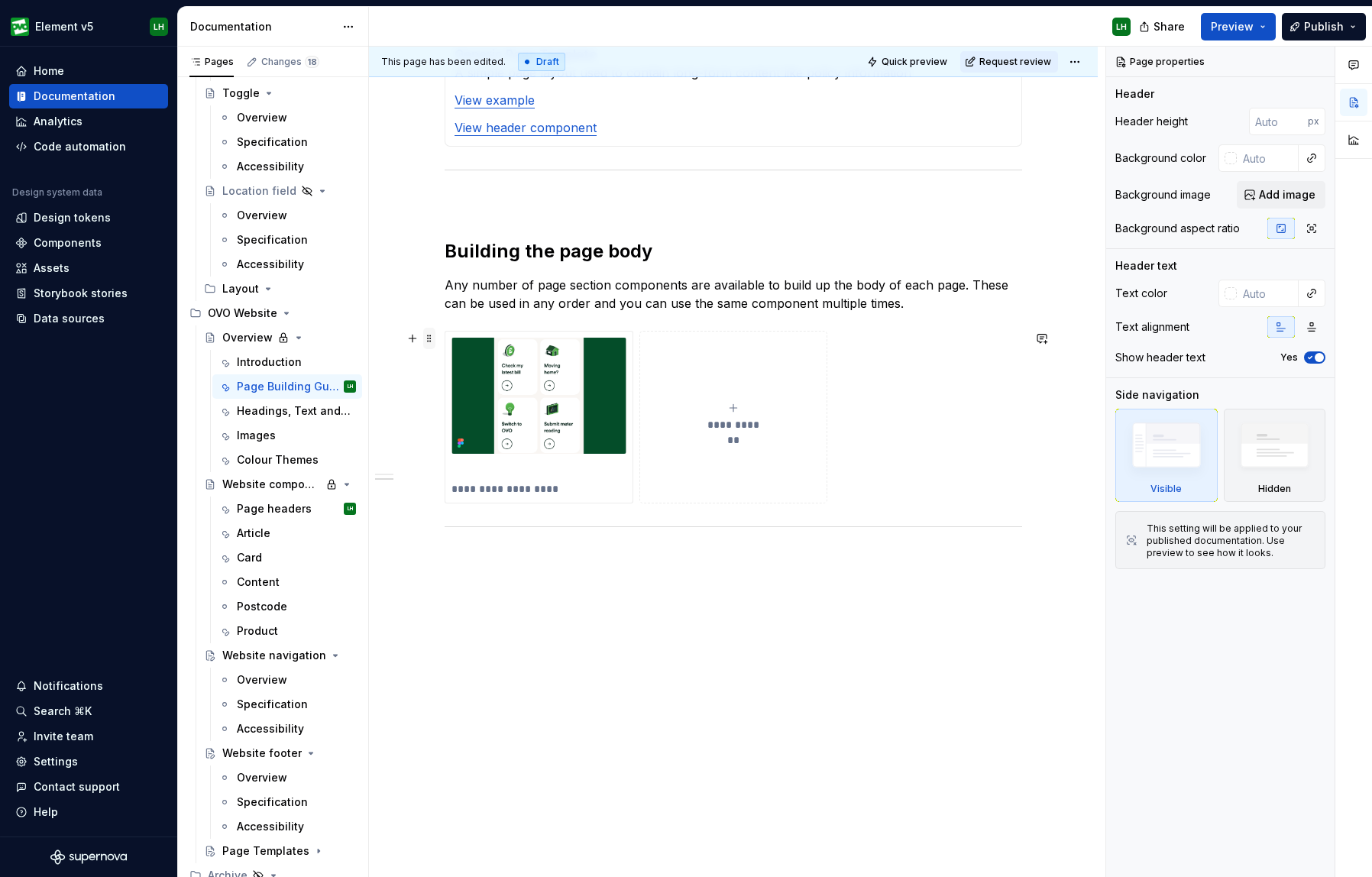
click at [436, 342] on span at bounding box center [429, 338] width 12 height 21
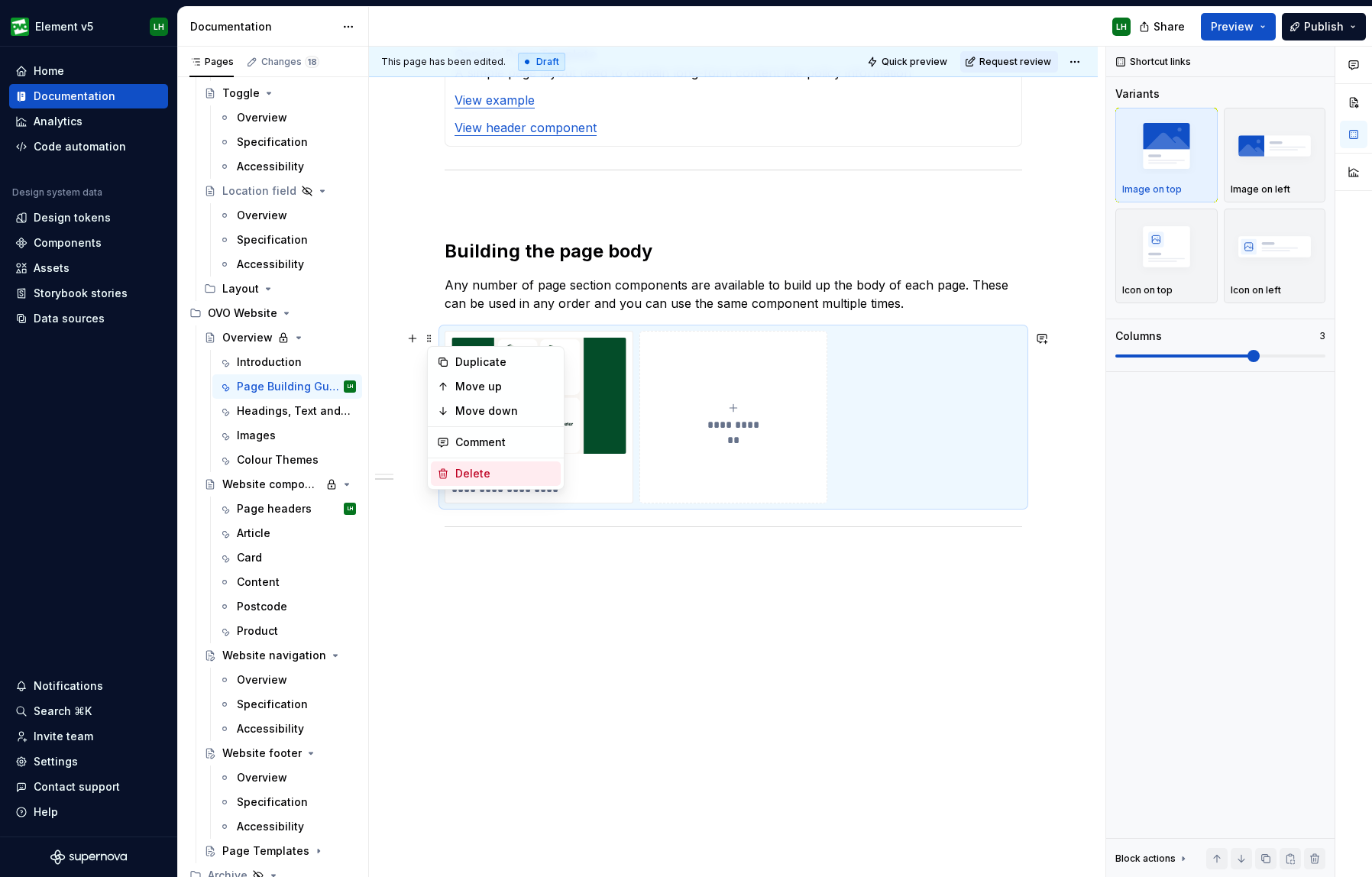
click at [478, 472] on div "Delete" at bounding box center [505, 474] width 100 height 16
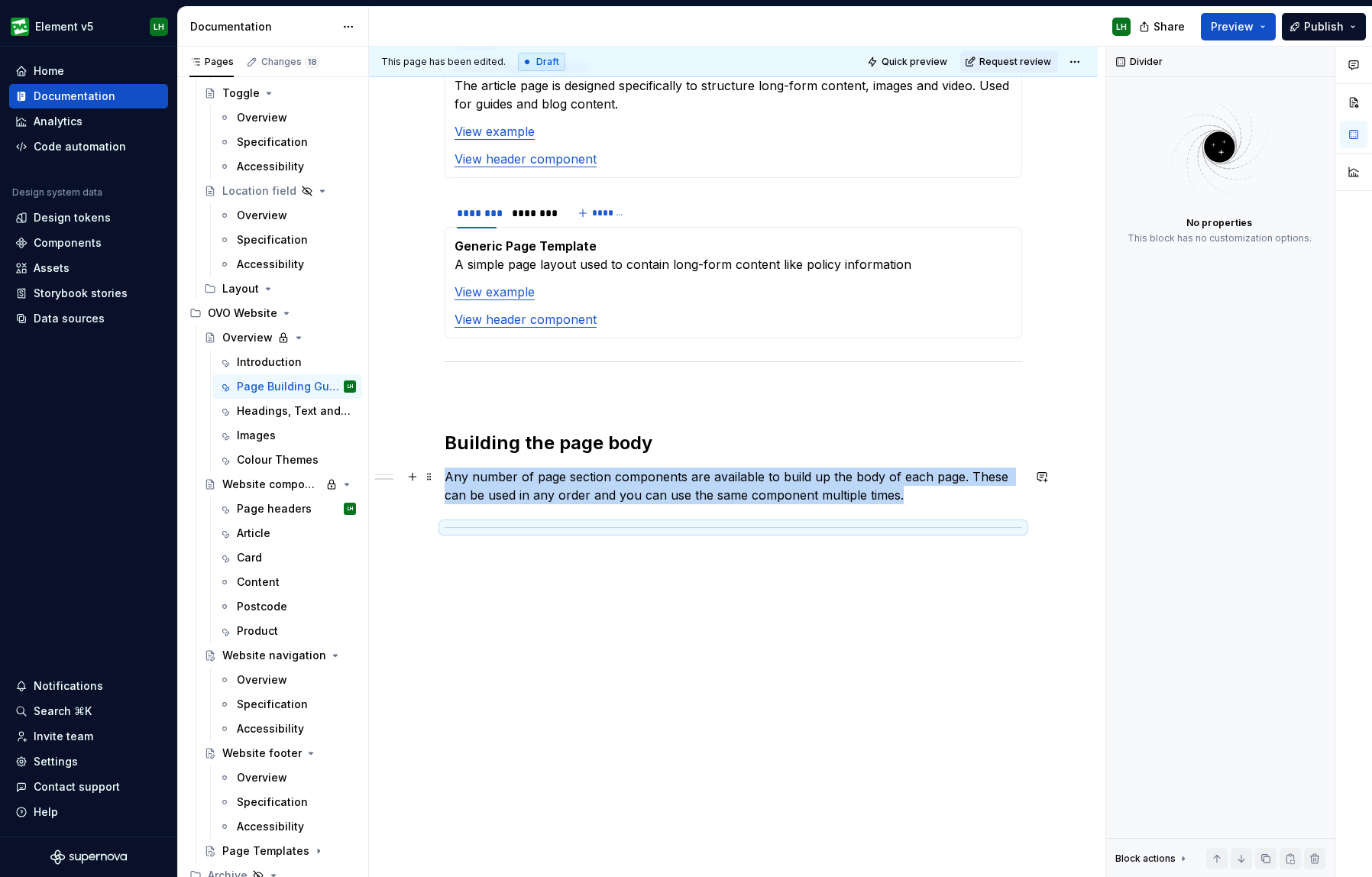
scroll to position [1490, 0]
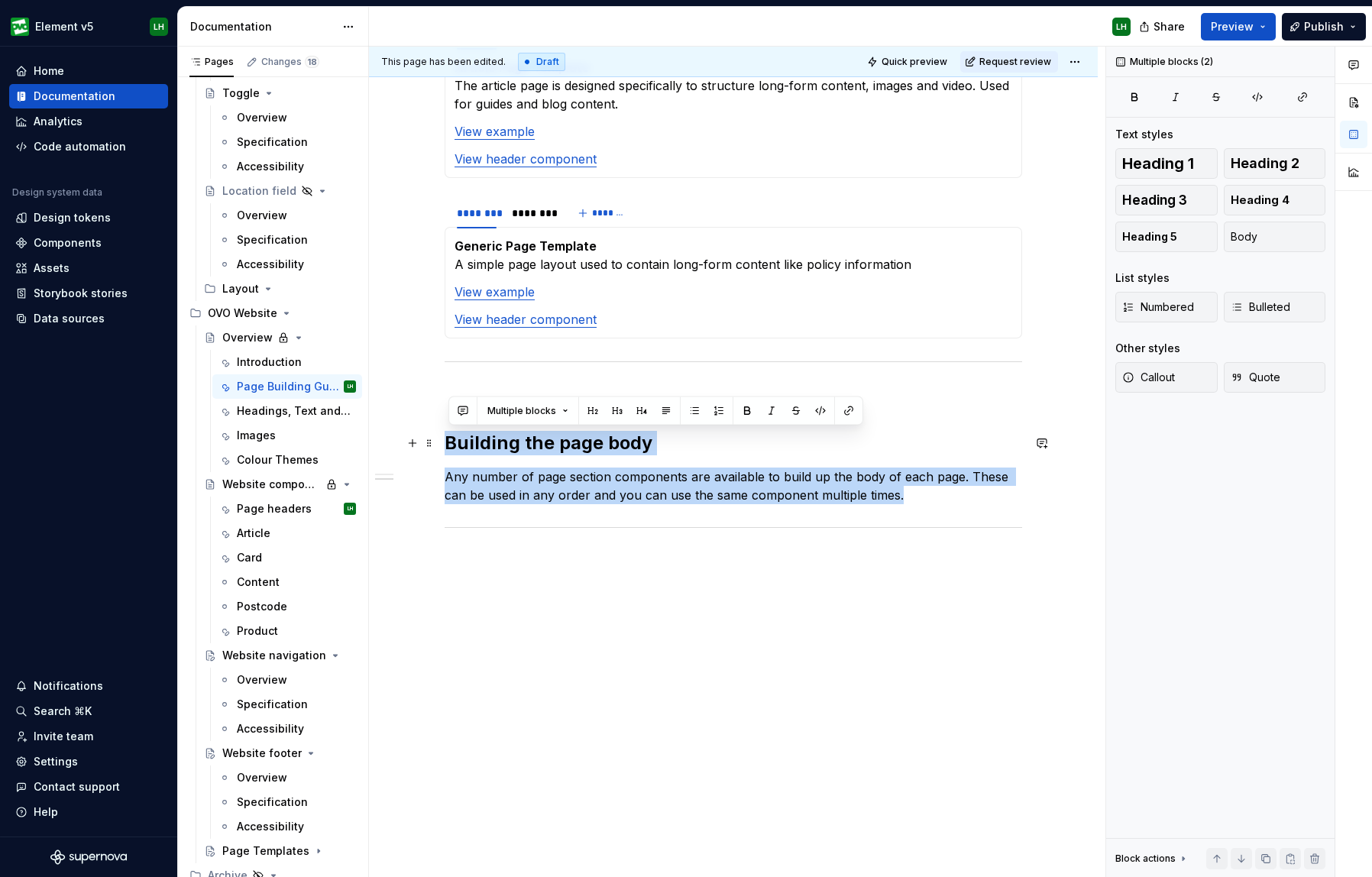
drag, startPoint x: 902, startPoint y: 497, endPoint x: 442, endPoint y: 438, distance: 463.8
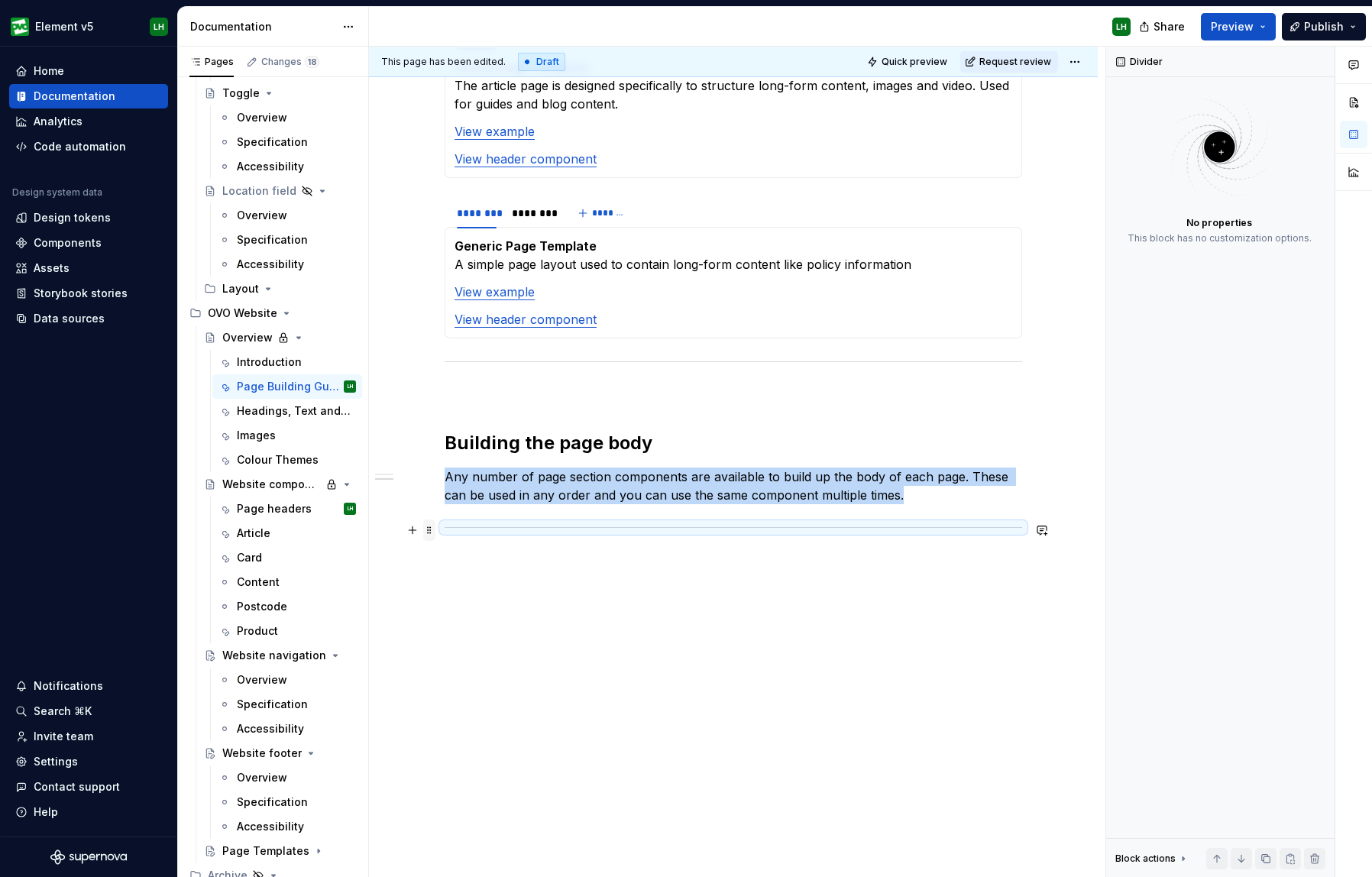
click at [434, 529] on span at bounding box center [429, 530] width 12 height 21
click at [477, 672] on div "Delete" at bounding box center [495, 665] width 130 height 24
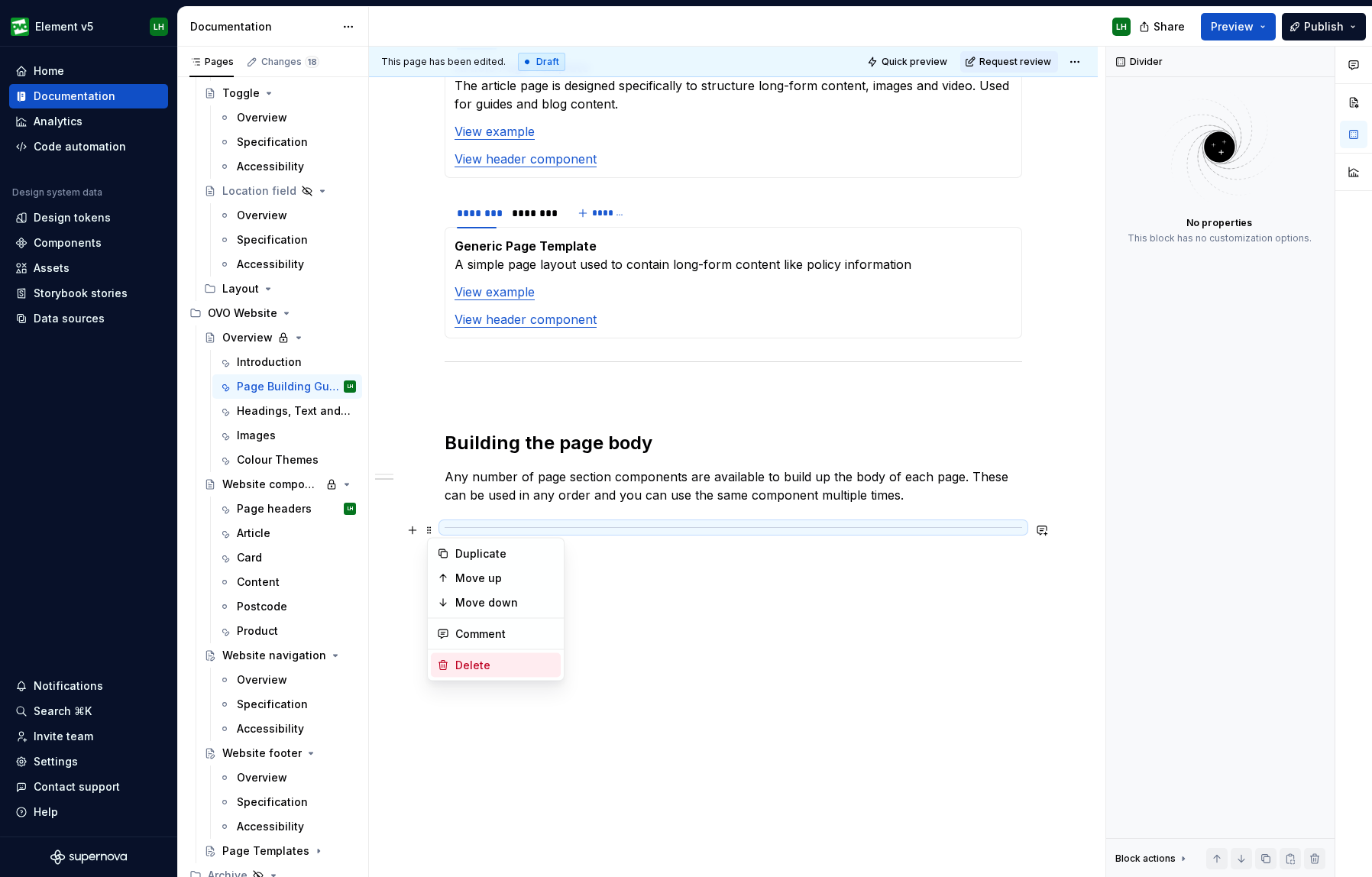
scroll to position [1453, 0]
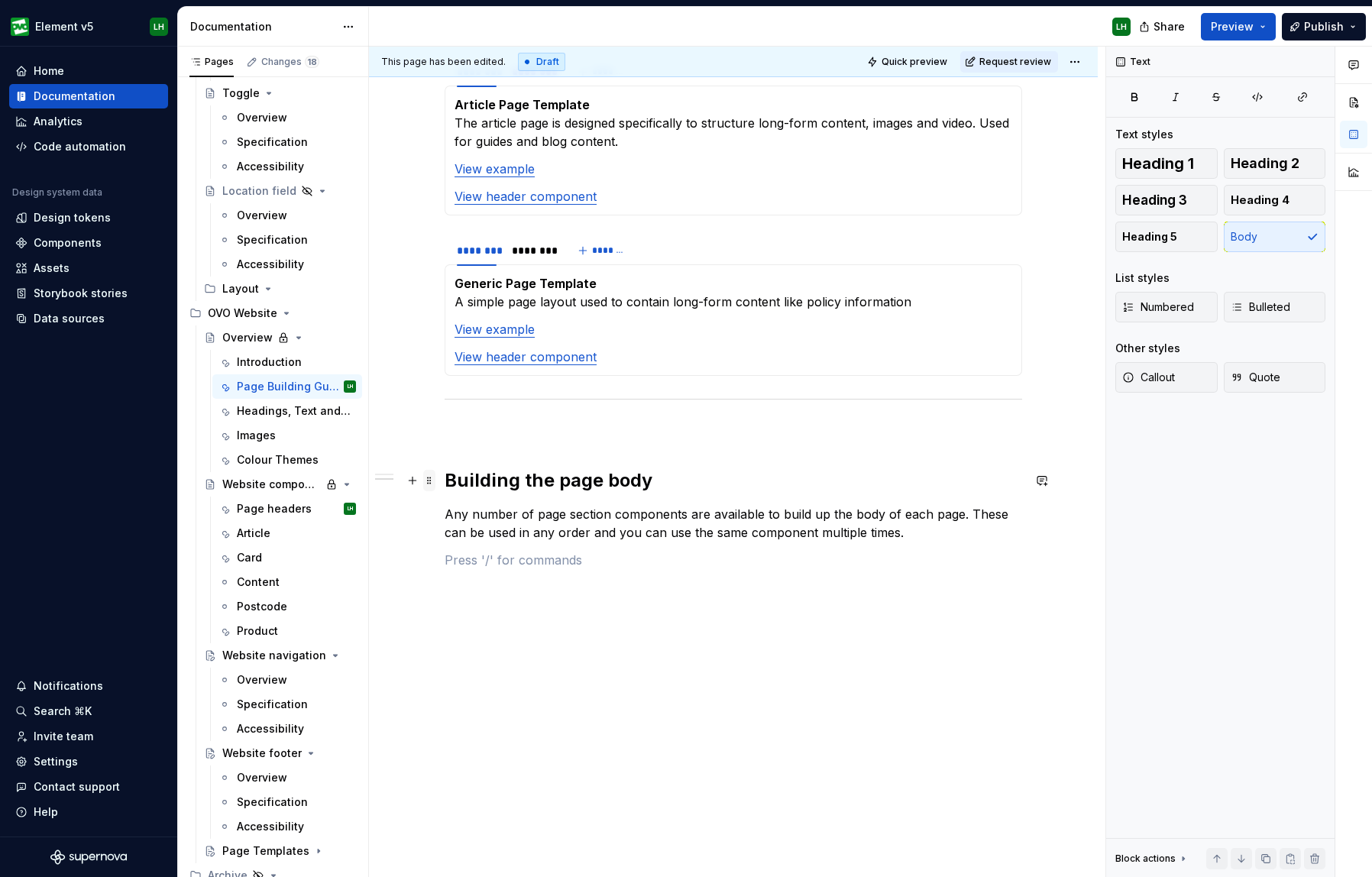
click at [434, 481] on span at bounding box center [429, 480] width 12 height 21
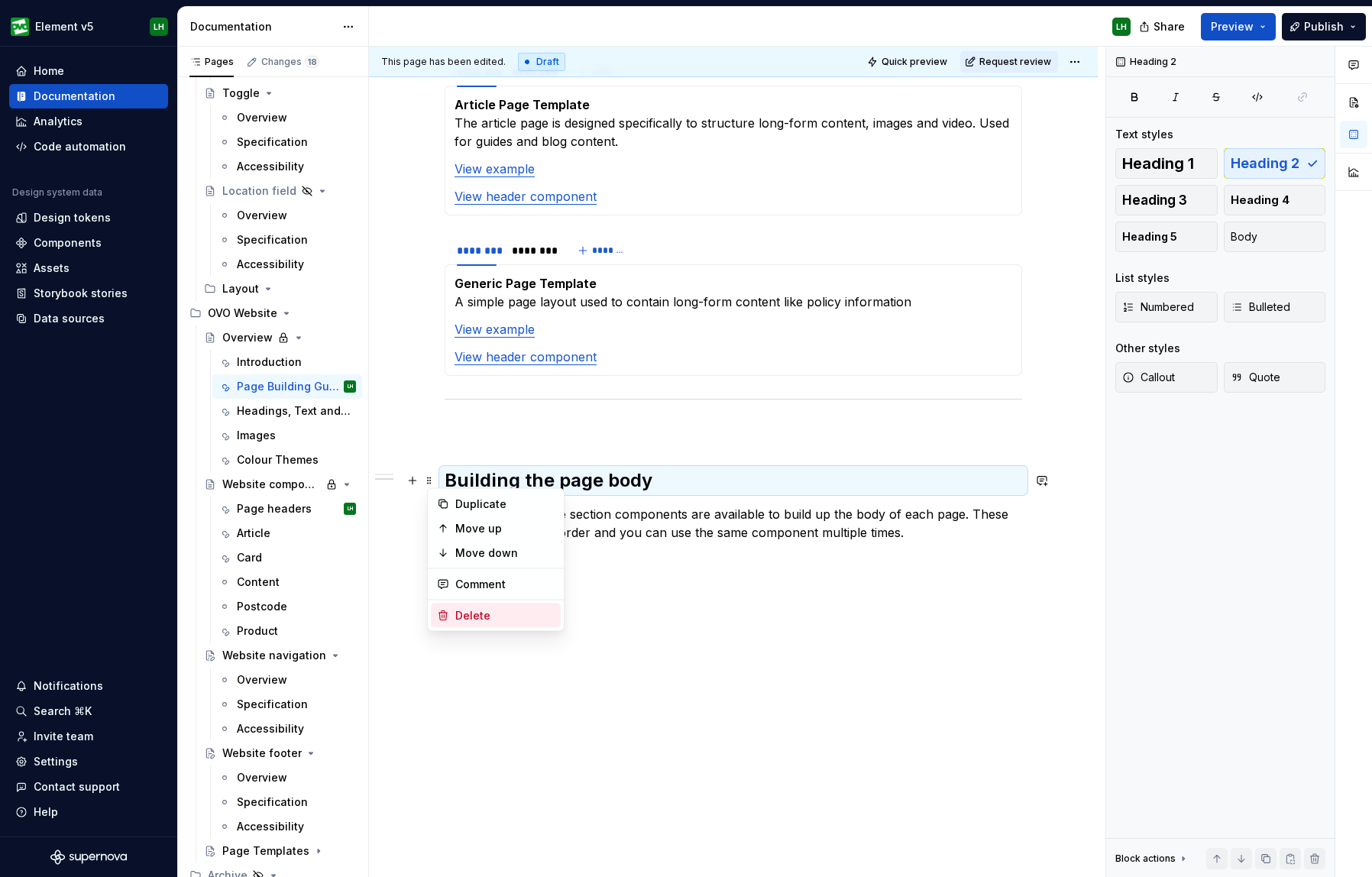
drag, startPoint x: 493, startPoint y: 608, endPoint x: 474, endPoint y: 584, distance: 30.6
click at [493, 609] on div "Delete" at bounding box center [505, 616] width 100 height 16
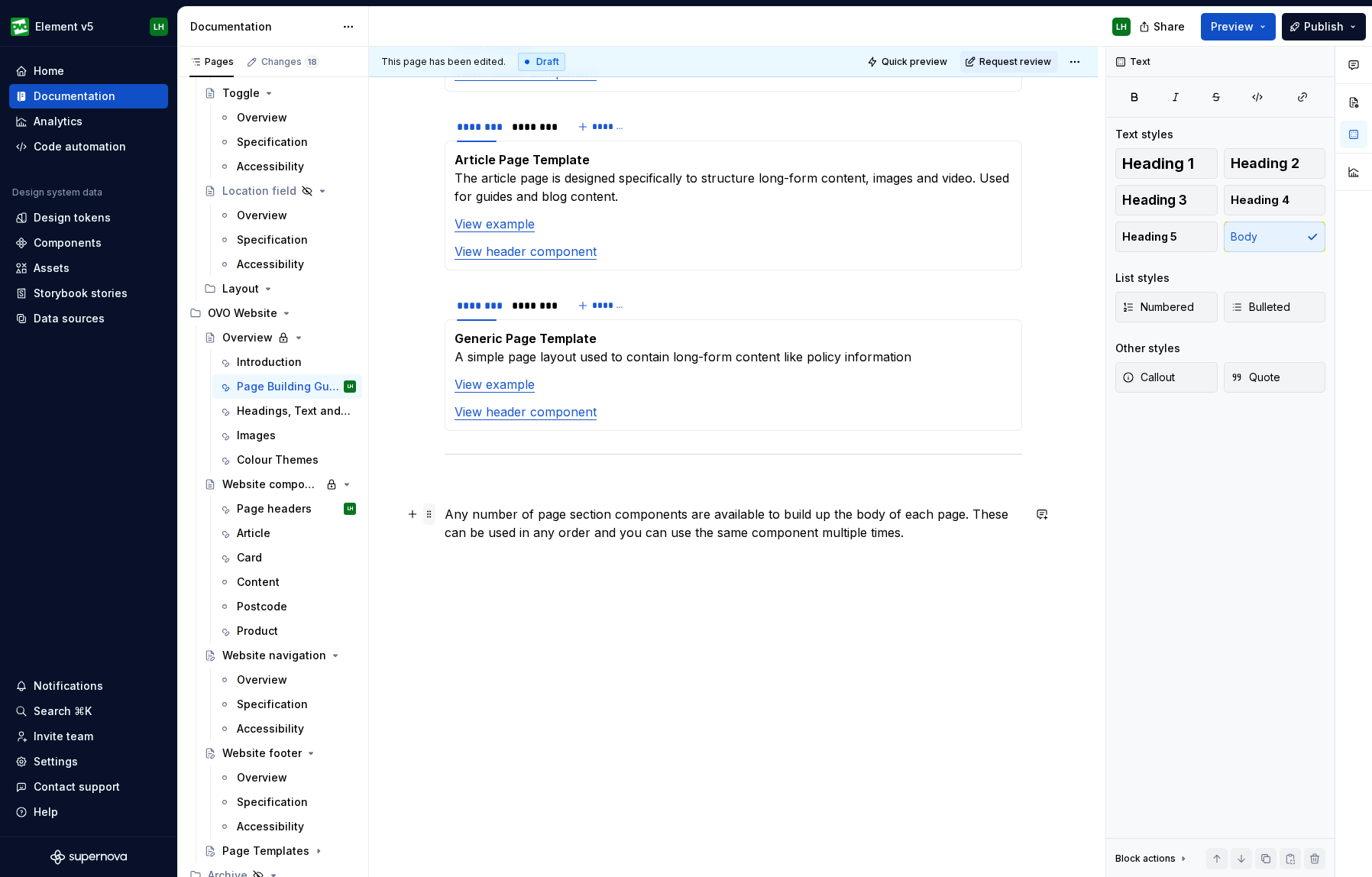
click at [436, 521] on span at bounding box center [429, 514] width 12 height 21
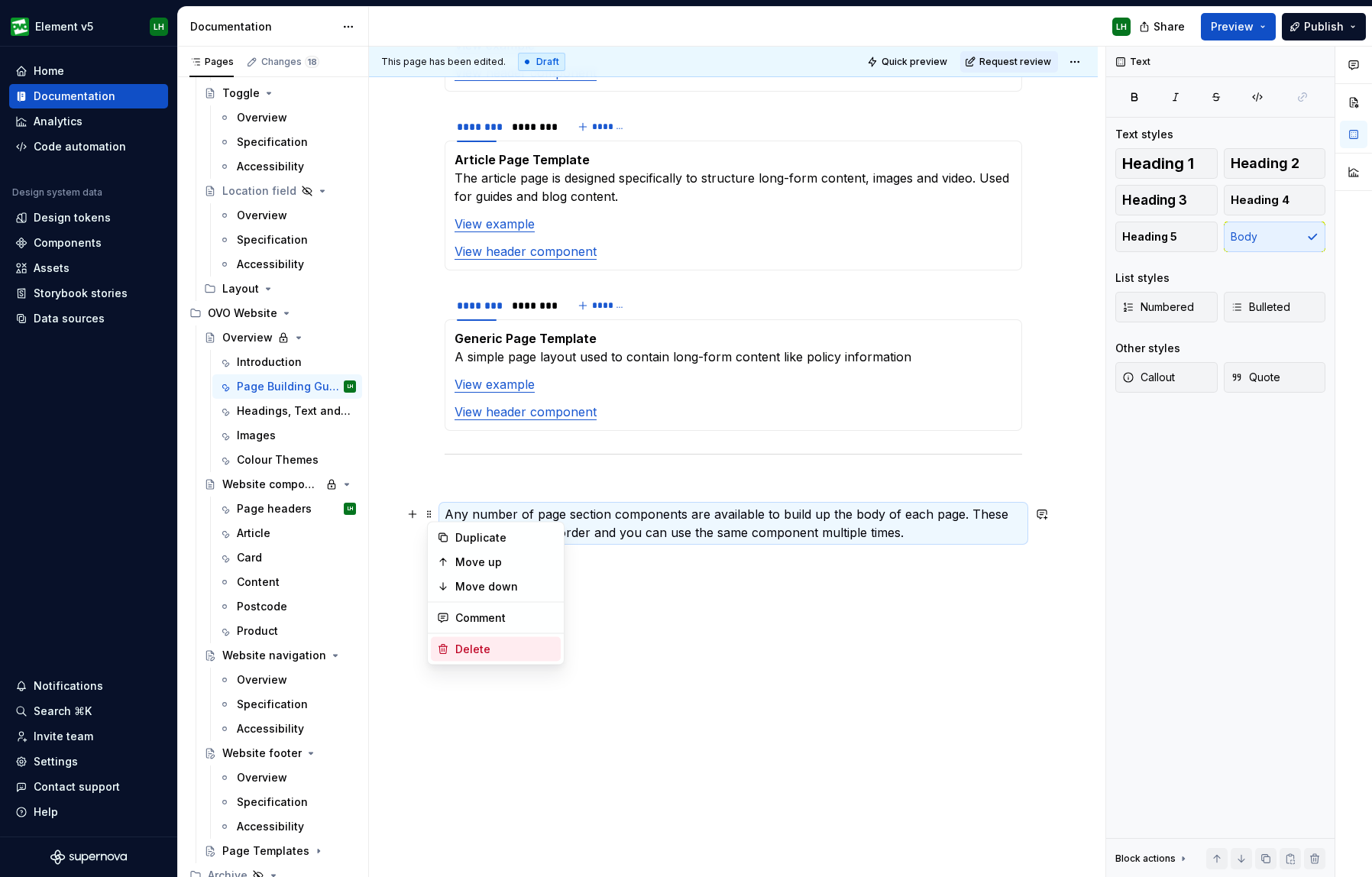
click at [482, 648] on div "Delete" at bounding box center [505, 650] width 100 height 16
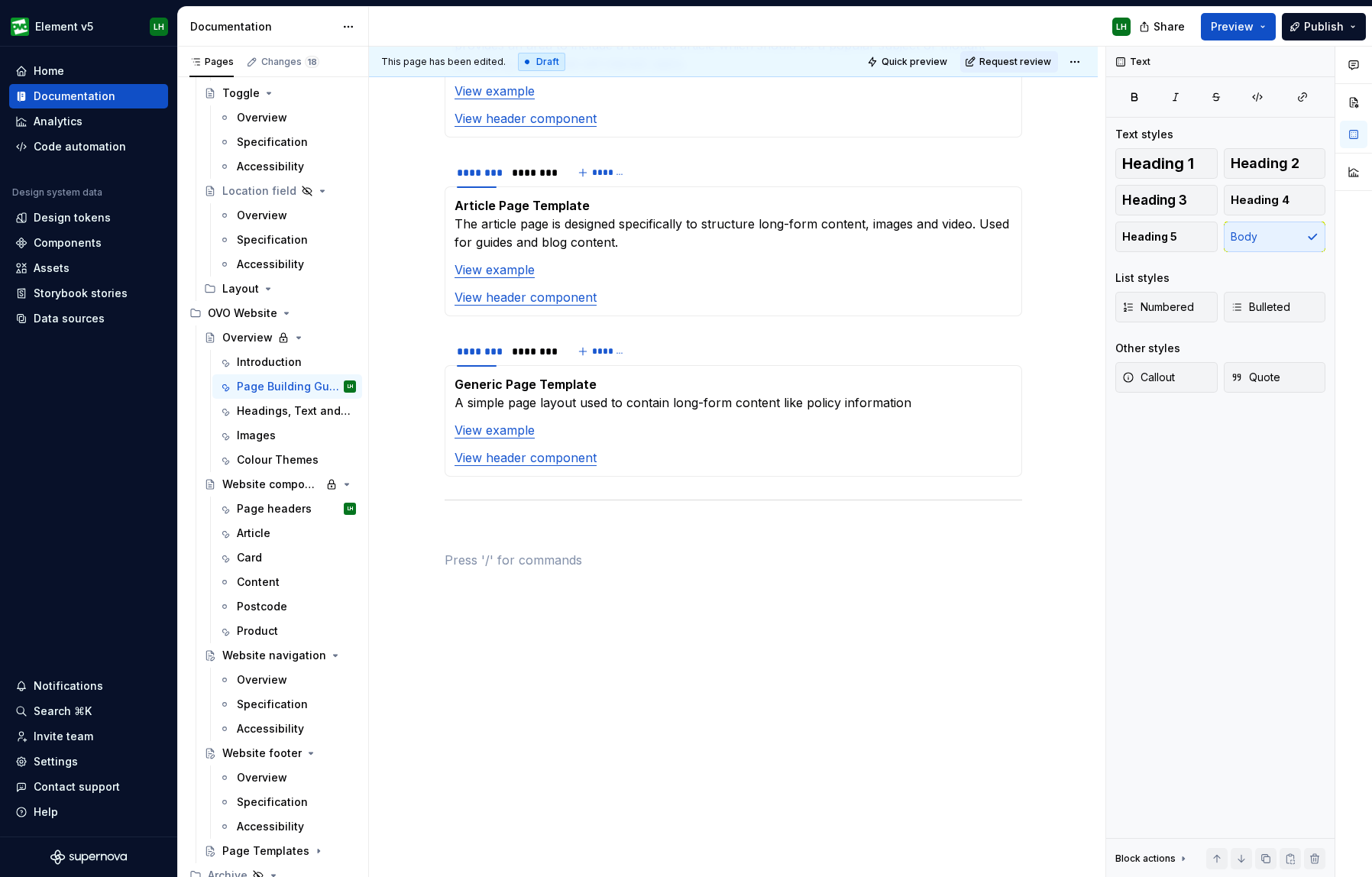
scroll to position [1352, 0]
click at [1241, 36] on button "Publish" at bounding box center [1324, 26] width 84 height 27
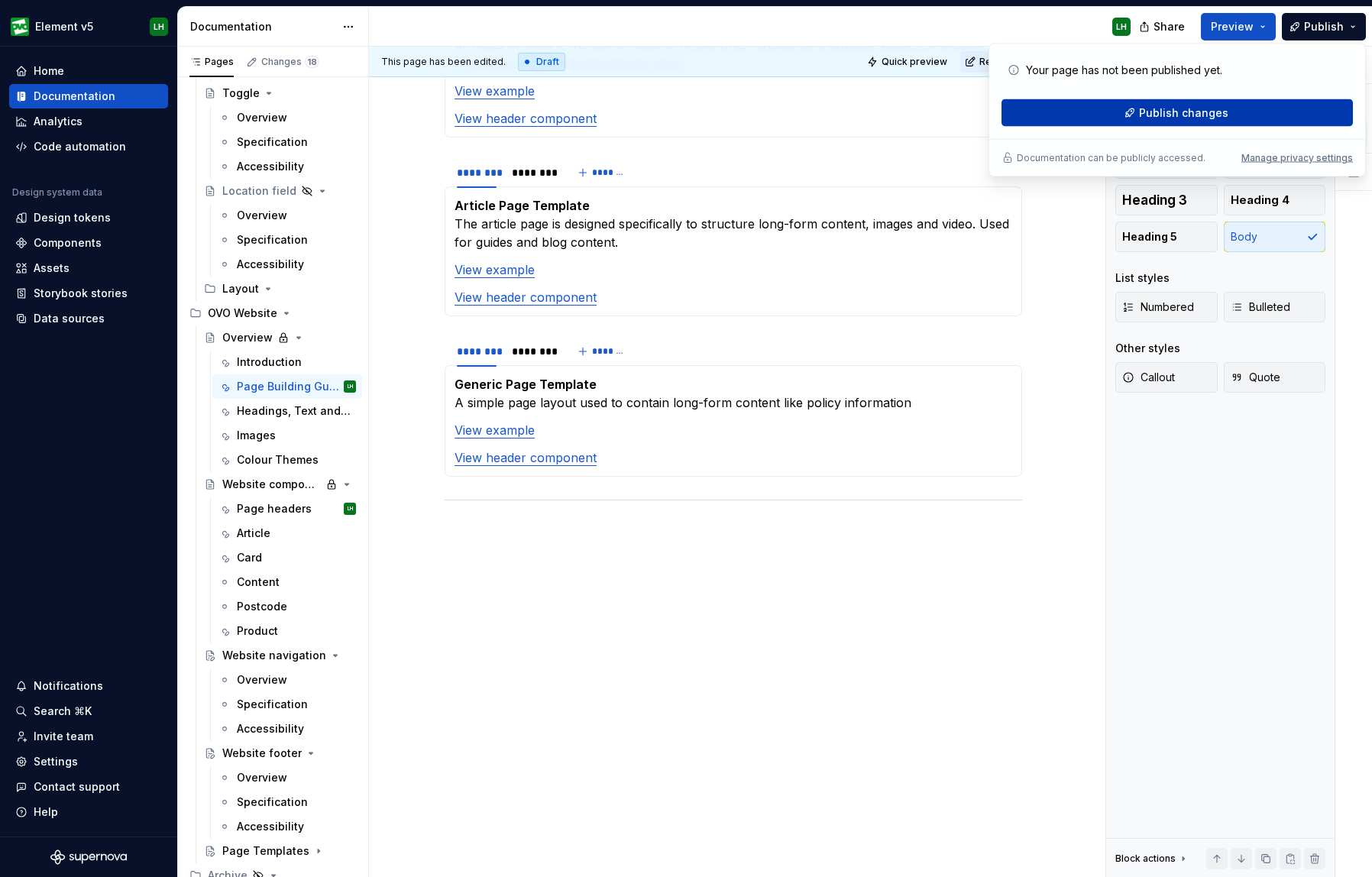
click at [1188, 117] on span "Publish changes" at bounding box center [1183, 114] width 89 height 16
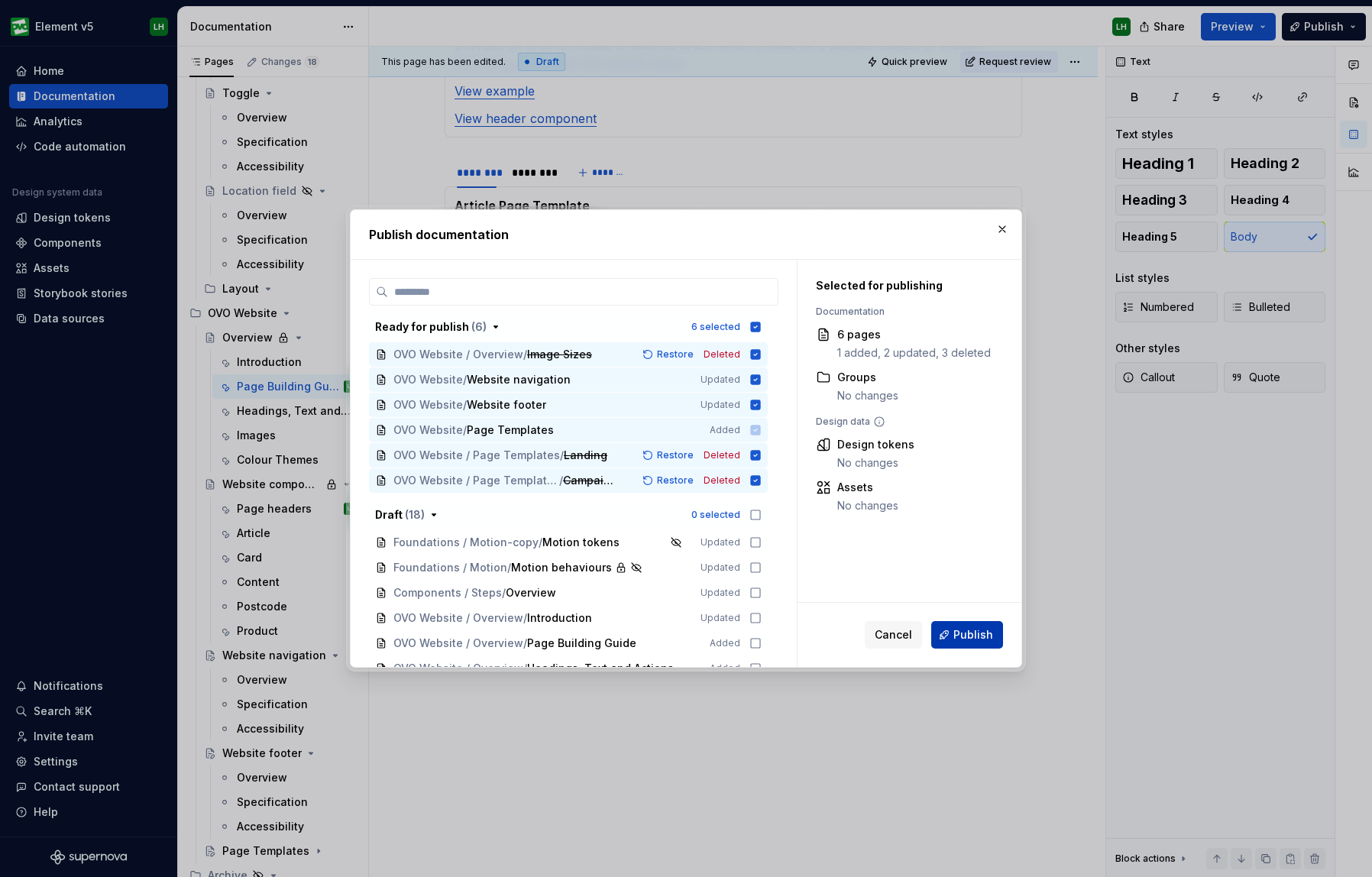
click at [971, 637] on span "Publish" at bounding box center [973, 635] width 40 height 16
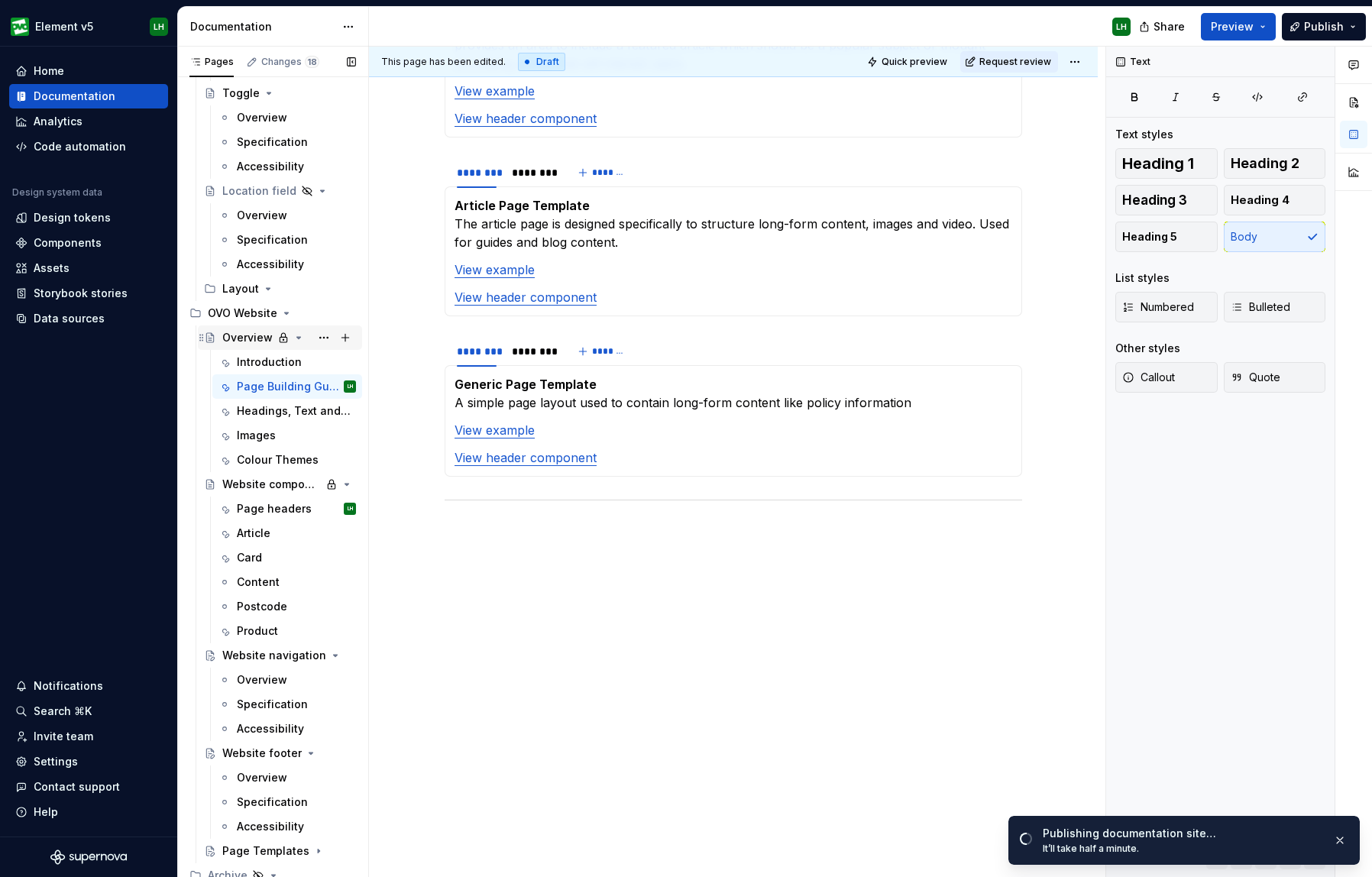
click at [292, 341] on icon "Page tree" at bounding box center [299, 338] width 12 height 12
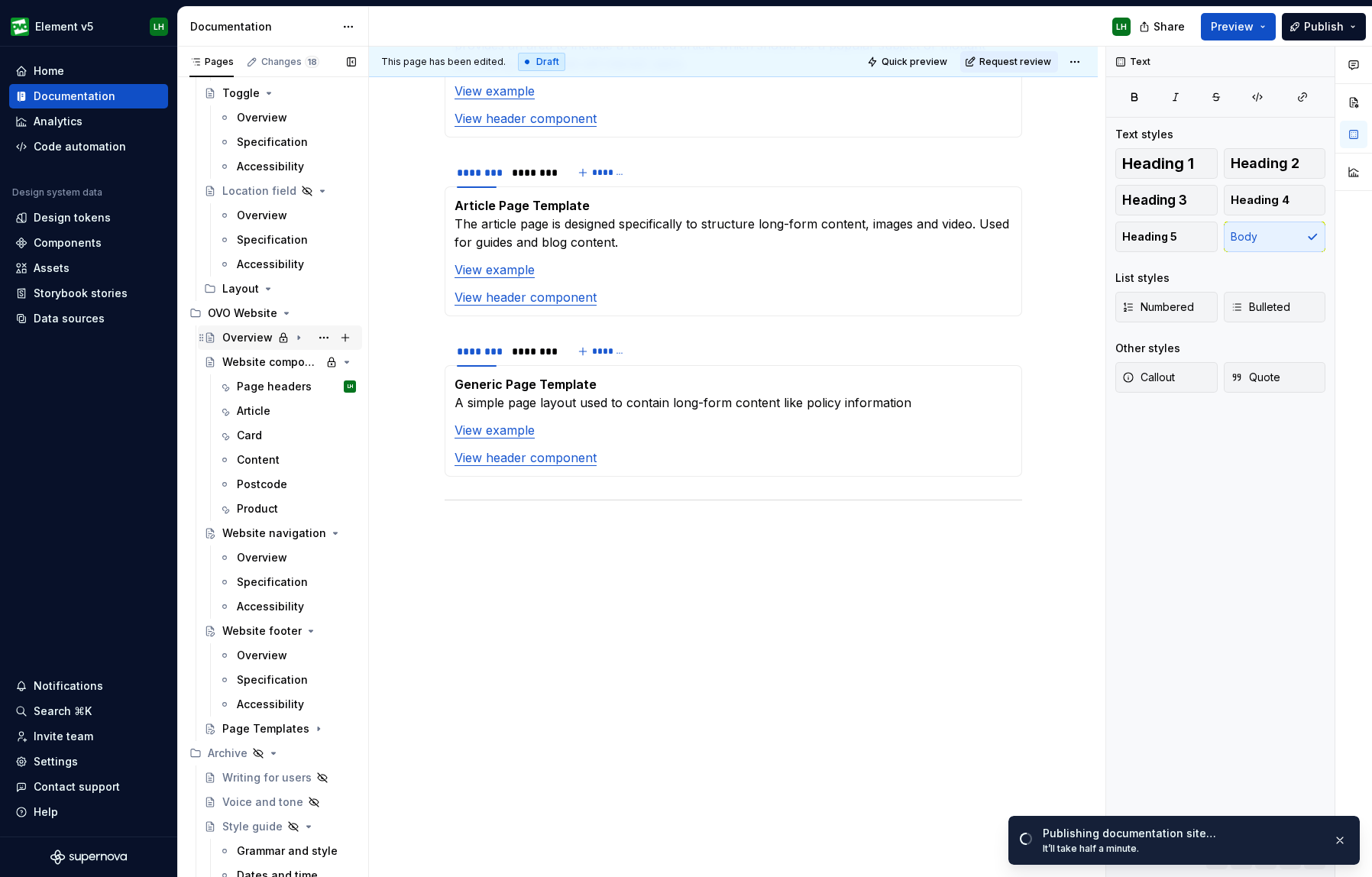
click at [298, 337] on icon "Page tree" at bounding box center [299, 338] width 12 height 12
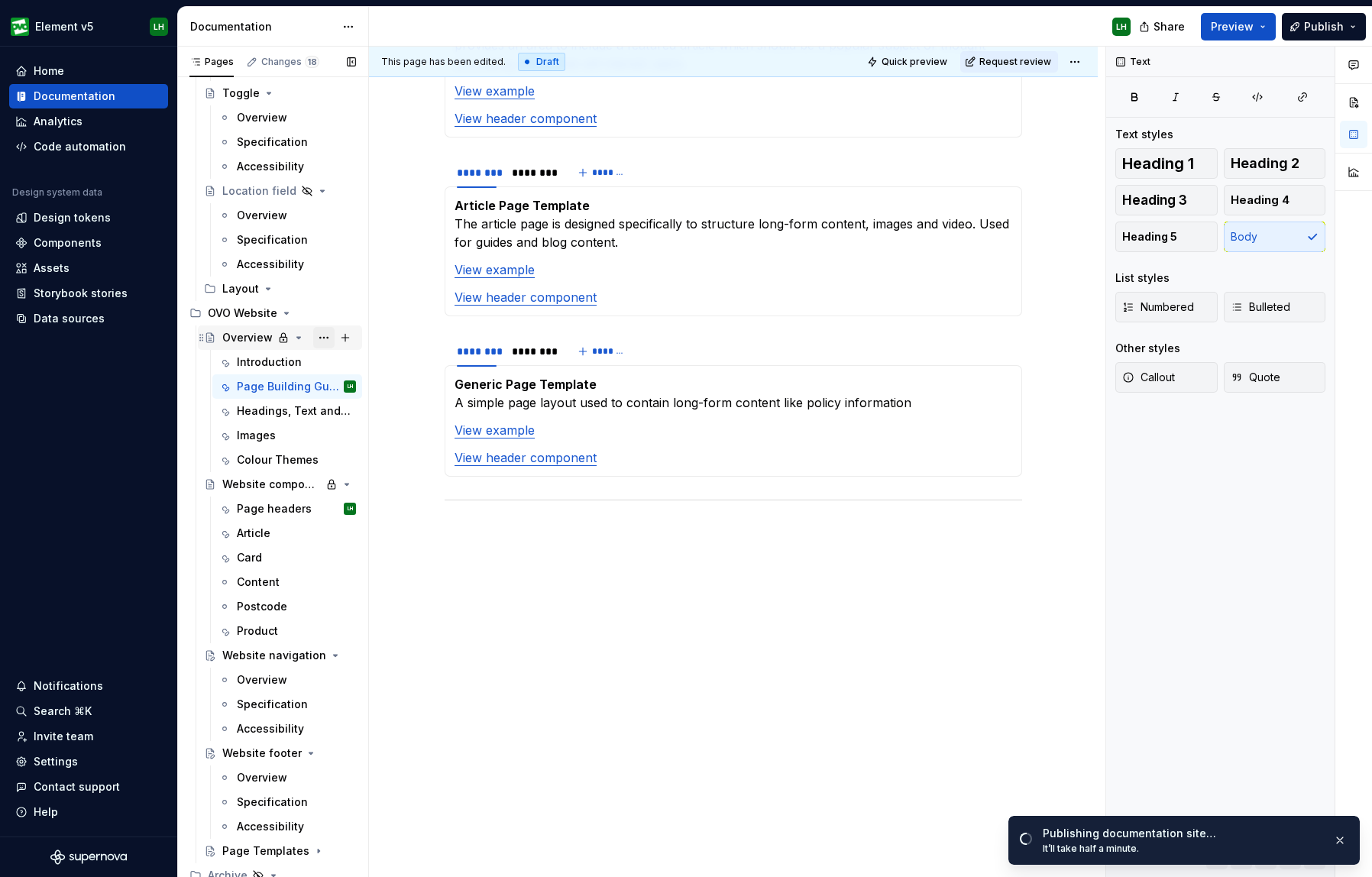
click at [319, 336] on button "Page tree" at bounding box center [324, 337] width 21 height 21
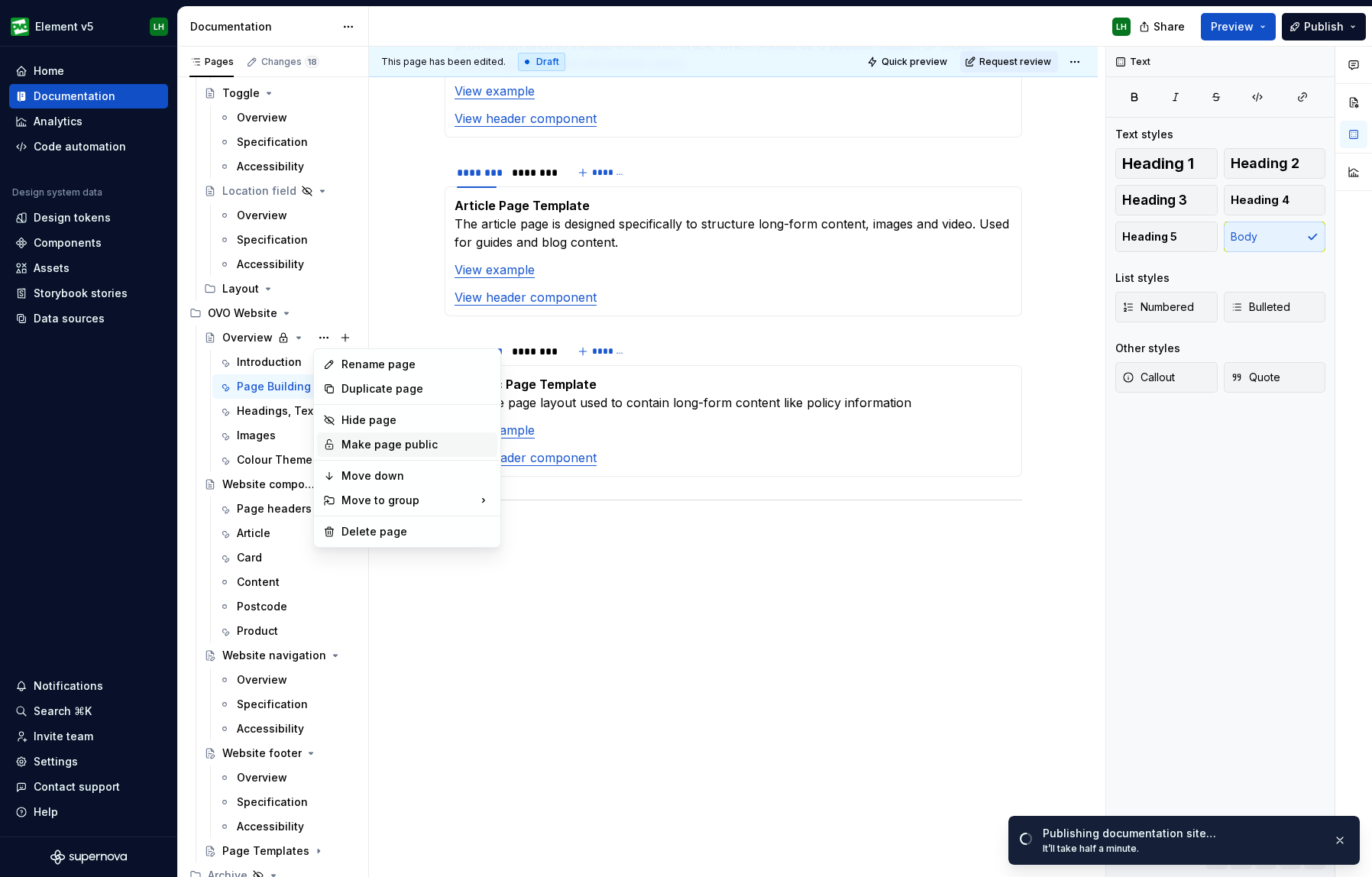
click at [361, 441] on div "Make page public" at bounding box center [416, 445] width 149 height 16
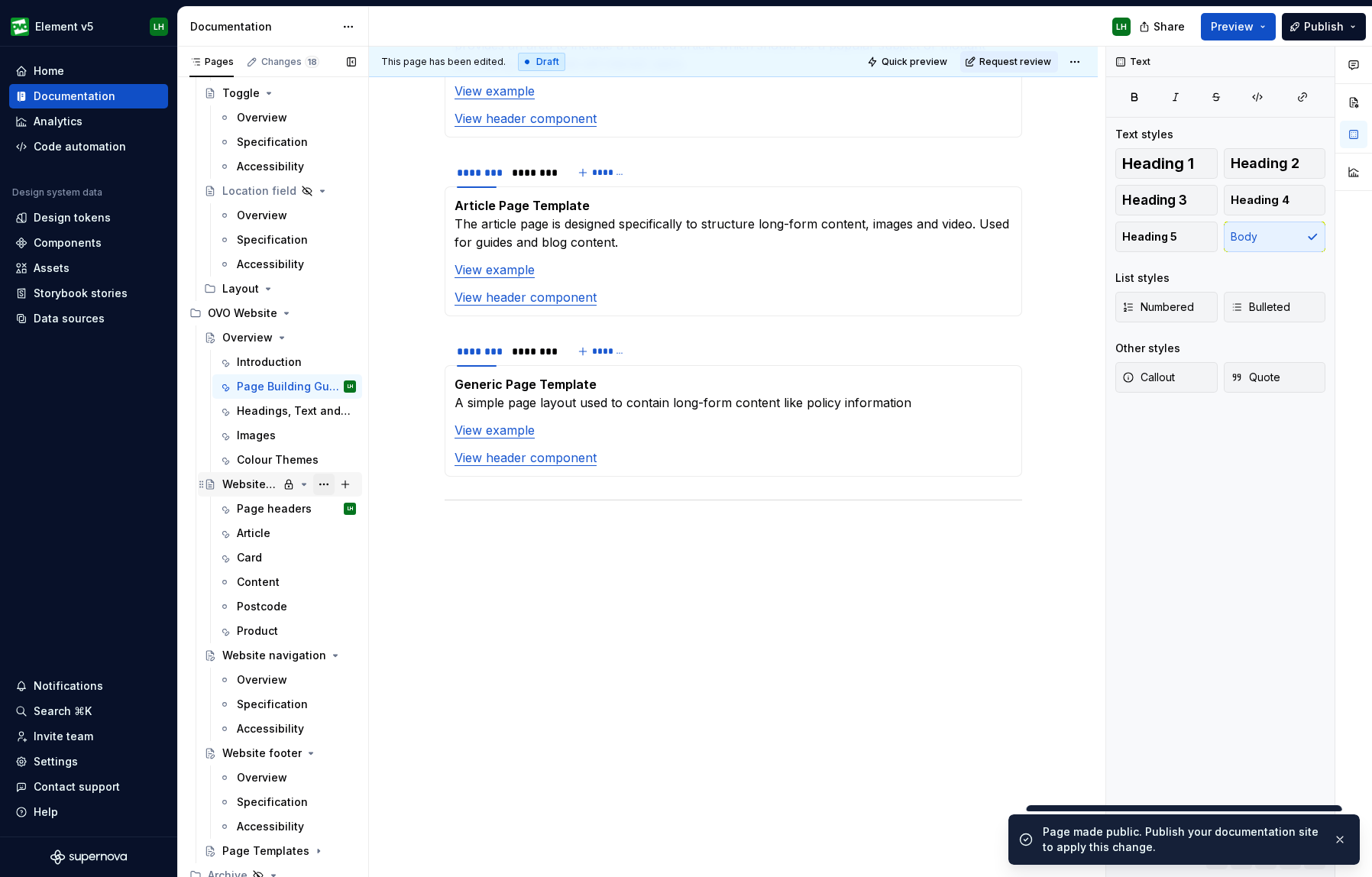
drag, startPoint x: 331, startPoint y: 488, endPoint x: 307, endPoint y: 486, distance: 24.1
click at [331, 488] on button "Page tree" at bounding box center [324, 484] width 21 height 21
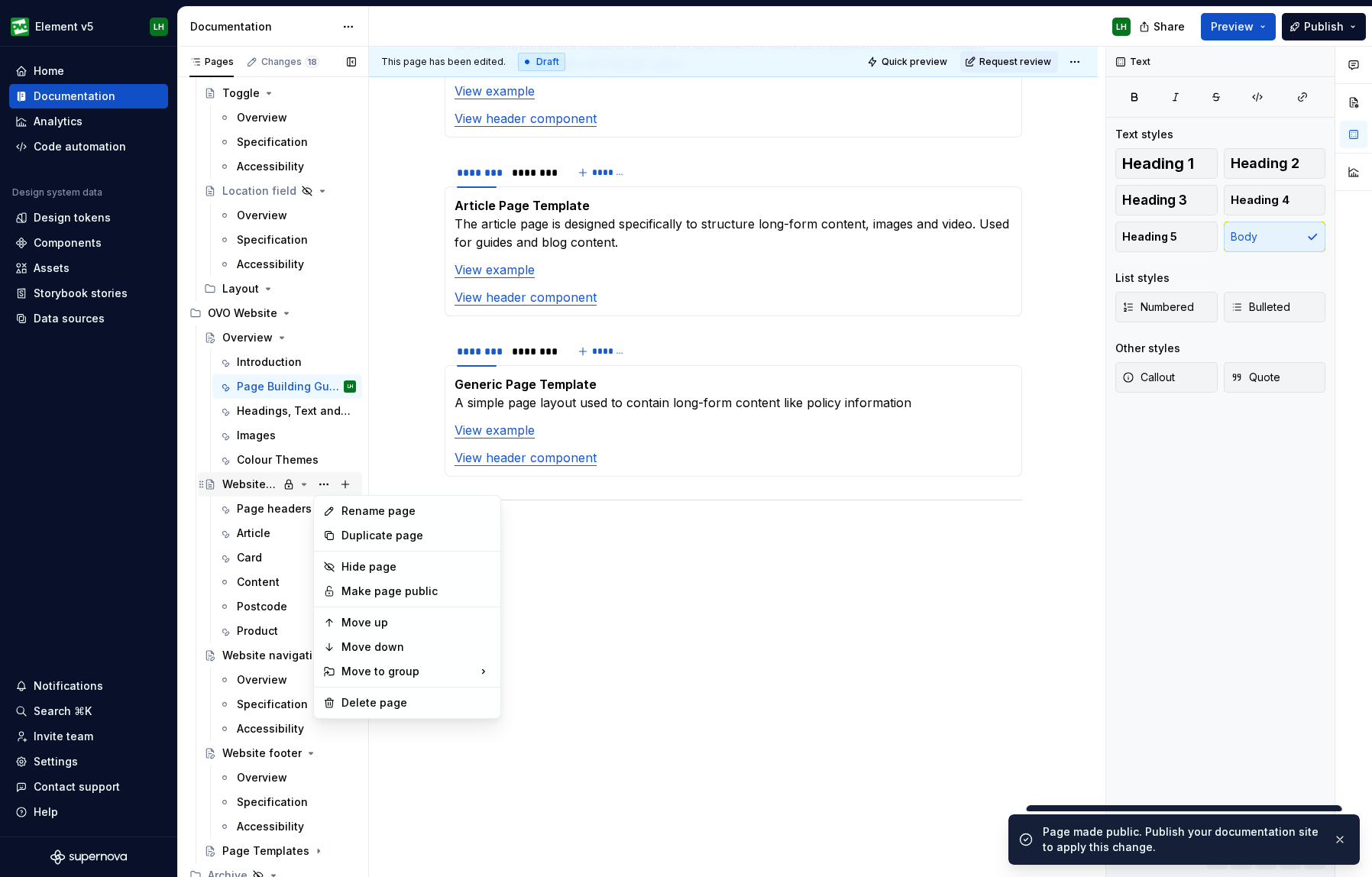
click at [294, 487] on div "Pages Changes 18 Add Accessibility guide for tree Page tree. Navigate the tree …" at bounding box center [273, 465] width 191 height 837
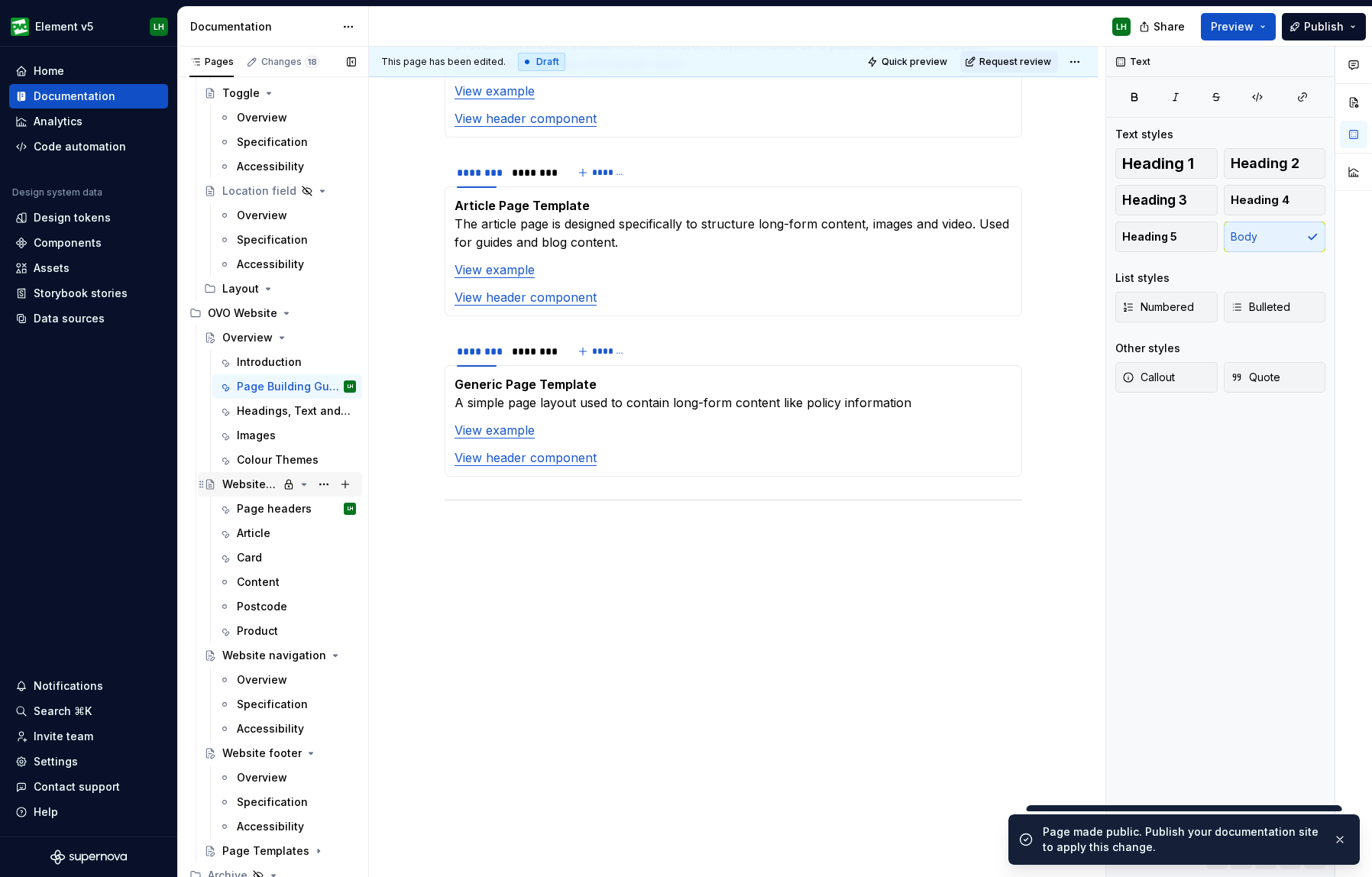
click at [289, 486] on icon "Page tree" at bounding box center [289, 485] width 12 height 12
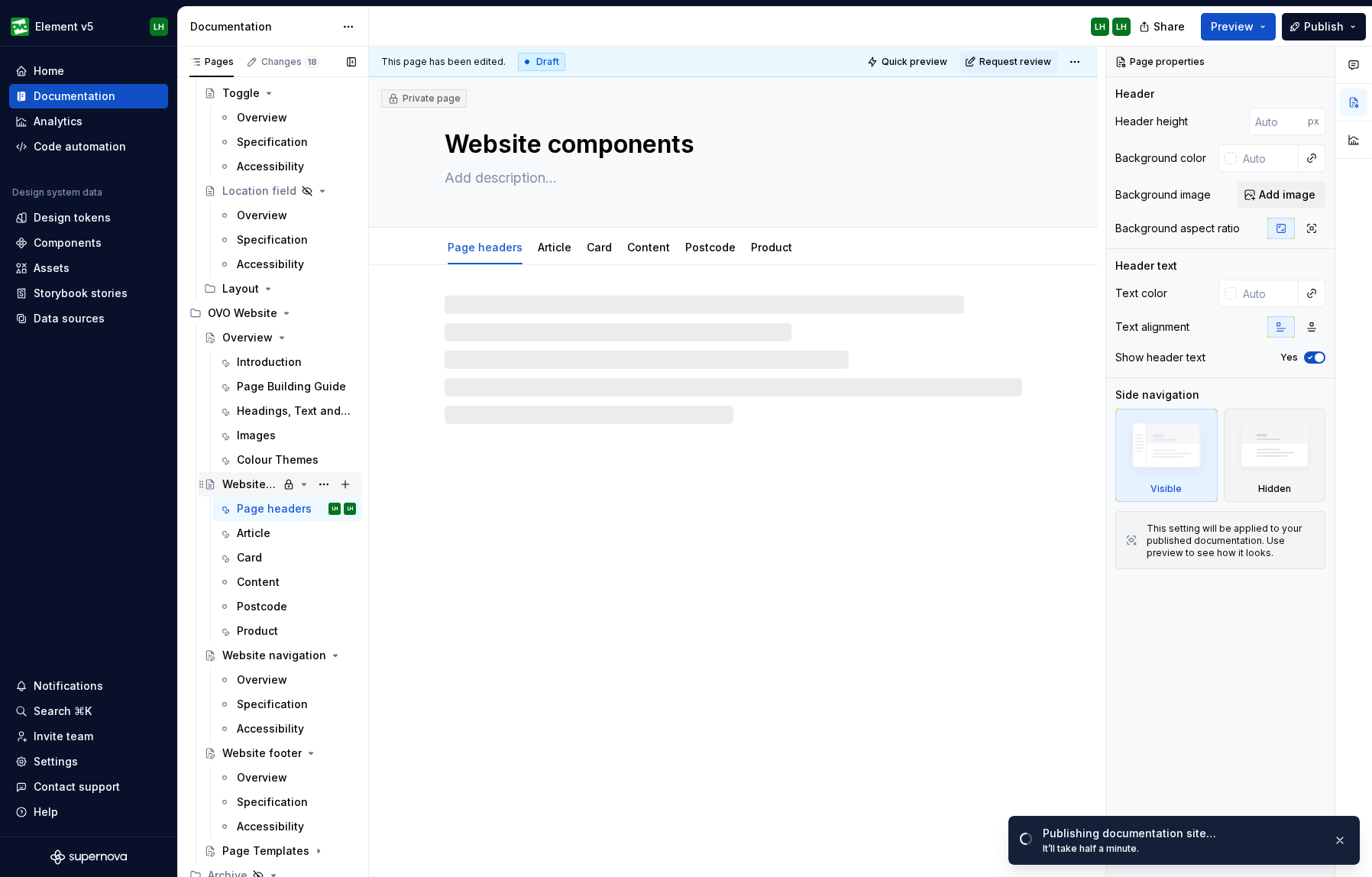
click at [300, 486] on icon "Page tree" at bounding box center [304, 485] width 12 height 12
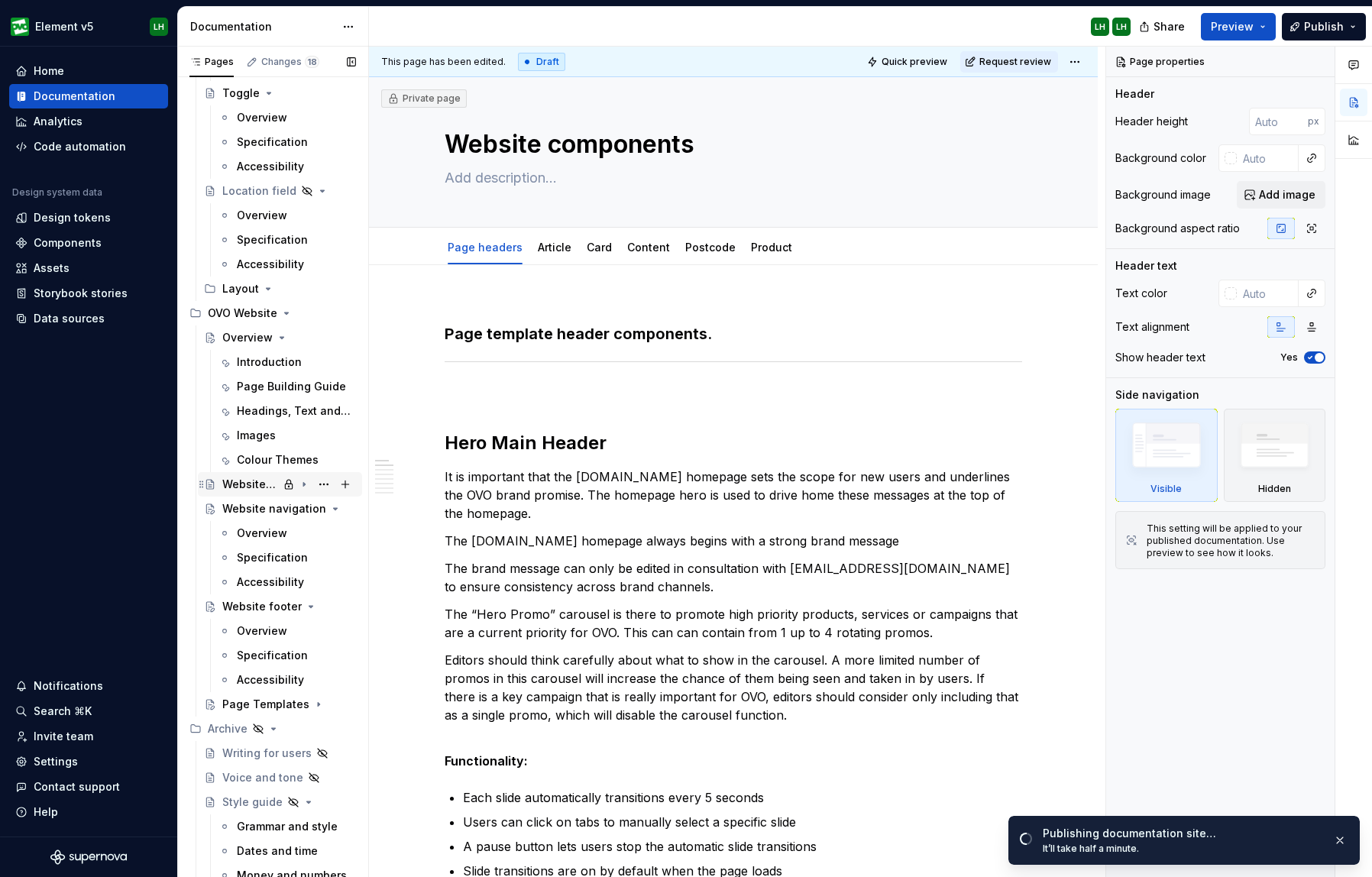
click at [307, 486] on icon "Page tree" at bounding box center [304, 485] width 12 height 12
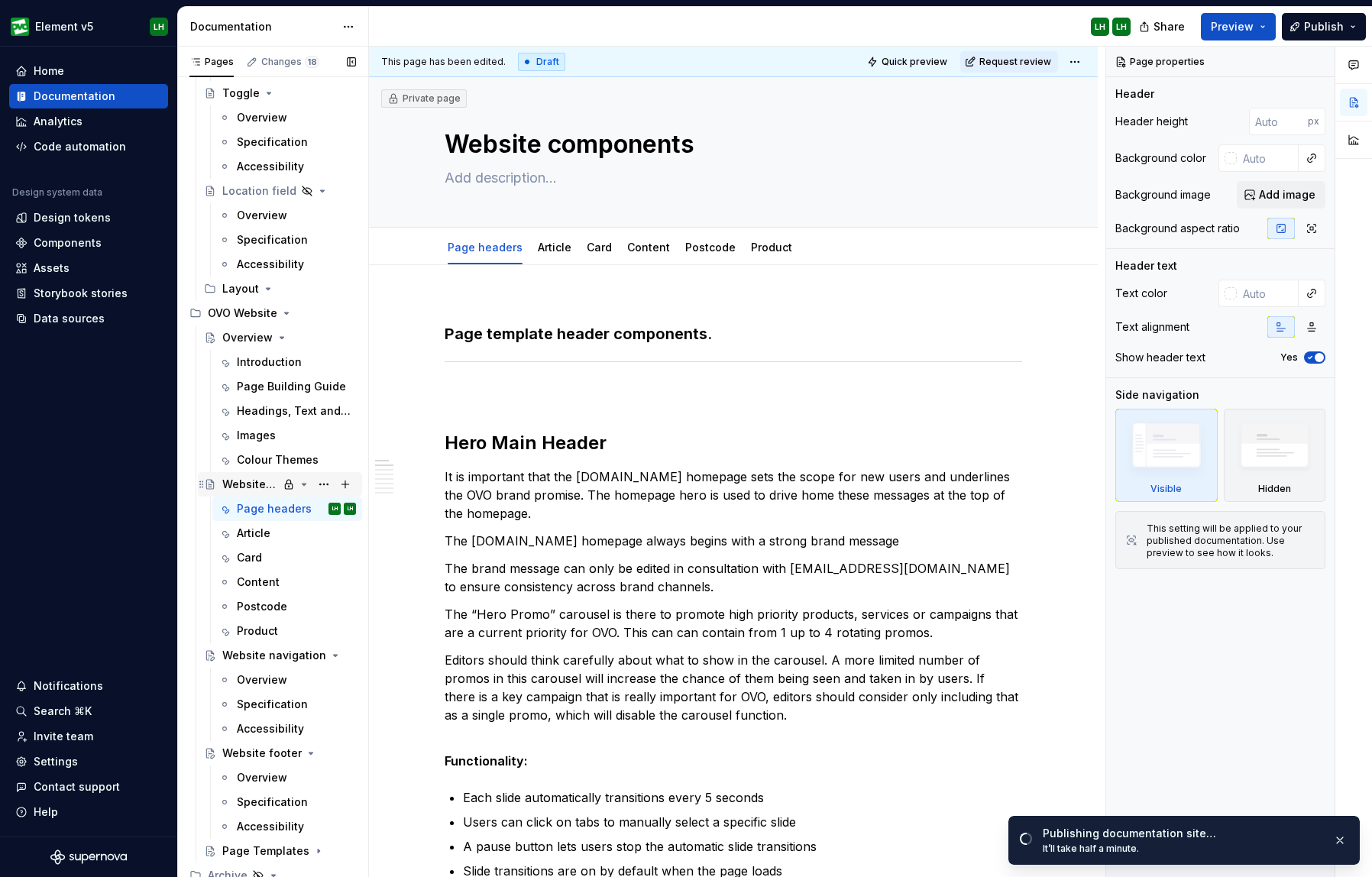
click at [292, 488] on icon "Page tree" at bounding box center [289, 485] width 12 height 12
click at [288, 488] on icon "Page tree" at bounding box center [289, 485] width 12 height 12
click at [325, 487] on button "Page tree" at bounding box center [324, 484] width 21 height 21
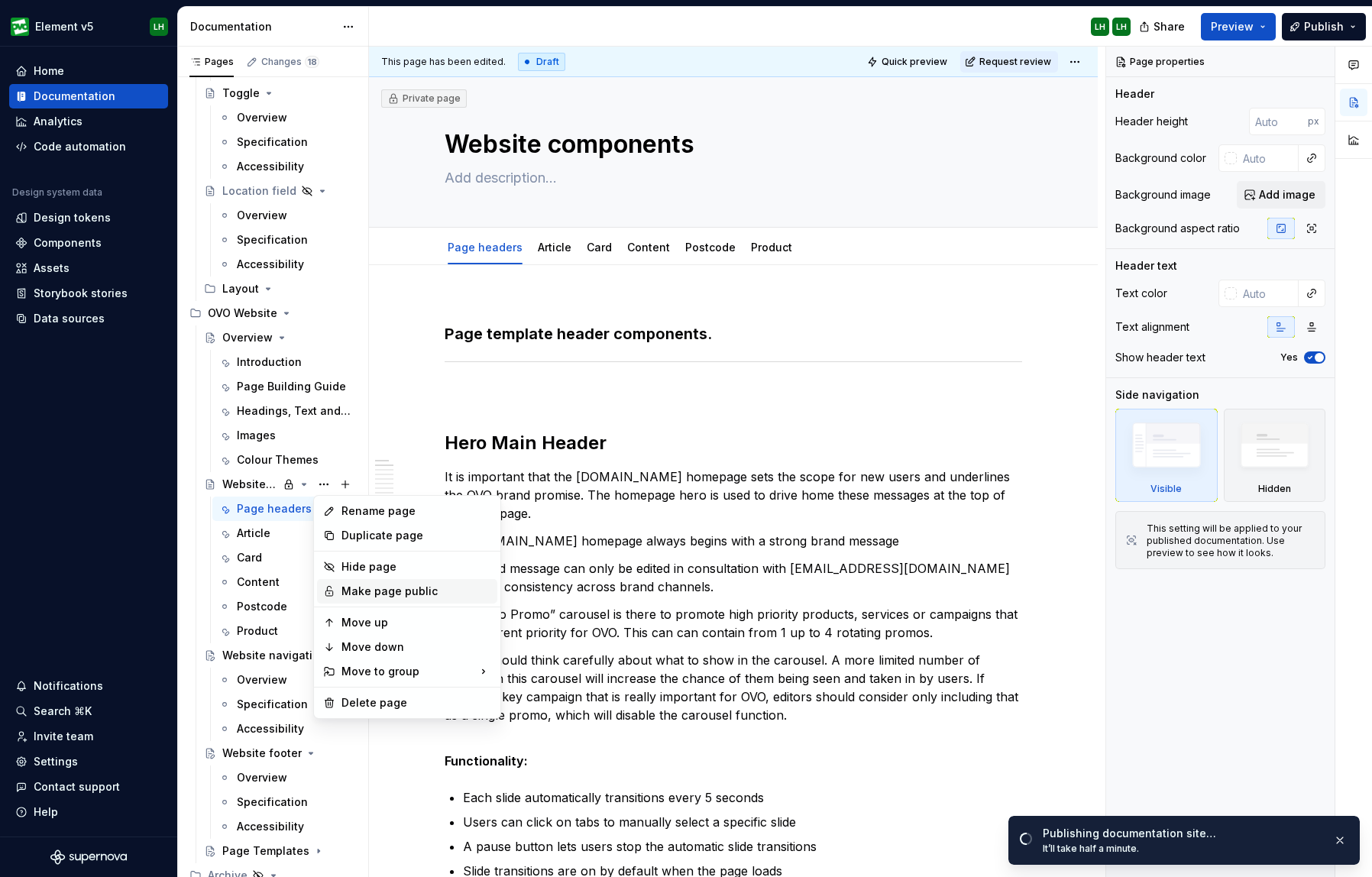
click at [411, 592] on div "Make page public" at bounding box center [416, 591] width 149 height 16
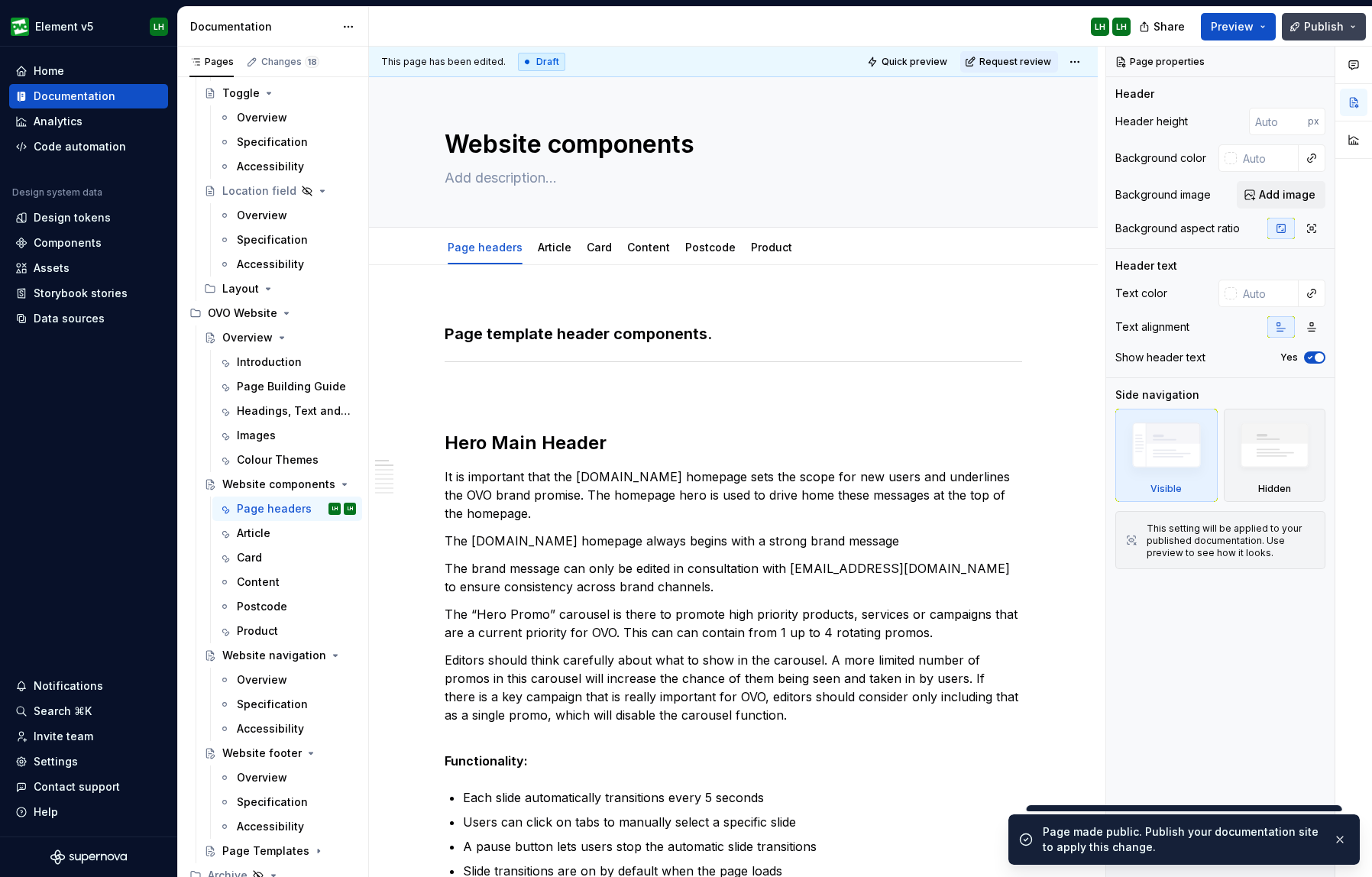
click at [1241, 36] on button "Publish" at bounding box center [1324, 26] width 84 height 27
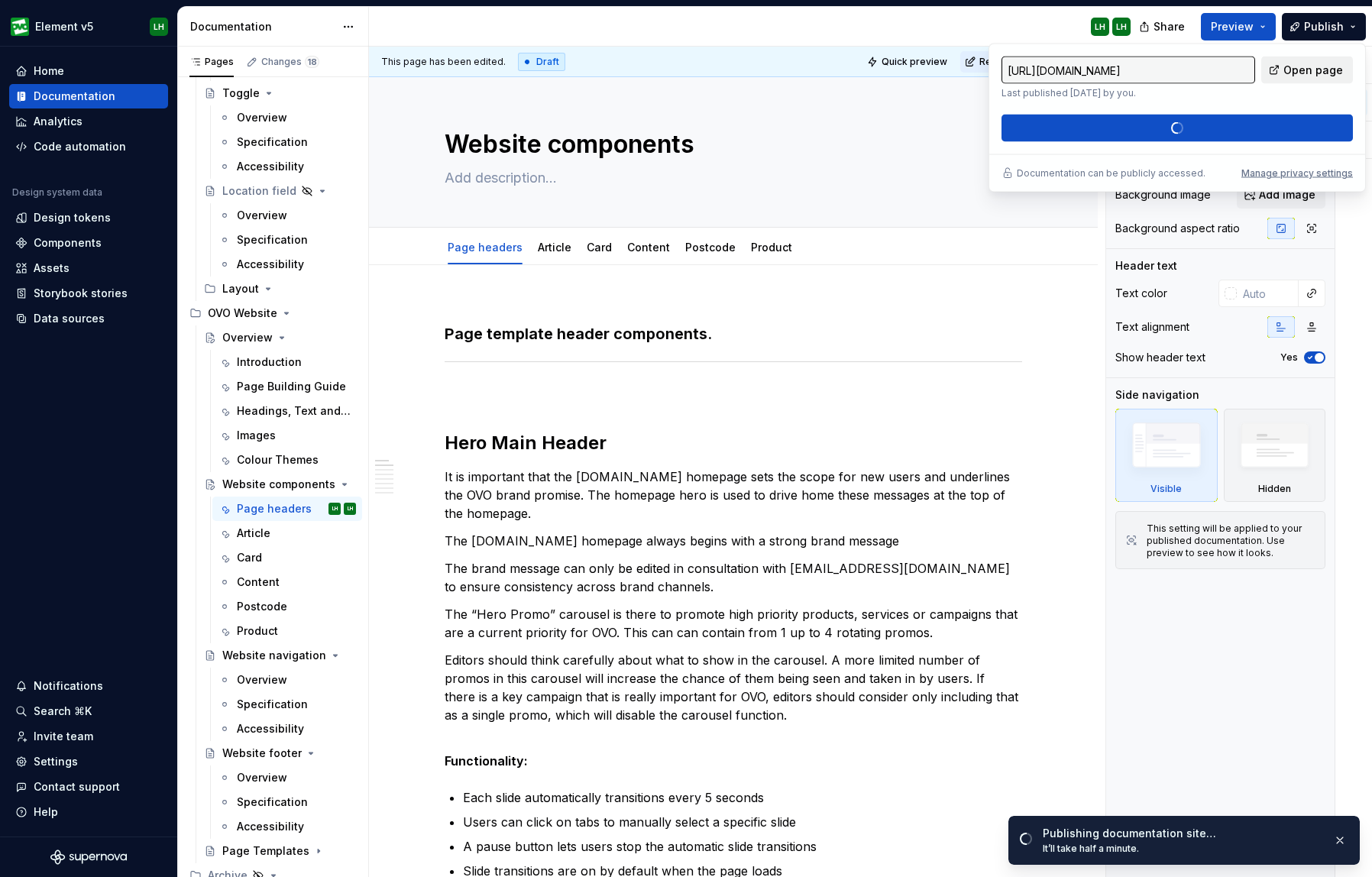
type textarea "*"
type input "[URL][DOMAIN_NAME]"
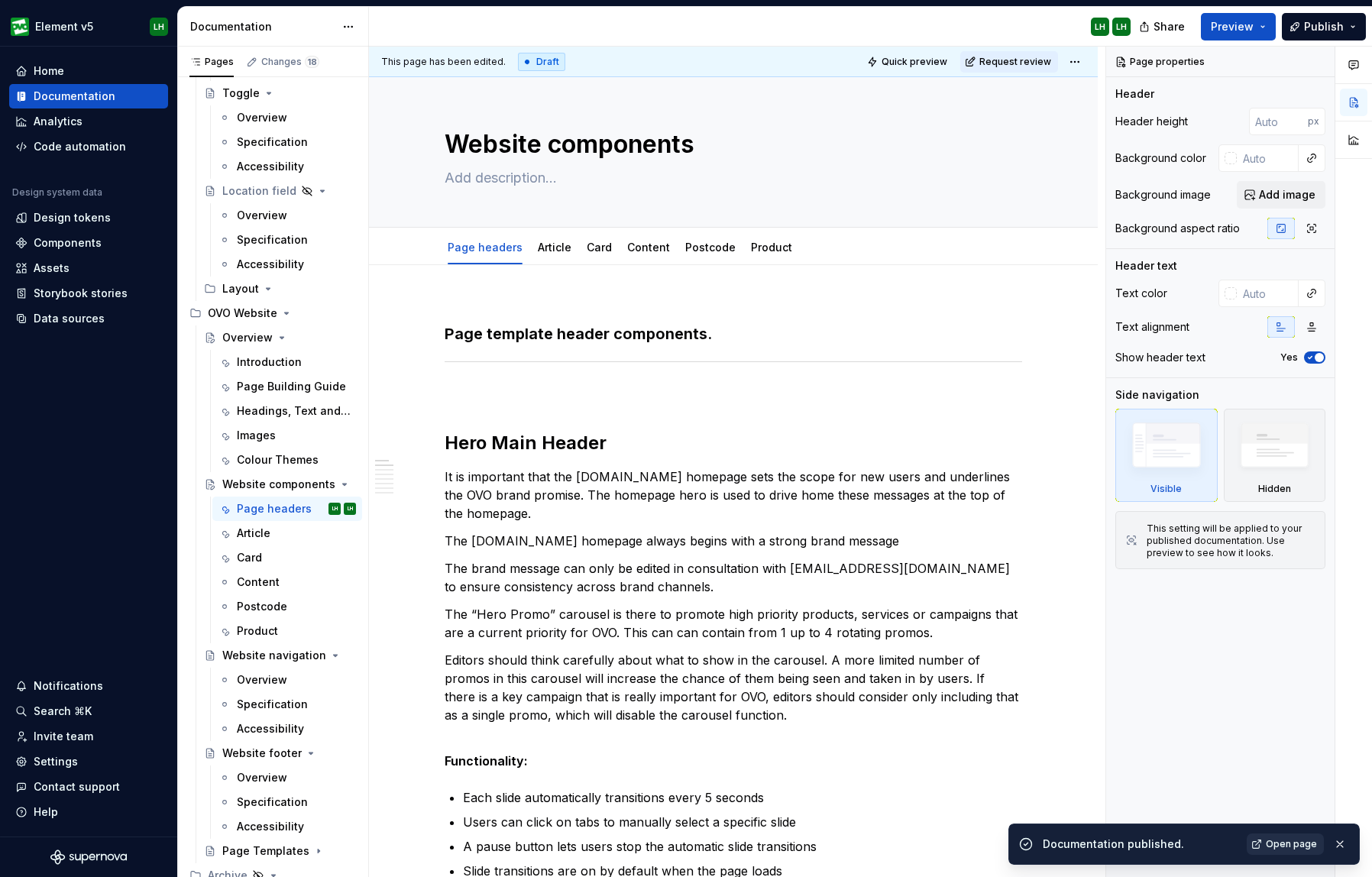
click at [1241, 851] on link "Open page" at bounding box center [1285, 844] width 77 height 21
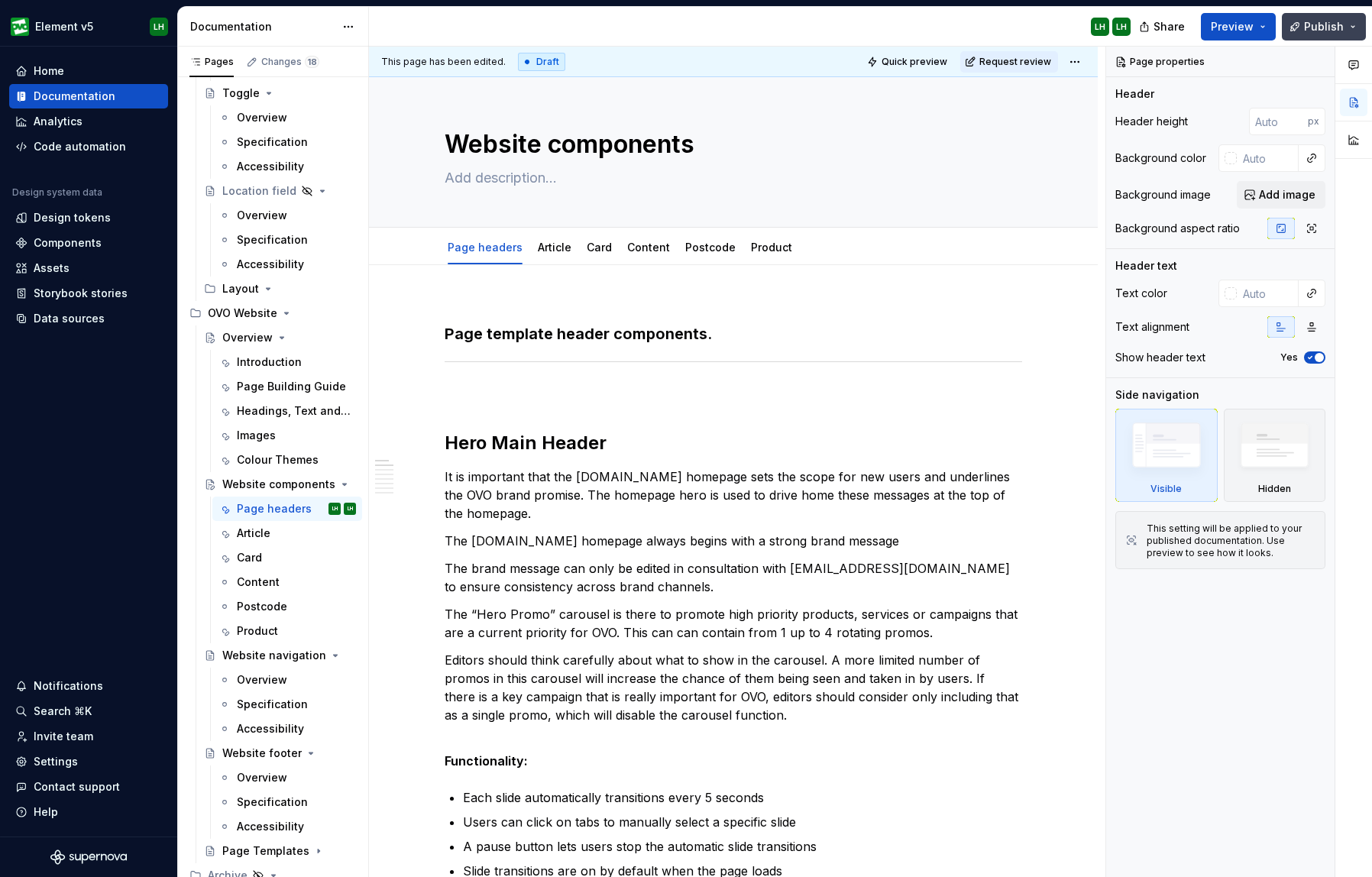
click at [1241, 23] on button "Publish" at bounding box center [1324, 26] width 84 height 27
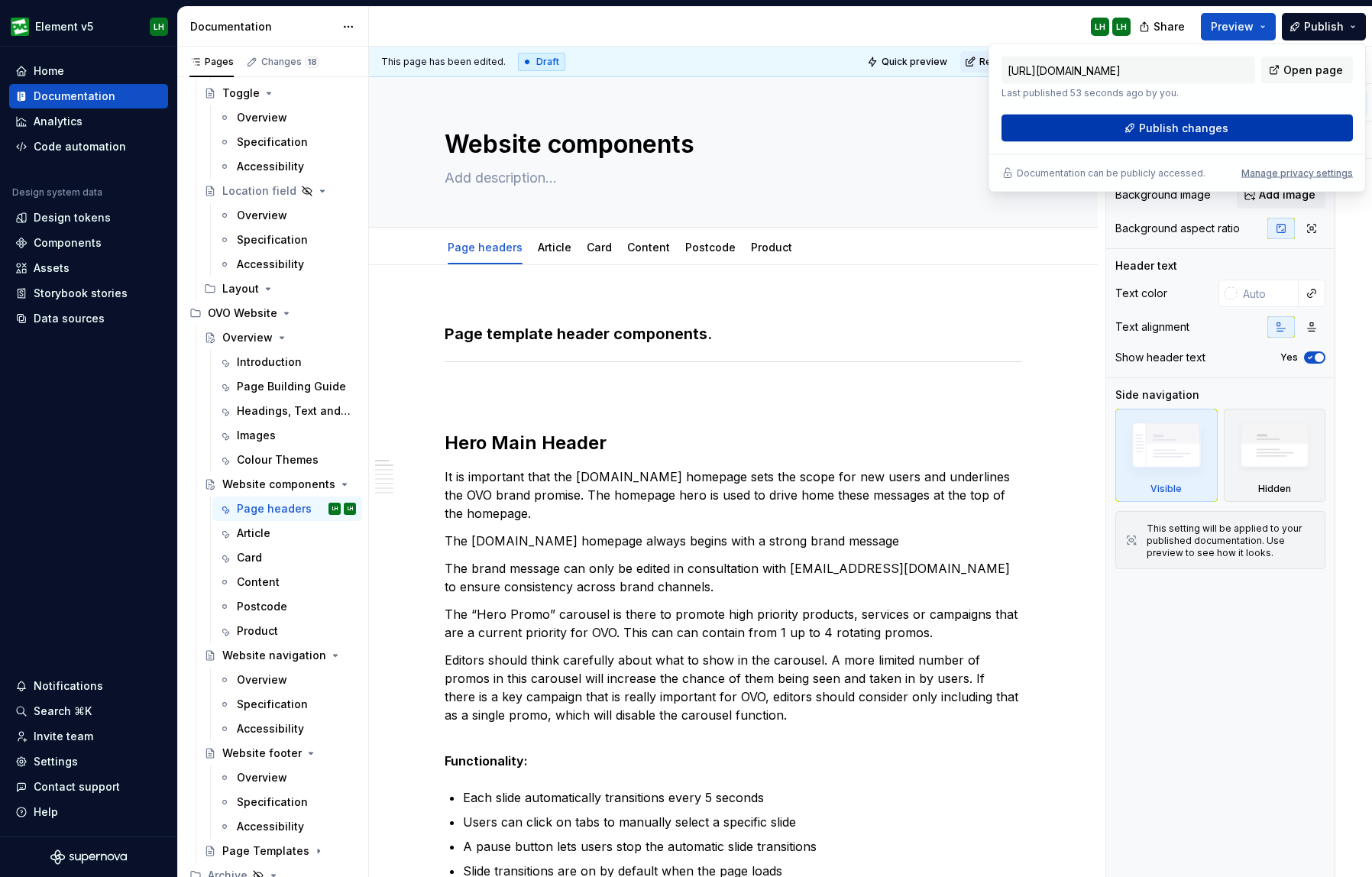
click at [1187, 137] on button "Publish changes" at bounding box center [1177, 128] width 352 height 27
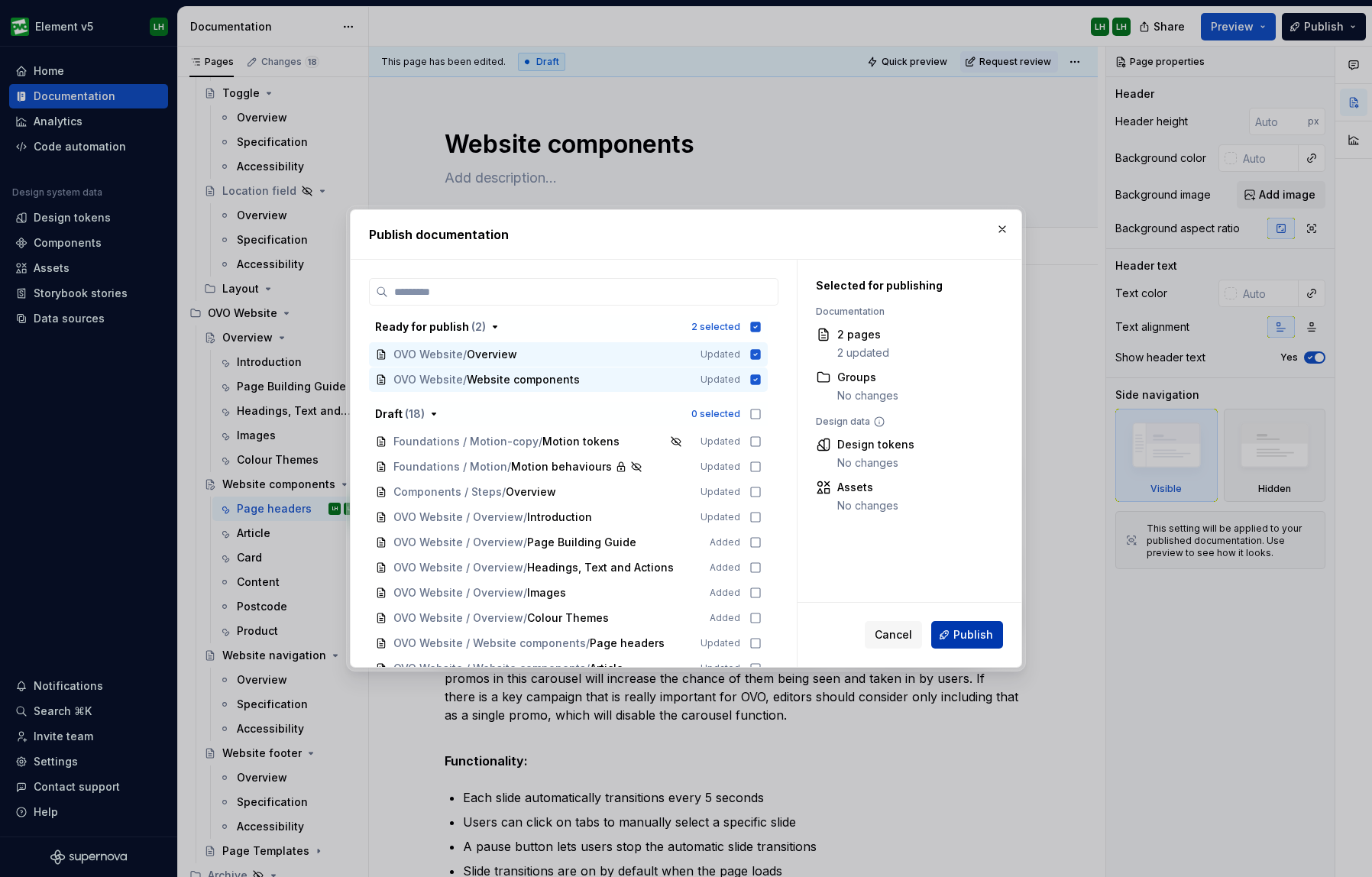
click at [982, 639] on span "Publish" at bounding box center [973, 635] width 40 height 16
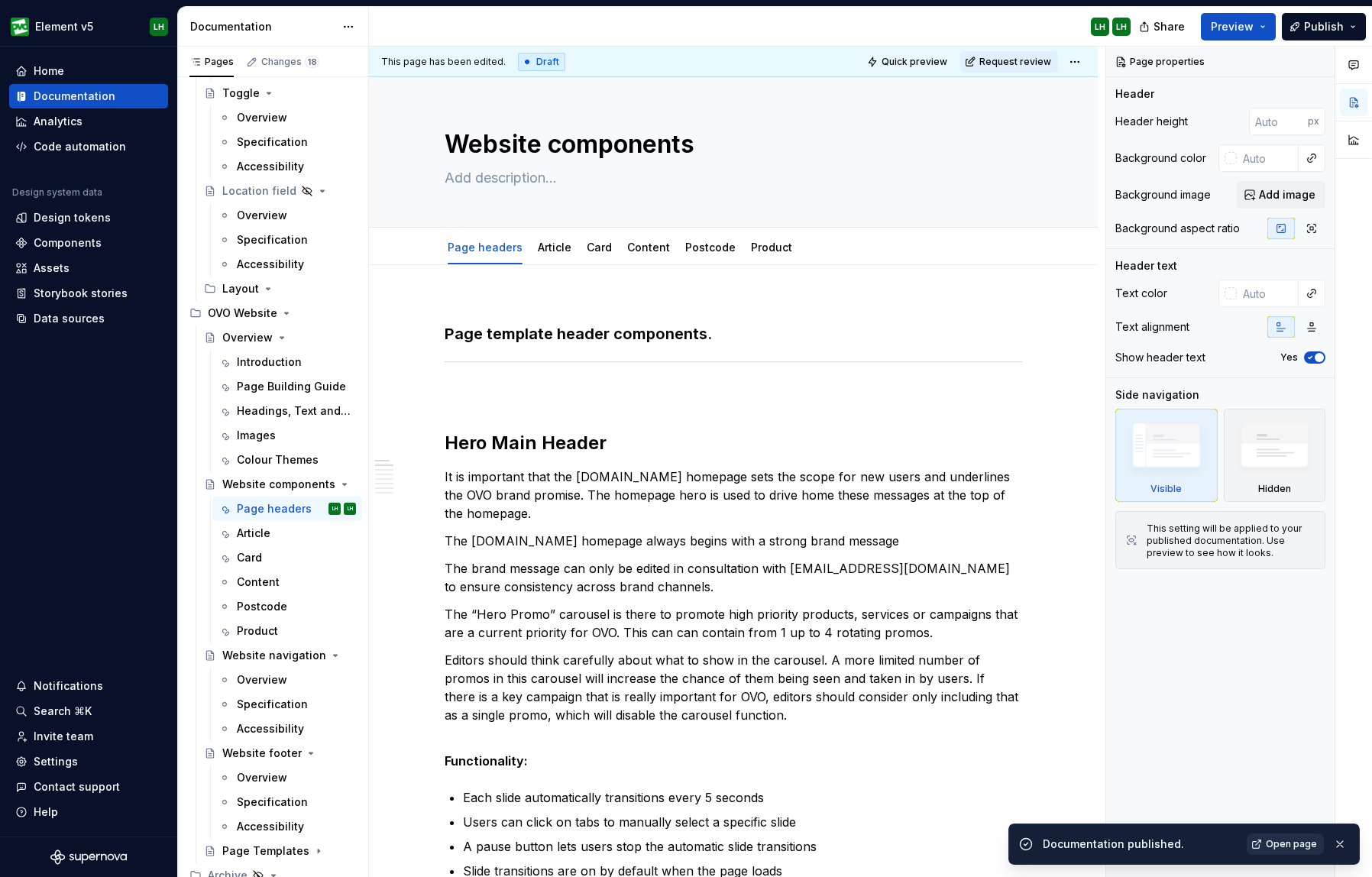
click at [1241, 848] on span "Open page" at bounding box center [1291, 844] width 51 height 12
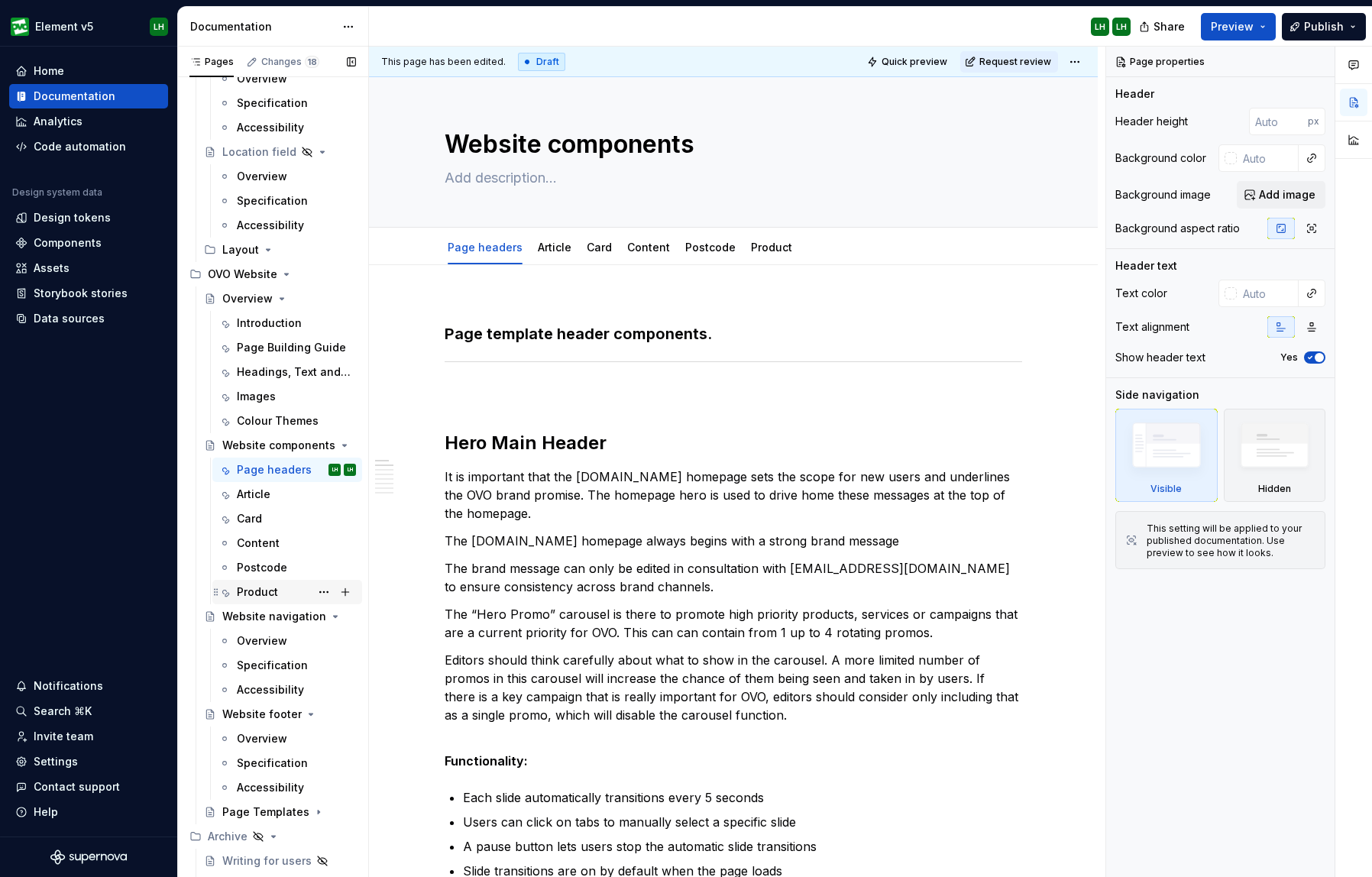
scroll to position [5253, 0]
click at [1241, 21] on button "Publish" at bounding box center [1324, 26] width 84 height 27
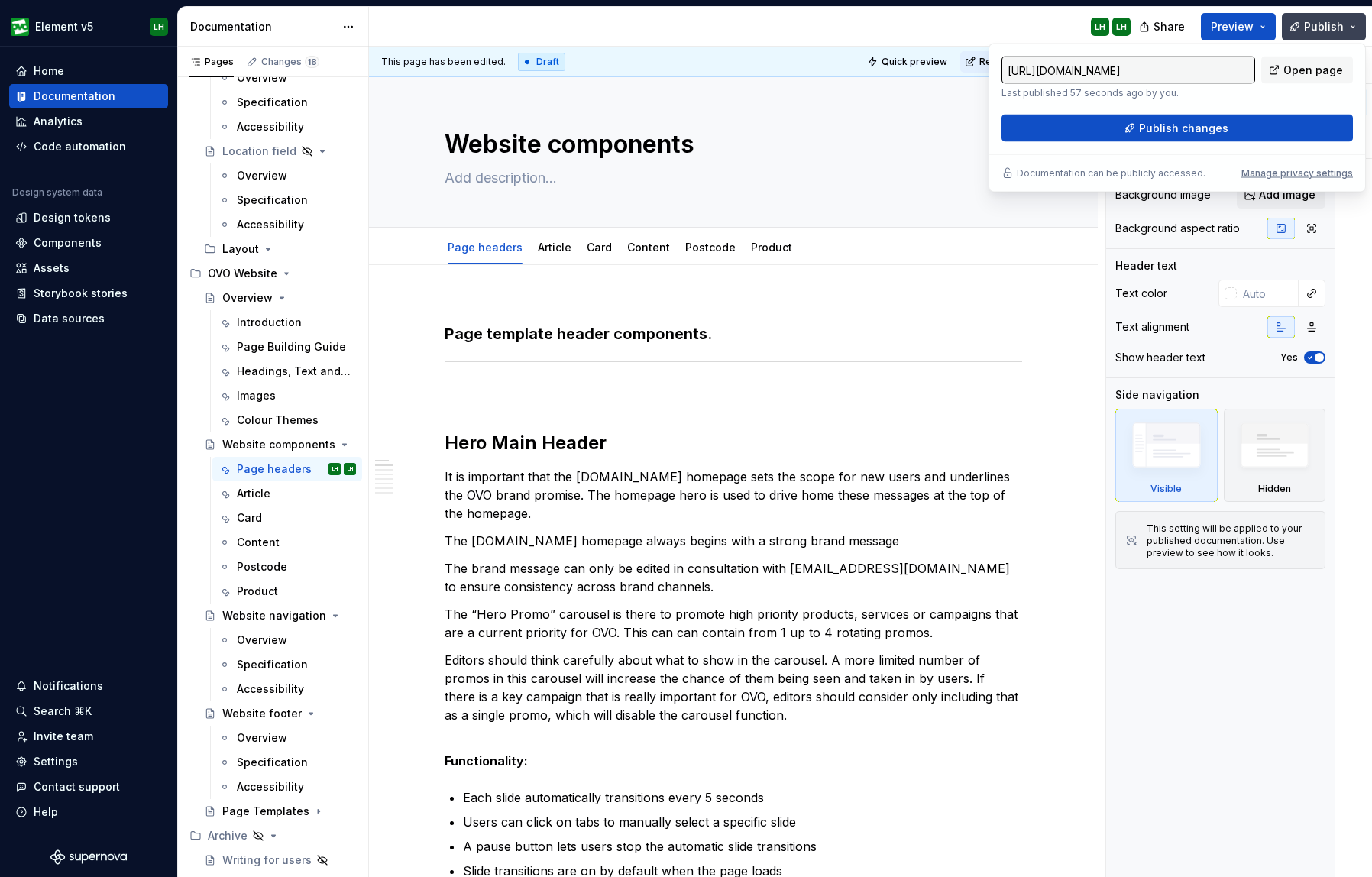
click at [1241, 32] on button "Publish" at bounding box center [1324, 26] width 84 height 27
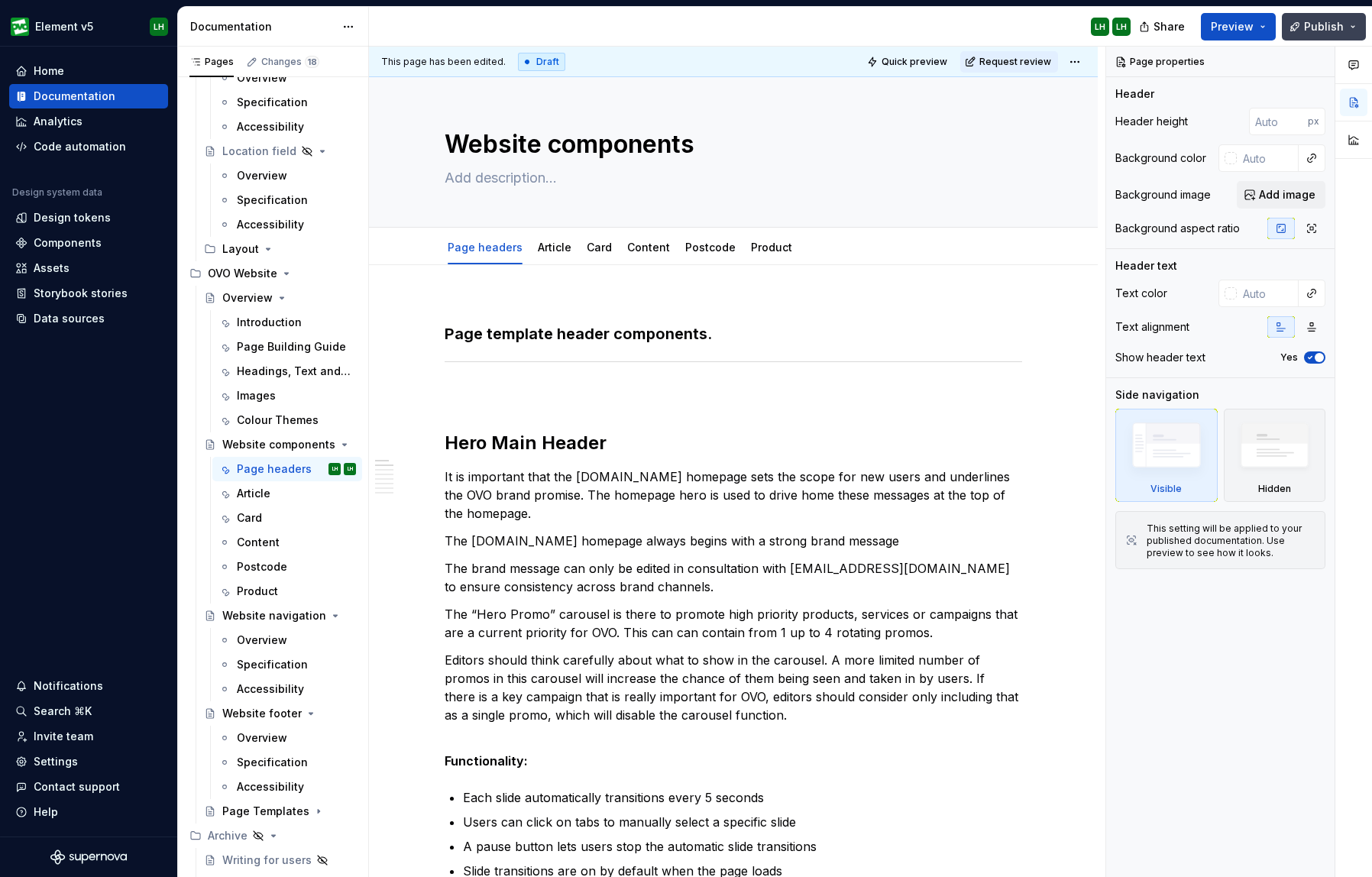
click at [1241, 27] on span "Publish" at bounding box center [1323, 27] width 40 height 16
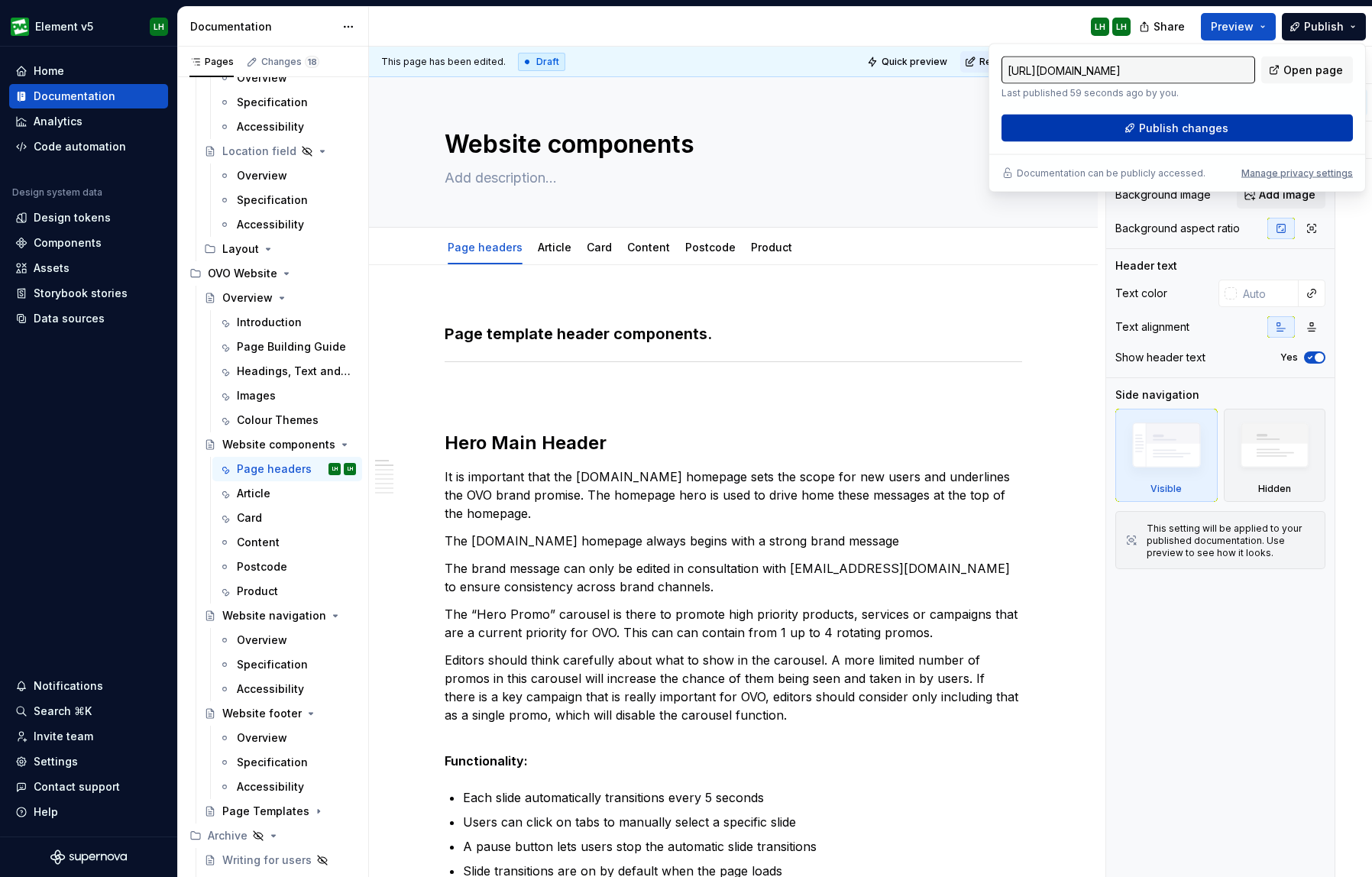
click at [1241, 123] on button "Publish changes" at bounding box center [1177, 128] width 352 height 27
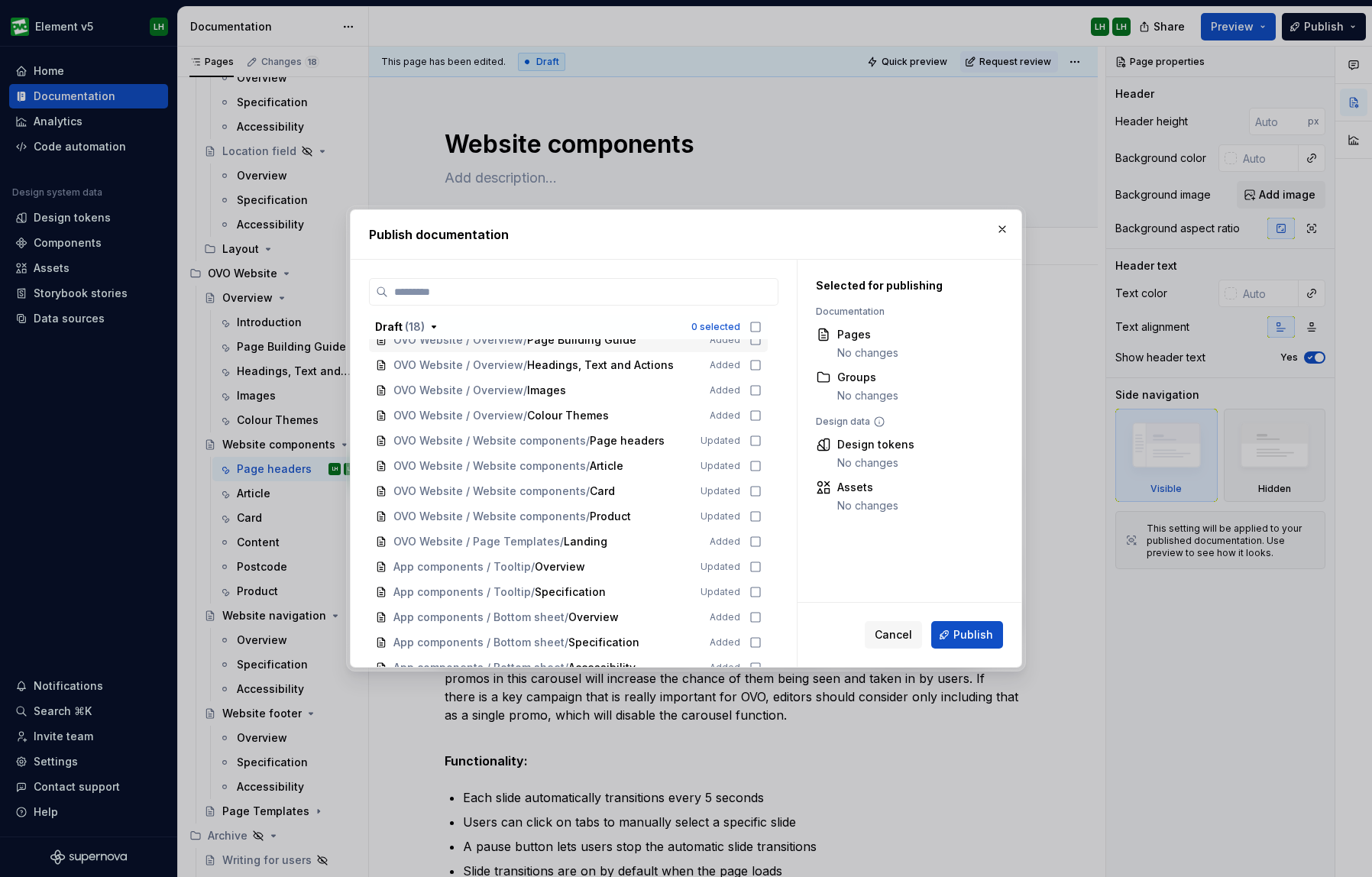
scroll to position [124, 0]
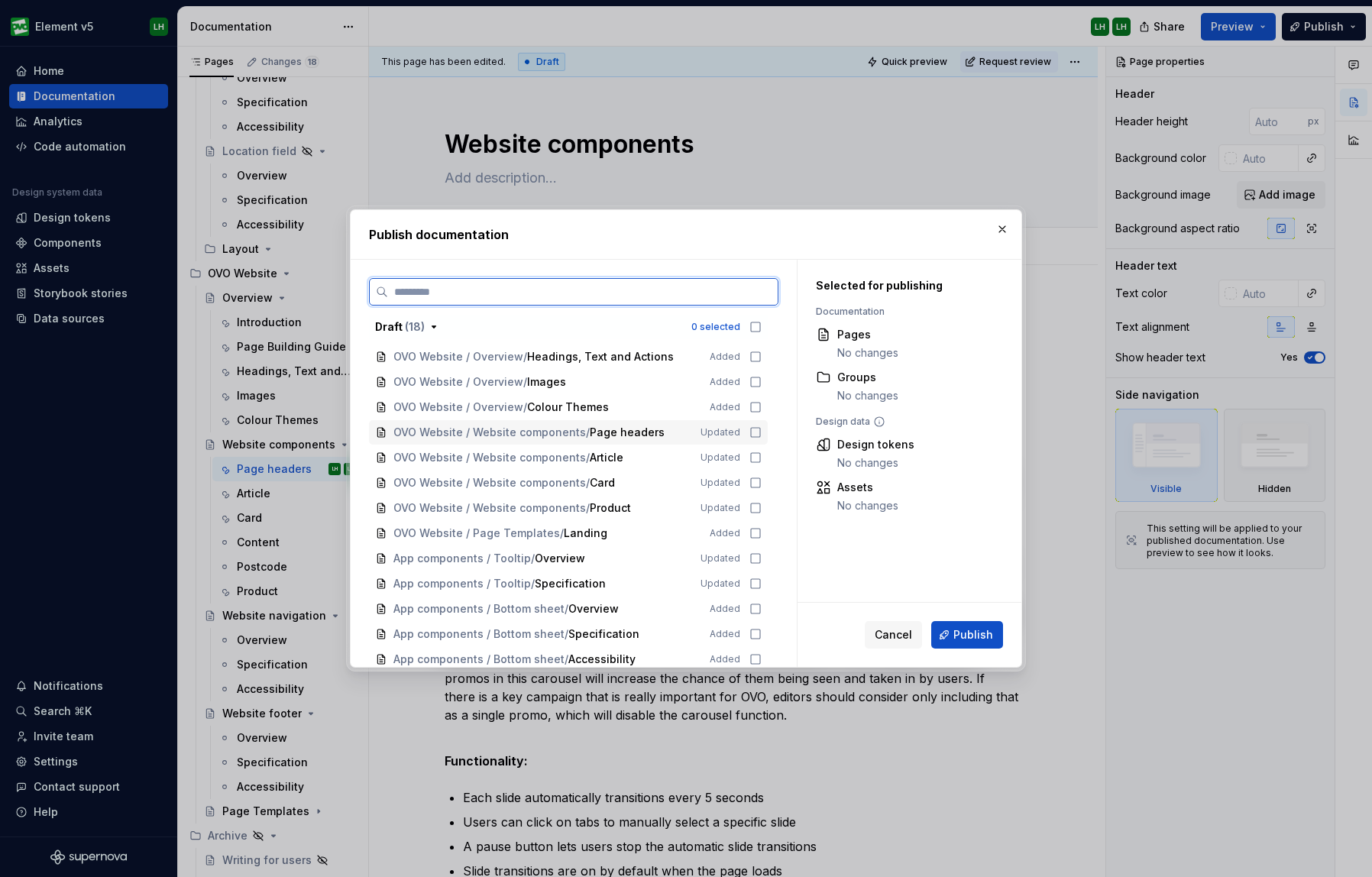
drag, startPoint x: 758, startPoint y: 431, endPoint x: 759, endPoint y: 444, distance: 13.0
click at [758, 431] on icon at bounding box center [755, 433] width 9 height 9
click at [760, 458] on icon at bounding box center [755, 458] width 12 height 12
drag, startPoint x: 761, startPoint y: 479, endPoint x: 759, endPoint y: 492, distance: 13.2
click at [760, 479] on icon at bounding box center [755, 483] width 9 height 9
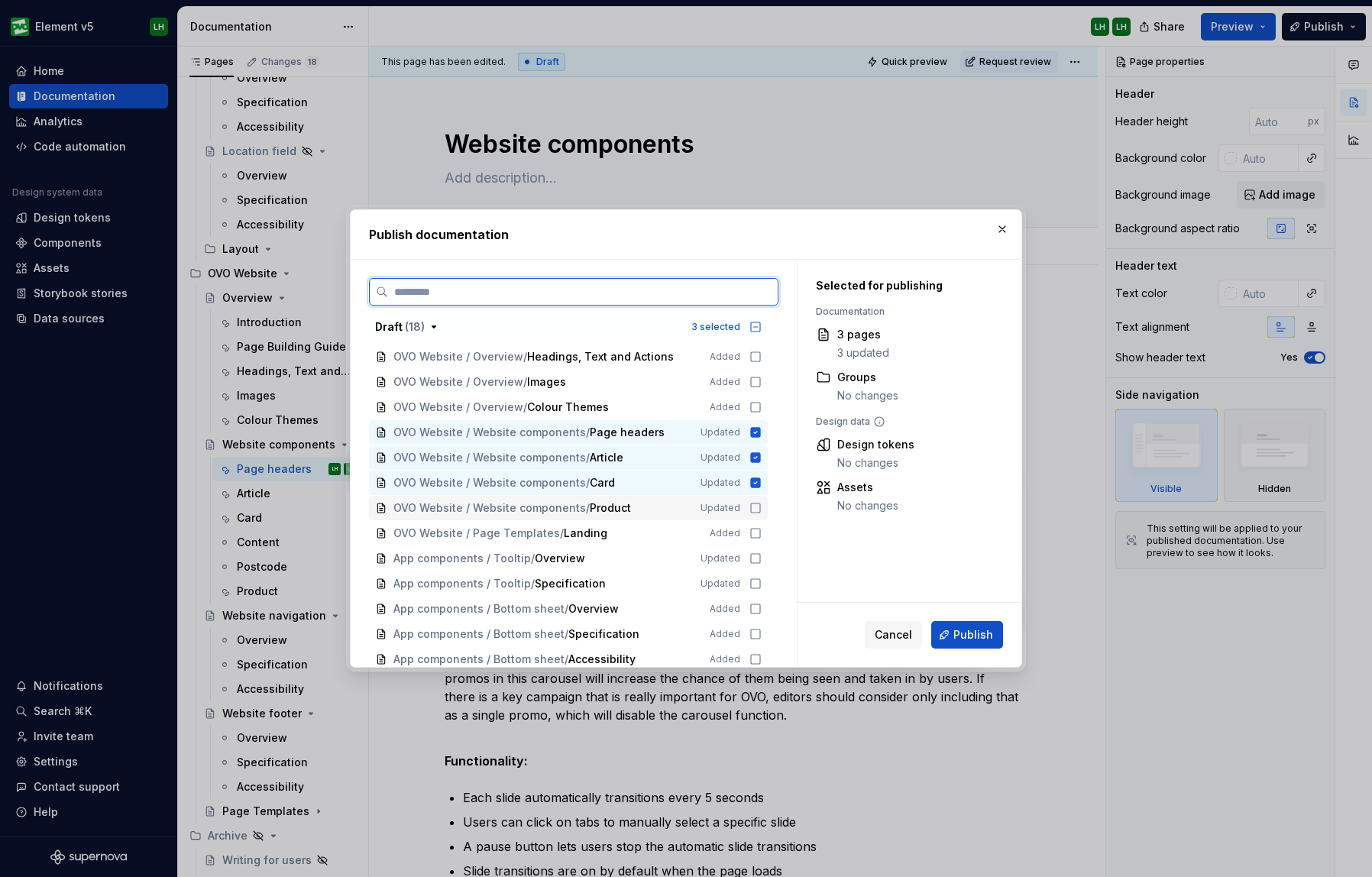
click at [760, 508] on icon at bounding box center [755, 508] width 12 height 12
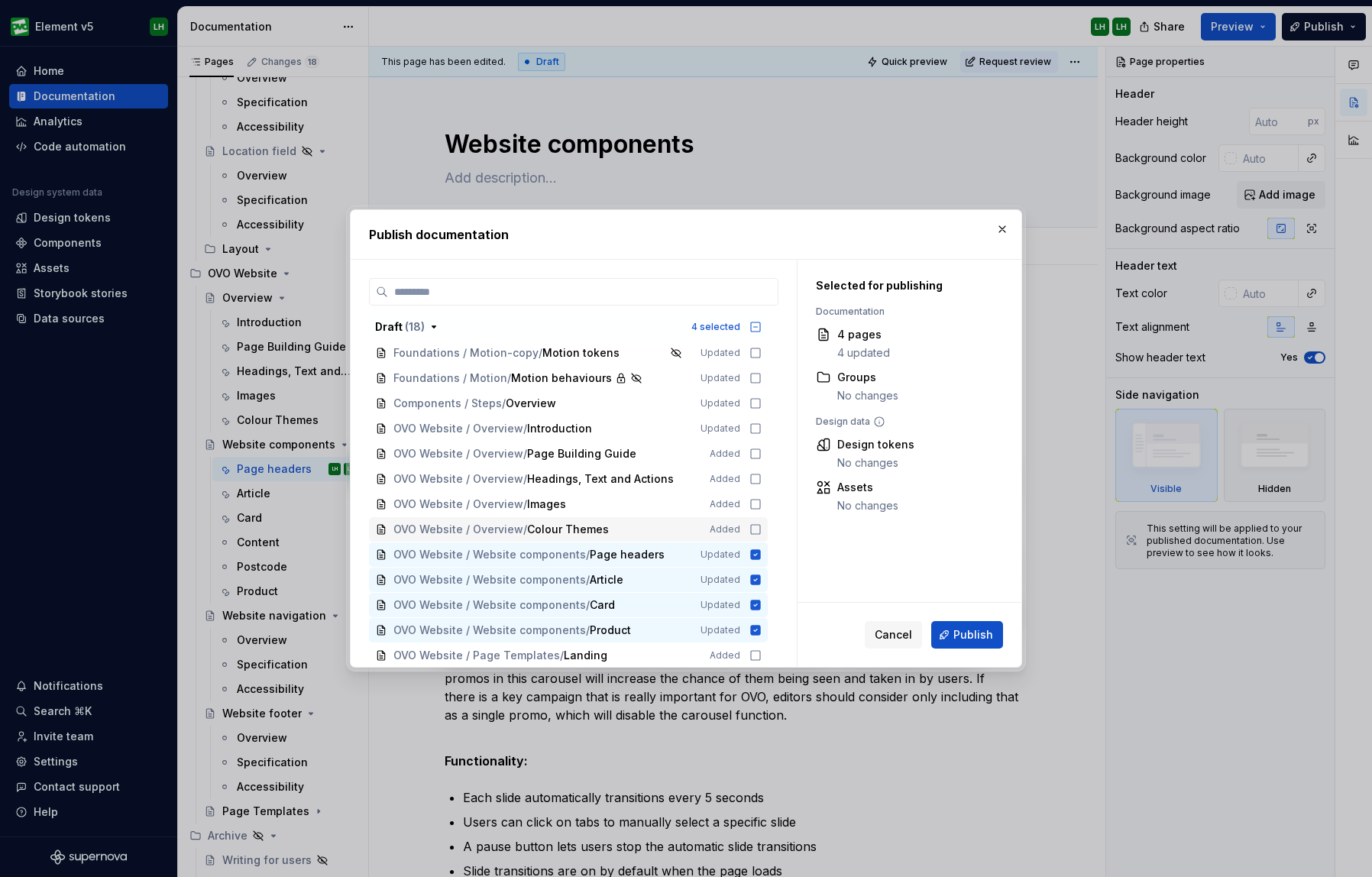
scroll to position [0, 0]
click at [959, 635] on span "Publish" at bounding box center [973, 635] width 40 height 16
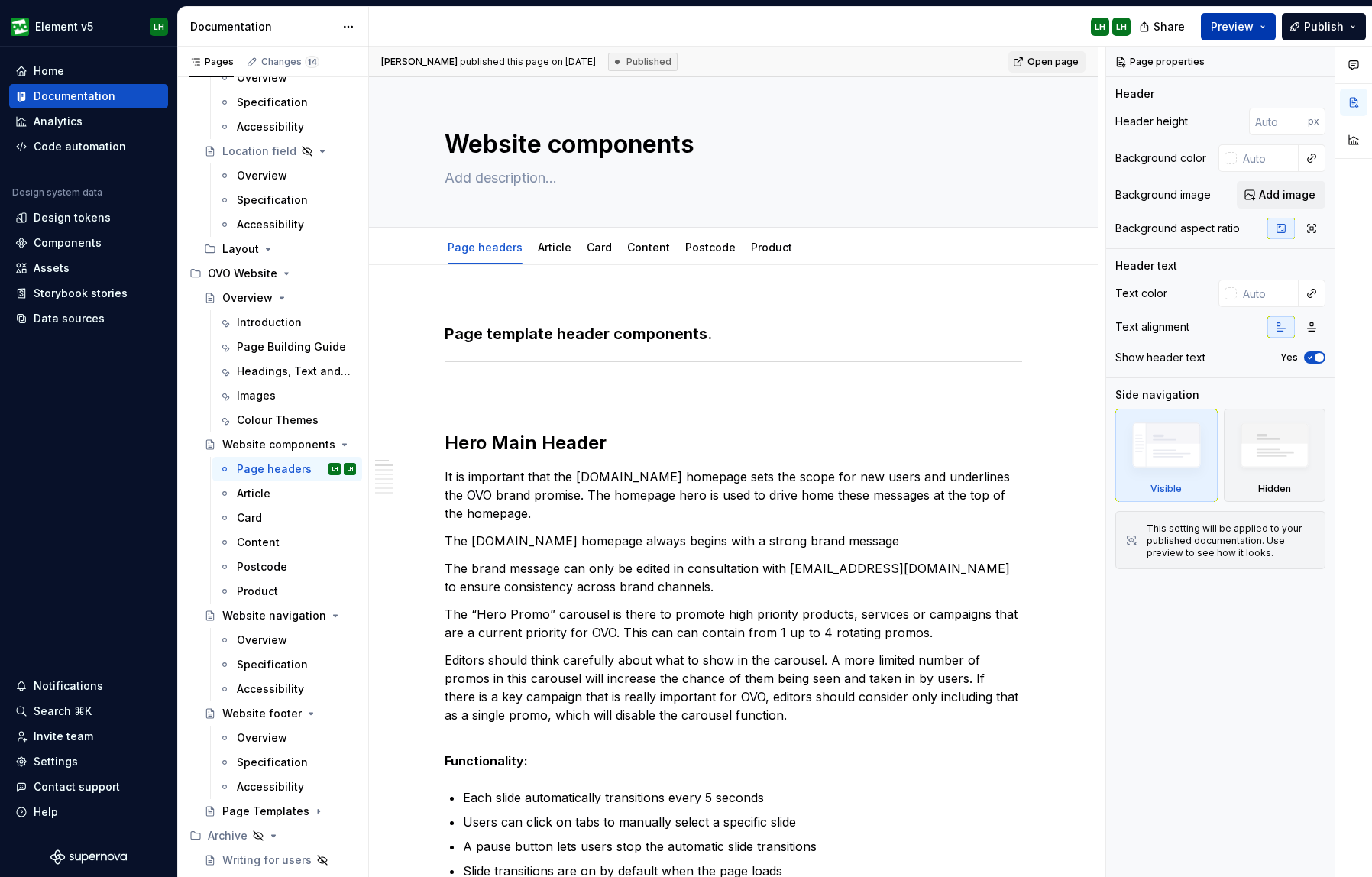
click at [1241, 26] on span "Preview" at bounding box center [1232, 27] width 43 height 16
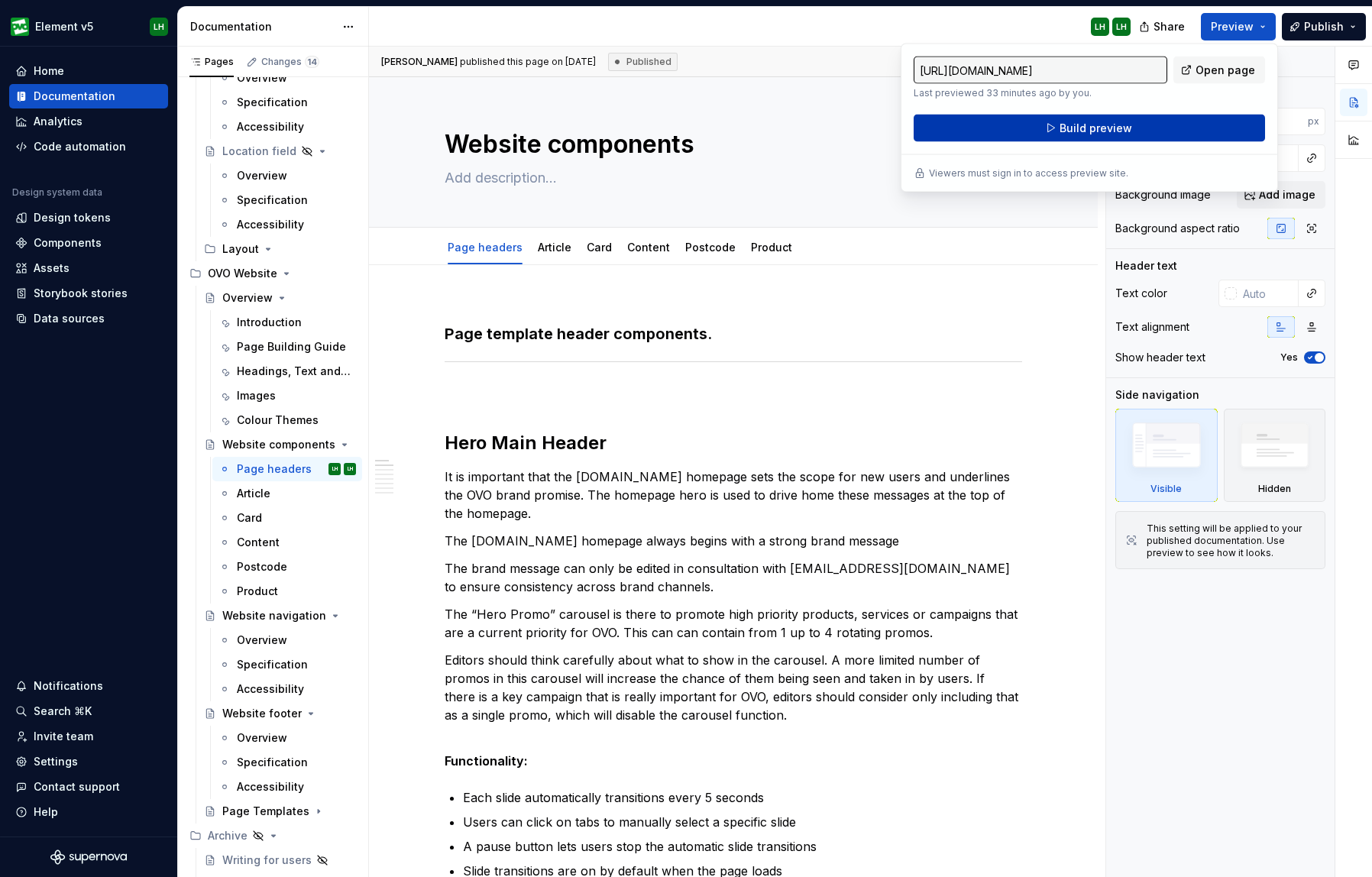
click at [1146, 128] on button "Build preview" at bounding box center [1089, 128] width 352 height 27
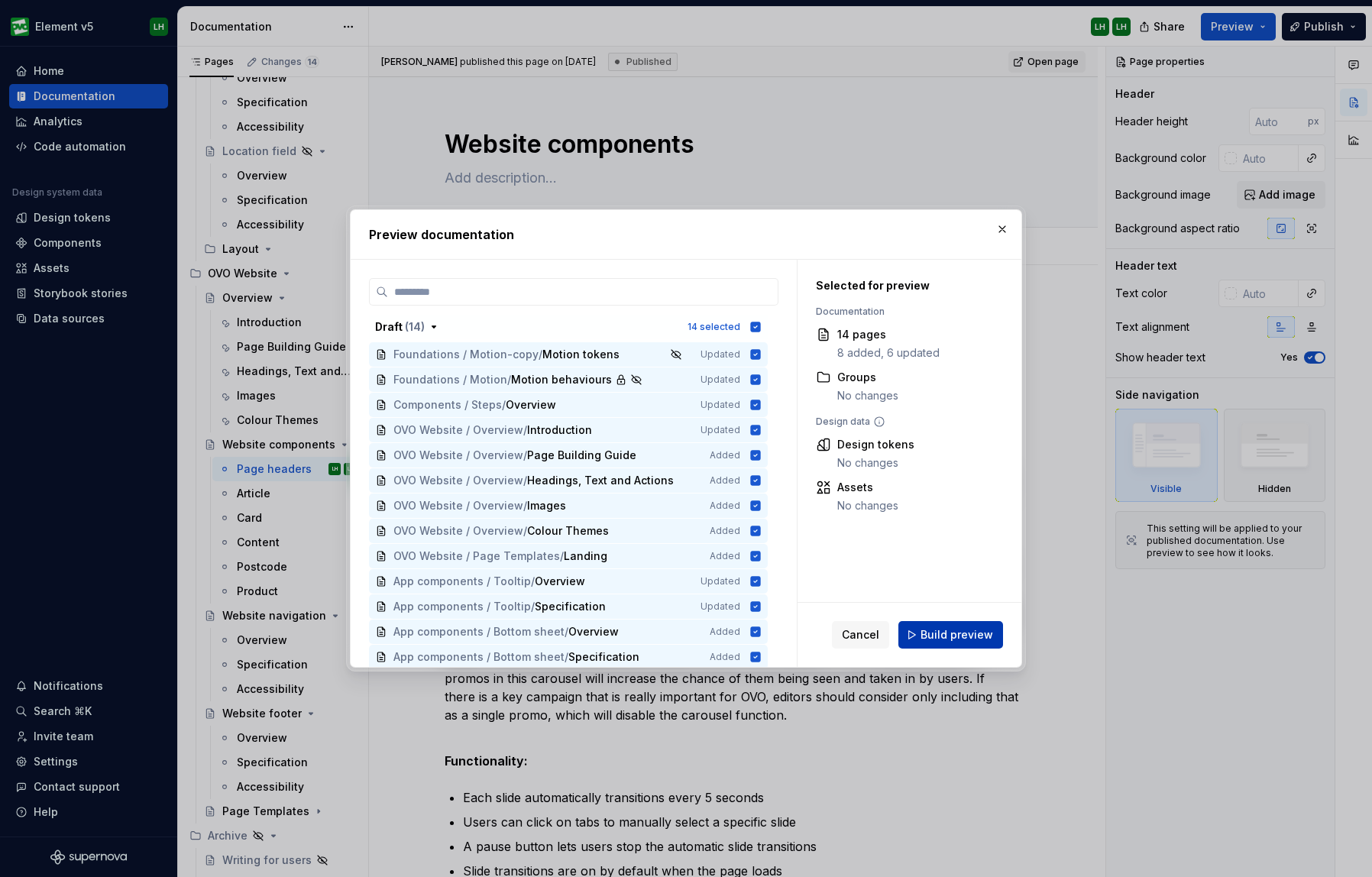
click at [997, 627] on button "Build preview" at bounding box center [950, 634] width 105 height 27
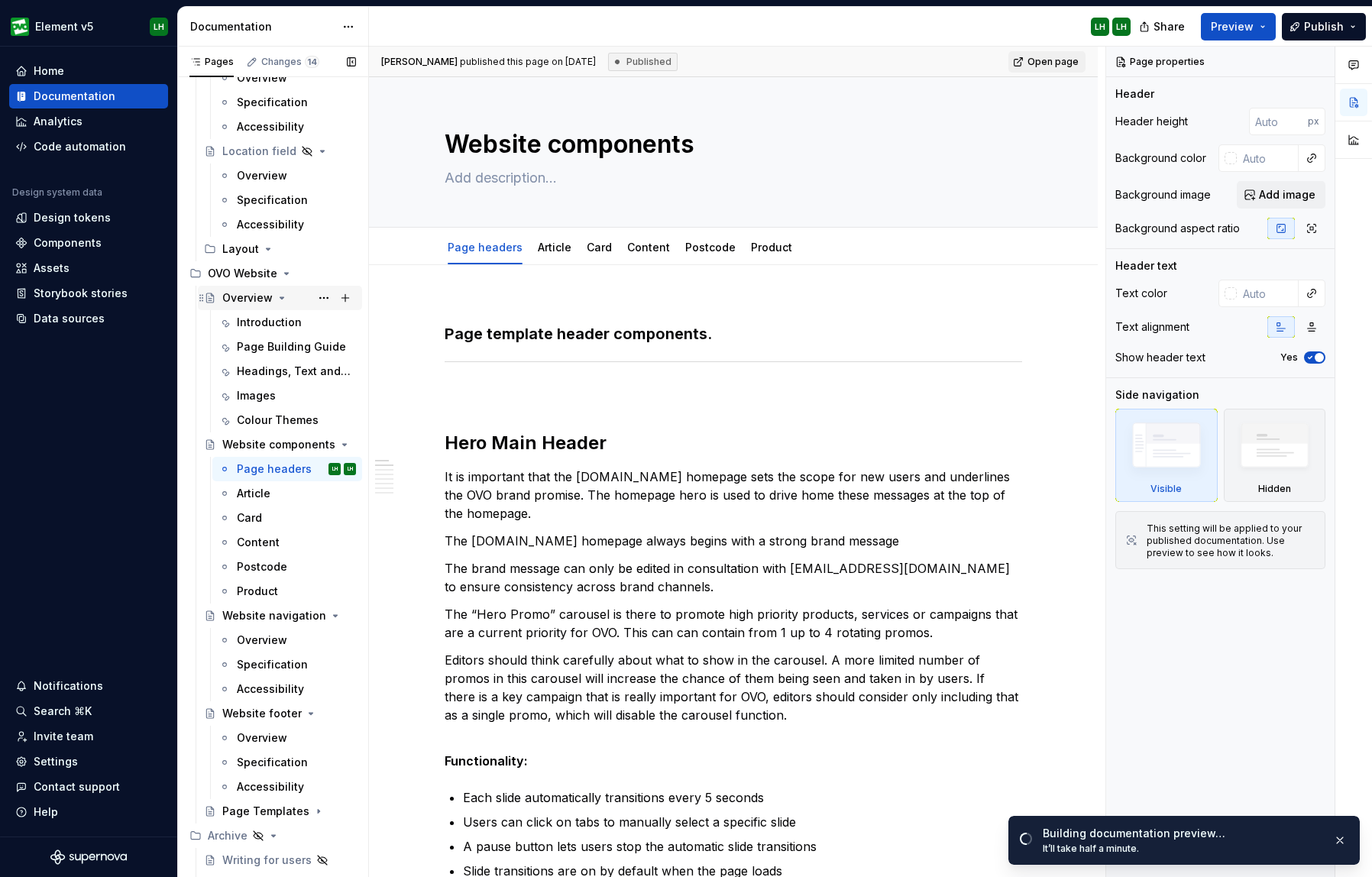
click at [239, 301] on div "Overview" at bounding box center [247, 298] width 51 height 16
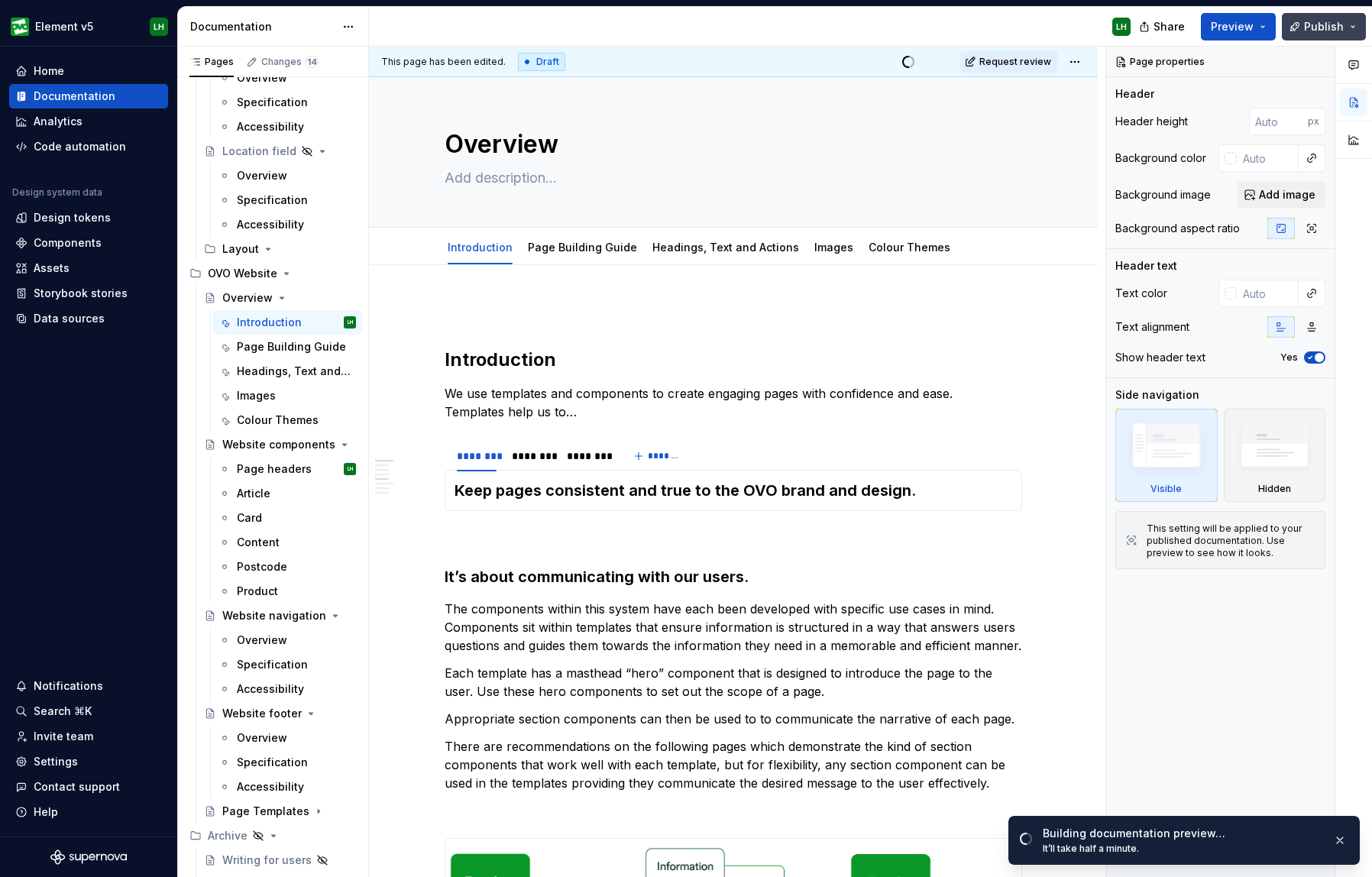
click at [1241, 33] on button "Publish" at bounding box center [1324, 26] width 84 height 27
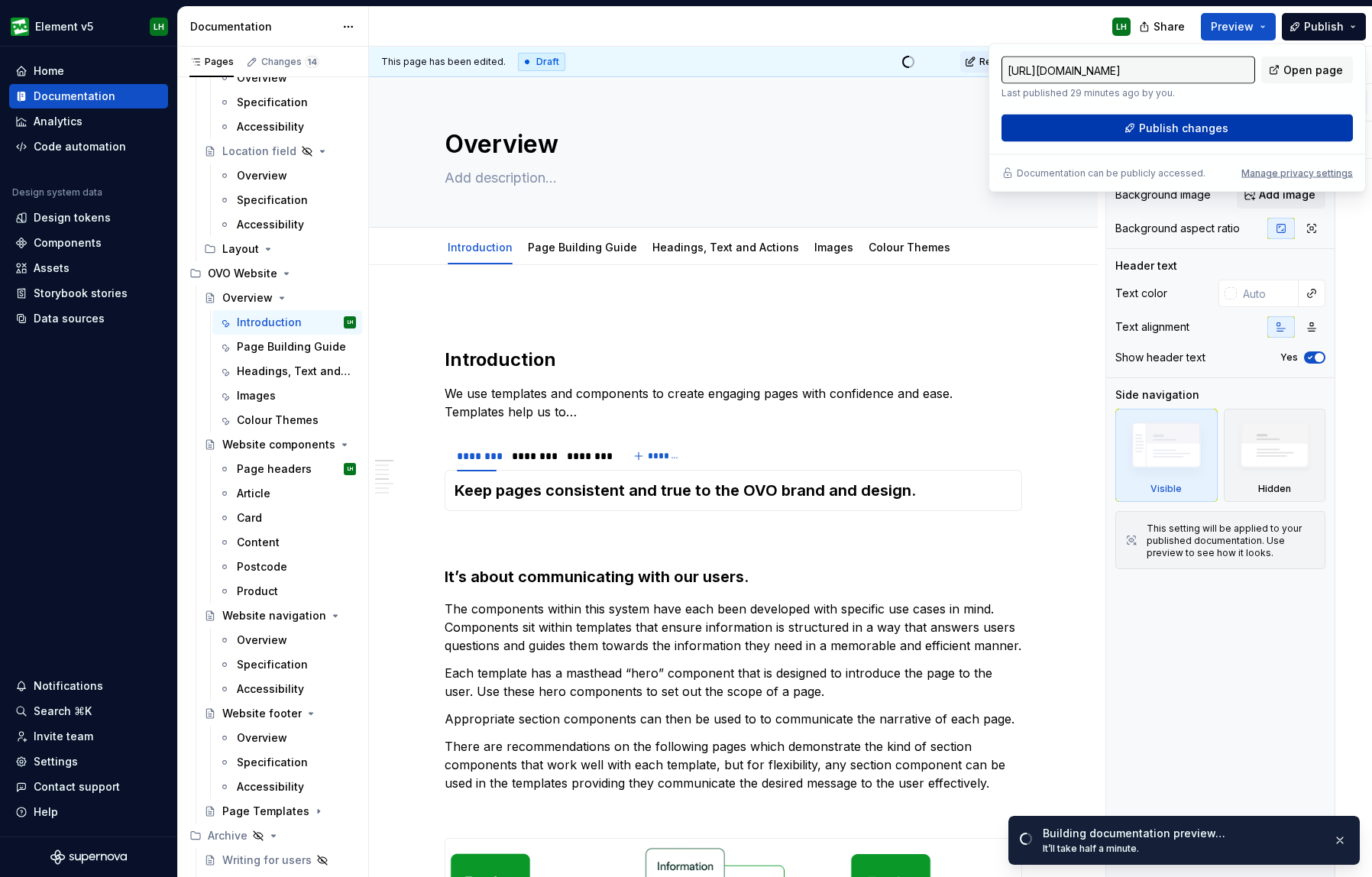
click at [1185, 128] on span "Publish changes" at bounding box center [1183, 128] width 89 height 16
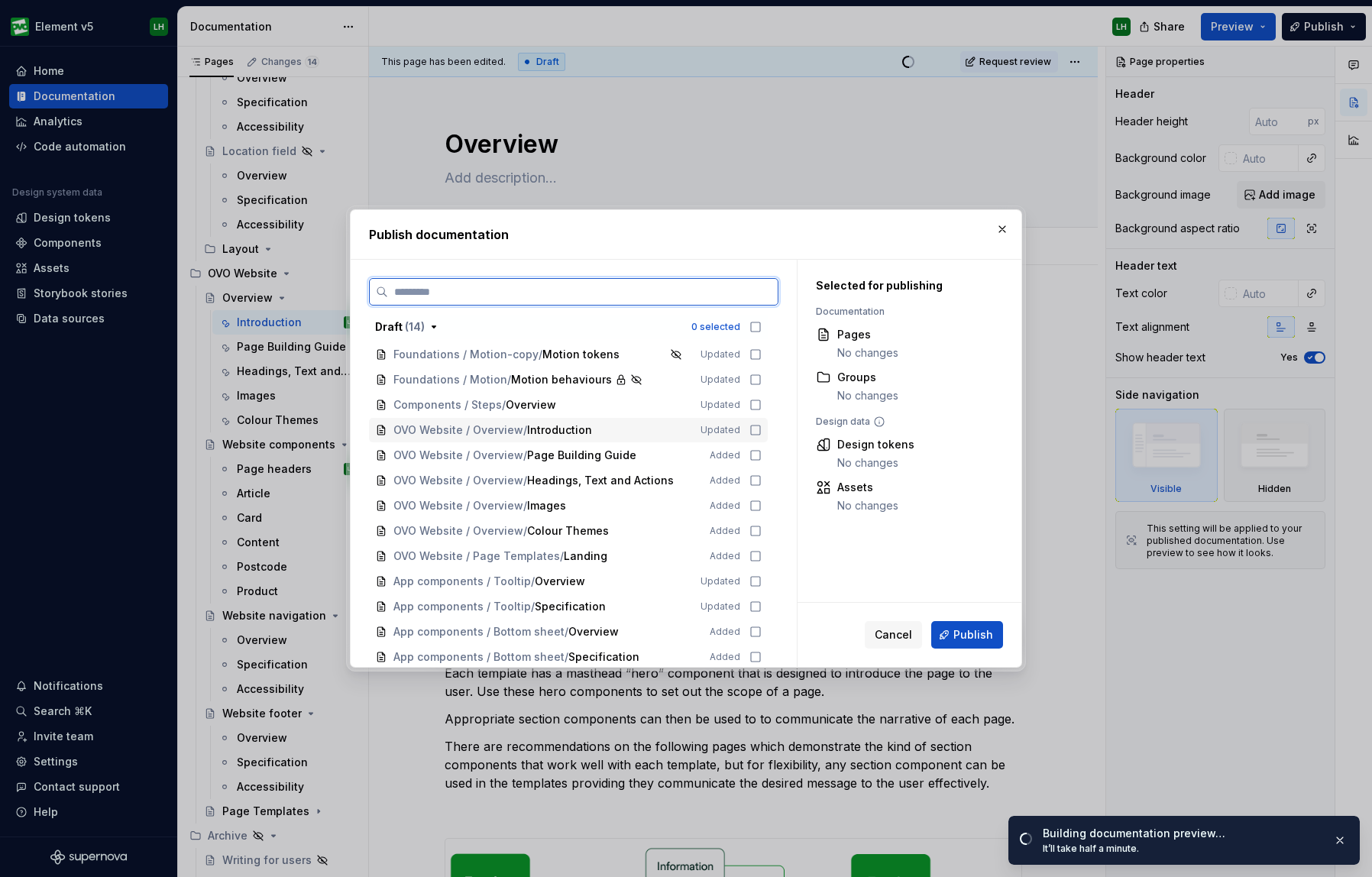
drag, startPoint x: 761, startPoint y: 426, endPoint x: 757, endPoint y: 439, distance: 13.6
click at [761, 426] on icon at bounding box center [755, 430] width 12 height 12
click at [757, 452] on icon at bounding box center [755, 455] width 12 height 12
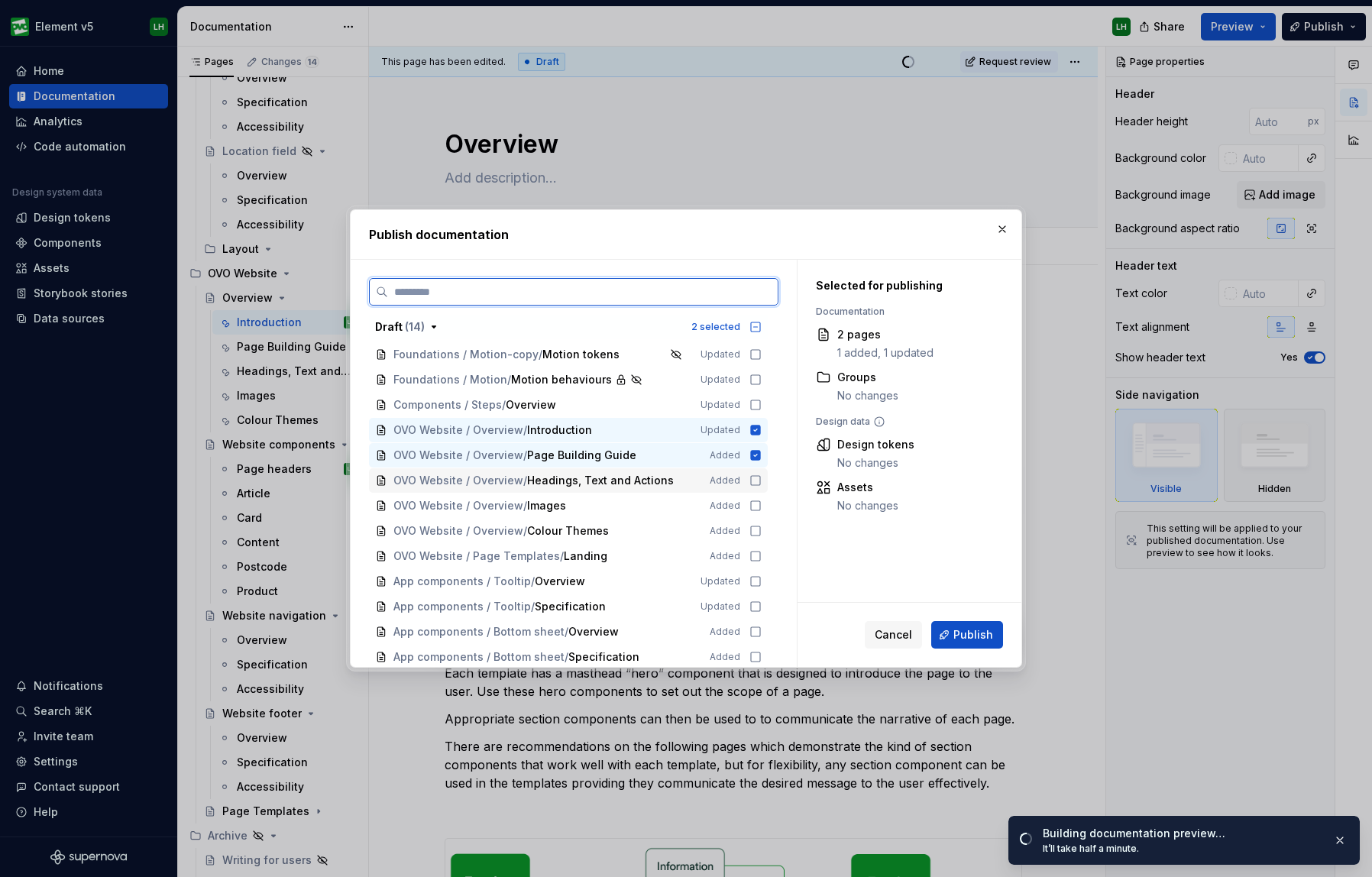
drag, startPoint x: 760, startPoint y: 486, endPoint x: 758, endPoint y: 496, distance: 10.2
click at [759, 486] on icon at bounding box center [755, 481] width 9 height 9
click at [758, 502] on icon at bounding box center [755, 506] width 9 height 9
click at [759, 517] on div "OVO Website / Overview / Images Added" at bounding box center [568, 505] width 399 height 24
click at [761, 550] on icon at bounding box center [755, 556] width 12 height 12
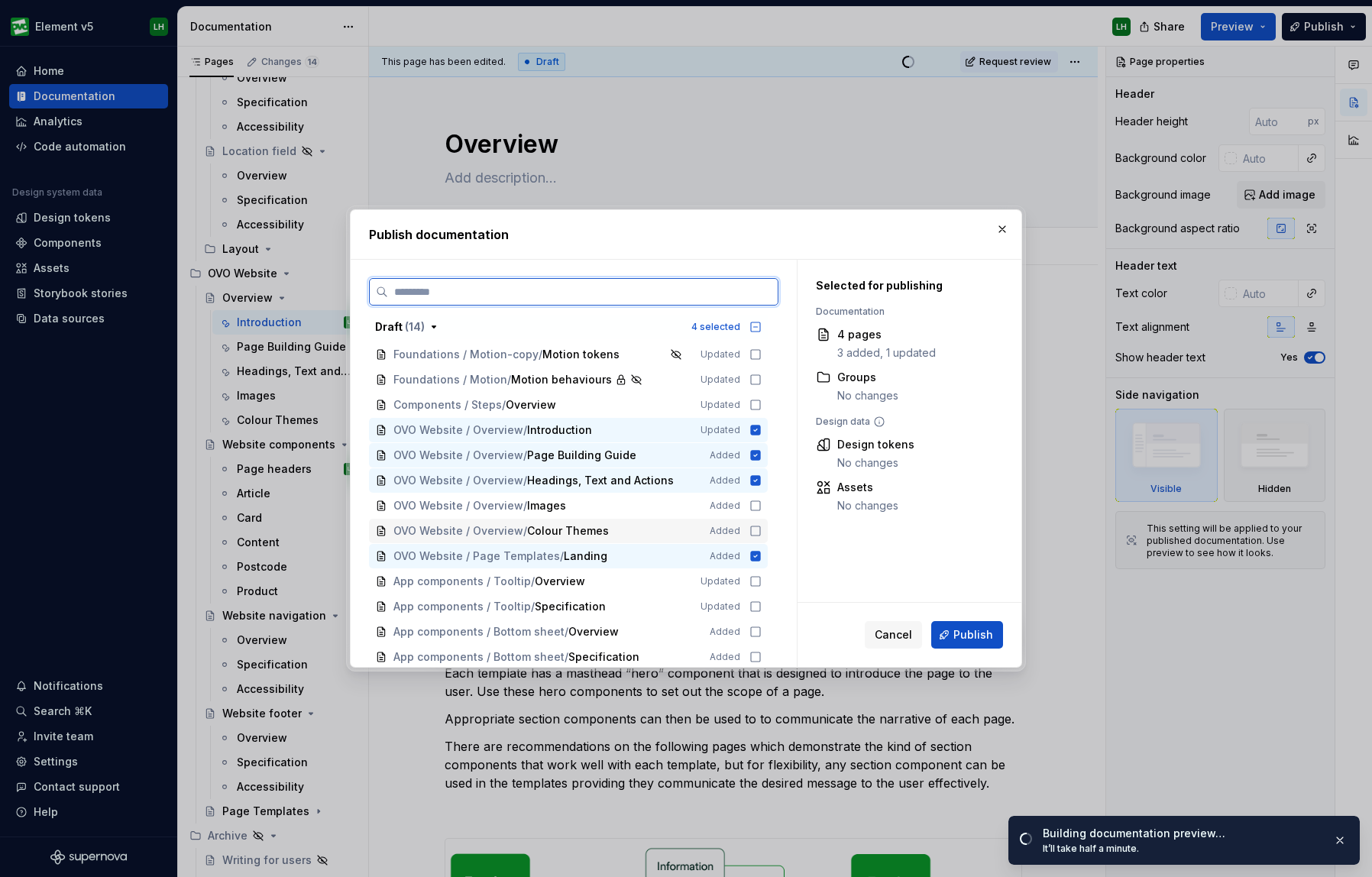
click at [761, 530] on icon at bounding box center [755, 531] width 12 height 12
click at [760, 501] on icon at bounding box center [755, 506] width 9 height 9
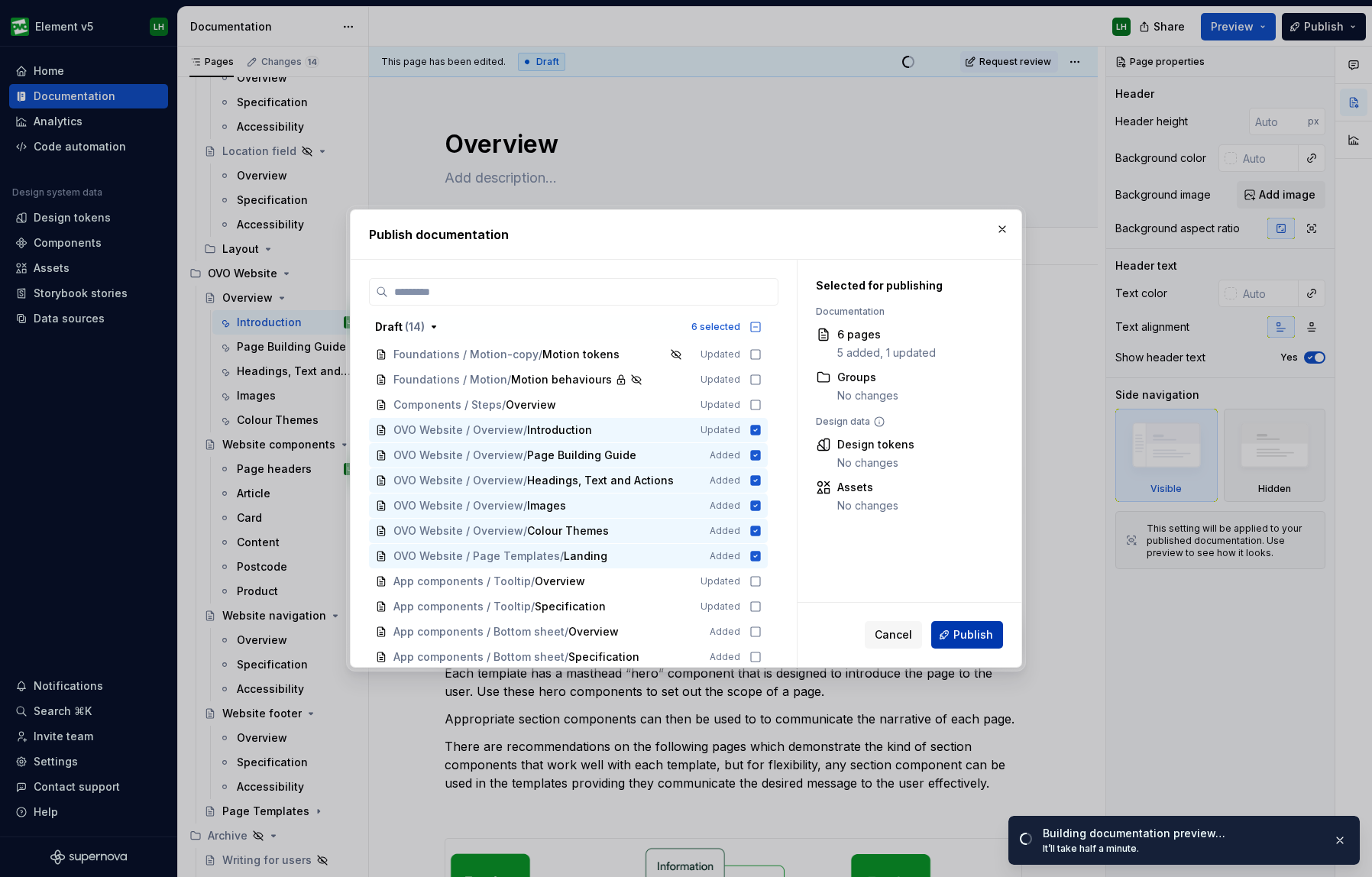
click at [964, 639] on span "Publish" at bounding box center [973, 635] width 40 height 16
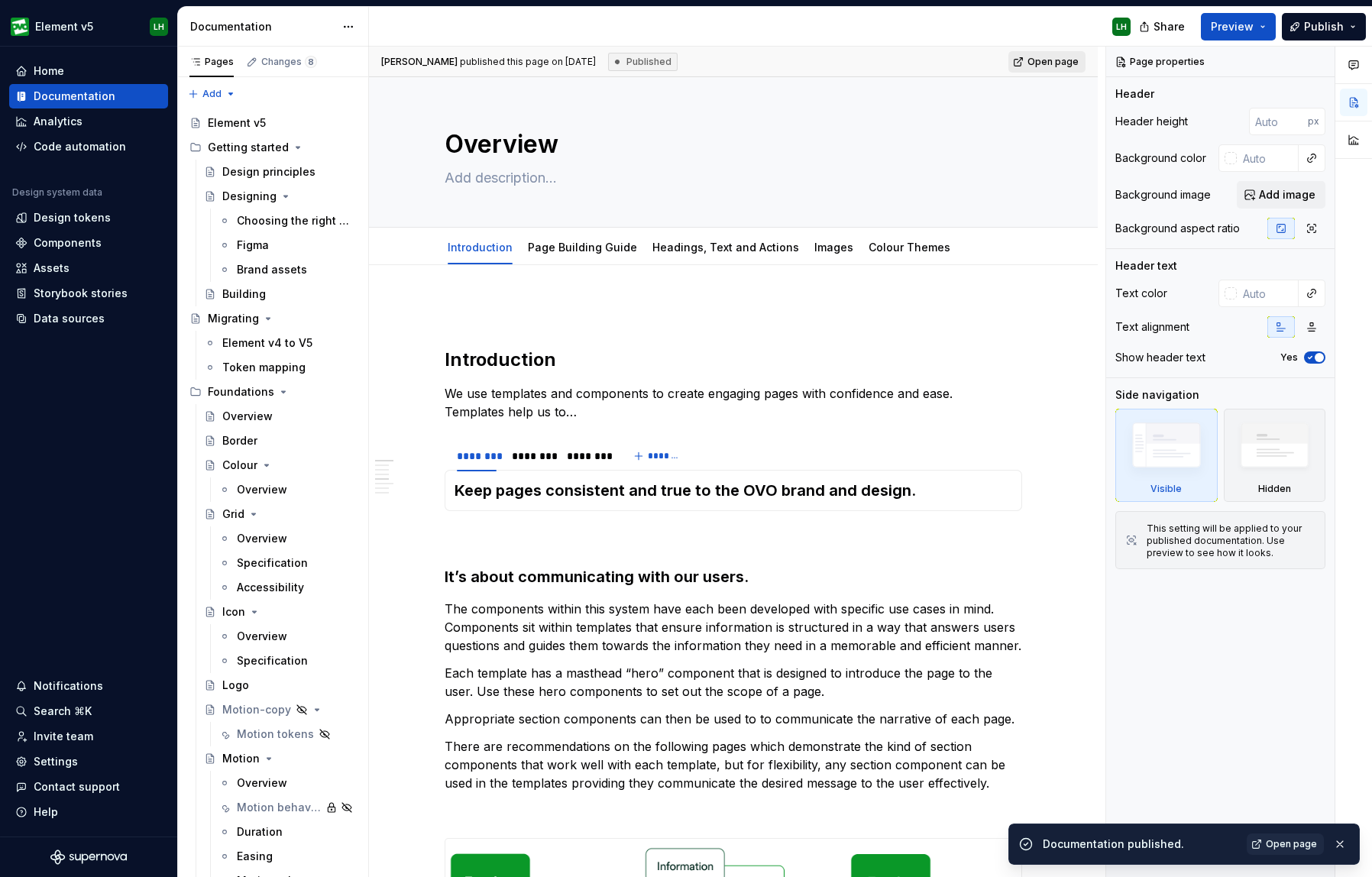
click at [1041, 63] on span "Open page" at bounding box center [1053, 62] width 51 height 12
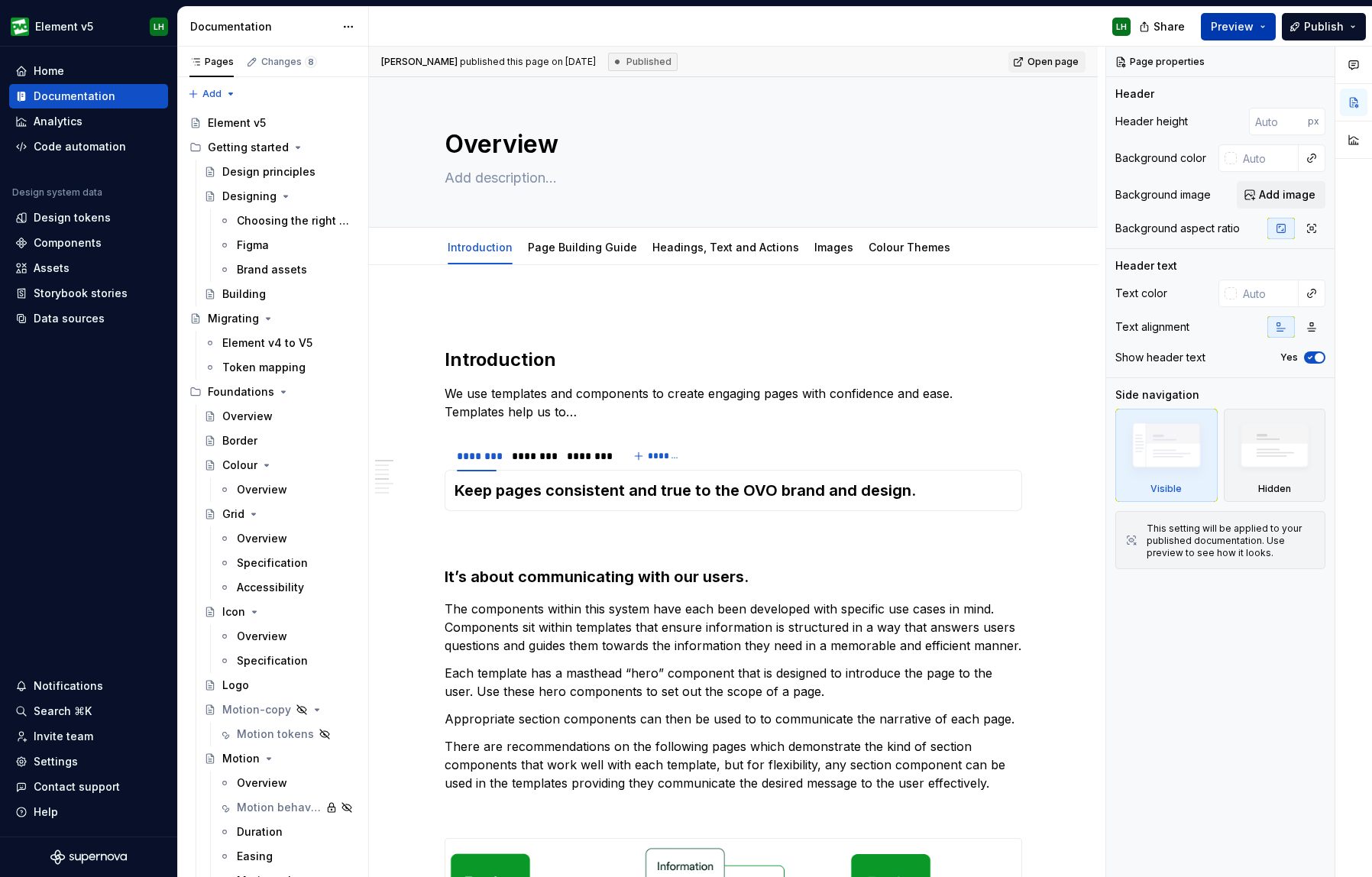
click at [1241, 21] on span "Preview" at bounding box center [1232, 27] width 43 height 16
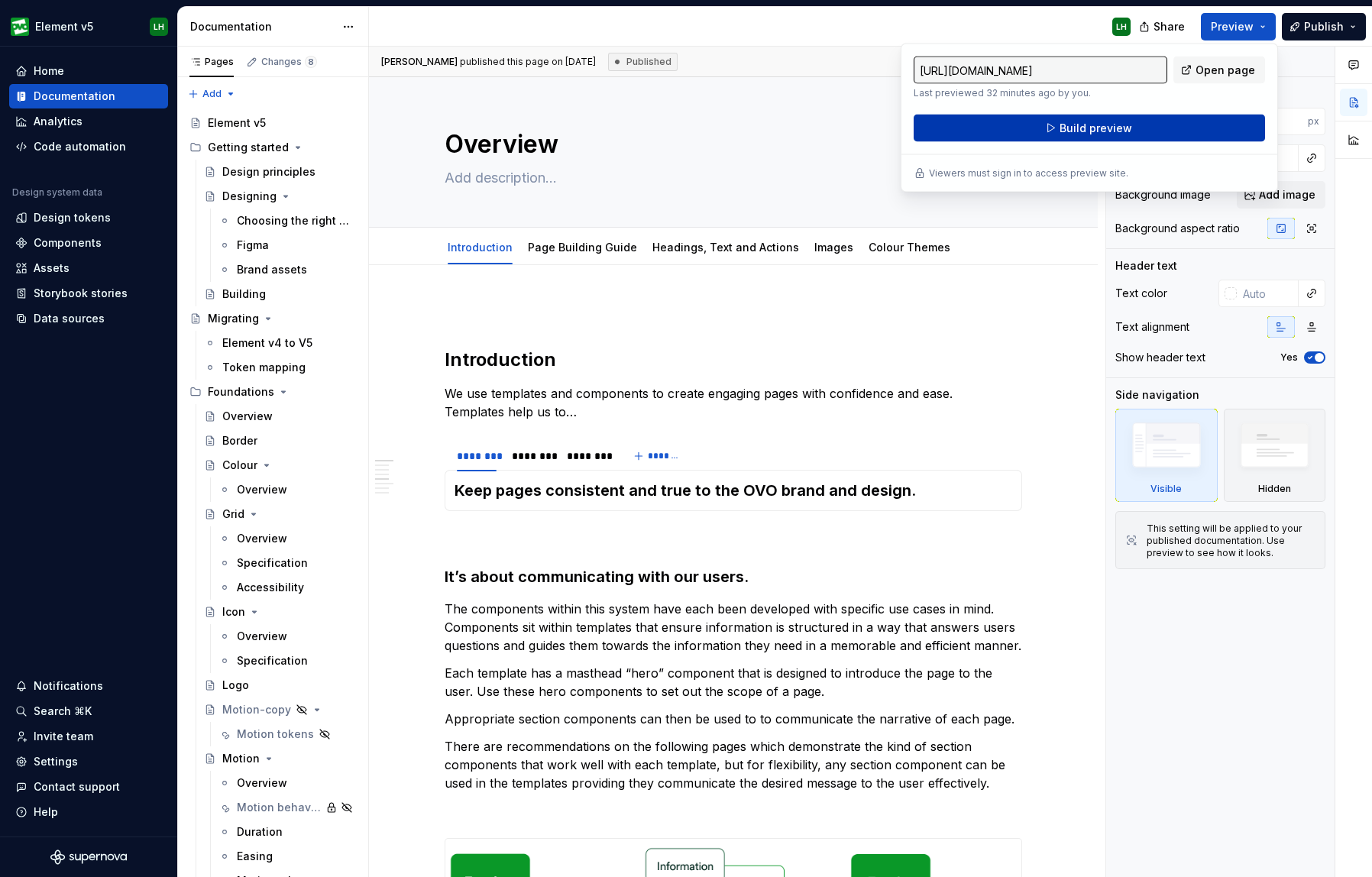
click at [1110, 133] on span "Build preview" at bounding box center [1095, 128] width 72 height 16
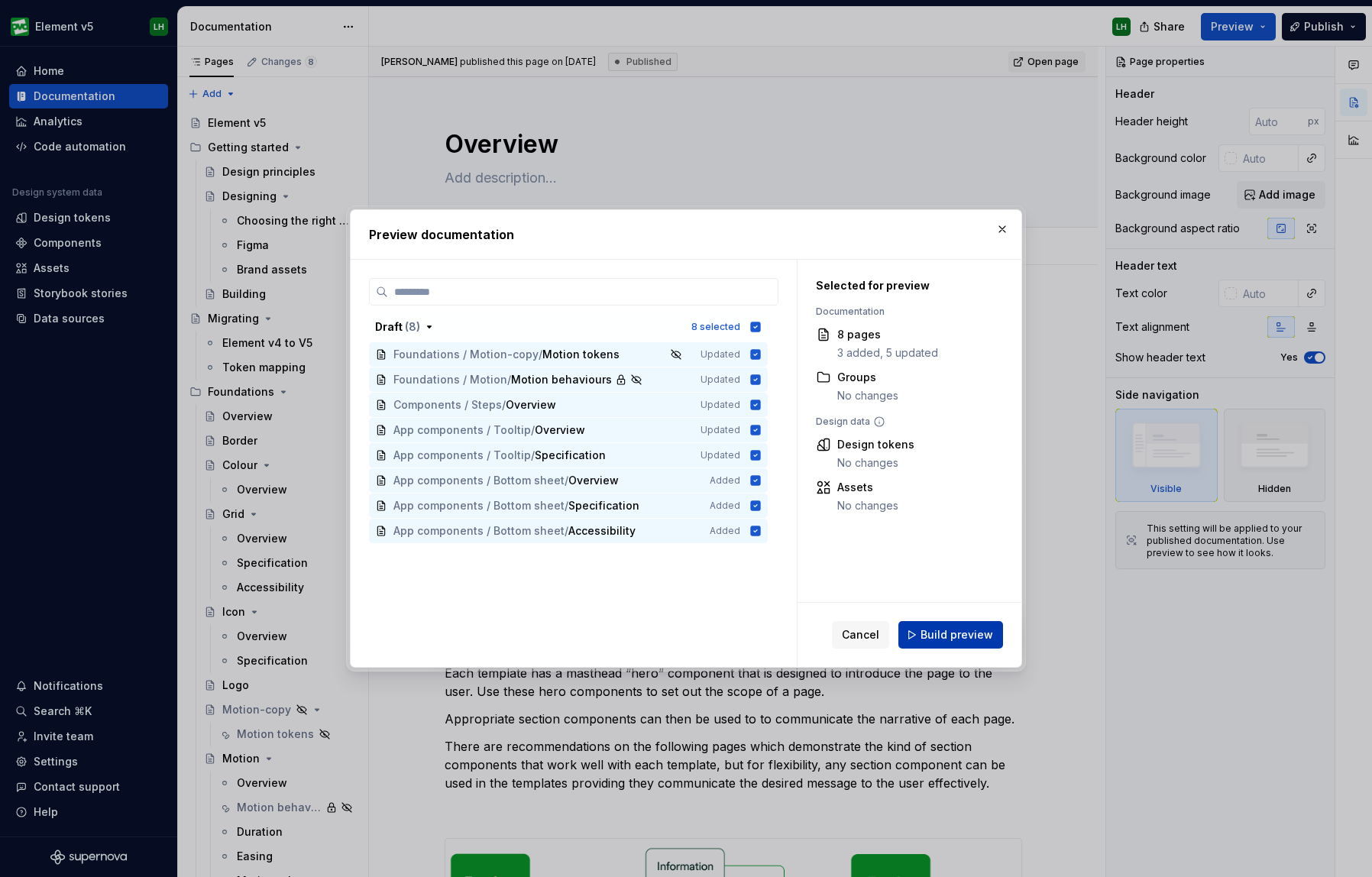
click at [954, 632] on span "Build preview" at bounding box center [956, 635] width 72 height 16
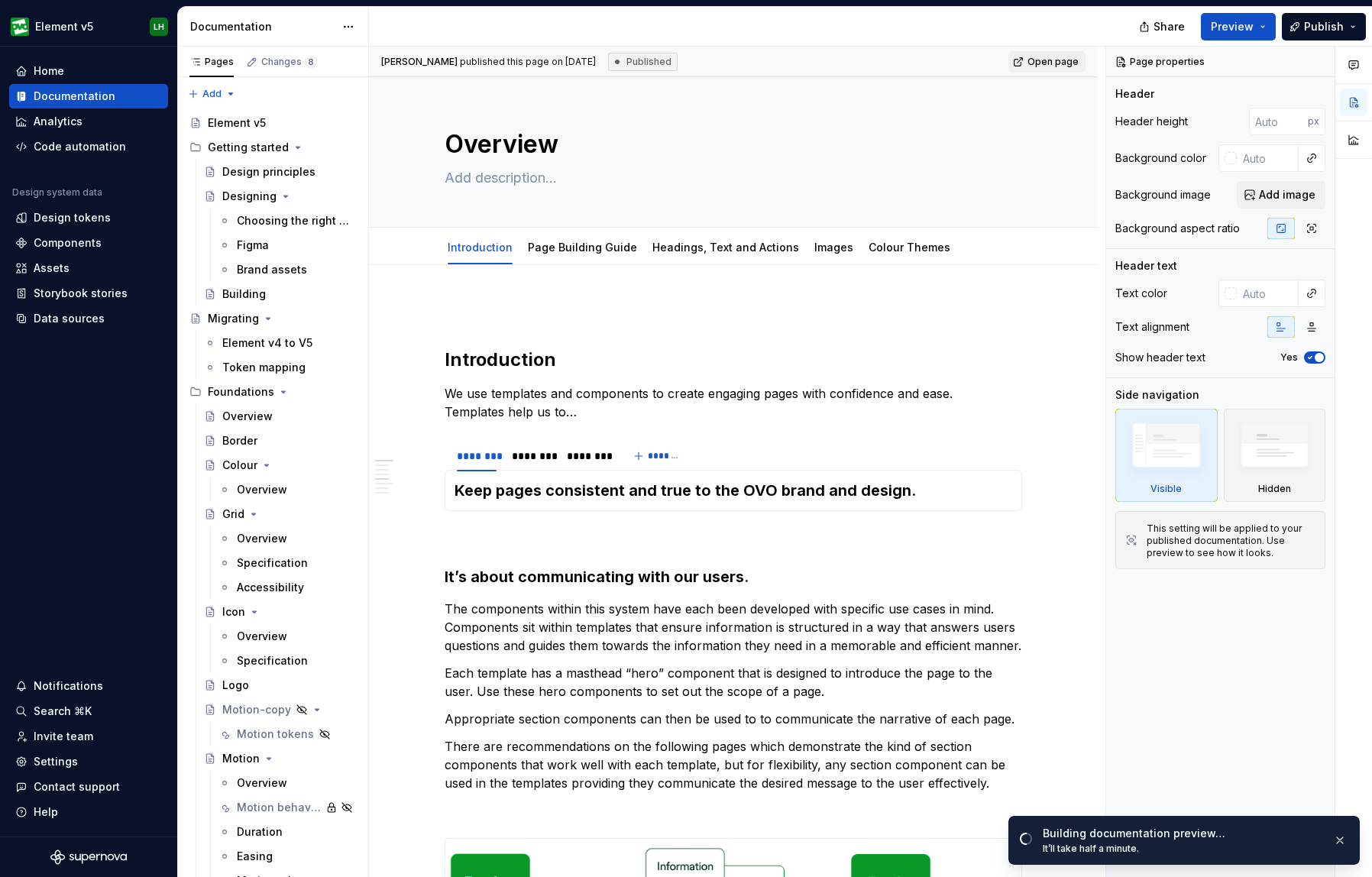
type textarea "*"
